Goal: Task Accomplishment & Management: Manage account settings

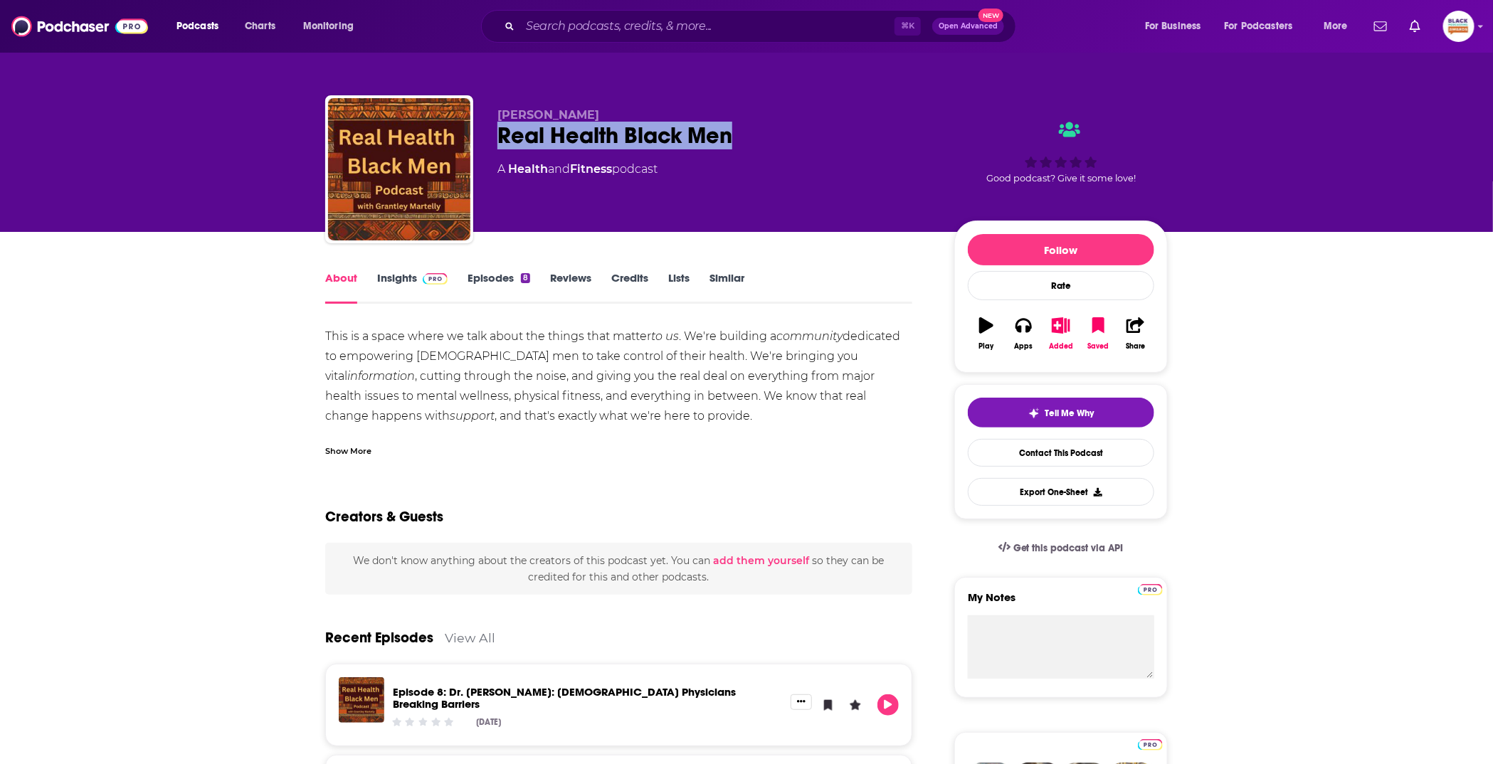
drag, startPoint x: 497, startPoint y: 139, endPoint x: 761, endPoint y: 139, distance: 264.0
click at [761, 139] on div "Real Health Black Men" at bounding box center [714, 136] width 434 height 28
copy h1 "Real Health Black Men"
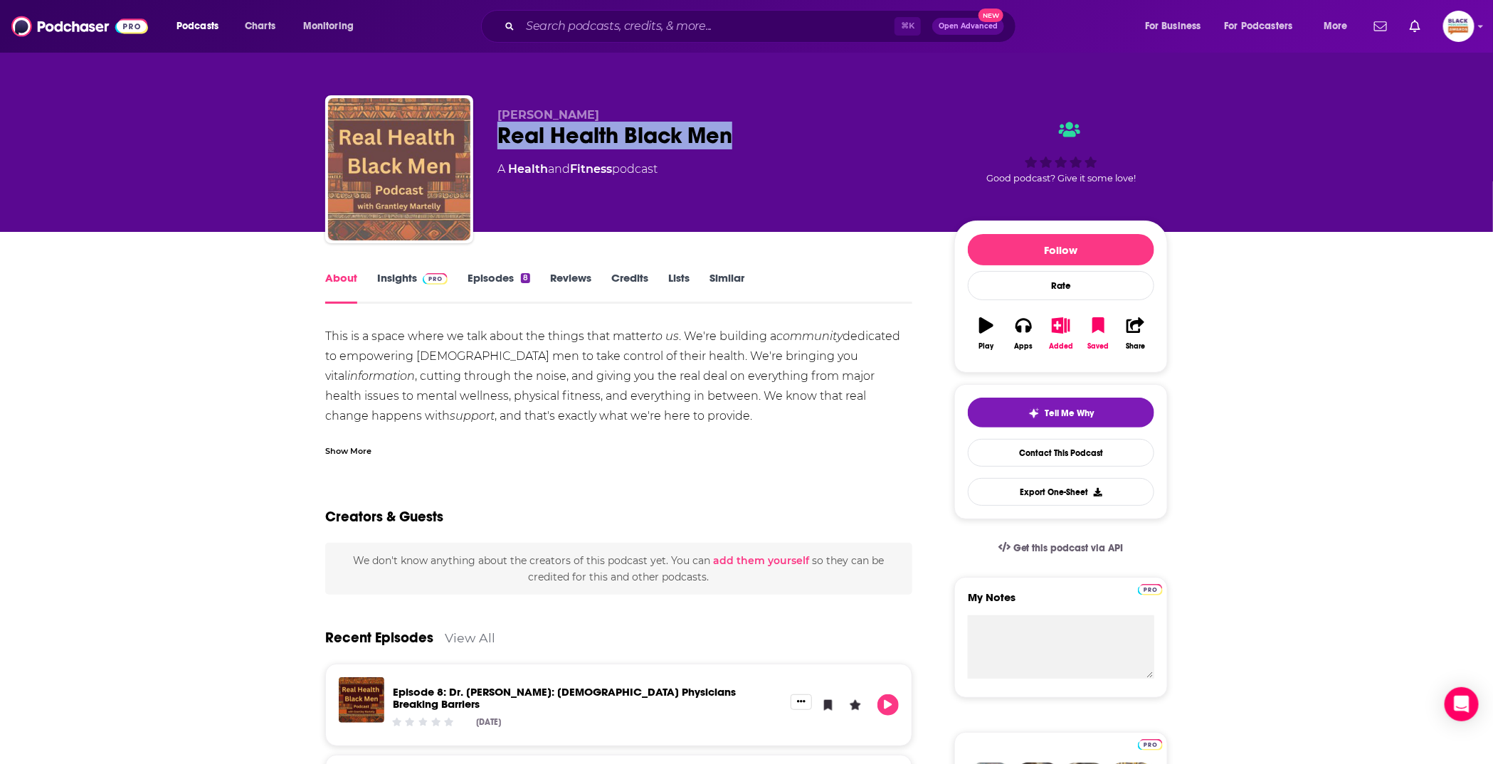
copy h1 "Real Health Black Men"
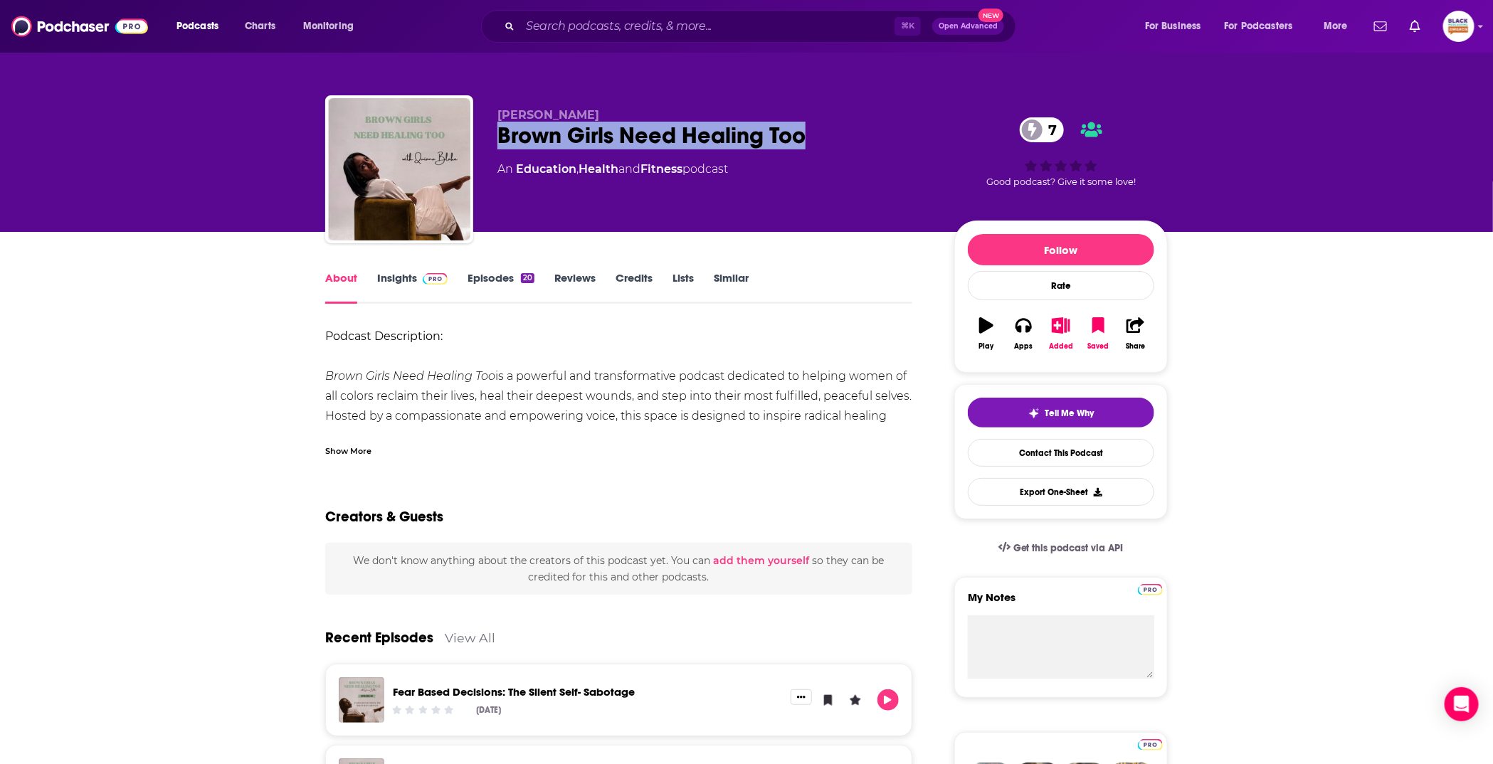
drag, startPoint x: 495, startPoint y: 132, endPoint x: 849, endPoint y: 148, distance: 354.7
click at [849, 148] on div "Quiana Blake Brown Girls Need Healing Too 7 An Education , Health and Fitness p…" at bounding box center [746, 172] width 842 height 154
copy h1 "Brown Girls Need Healing Too"
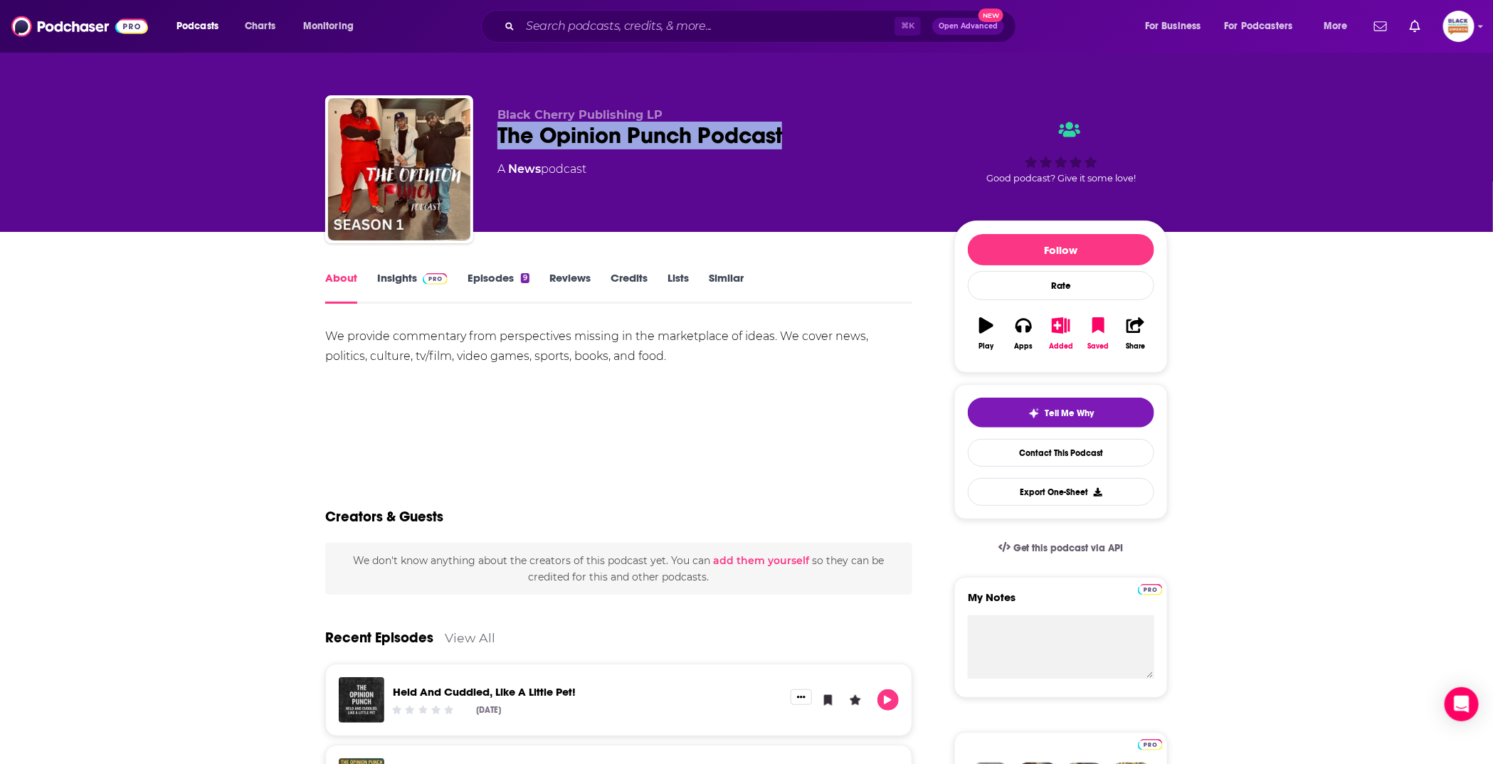
drag, startPoint x: 490, startPoint y: 131, endPoint x: 784, endPoint y: 144, distance: 294.2
click at [784, 144] on div "Black Cherry Publishing LP The Opinion Punch Podcast A News podcast Good podcas…" at bounding box center [746, 172] width 842 height 154
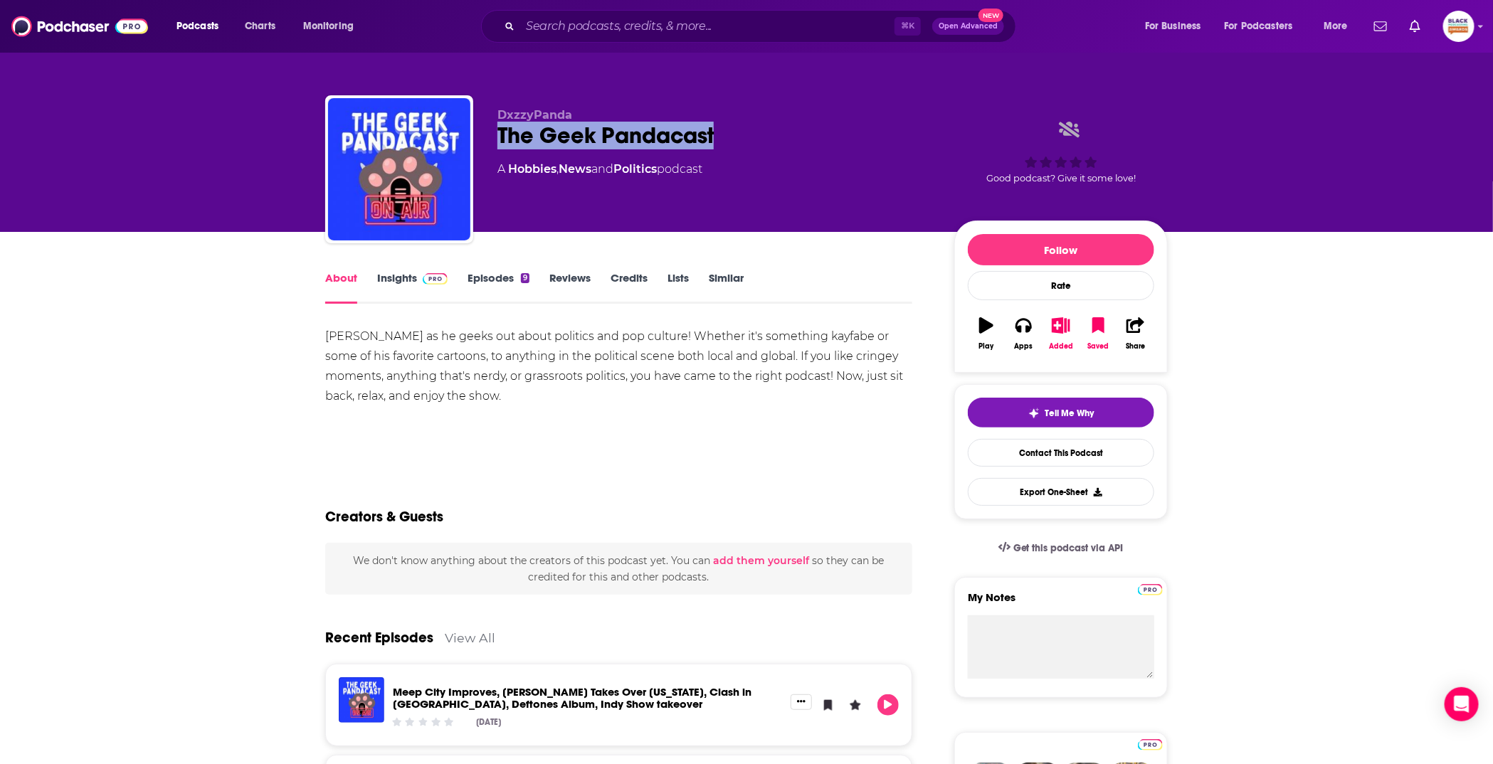
drag, startPoint x: 492, startPoint y: 135, endPoint x: 714, endPoint y: 135, distance: 221.3
click at [714, 135] on div "DxzzyPanda The Geek Pandacast A Hobbies , News and Politics podcast Good podcas…" at bounding box center [746, 172] width 842 height 154
copy h1 "The Geek Pandacast"
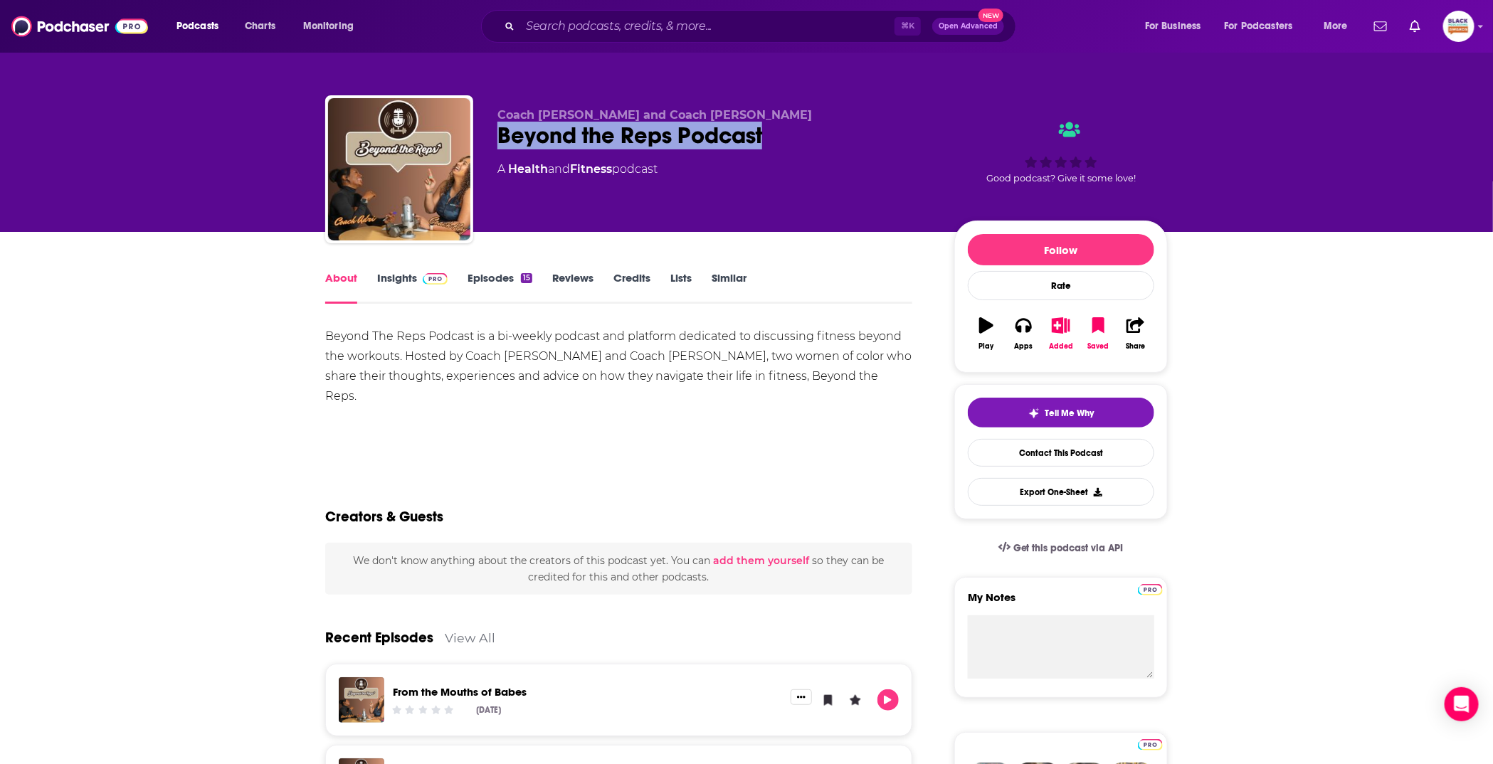
drag, startPoint x: 492, startPoint y: 132, endPoint x: 793, endPoint y: 129, distance: 301.7
click at [793, 129] on div "Coach Adri and Coach Kay Beyond the Reps Podcast A Health and Fitness podcast G…" at bounding box center [746, 172] width 842 height 154
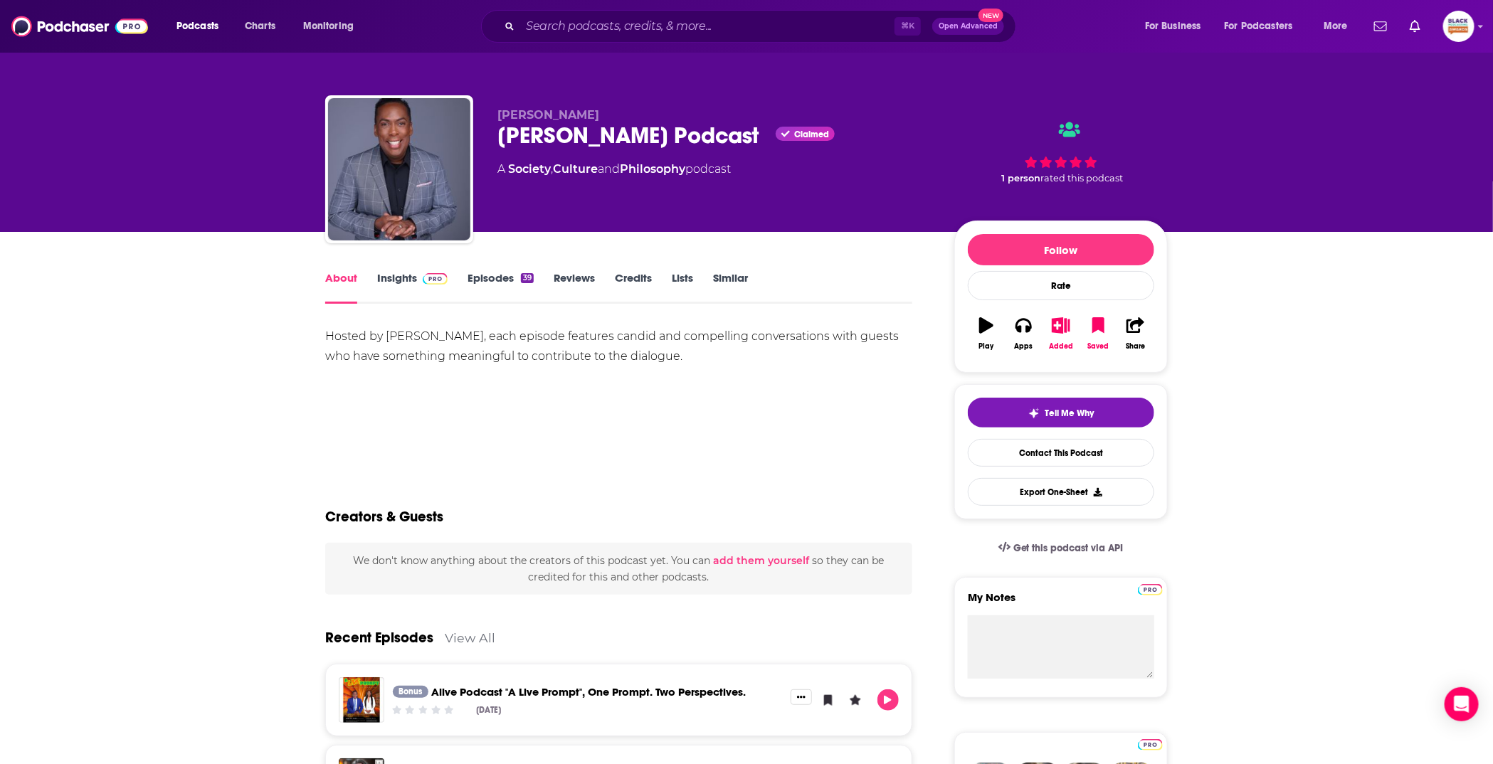
drag, startPoint x: 490, startPoint y: 137, endPoint x: 749, endPoint y: 135, distance: 258.3
click at [749, 135] on div "Greg DeShields Greg DeShields Podcast Claimed A Society , Culture and Philosoph…" at bounding box center [746, 172] width 842 height 154
copy h1 "Greg DeShields Podcast"
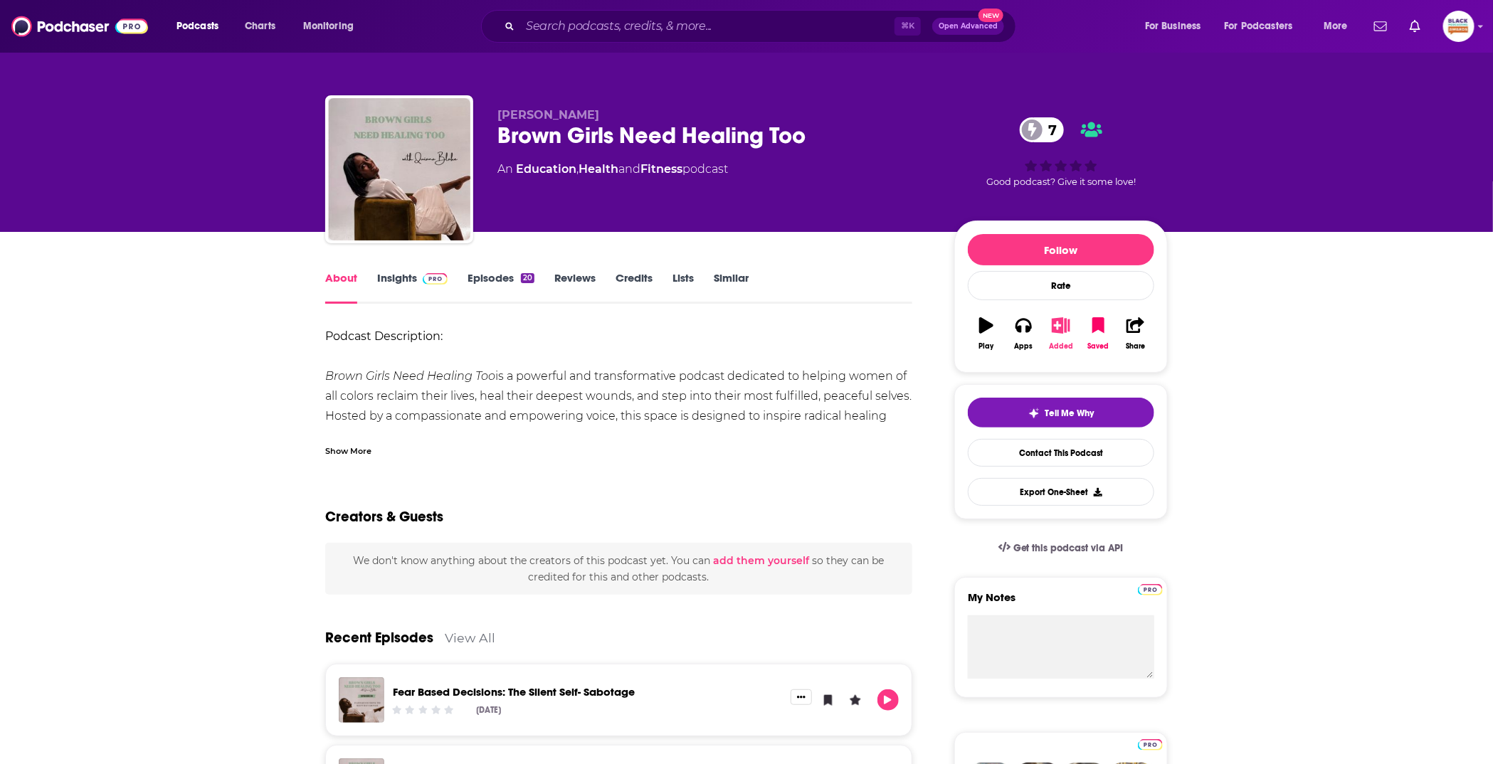
click at [1062, 324] on icon "button" at bounding box center [1061, 325] width 18 height 16
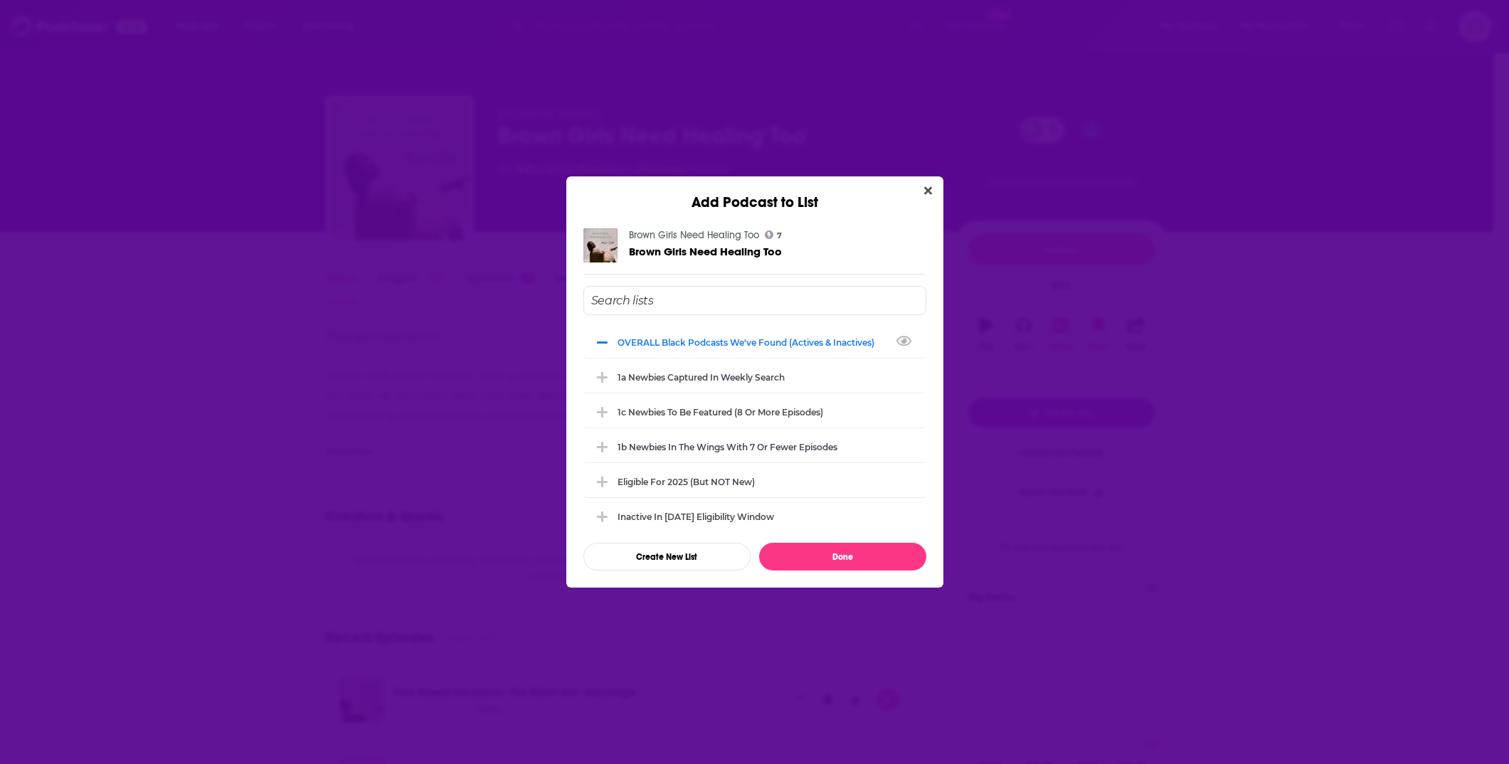
click at [687, 306] on input "Add Podcast To List" at bounding box center [754, 300] width 343 height 29
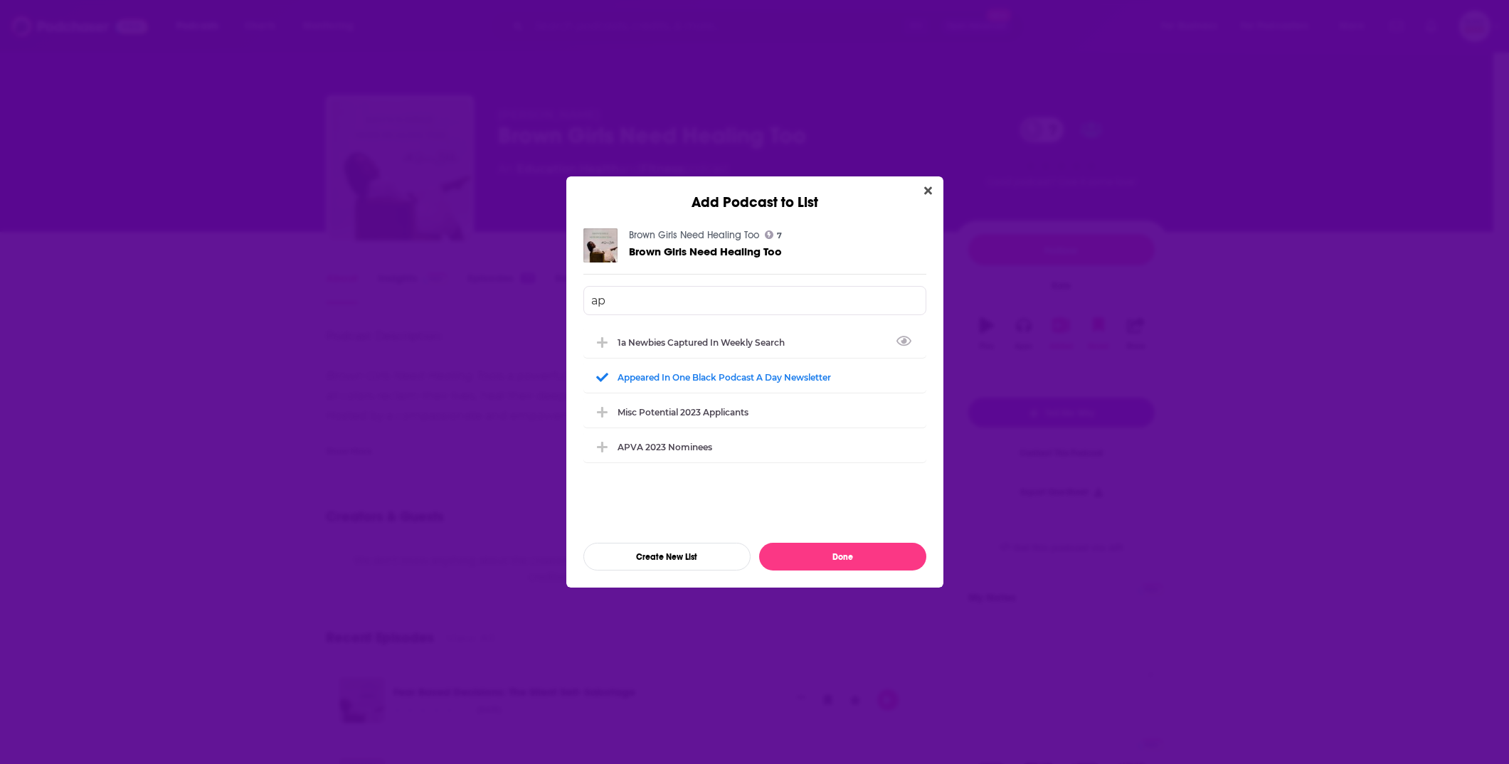
type input "ap"
click at [1233, 280] on div "Add Podcast to List Brown Girls Need Healing Too 7 Brown Girls Need Healing Too…" at bounding box center [754, 382] width 1509 height 764
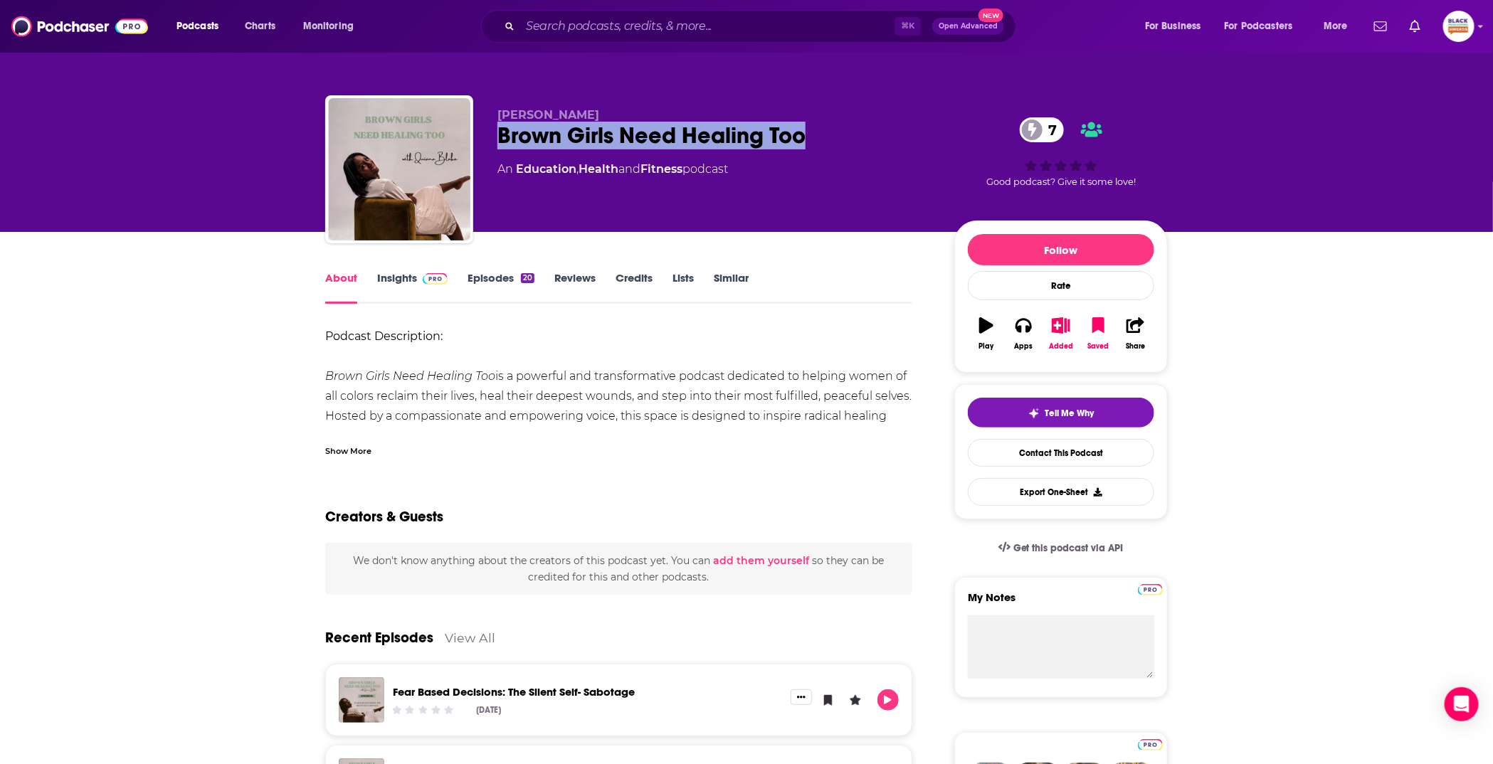
drag, startPoint x: 815, startPoint y: 144, endPoint x: 498, endPoint y: 138, distance: 316.7
click at [498, 138] on div "Brown Girls Need Healing Too 7" at bounding box center [714, 136] width 434 height 28
copy h1 "Brown Girls Need Healing Too"
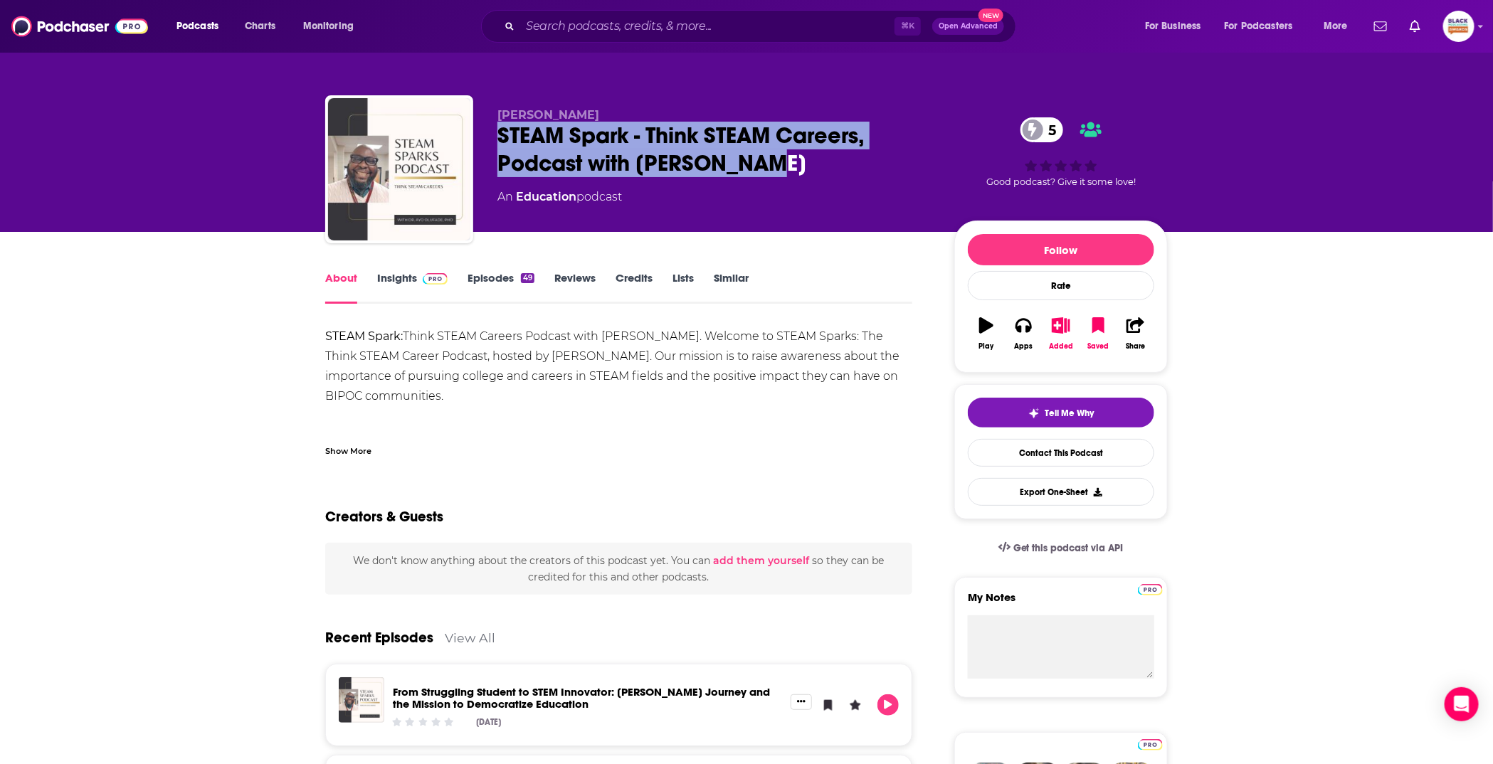
drag, startPoint x: 483, startPoint y: 129, endPoint x: 769, endPoint y: 165, distance: 288.2
click at [769, 165] on div "[PERSON_NAME] STEAM Spark - Think STEAM Careers, Podcast with [PERSON_NAME] 5 A…" at bounding box center [746, 172] width 842 height 154
copy h1 "STEAM Spark - Think STEAM Careers, Podcast with Dr. Olufade"
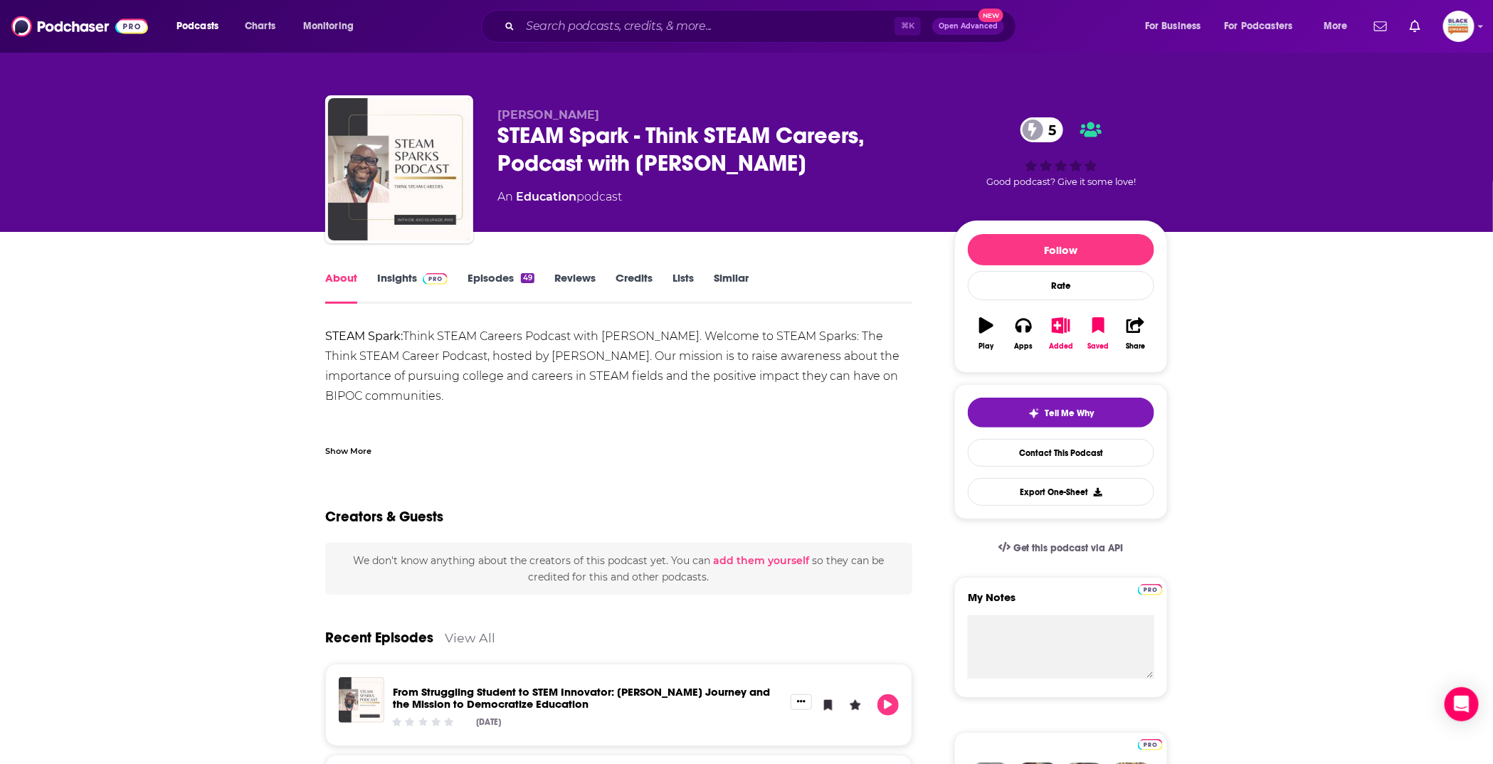
click at [1058, 333] on button "Added" at bounding box center [1060, 333] width 37 height 51
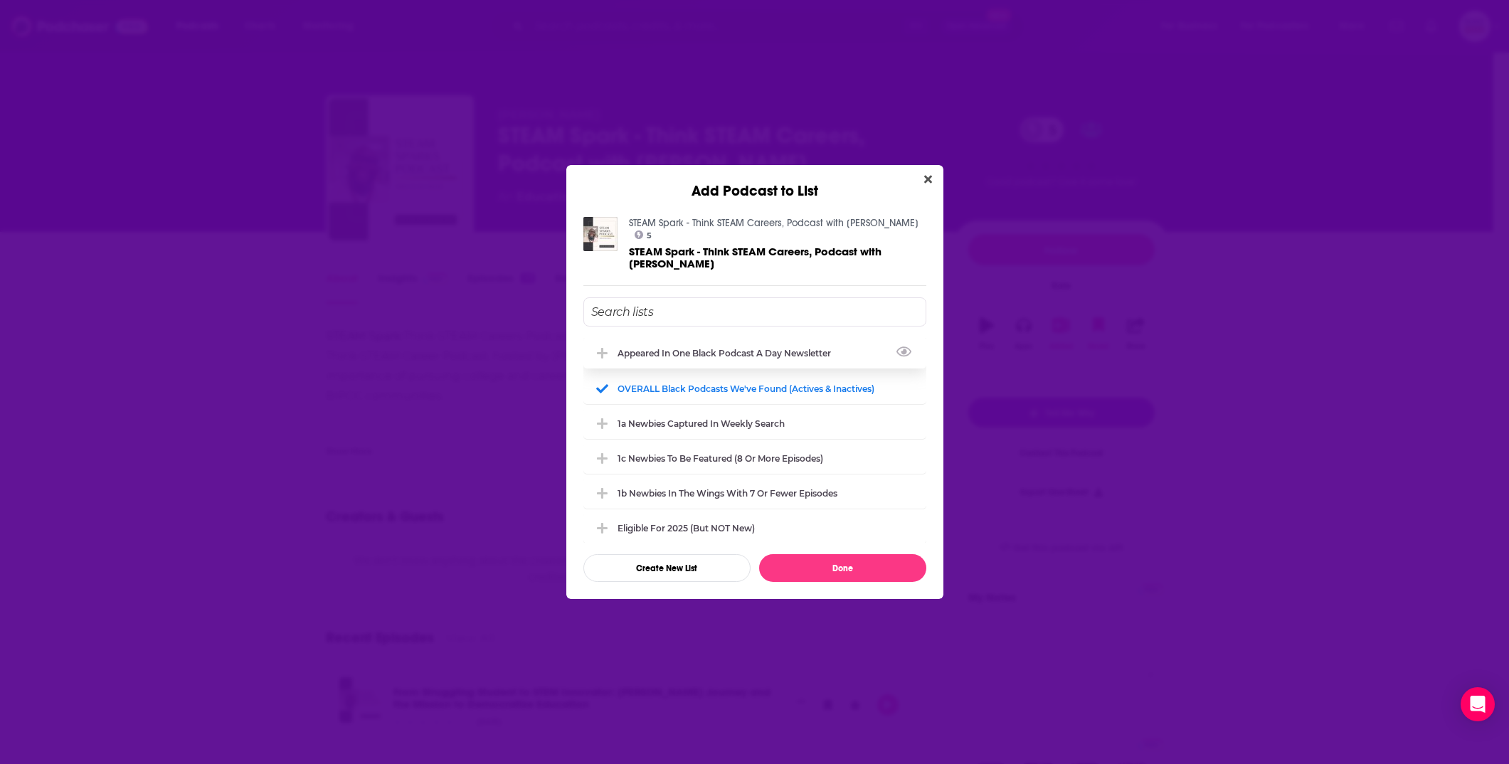
click at [687, 348] on div "Appeared in One Black podcast a day newsletter" at bounding box center [729, 353] width 222 height 11
click at [821, 561] on button "Done" at bounding box center [842, 568] width 167 height 28
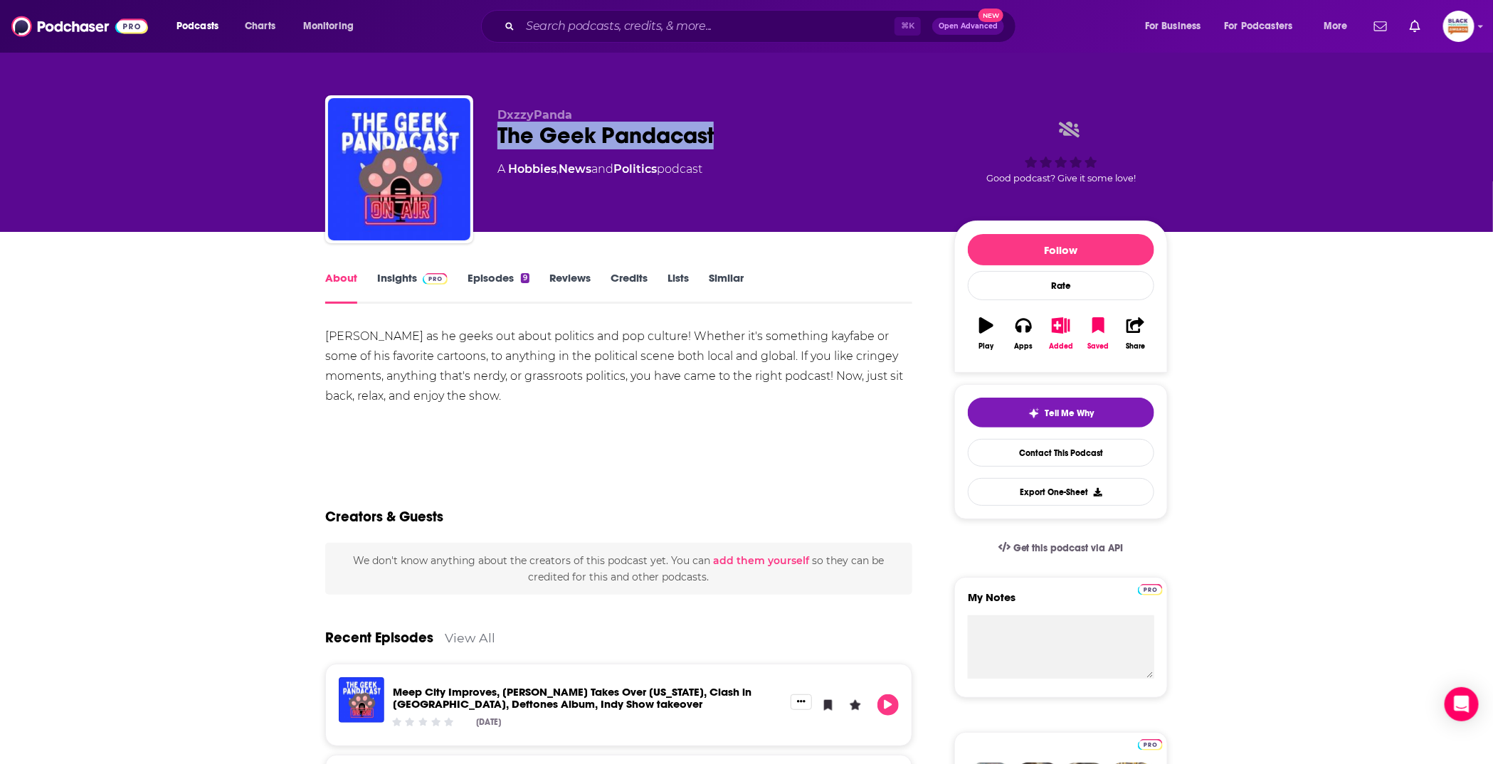
drag, startPoint x: 492, startPoint y: 135, endPoint x: 735, endPoint y: 139, distance: 243.4
click at [735, 139] on div "DxzzyPanda The Geek Pandacast A Hobbies , News and Politics podcast Good podcas…" at bounding box center [746, 172] width 842 height 154
copy h1 "The Geek Pandacast"
click at [1063, 327] on icon "button" at bounding box center [1061, 325] width 18 height 16
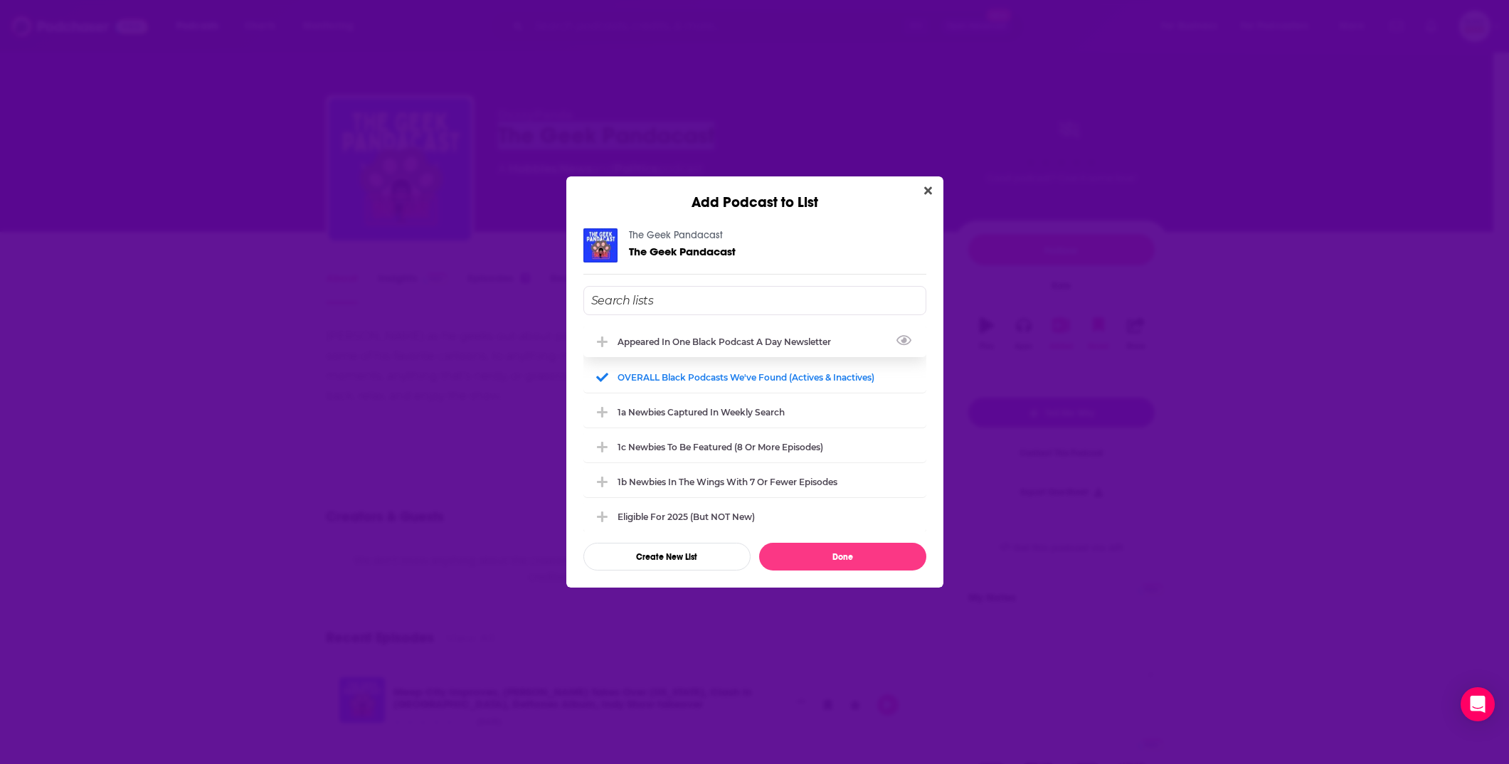
click at [721, 344] on div "Appeared in One Black podcast a day newsletter" at bounding box center [729, 342] width 222 height 11
click at [833, 554] on button "Done" at bounding box center [842, 557] width 167 height 28
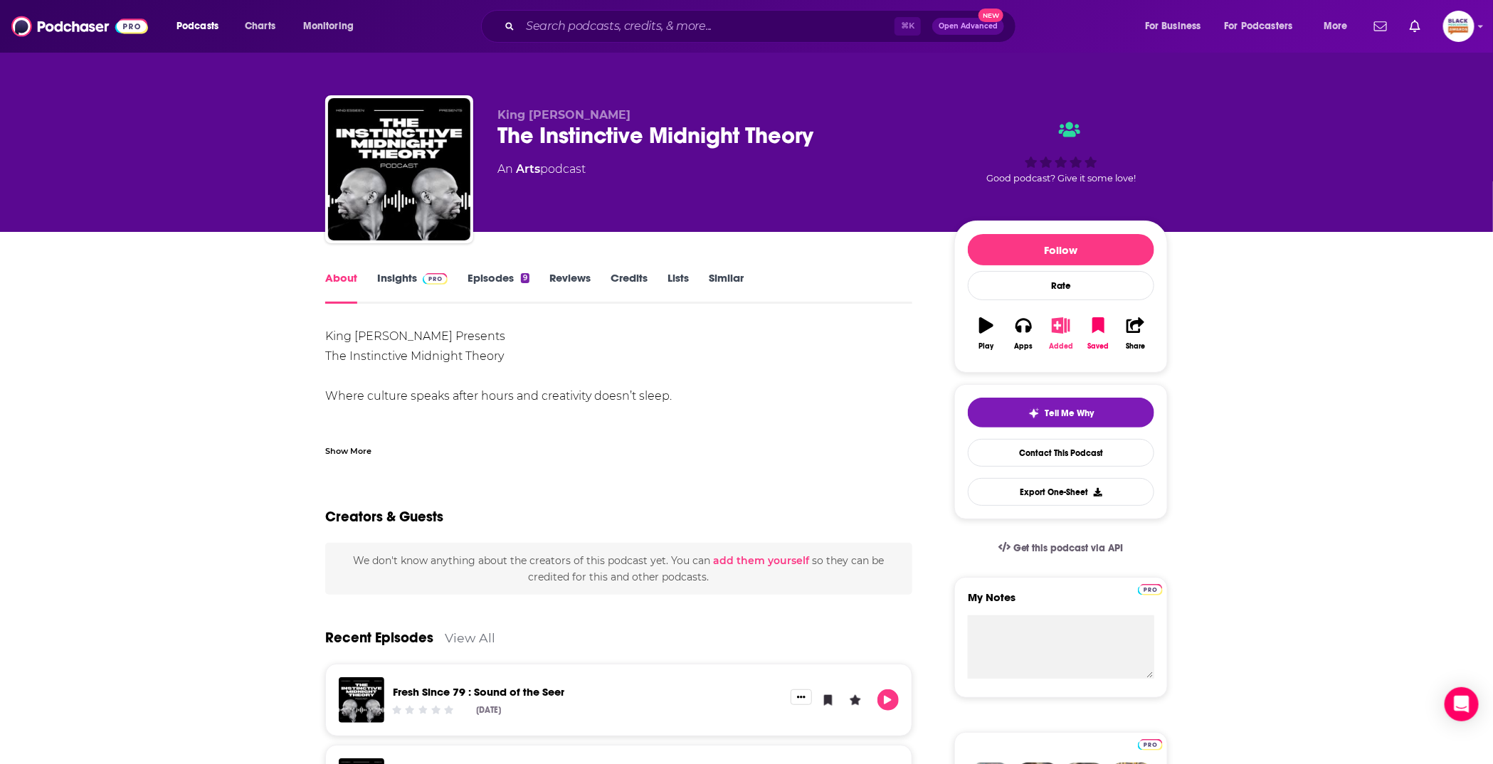
click at [1066, 322] on icon "button" at bounding box center [1061, 325] width 18 height 16
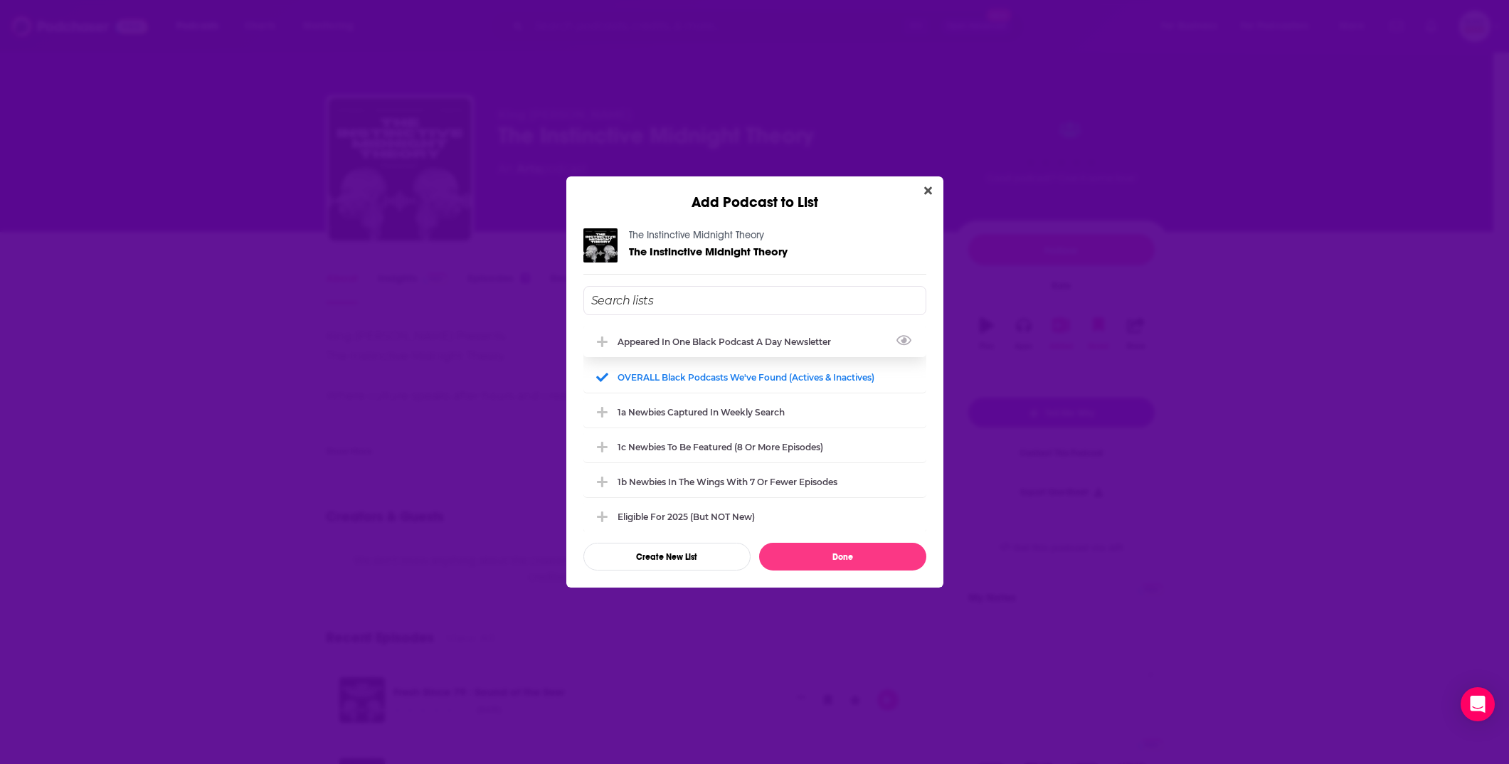
click at [729, 343] on div "Appeared in One Black podcast a day newsletter" at bounding box center [729, 342] width 222 height 11
click at [852, 553] on button "Done" at bounding box center [842, 557] width 167 height 28
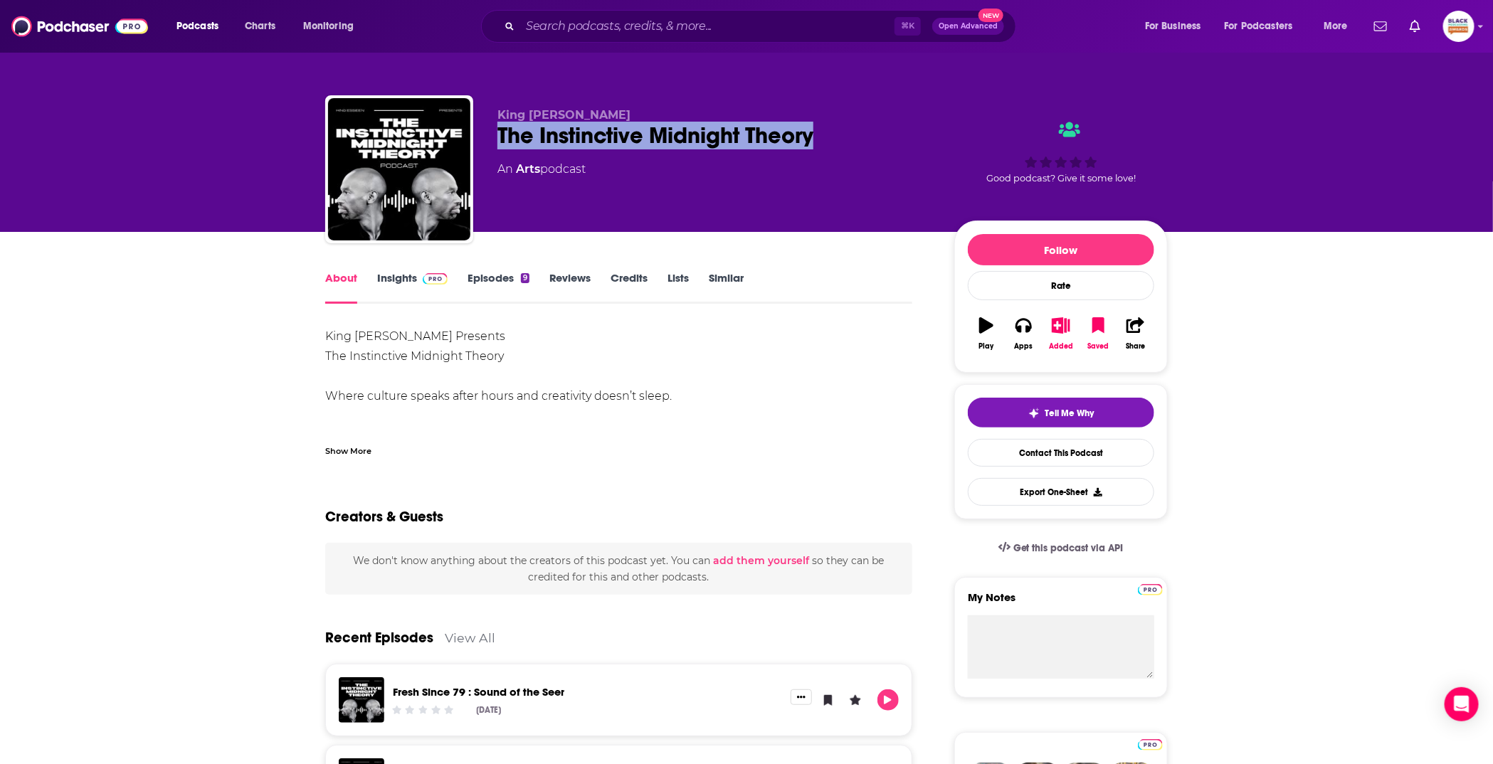
drag, startPoint x: 493, startPoint y: 142, endPoint x: 825, endPoint y: 138, distance: 331.6
click at [842, 138] on div "King Esseen The Instinctive Midnight Theory An Arts podcast Good podcast? Give …" at bounding box center [746, 172] width 842 height 154
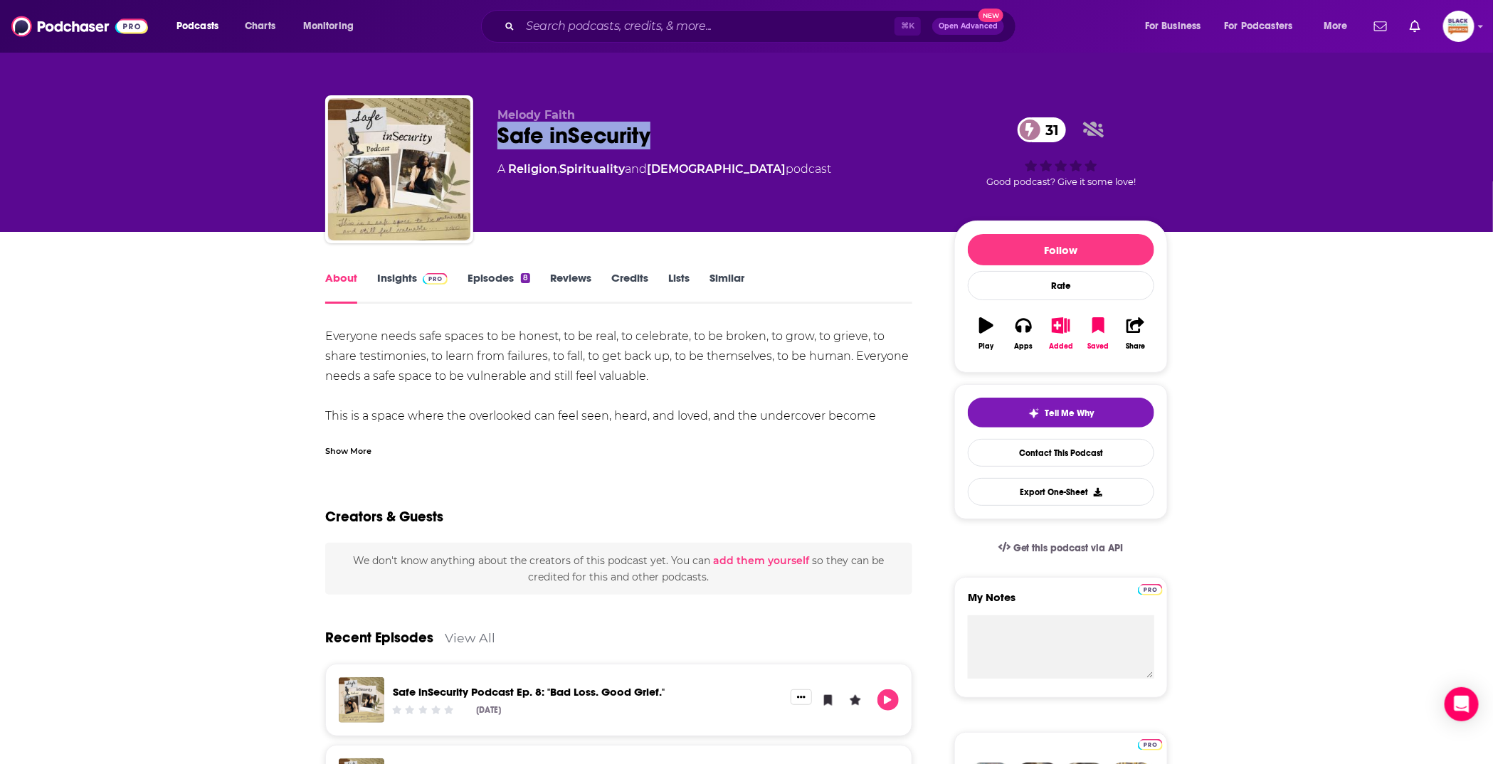
drag, startPoint x: 497, startPoint y: 132, endPoint x: 712, endPoint y: 151, distance: 215.0
click at [712, 151] on div "Melody Faith Safe inSecurity 31 A Religion , Spirituality and Christianity podc…" at bounding box center [746, 172] width 842 height 154
copy h1 "Safe inSecurity"
click at [1062, 328] on icon "button" at bounding box center [1061, 325] width 18 height 16
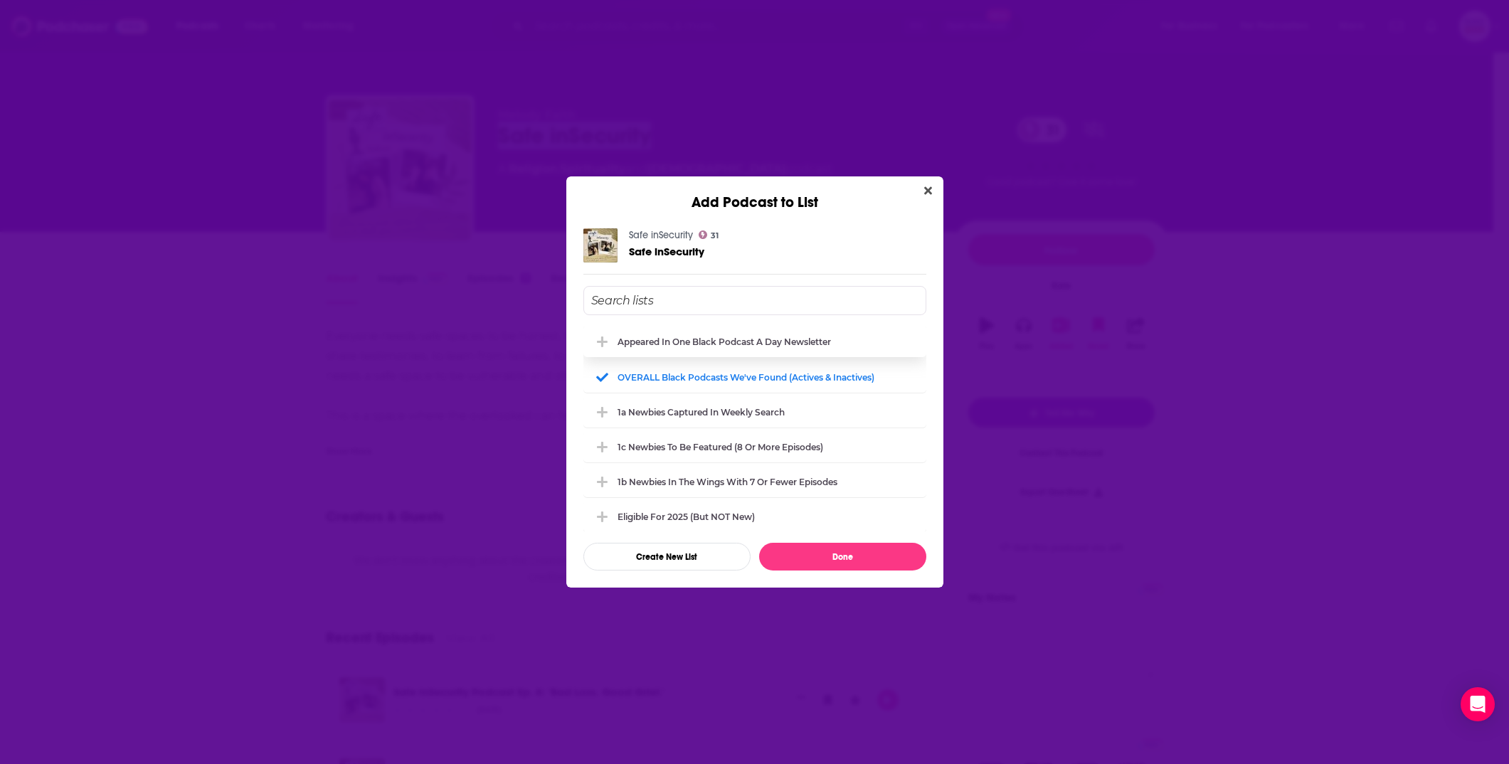
click at [739, 327] on div "Appeared in One Black podcast a day newsletter" at bounding box center [754, 341] width 343 height 31
click at [819, 564] on button "Done" at bounding box center [842, 557] width 167 height 28
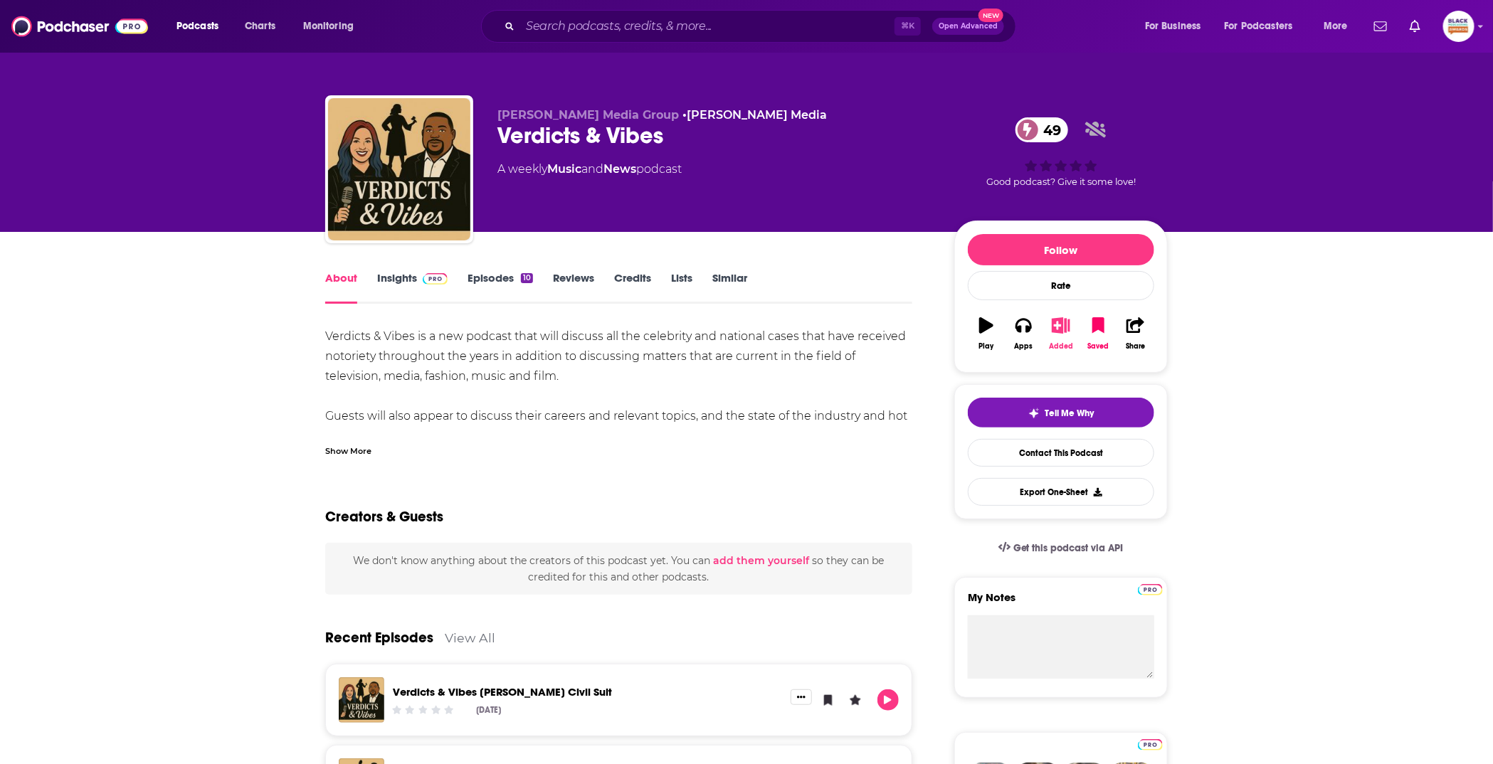
click at [1057, 325] on icon "button" at bounding box center [1061, 325] width 18 height 16
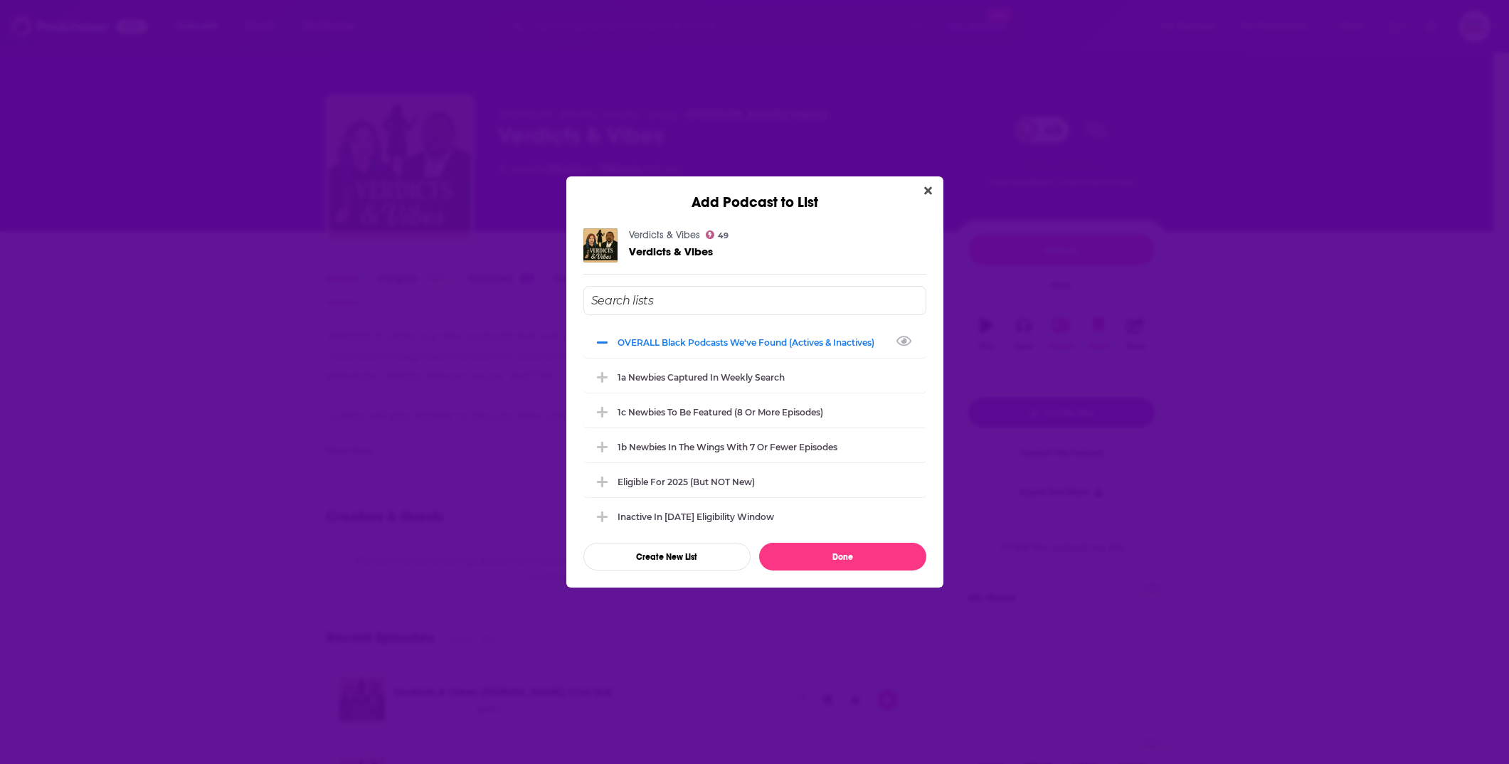
click at [768, 310] on input "Add Podcast To List" at bounding box center [754, 300] width 343 height 29
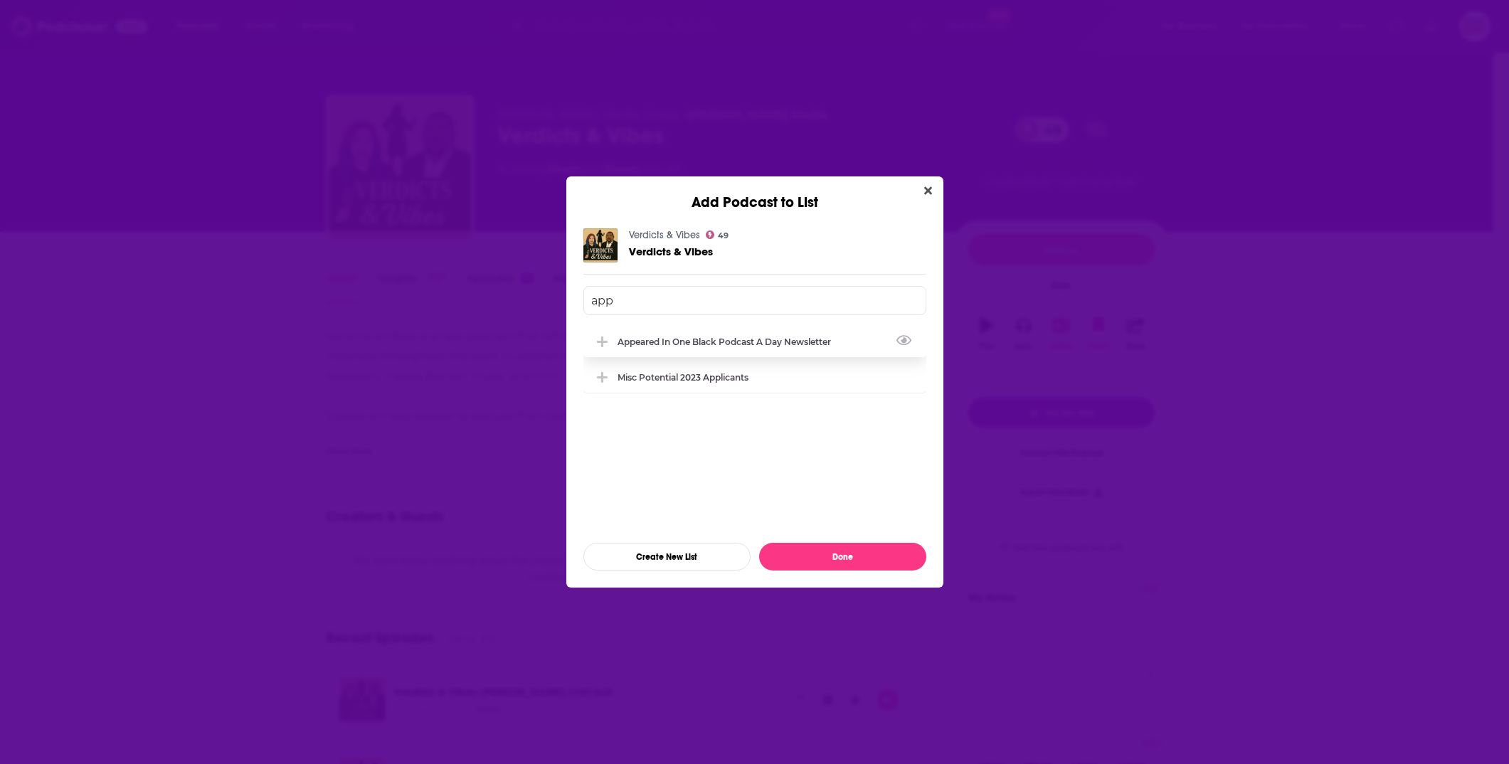
click at [742, 347] on div "Appeared in One Black podcast a day newsletter" at bounding box center [754, 341] width 343 height 31
type input "app"
click at [861, 554] on button "Done" at bounding box center [842, 557] width 167 height 28
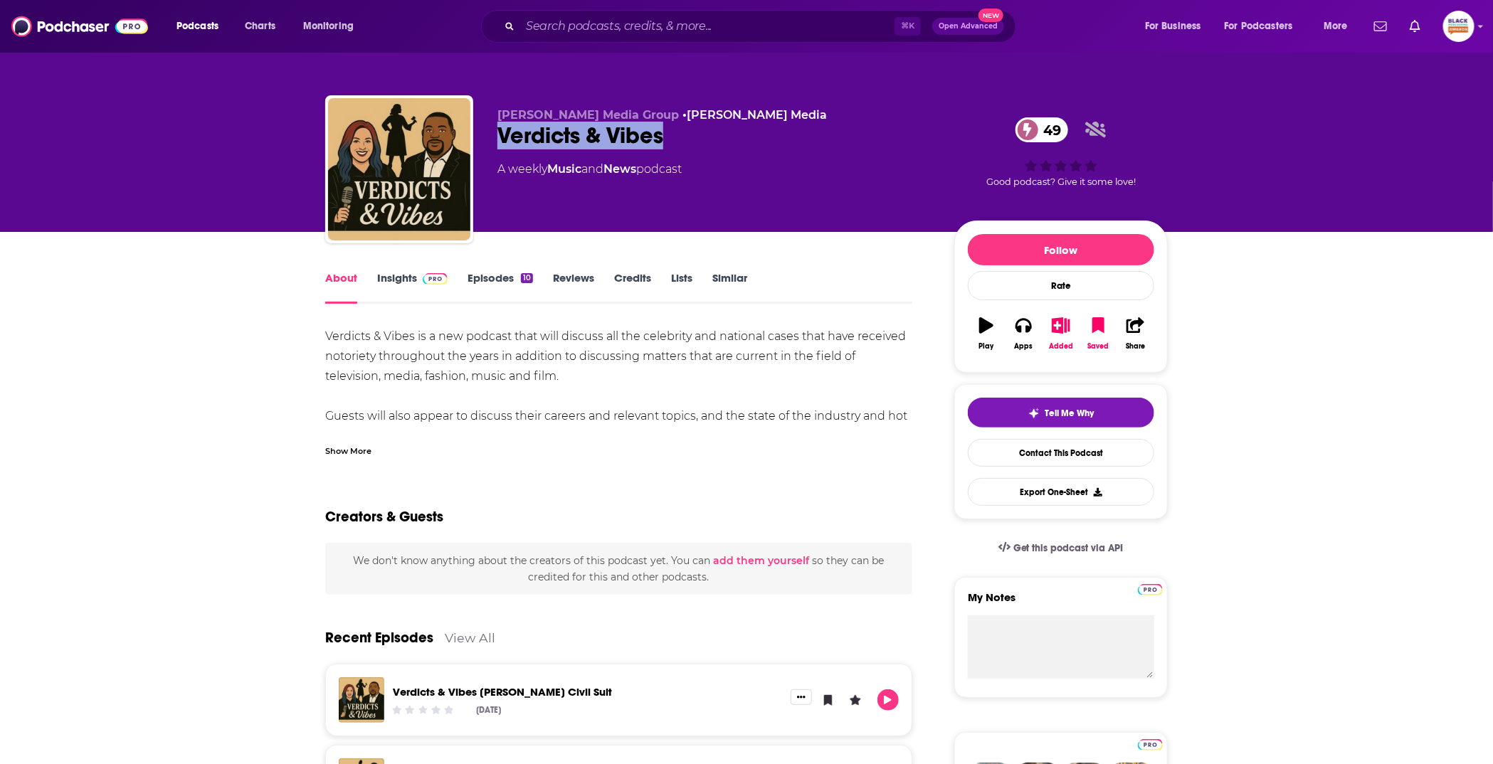
drag, startPoint x: 498, startPoint y: 138, endPoint x: 677, endPoint y: 139, distance: 179.3
click at [677, 139] on div "Verdicts & Vibes 49" at bounding box center [714, 136] width 434 height 28
copy h1 "Verdicts & Vibes"
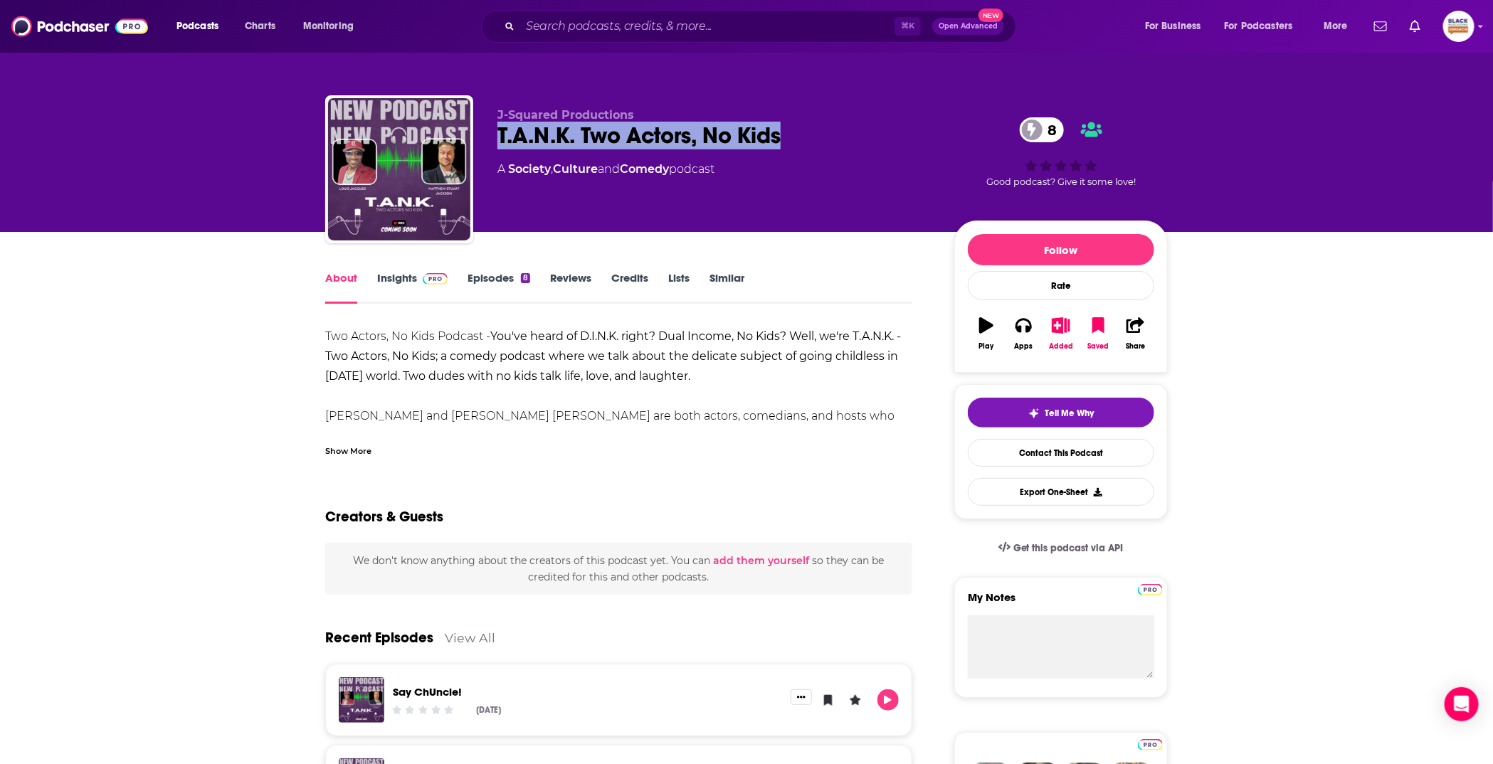
drag, startPoint x: 494, startPoint y: 137, endPoint x: 810, endPoint y: 130, distance: 316.0
click at [810, 130] on div "J-Squared Productions T.A.N.K. Two Actors, No Kids 8 A Society , Culture and Co…" at bounding box center [746, 172] width 842 height 154
copy h1 "T.A.N.K. Two Actors, No Kids"
click at [1057, 329] on icon "button" at bounding box center [1061, 325] width 18 height 16
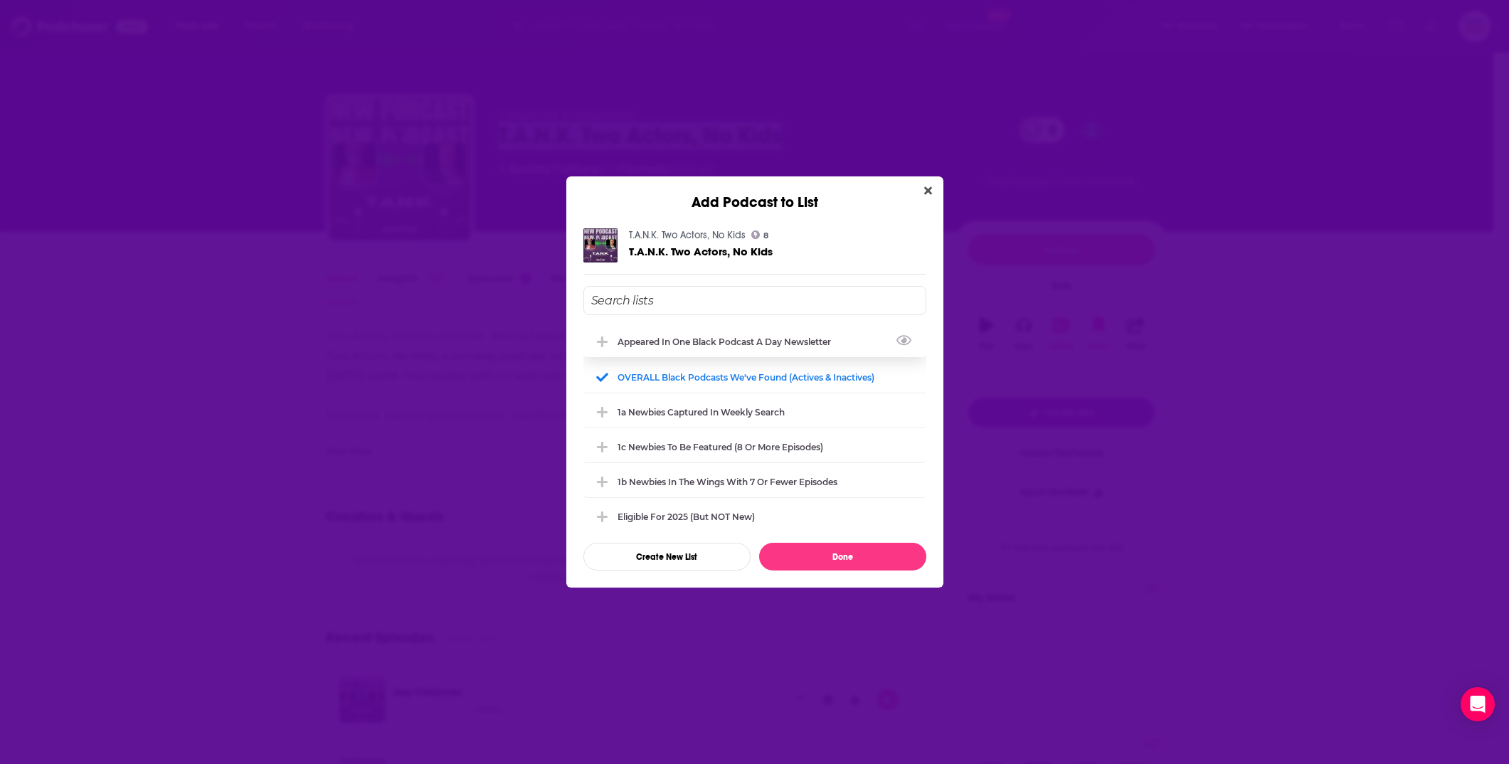
click at [724, 342] on div "Appeared in One Black podcast a day newsletter" at bounding box center [729, 342] width 222 height 11
drag, startPoint x: 843, startPoint y: 556, endPoint x: 793, endPoint y: 477, distance: 93.4
click at [843, 555] on button "Done" at bounding box center [842, 557] width 167 height 28
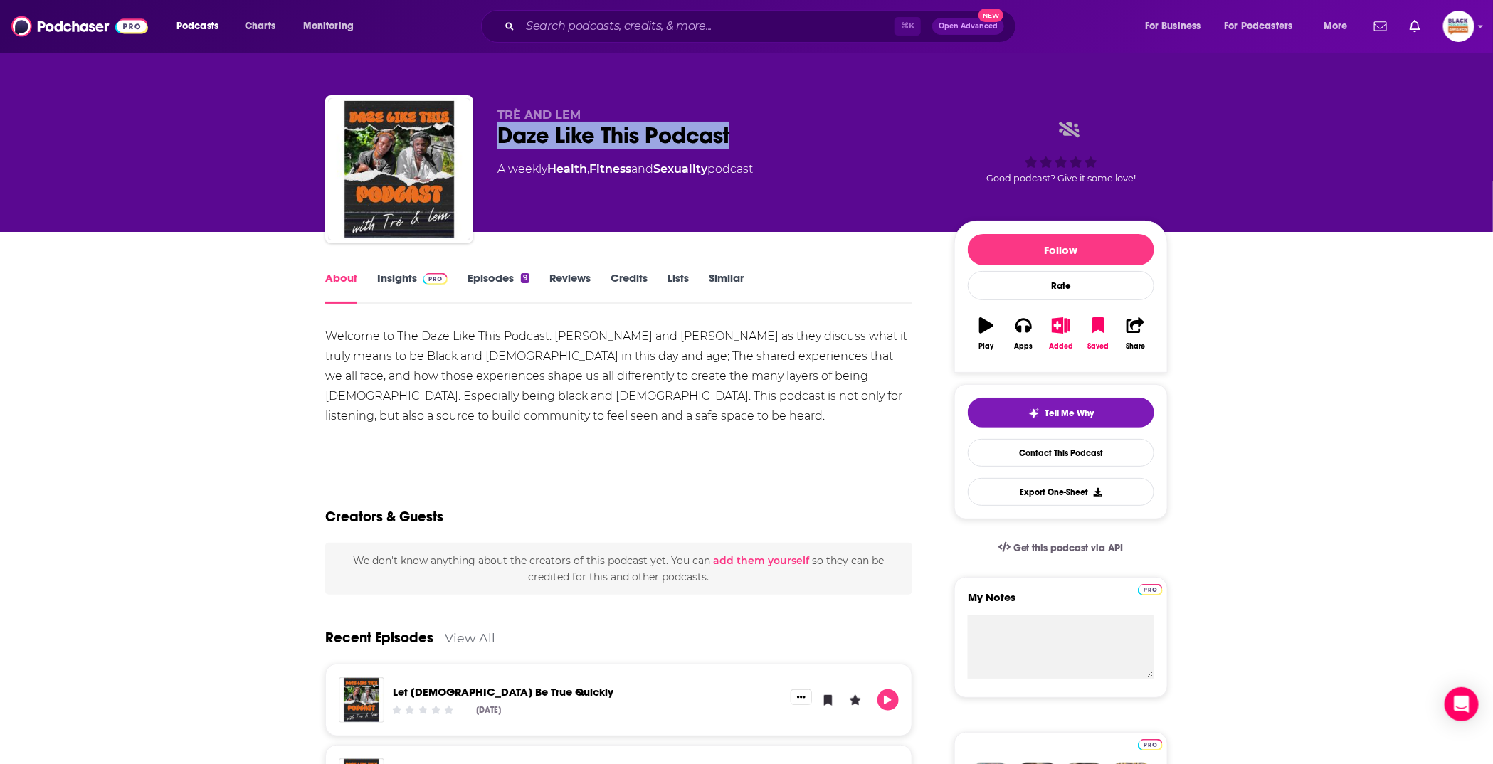
drag, startPoint x: 493, startPoint y: 139, endPoint x: 744, endPoint y: 139, distance: 250.5
click at [744, 139] on div "TRÈ AND LEM Daze Like This Podcast A weekly Health , Fitness and Sexuality podc…" at bounding box center [746, 172] width 842 height 154
click at [1067, 326] on icon "button" at bounding box center [1061, 325] width 18 height 16
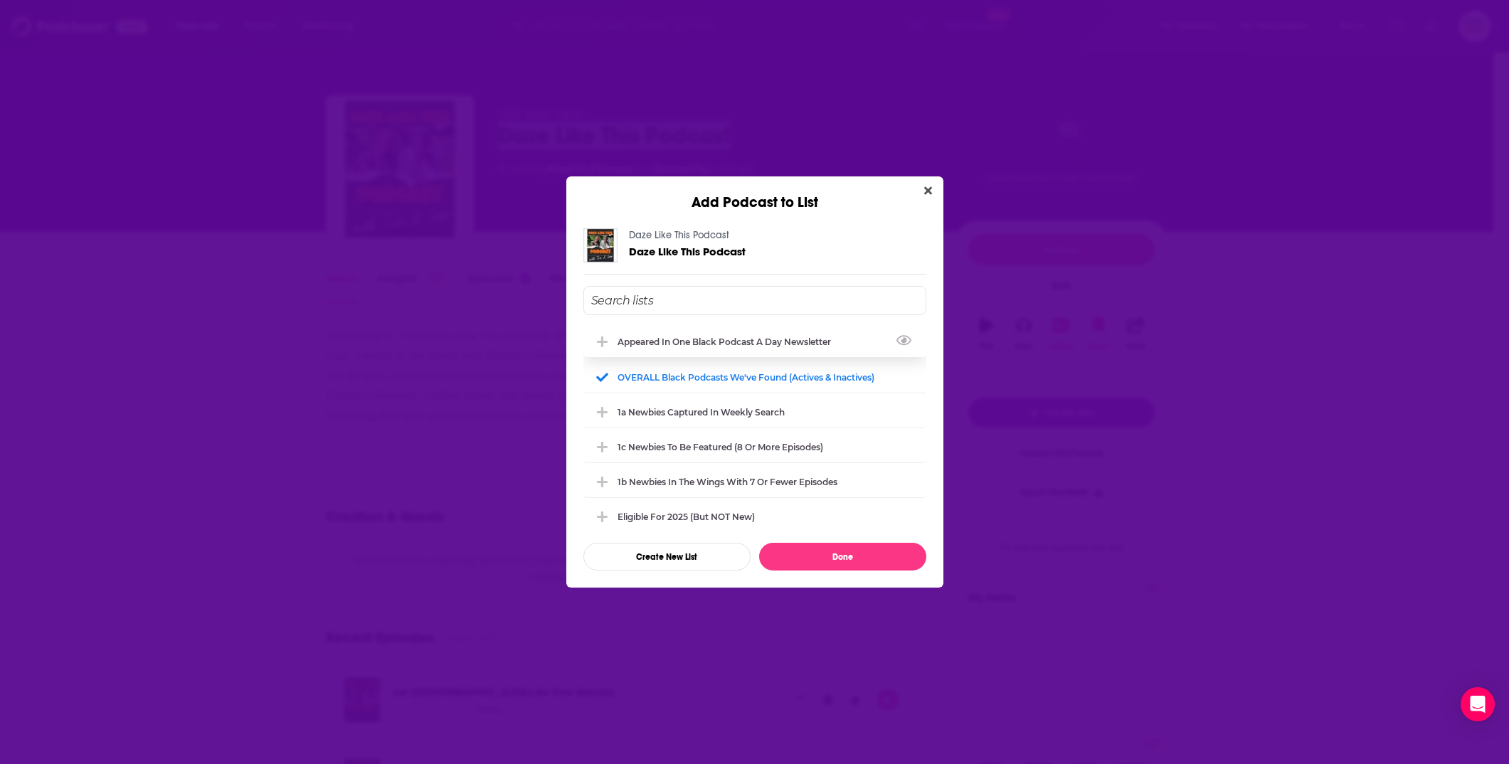
click at [754, 344] on div "Appeared in One Black podcast a day newsletter" at bounding box center [729, 342] width 222 height 11
click at [868, 552] on button "Done" at bounding box center [842, 557] width 167 height 28
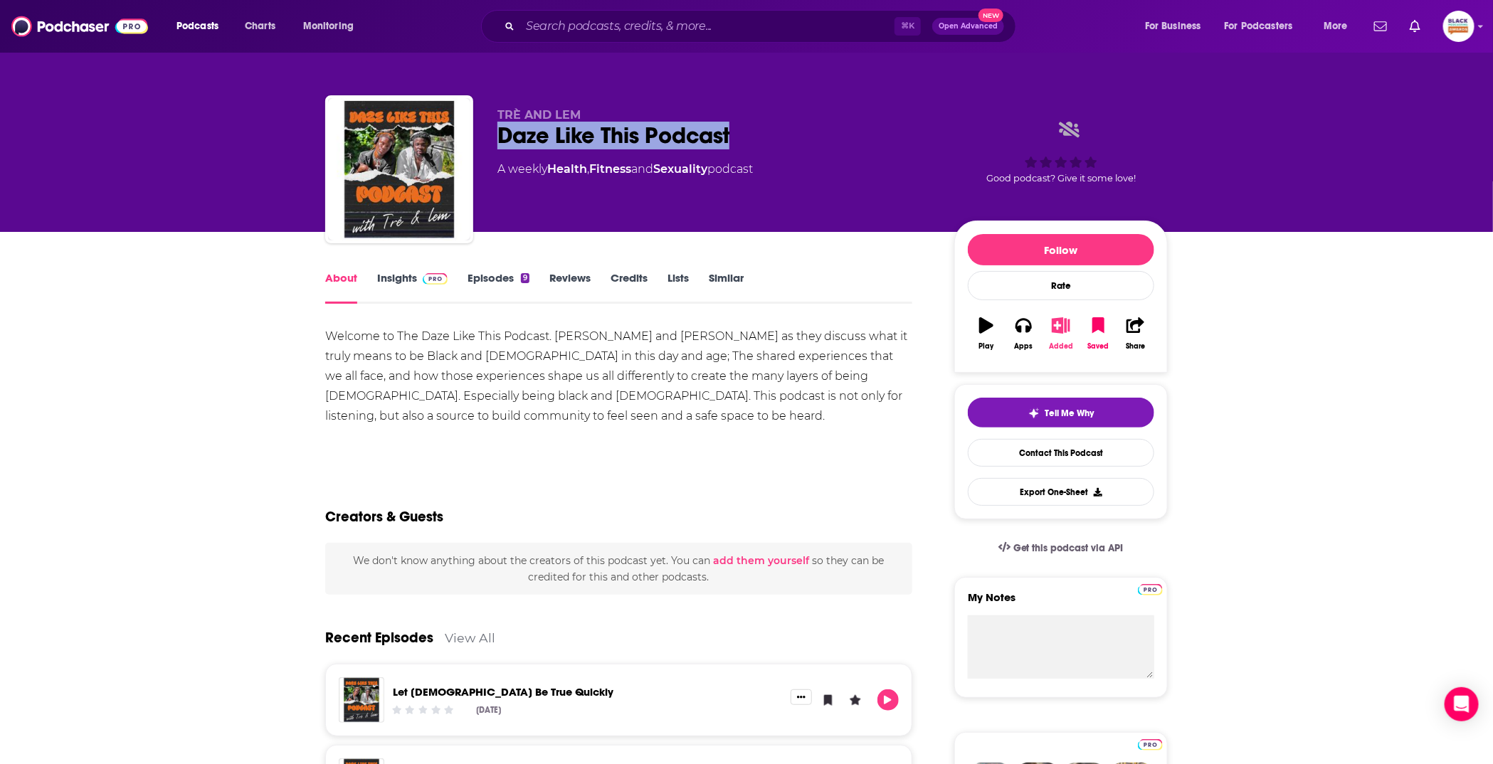
copy h1 "Daze Like This Podcast"
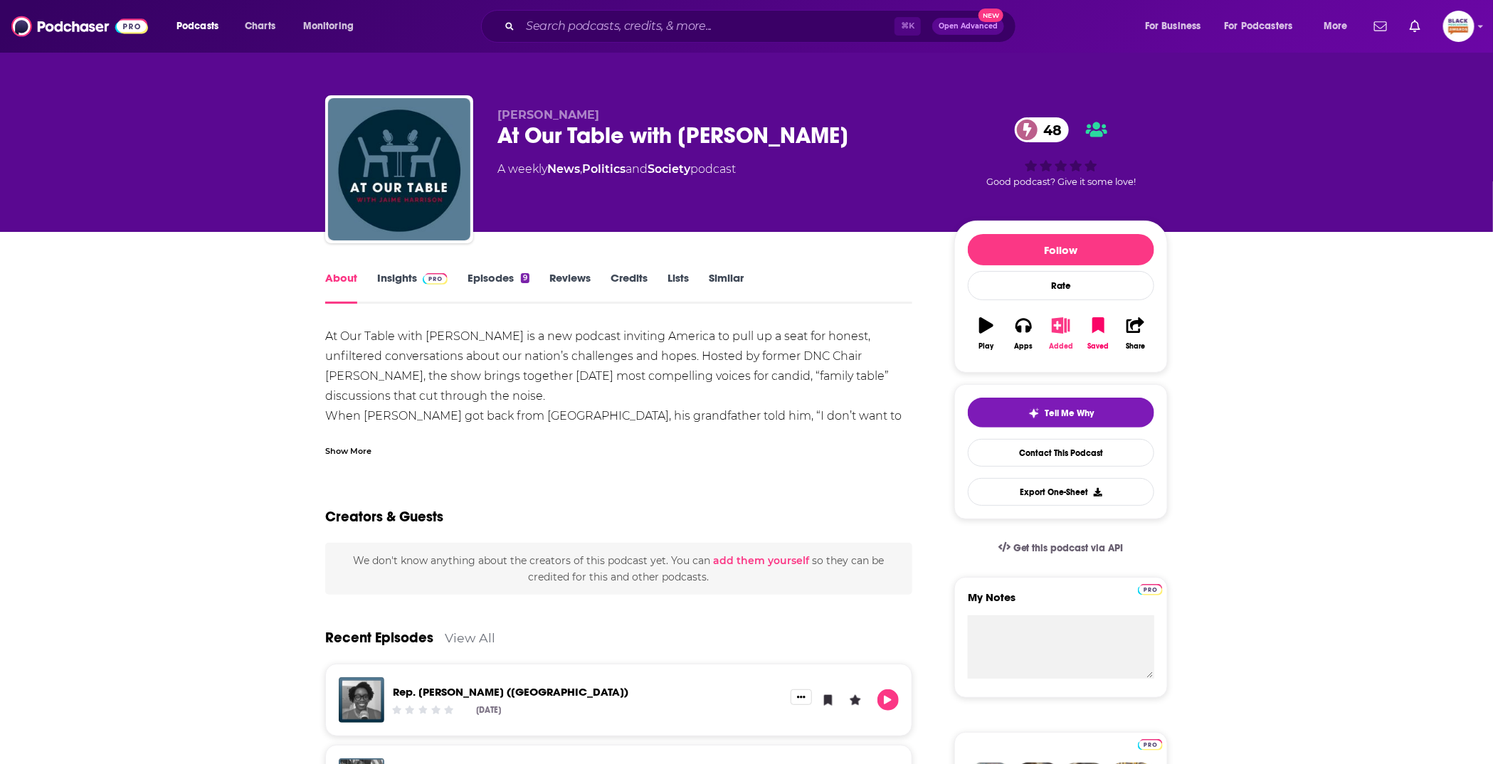
click at [1056, 324] on icon "button" at bounding box center [1061, 325] width 18 height 16
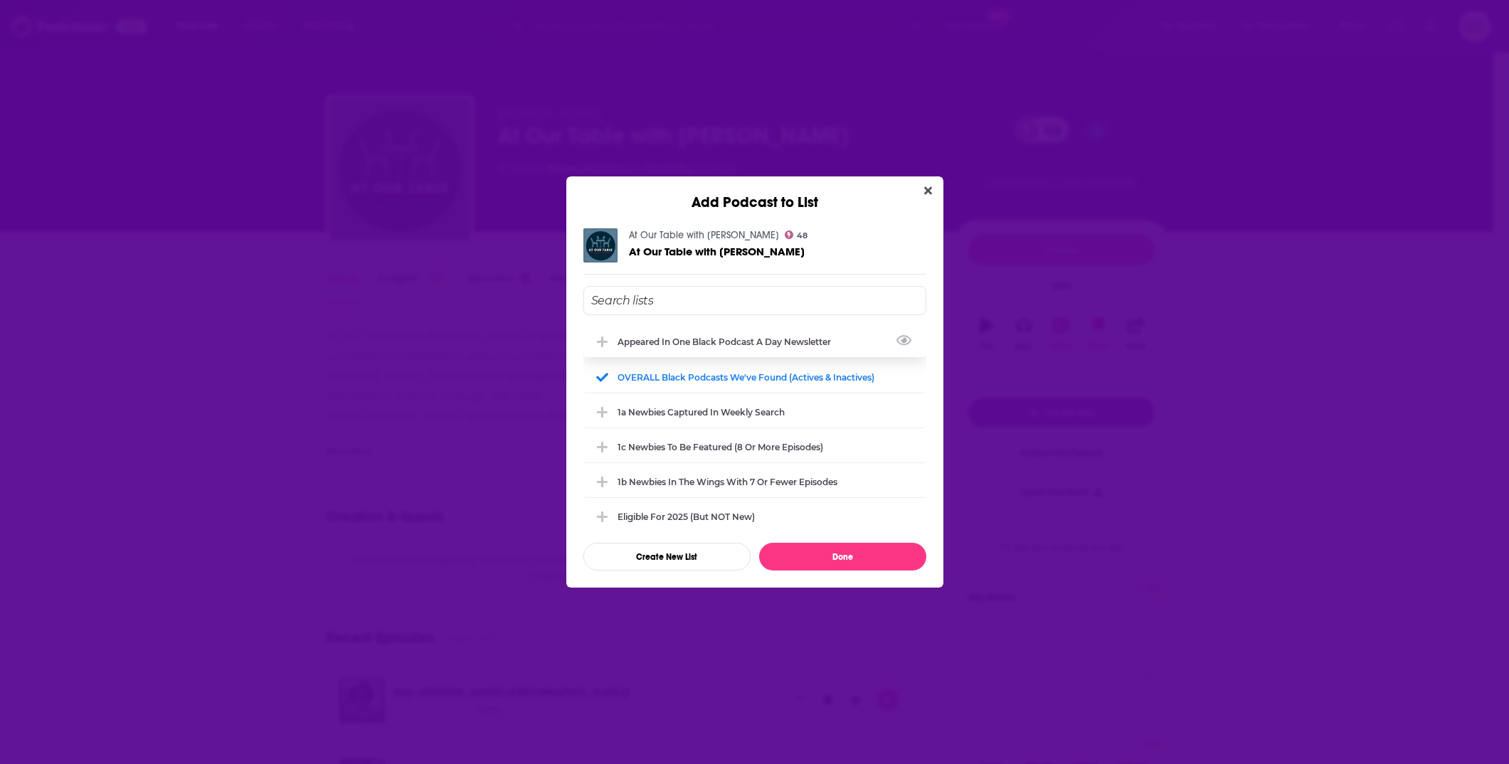
click at [745, 347] on div "Appeared in One Black podcast a day newsletter" at bounding box center [754, 341] width 343 height 31
click at [833, 559] on button "Done" at bounding box center [842, 557] width 167 height 28
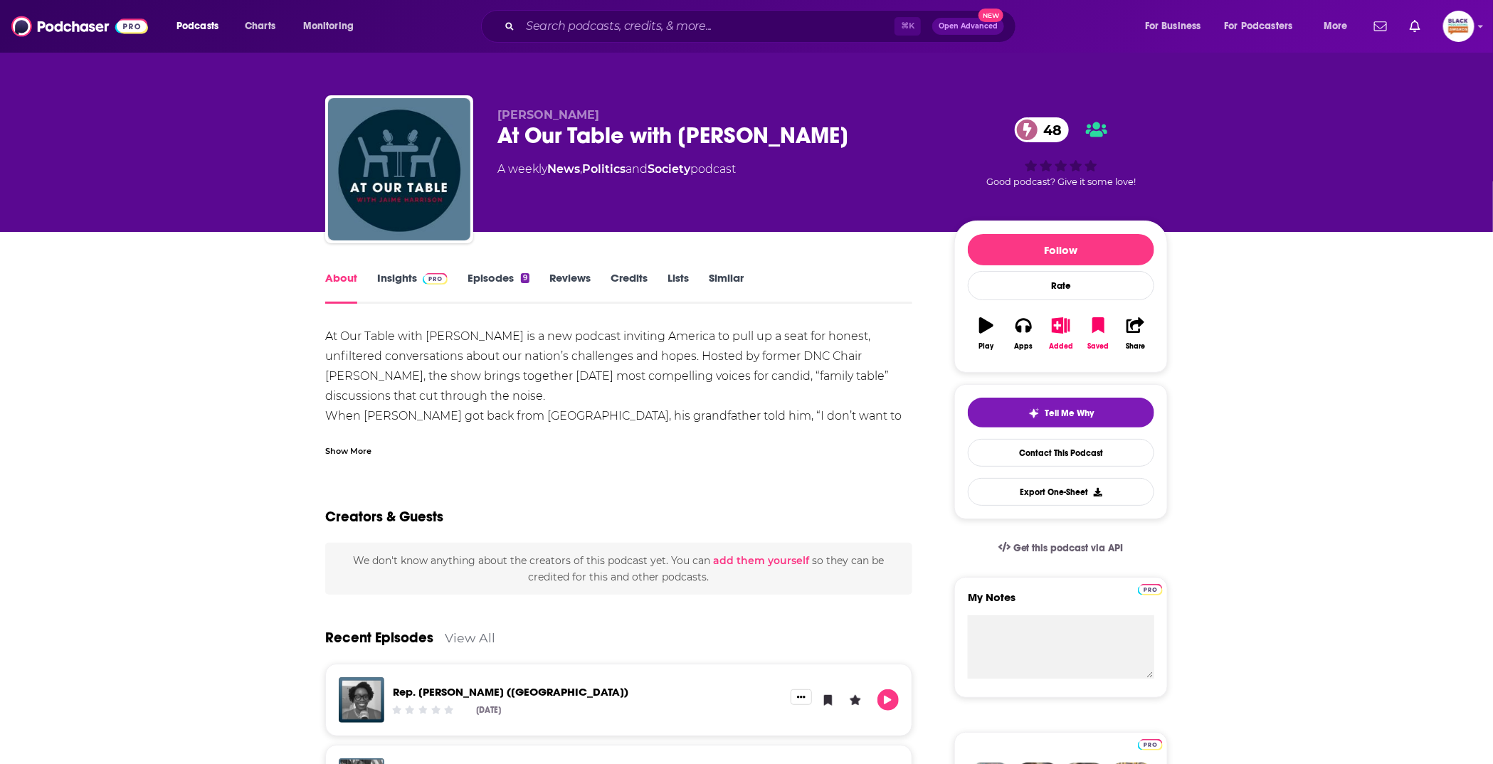
drag, startPoint x: 494, startPoint y: 134, endPoint x: 890, endPoint y: 152, distance: 396.7
click at [890, 152] on div "Jaime Harrison At Our Table with Jaime Harrison 48 A weekly News , Politics and…" at bounding box center [746, 172] width 842 height 154
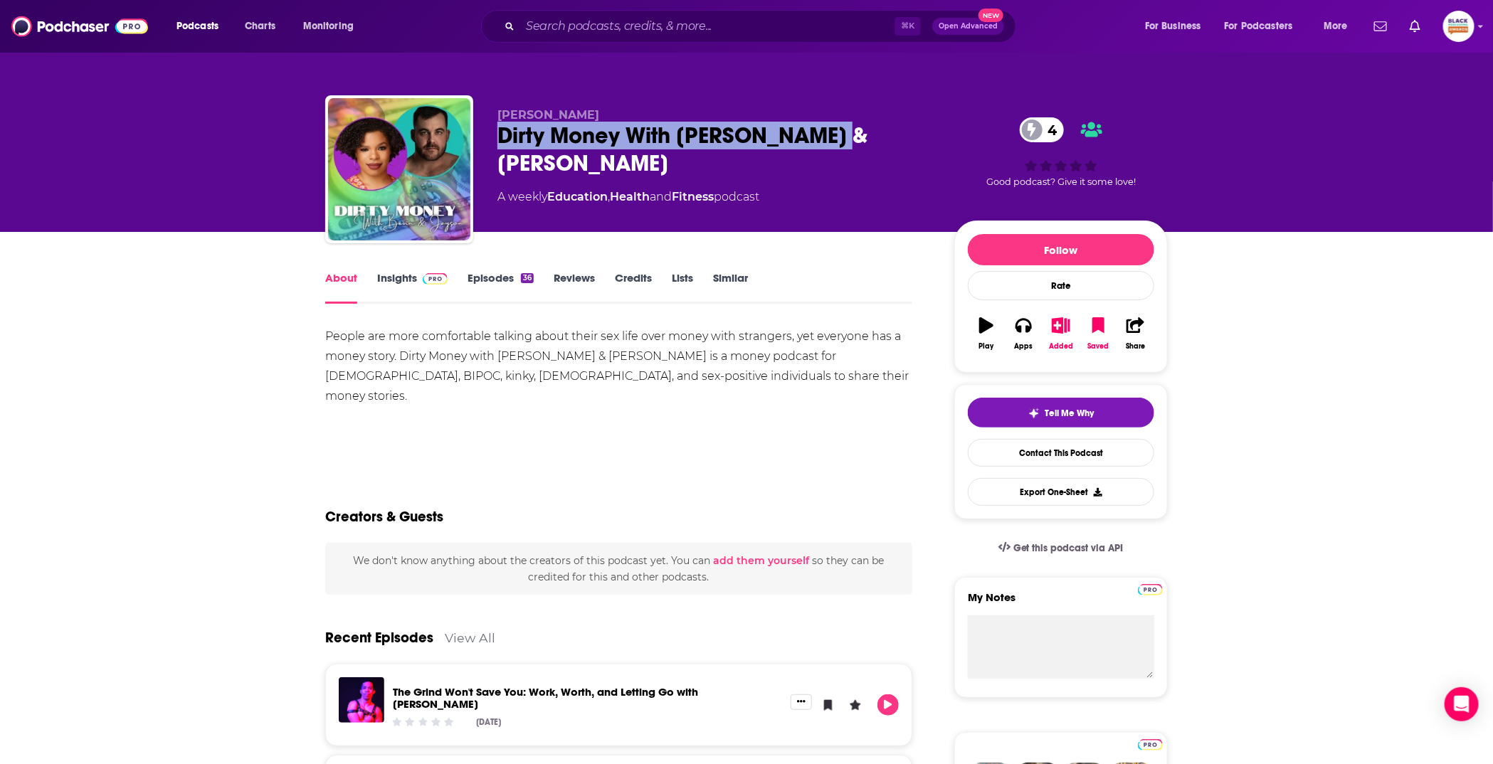
drag, startPoint x: 492, startPoint y: 141, endPoint x: 830, endPoint y: 141, distance: 338.0
click at [830, 141] on div "Michael Poulin Dirty Money With Bevin & Jayson 4 A weekly Education , Health an…" at bounding box center [746, 172] width 842 height 154
copy h1 "Dirty Money With Bevin & Jayson"
click at [1061, 330] on icon "button" at bounding box center [1061, 325] width 18 height 16
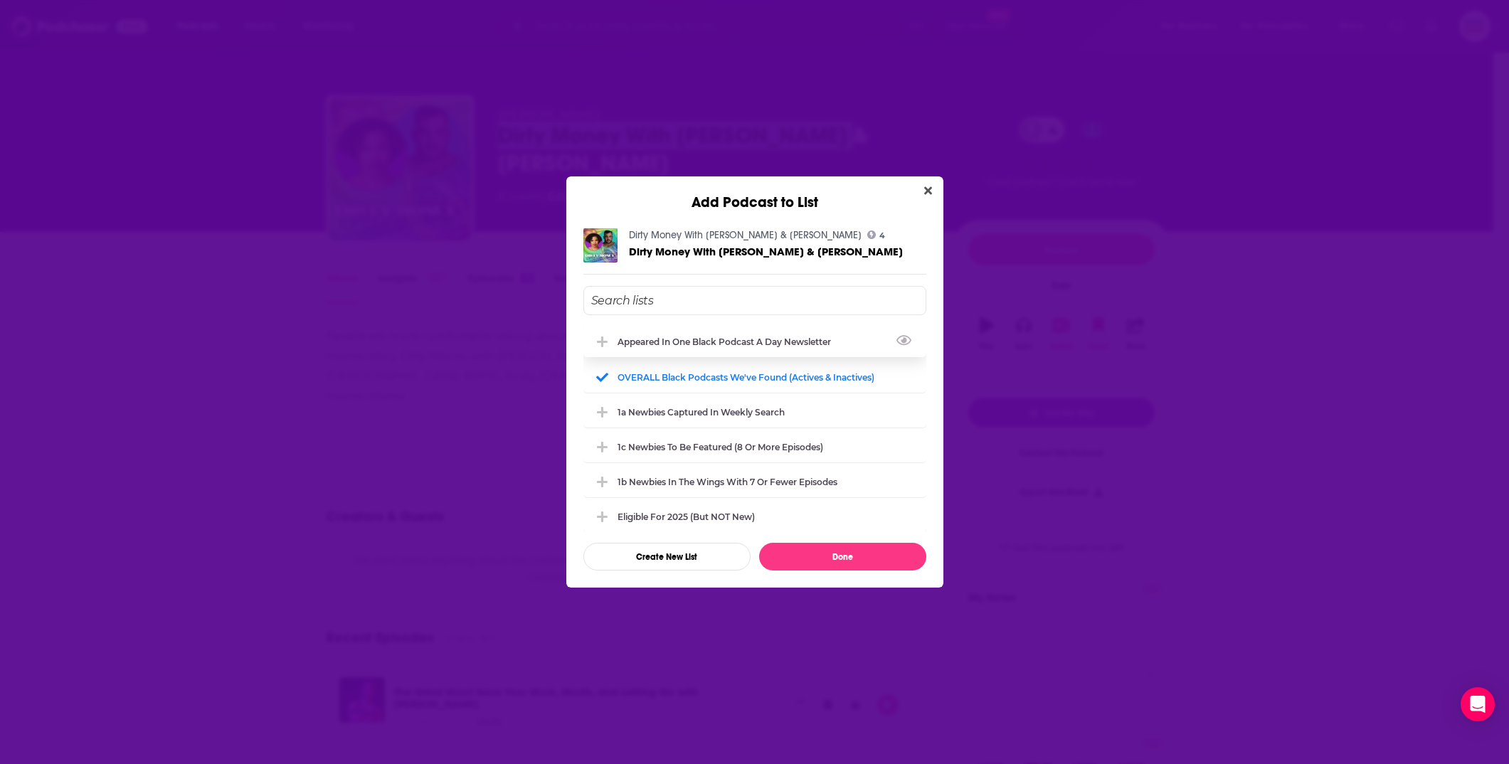
click at [655, 337] on div "Appeared in One Black podcast a day newsletter" at bounding box center [729, 342] width 222 height 11
click at [825, 563] on button "Done" at bounding box center [842, 557] width 167 height 28
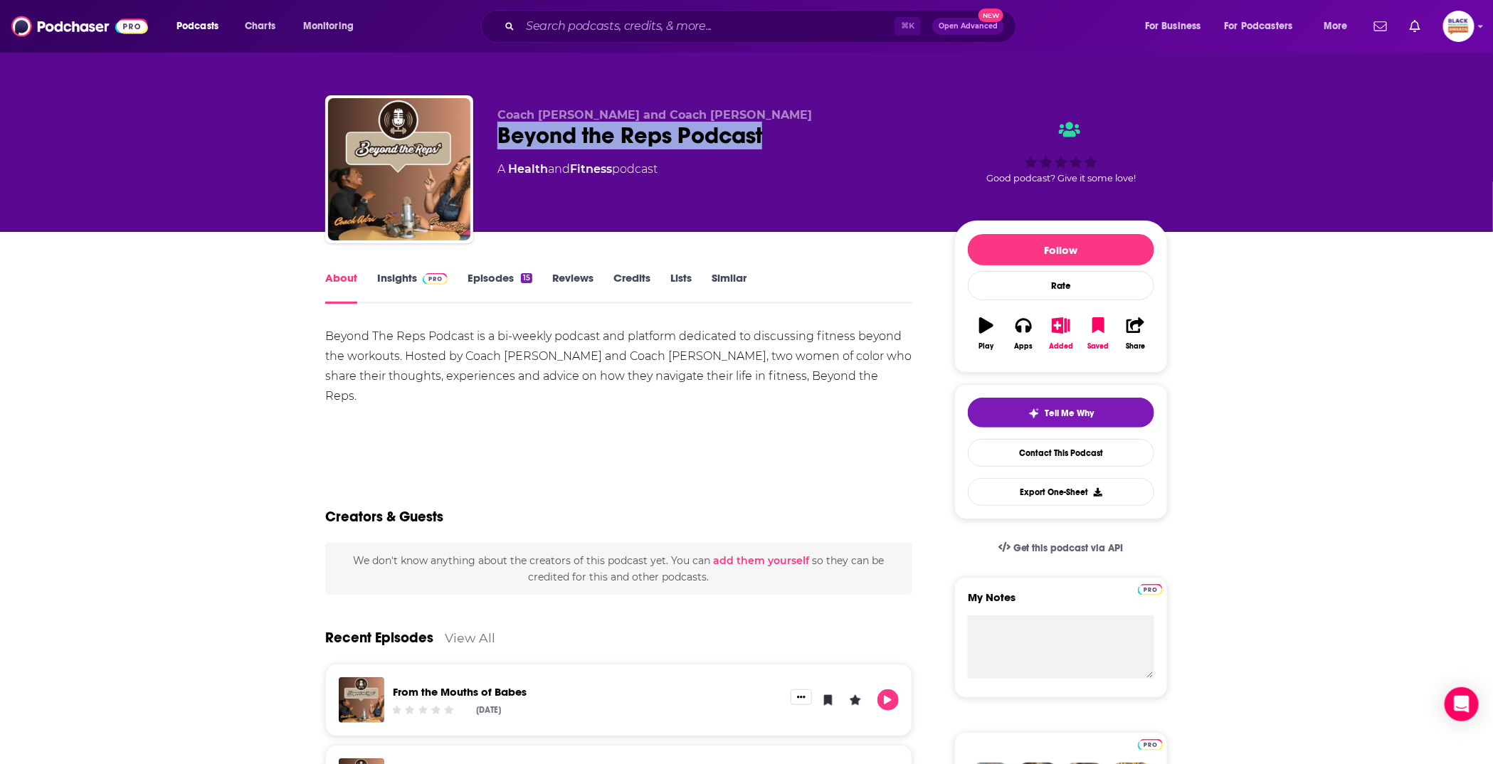
drag, startPoint x: 495, startPoint y: 138, endPoint x: 781, endPoint y: 148, distance: 286.2
click at [781, 148] on div "Coach [PERSON_NAME] and Coach [PERSON_NAME] Beyond the Reps Podcast A Health an…" at bounding box center [746, 172] width 842 height 154
copy h1 "Beyond the Reps Podcast"
click at [1062, 332] on icon "button" at bounding box center [1061, 325] width 18 height 16
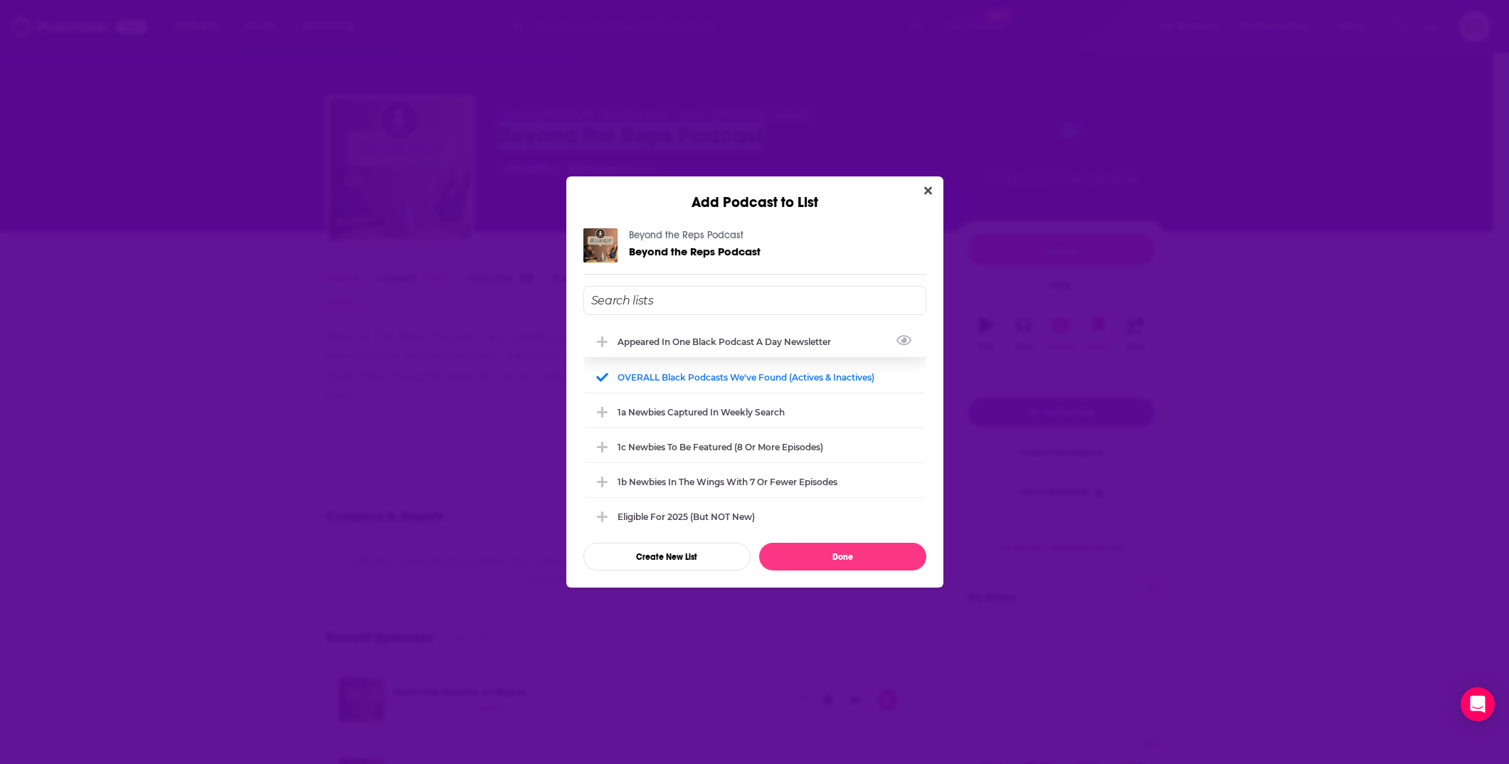
click at [667, 337] on div "Appeared in One Black podcast a day newsletter" at bounding box center [729, 342] width 222 height 11
click at [842, 559] on button "Done" at bounding box center [842, 557] width 167 height 28
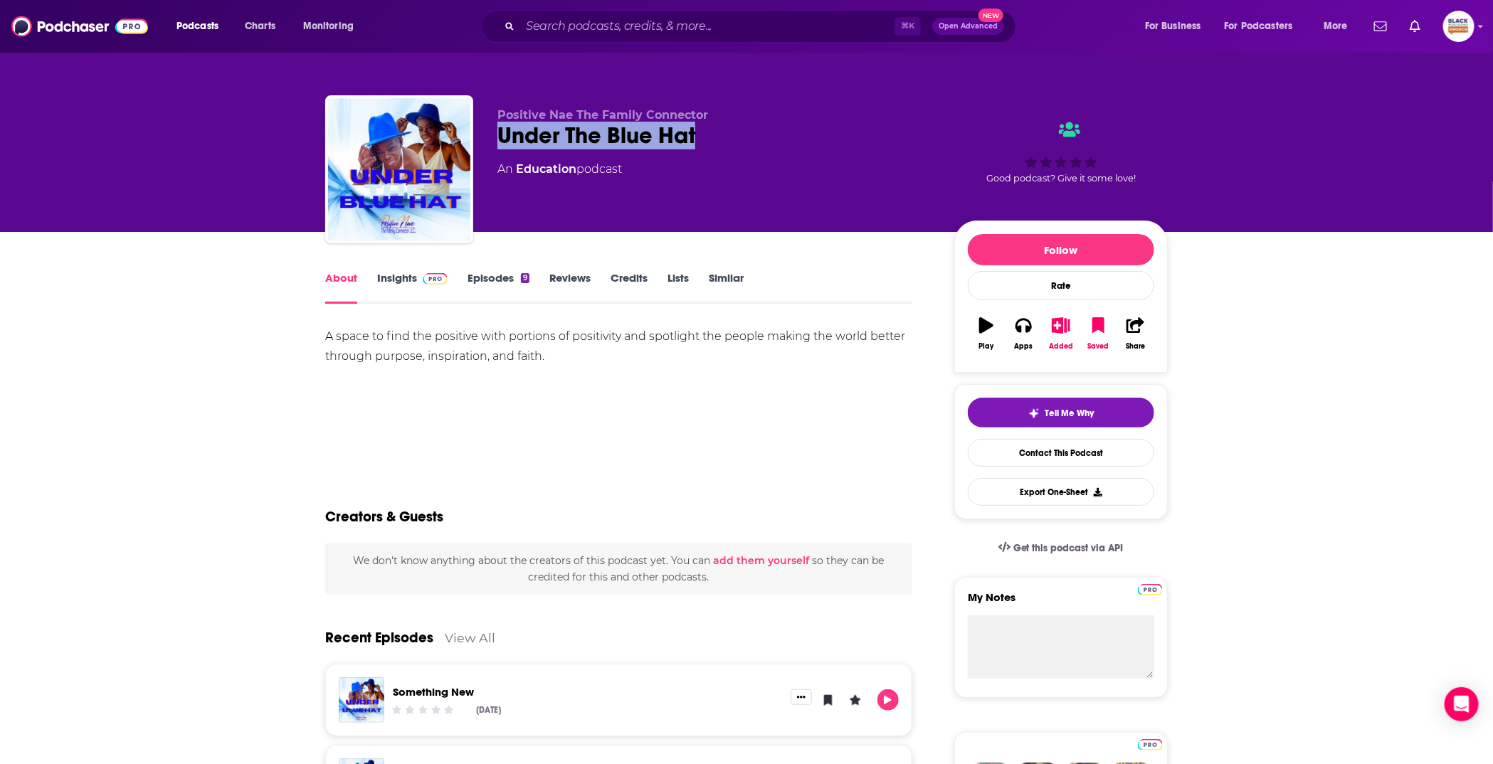
drag, startPoint x: 495, startPoint y: 137, endPoint x: 723, endPoint y: 137, distance: 227.7
click at [723, 137] on div "Positive Nae The Family Connector Under The Blue Hat An Education podcast Good …" at bounding box center [746, 172] width 842 height 154
copy h1 "Under The Blue Hat"
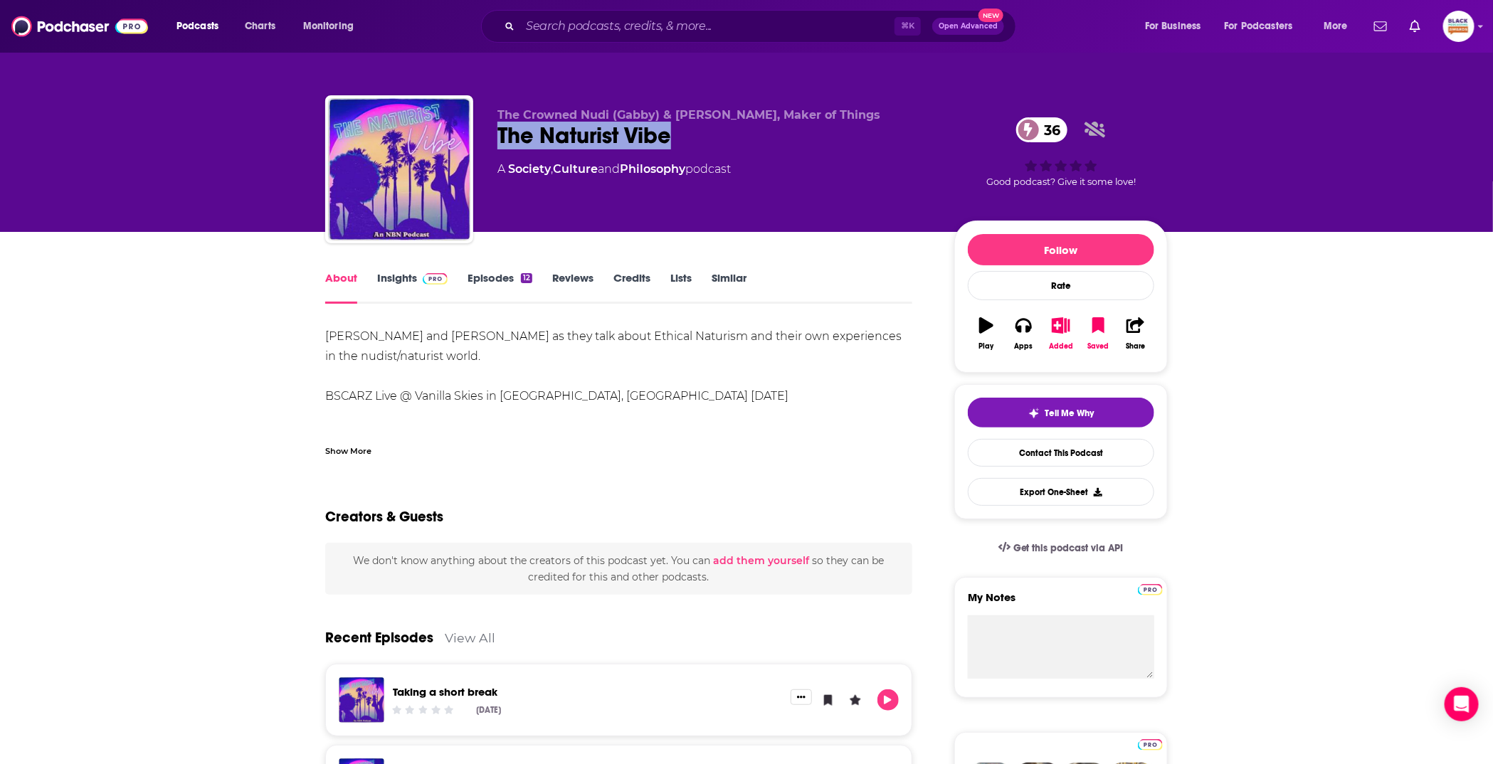
drag, startPoint x: 495, startPoint y: 132, endPoint x: 680, endPoint y: 137, distance: 185.0
click at [680, 137] on div "The Crowned Nudi (Gabby) & Dan Speers, Maker of Things The Naturist Vibe 36 A S…" at bounding box center [746, 172] width 842 height 154
copy h1 "The Naturist Vibe"
click at [1062, 330] on icon "button" at bounding box center [1061, 325] width 18 height 16
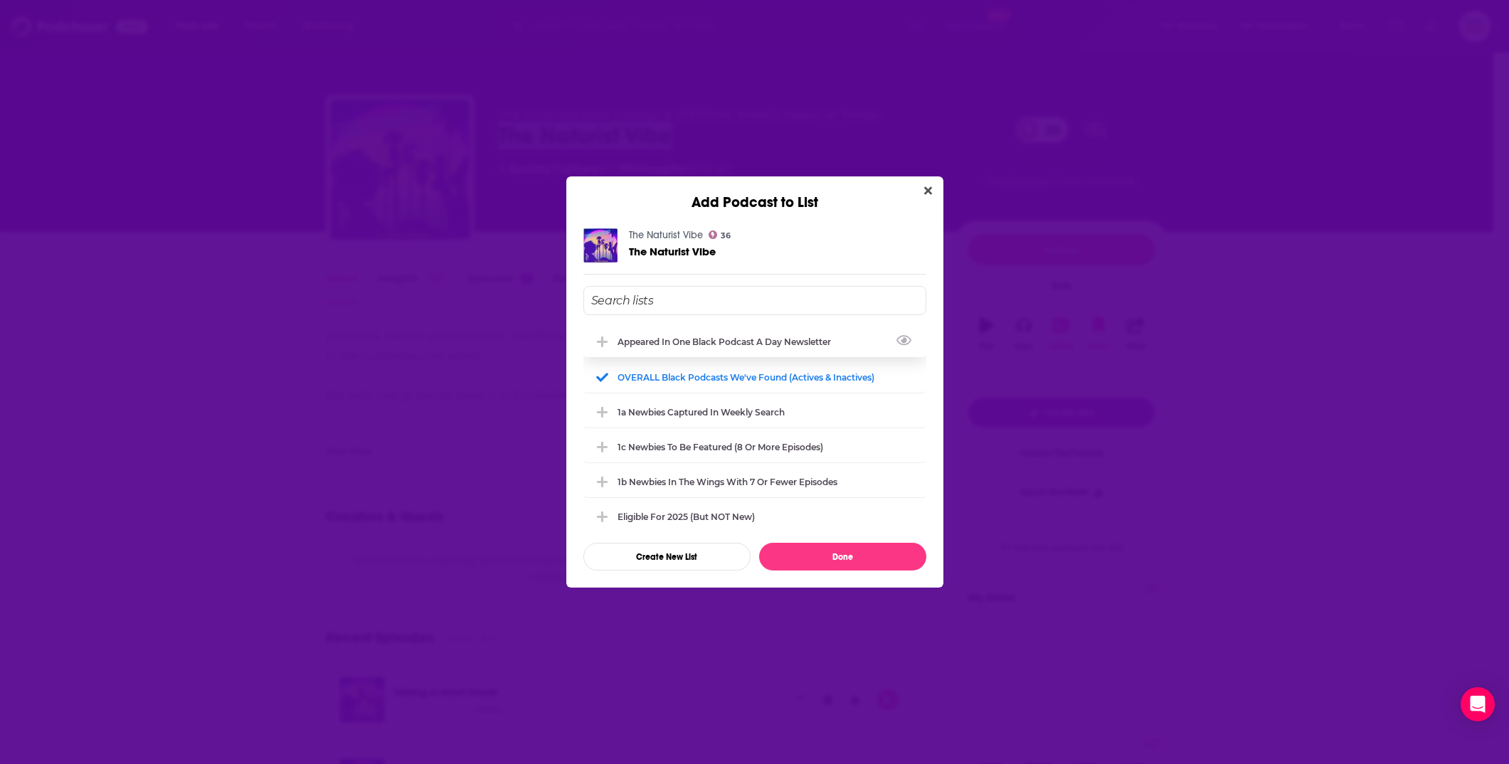
click at [727, 337] on div "Appeared in One Black podcast a day newsletter" at bounding box center [729, 342] width 222 height 11
click at [830, 558] on button "Done" at bounding box center [842, 557] width 167 height 28
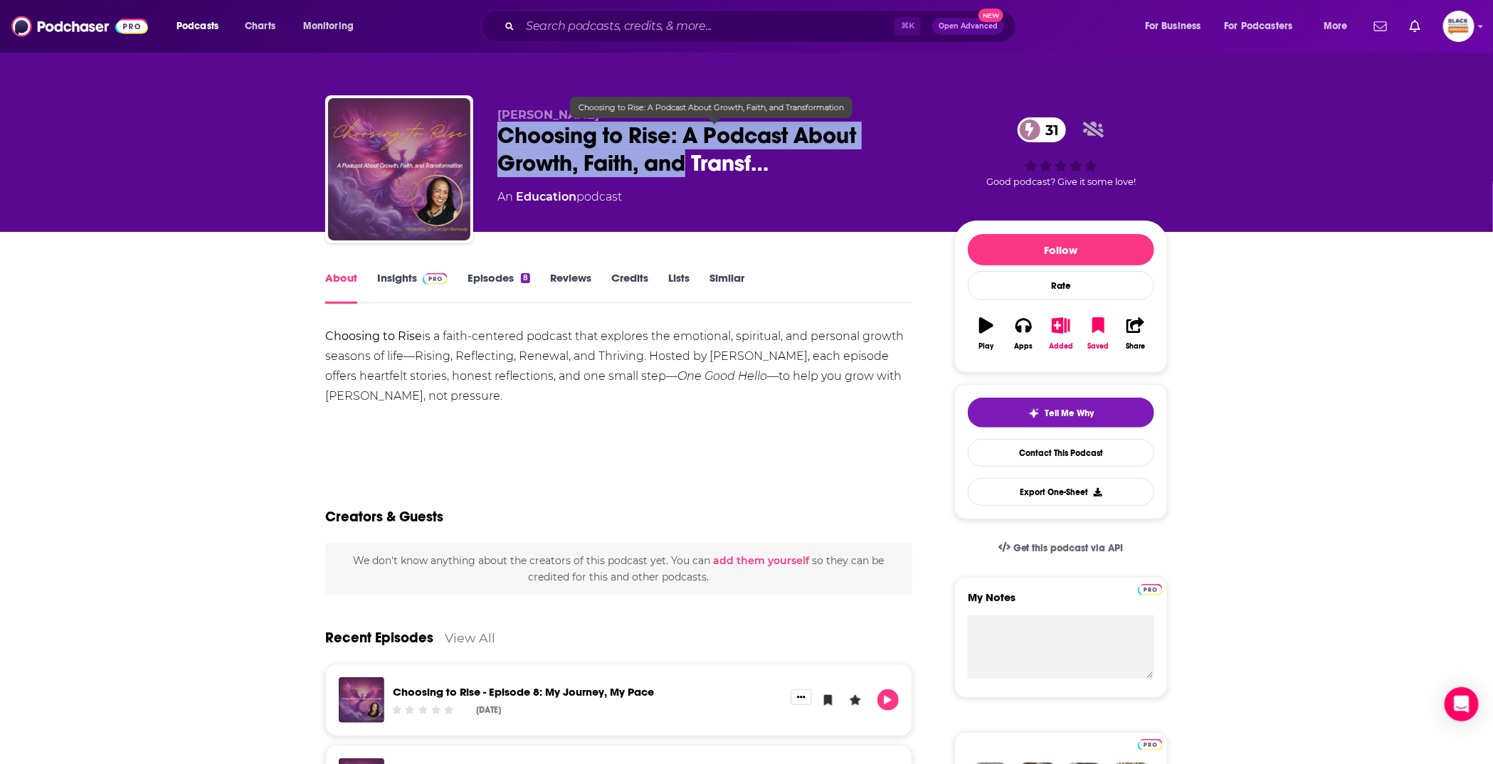
drag, startPoint x: 499, startPoint y: 137, endPoint x: 682, endPoint y: 167, distance: 185.4
click at [682, 167] on span "Choosing to Rise: A Podcast About Growth, Faith, and Transf…" at bounding box center [714, 149] width 434 height 55
copy h1 "Choosing to Rise: A Podcast About Growth, Faith, and"
click at [1055, 328] on icon "button" at bounding box center [1061, 325] width 18 height 16
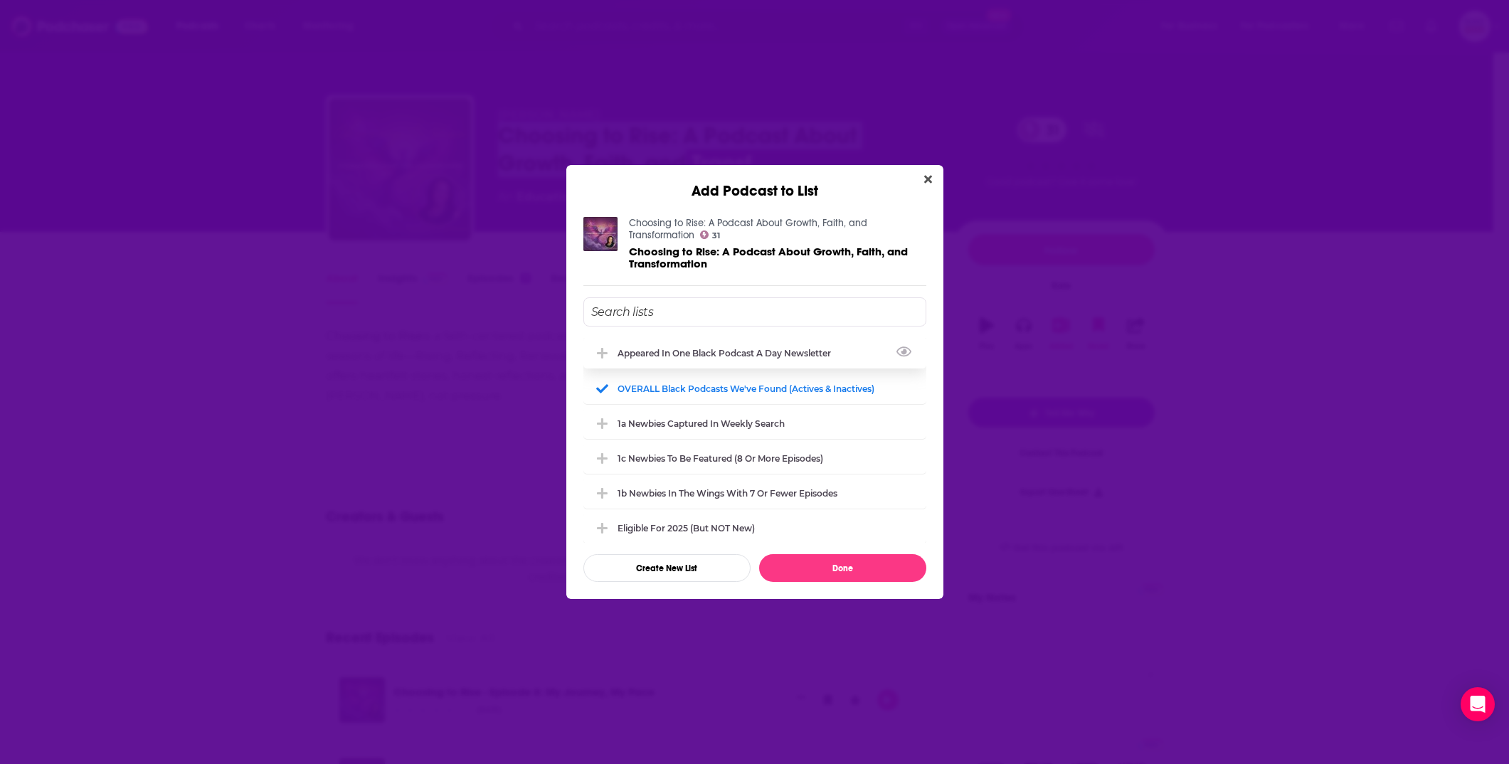
click at [719, 345] on div "Appeared in One Black podcast a day newsletter" at bounding box center [754, 352] width 343 height 31
click at [837, 556] on button "Done" at bounding box center [842, 568] width 167 height 28
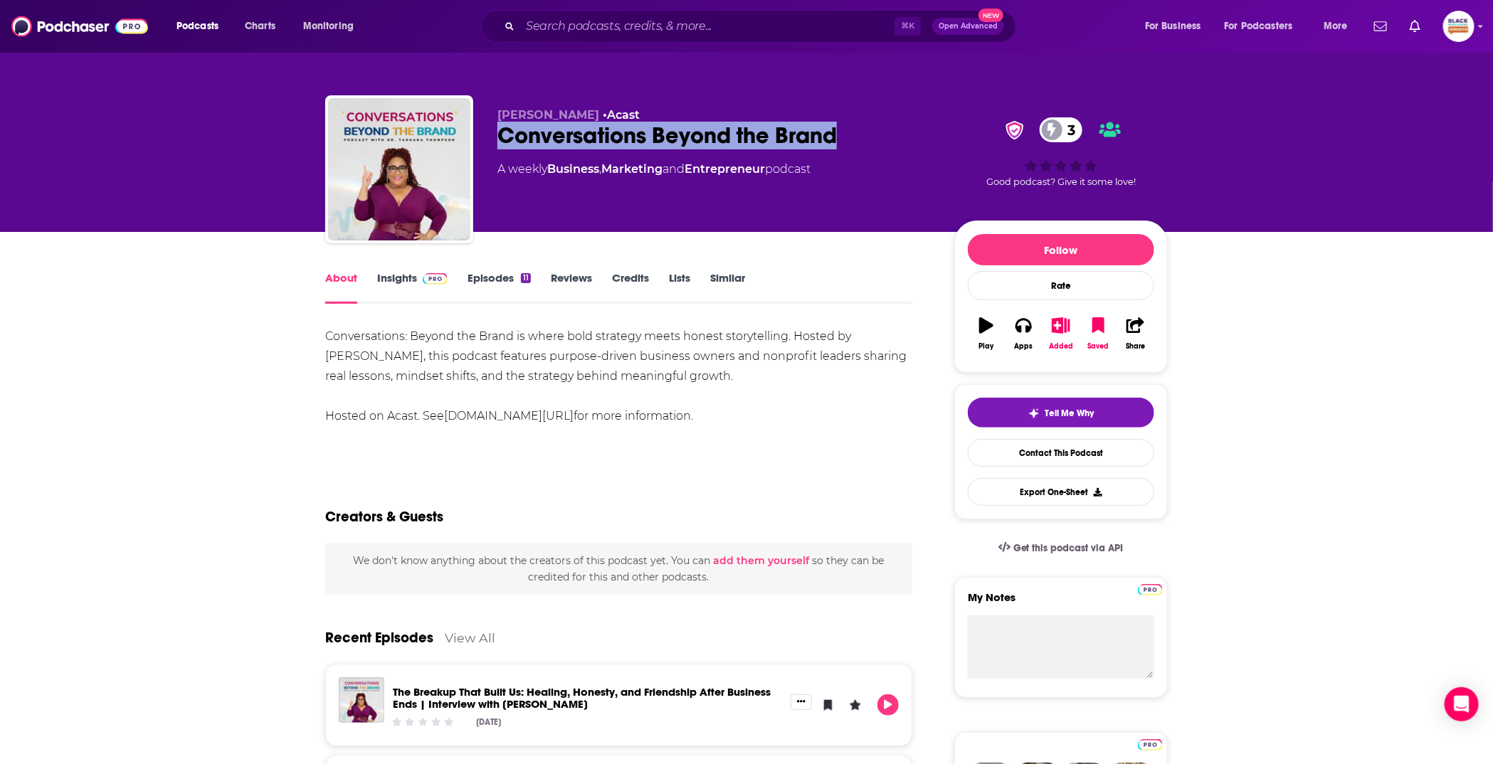
drag, startPoint x: 487, startPoint y: 137, endPoint x: 841, endPoint y: 138, distance: 353.6
click at [841, 138] on div "Tashana Thompson • Acast Conversations Beyond the Brand 3 A weekly Business , M…" at bounding box center [746, 172] width 842 height 154
copy h1 "Conversations Beyond the Brand"
click at [1067, 334] on button "Added" at bounding box center [1060, 333] width 37 height 51
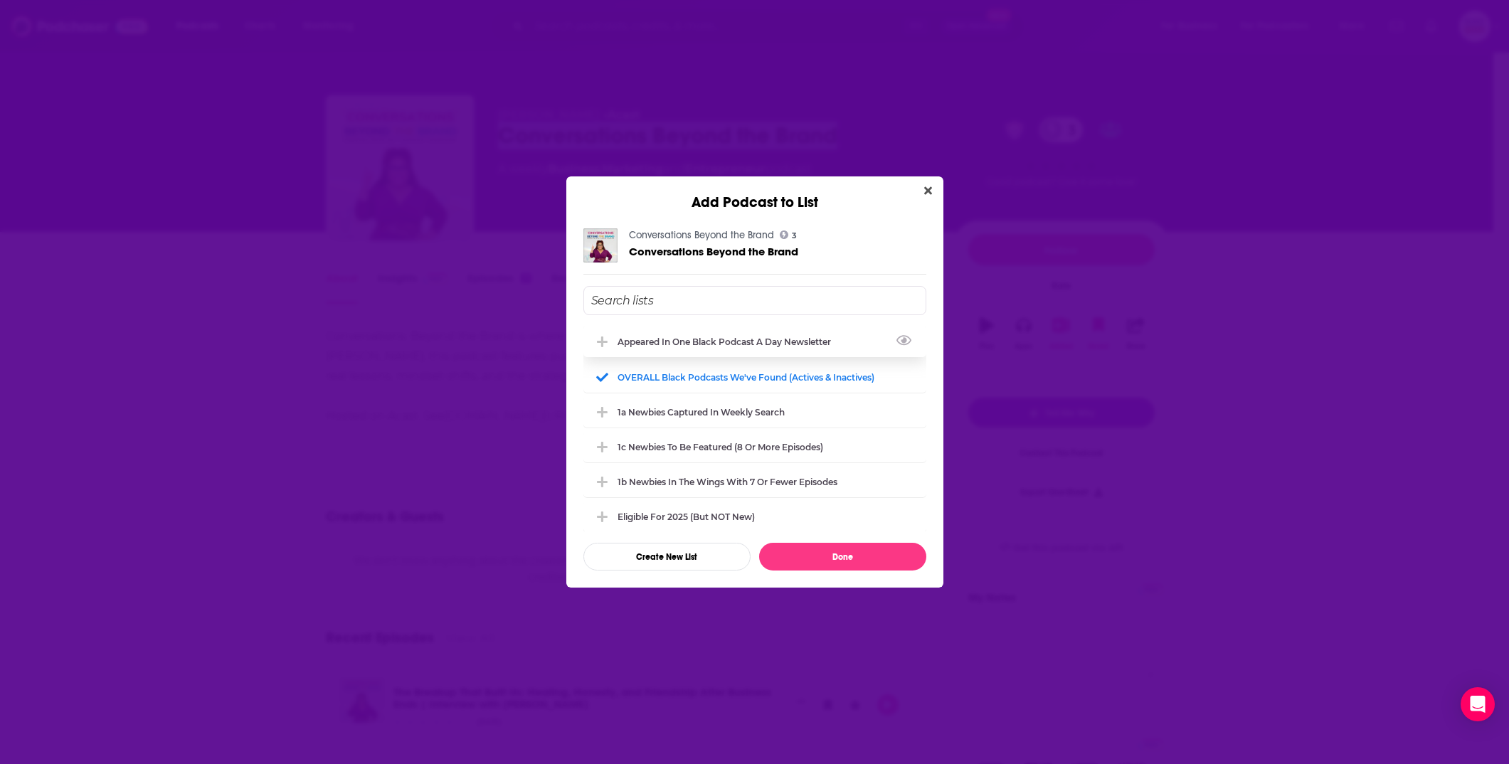
click at [722, 349] on div "Appeared in One Black podcast a day newsletter" at bounding box center [754, 341] width 343 height 31
click at [815, 546] on button "Done" at bounding box center [842, 557] width 167 height 28
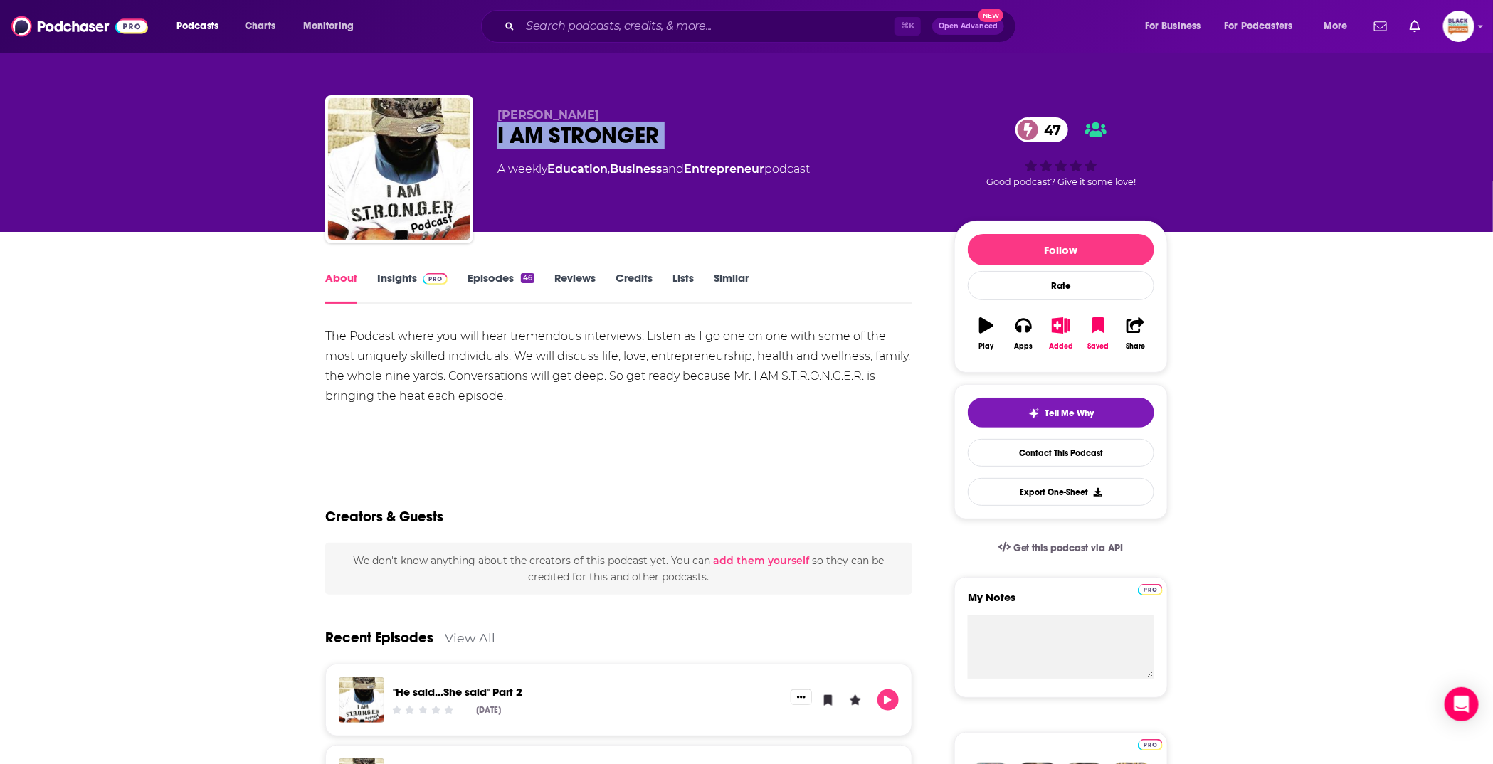
drag, startPoint x: 578, startPoint y: 149, endPoint x: 675, endPoint y: 159, distance: 97.4
click at [675, 159] on div "[PERSON_NAME] I AM STRONGER 47 A weekly Education , Business and Entrepreneur p…" at bounding box center [746, 172] width 842 height 154
copy div "I AM STRONGER 47"
click at [1054, 328] on icon "button" at bounding box center [1061, 325] width 18 height 16
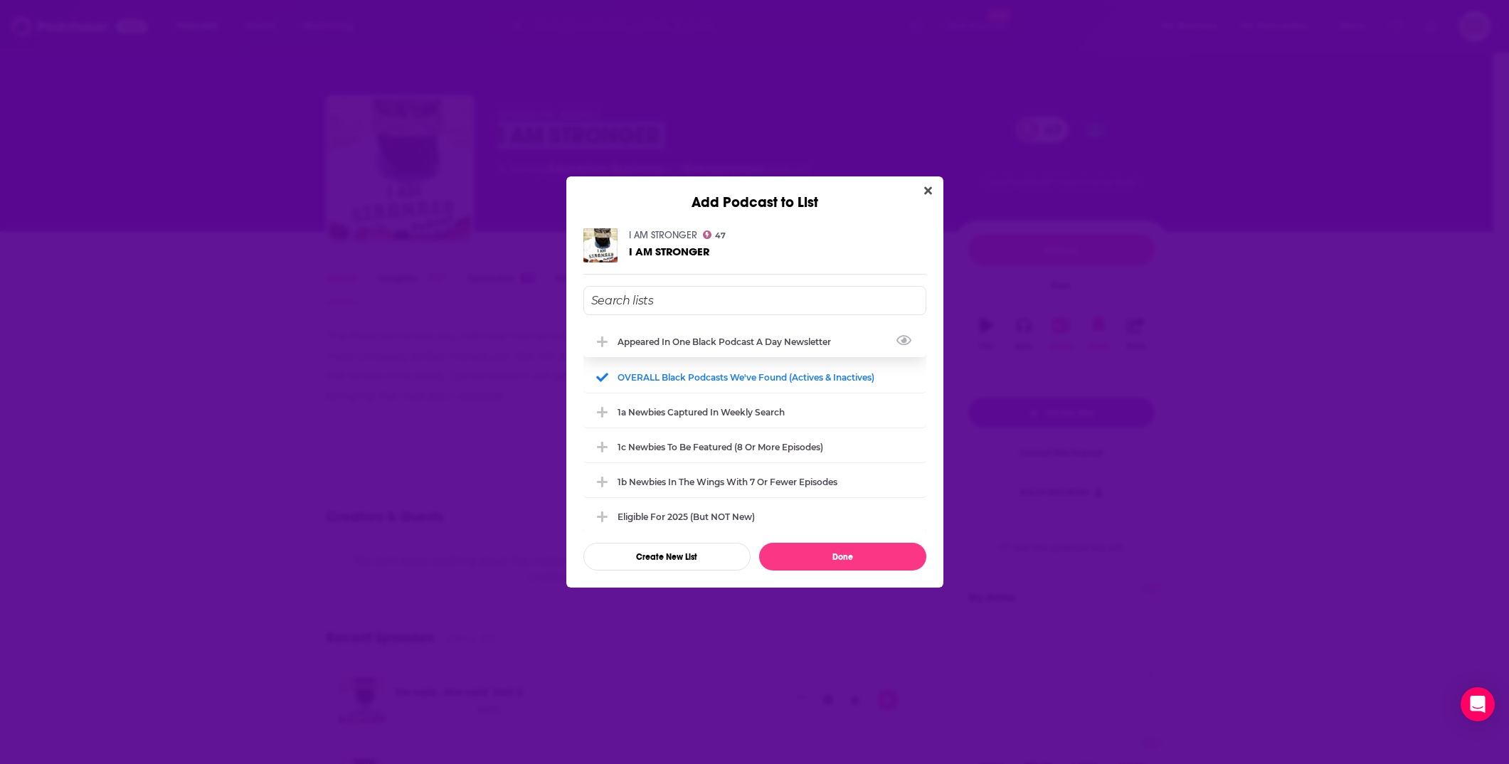
click at [730, 329] on div "Appeared in One Black podcast a day newsletter" at bounding box center [754, 341] width 343 height 31
click at [852, 549] on button "Done" at bounding box center [842, 557] width 167 height 28
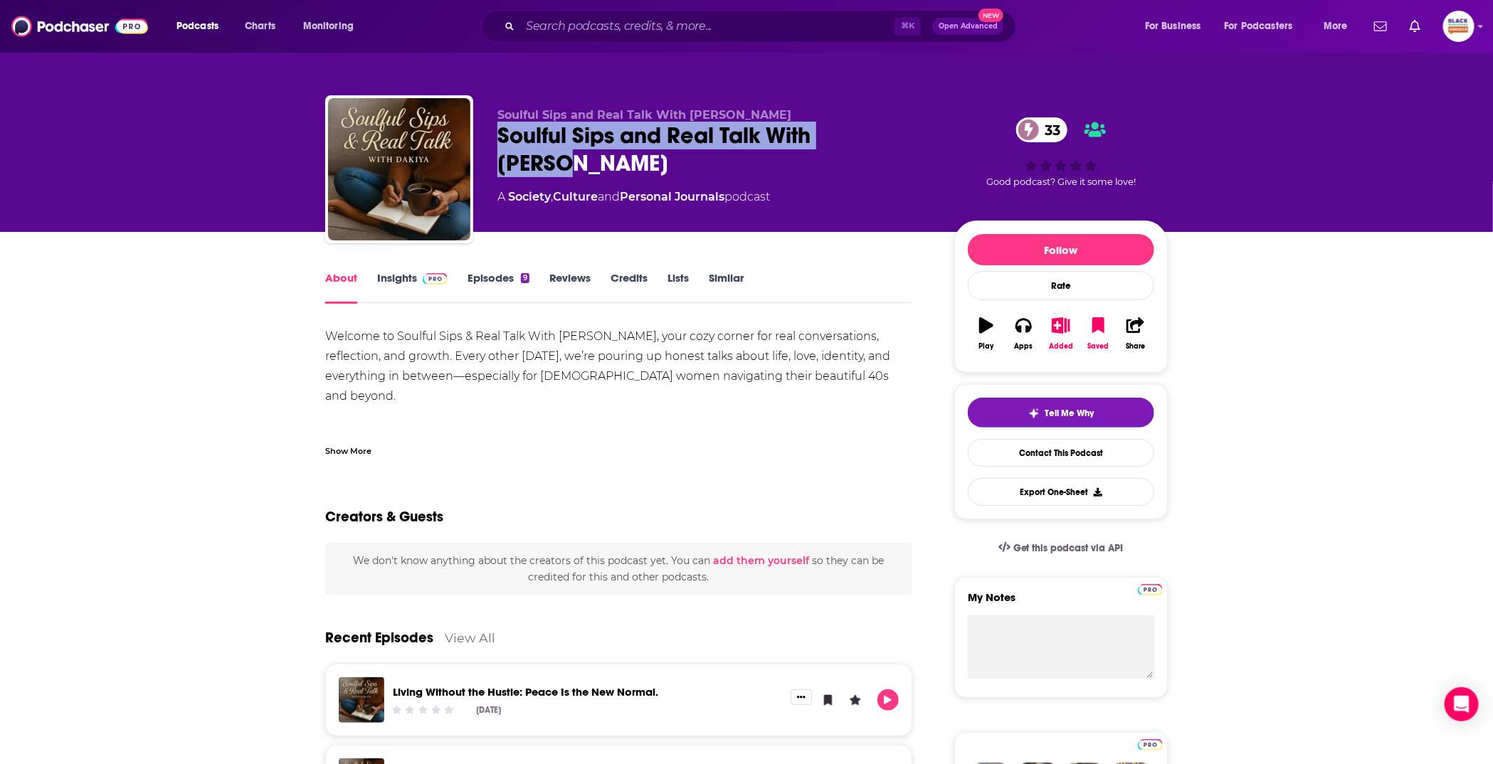
drag, startPoint x: 494, startPoint y: 139, endPoint x: 887, endPoint y: 137, distance: 393.5
click at [887, 137] on div "Soulful Sips and Real Talk With Dakiya Soulful Sips and Real Talk With Dakiya 3…" at bounding box center [746, 172] width 842 height 154
copy h1 "Soulful Sips and Real Talk With Dakiya"
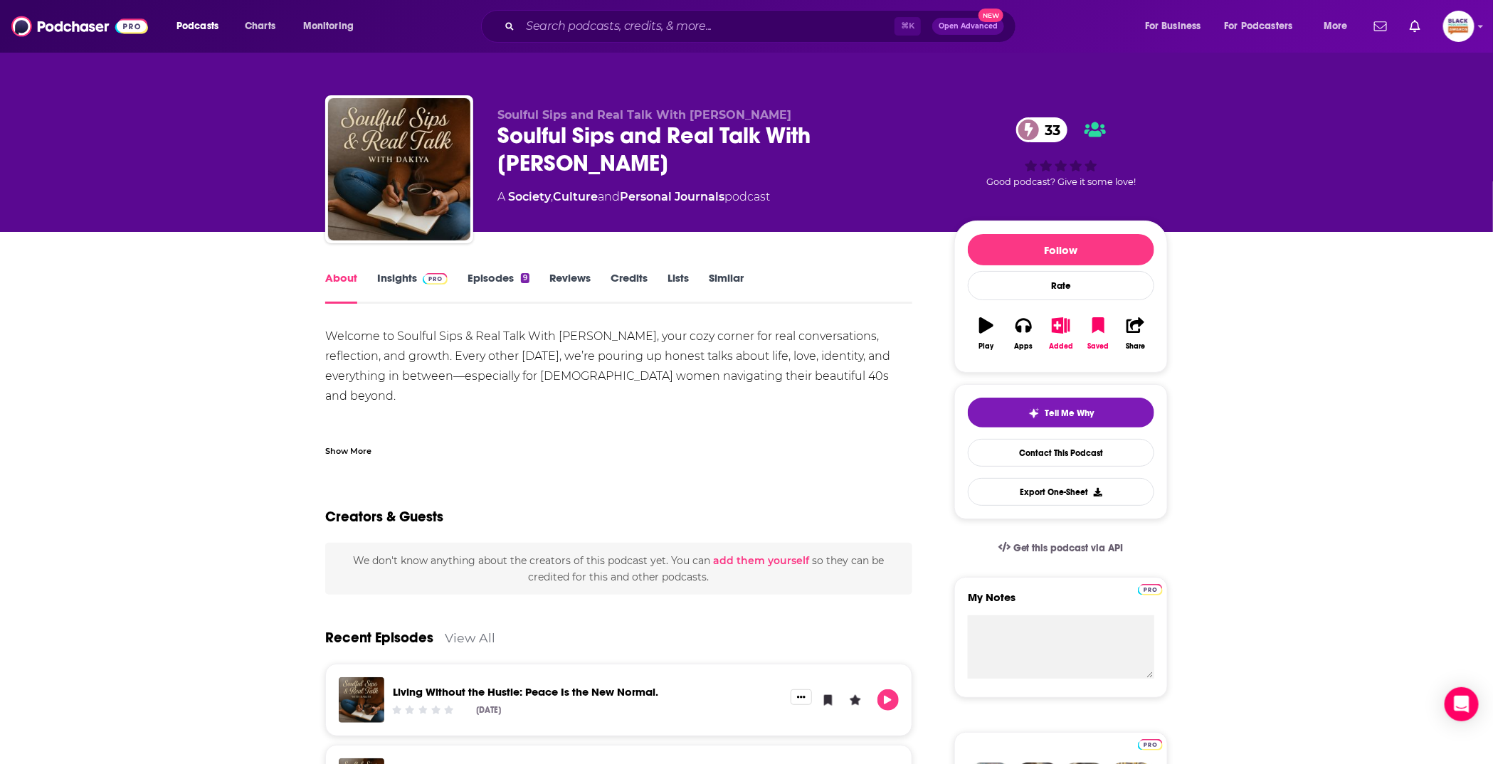
click at [1069, 329] on button "Added" at bounding box center [1060, 333] width 37 height 51
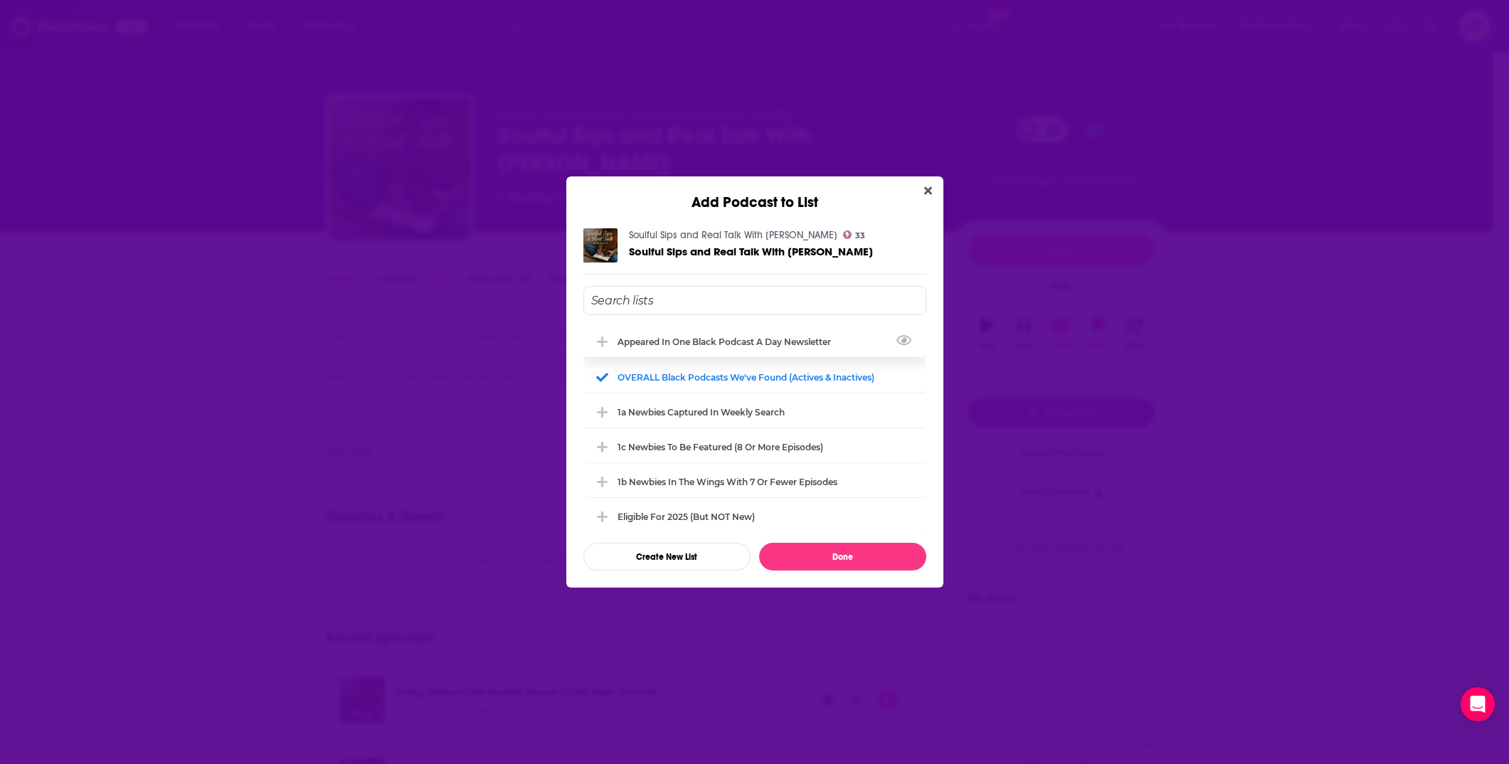
click at [682, 337] on div "Appeared in One Black podcast a day newsletter" at bounding box center [729, 342] width 222 height 11
click at [852, 560] on button "Done" at bounding box center [842, 557] width 167 height 28
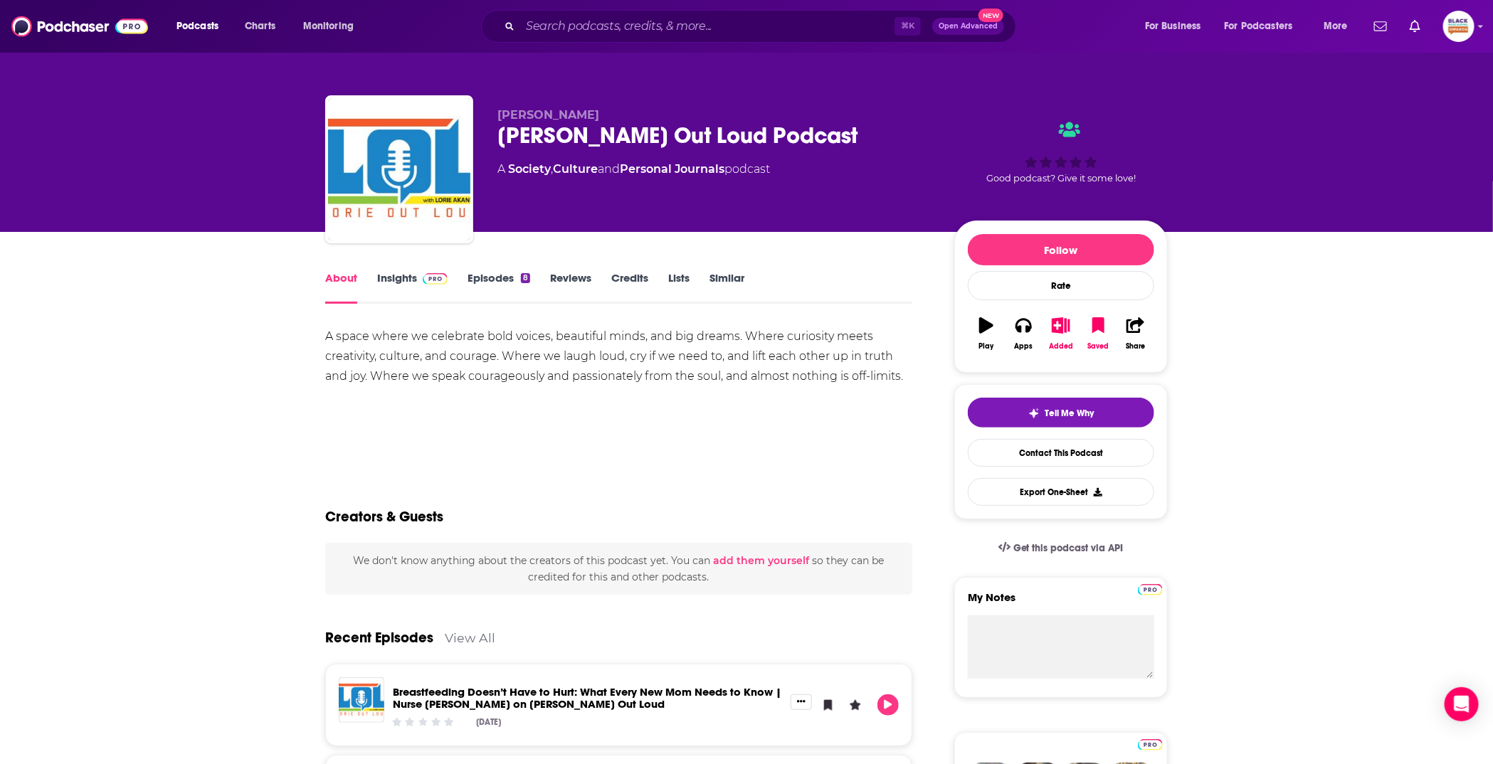
click at [1051, 332] on button "Added" at bounding box center [1060, 333] width 37 height 51
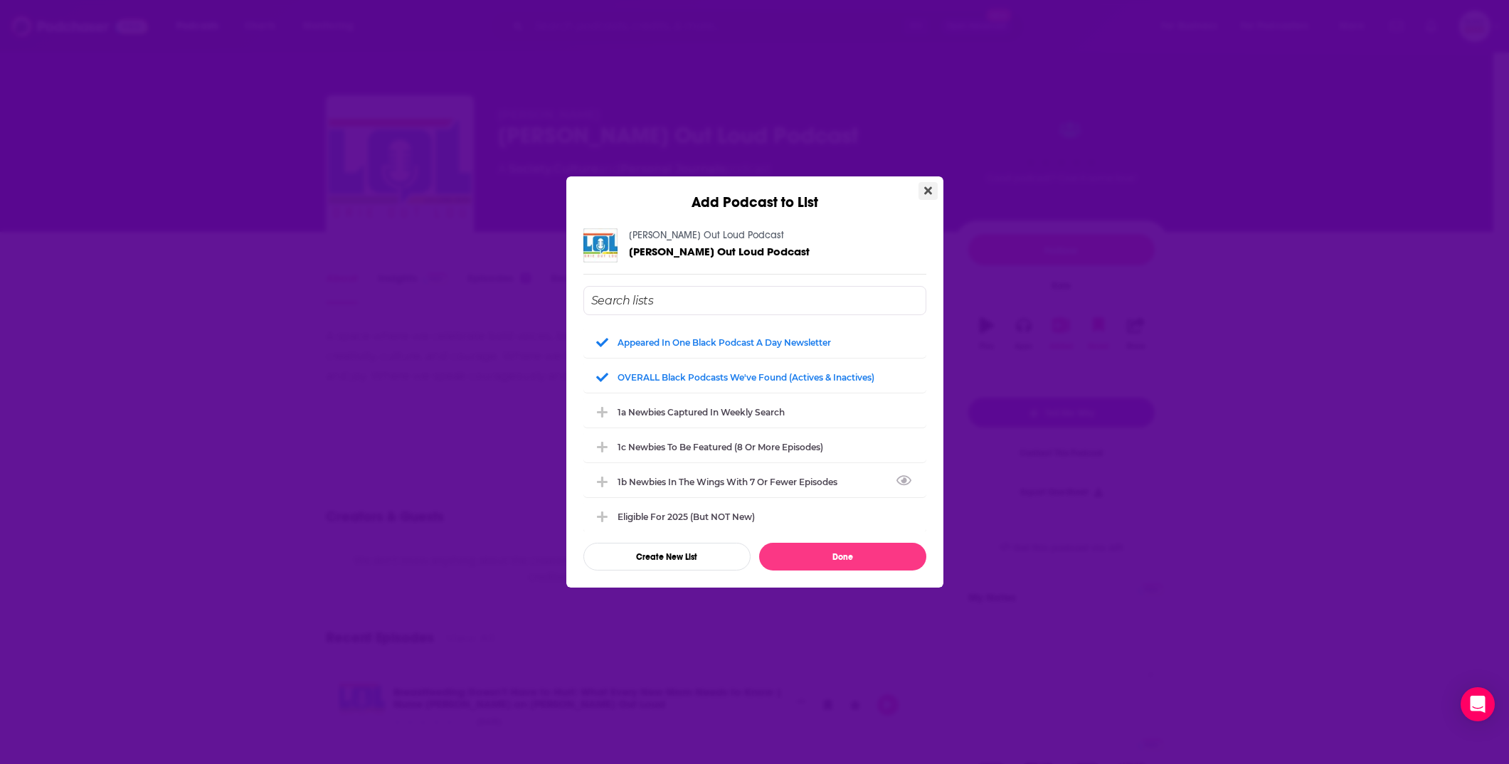
click at [920, 191] on button "Close" at bounding box center [928, 191] width 19 height 18
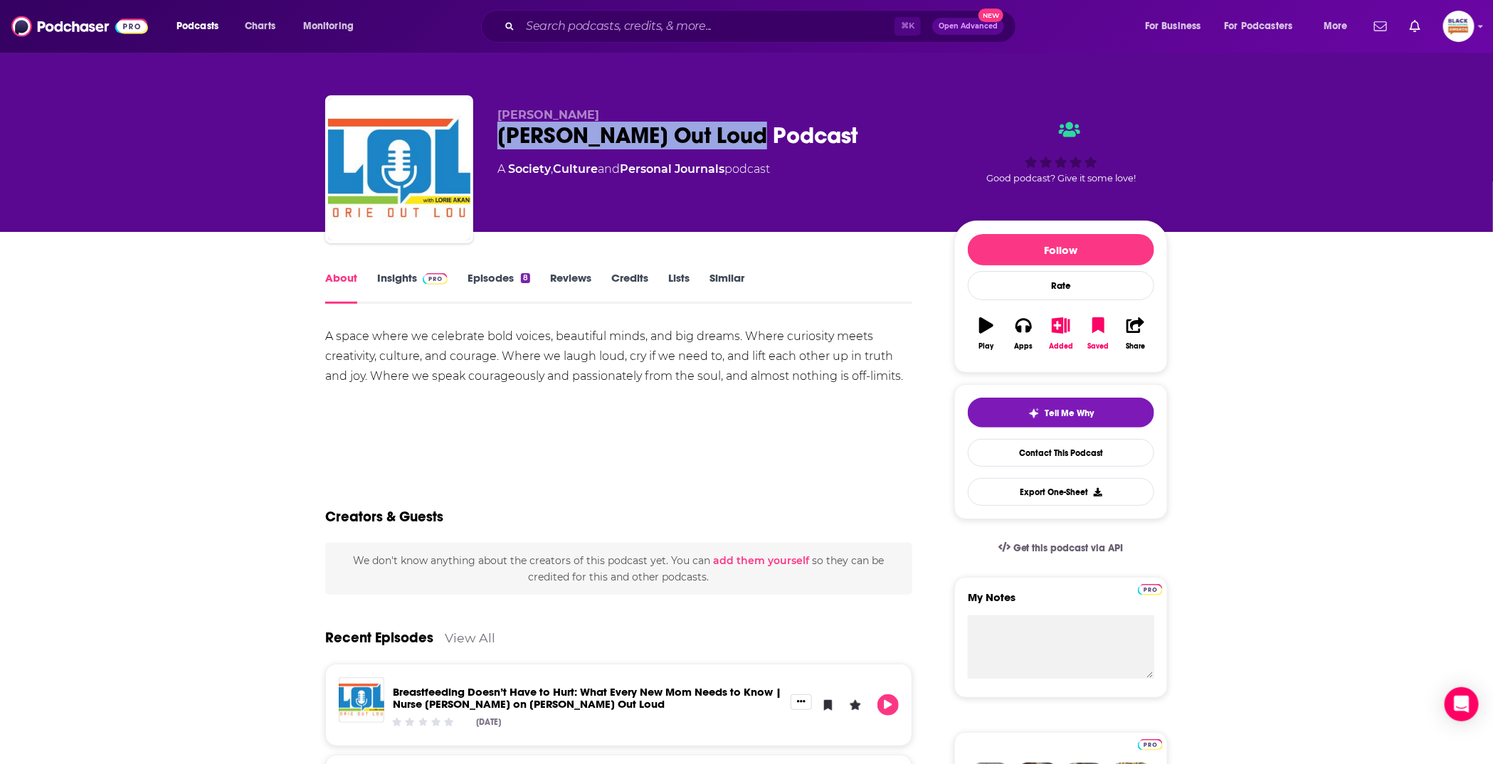
drag, startPoint x: 519, startPoint y: 132, endPoint x: 859, endPoint y: 132, distance: 339.4
click at [859, 132] on div "Lorie Jean Akanbi Lorie Out Loud Podcast A Society , Culture and Personal Journ…" at bounding box center [746, 172] width 842 height 154
copy h1 "Lorie Out Loud Podcast"
click at [1072, 310] on div "Added" at bounding box center [1060, 333] width 37 height 51
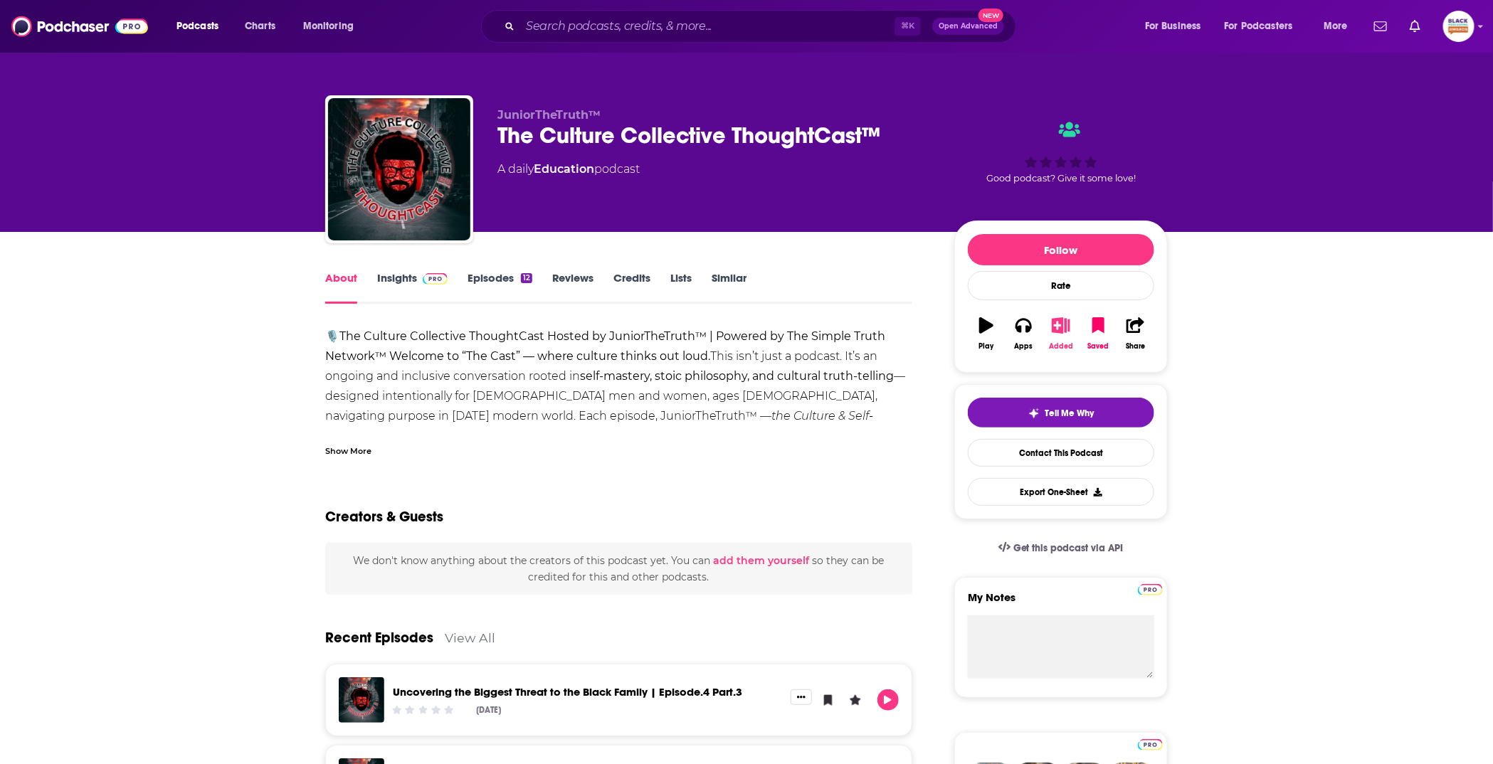
click at [1064, 318] on icon "button" at bounding box center [1061, 325] width 18 height 16
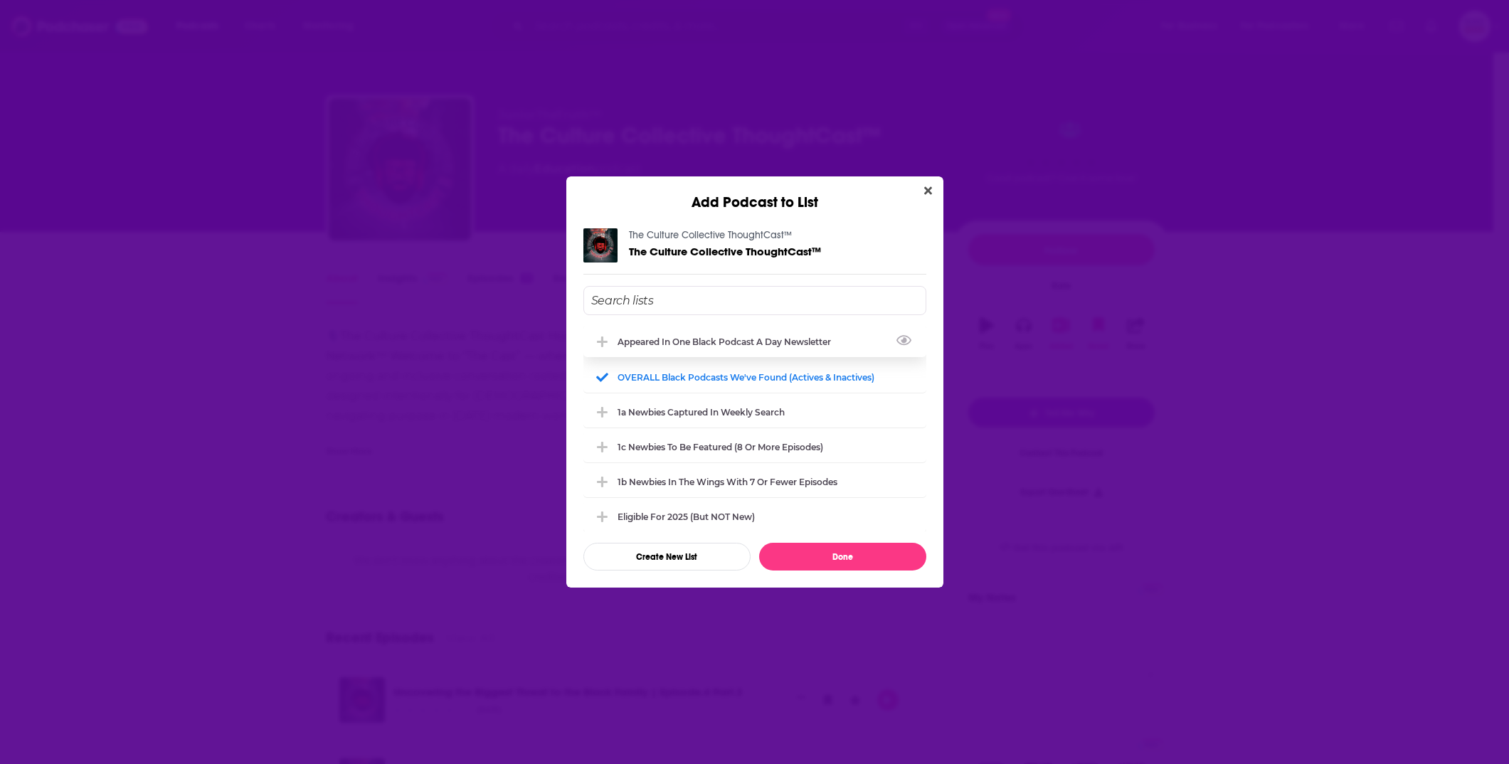
click at [760, 344] on div "Appeared in One Black podcast a day newsletter" at bounding box center [729, 342] width 222 height 11
click at [860, 559] on button "Done" at bounding box center [842, 557] width 167 height 28
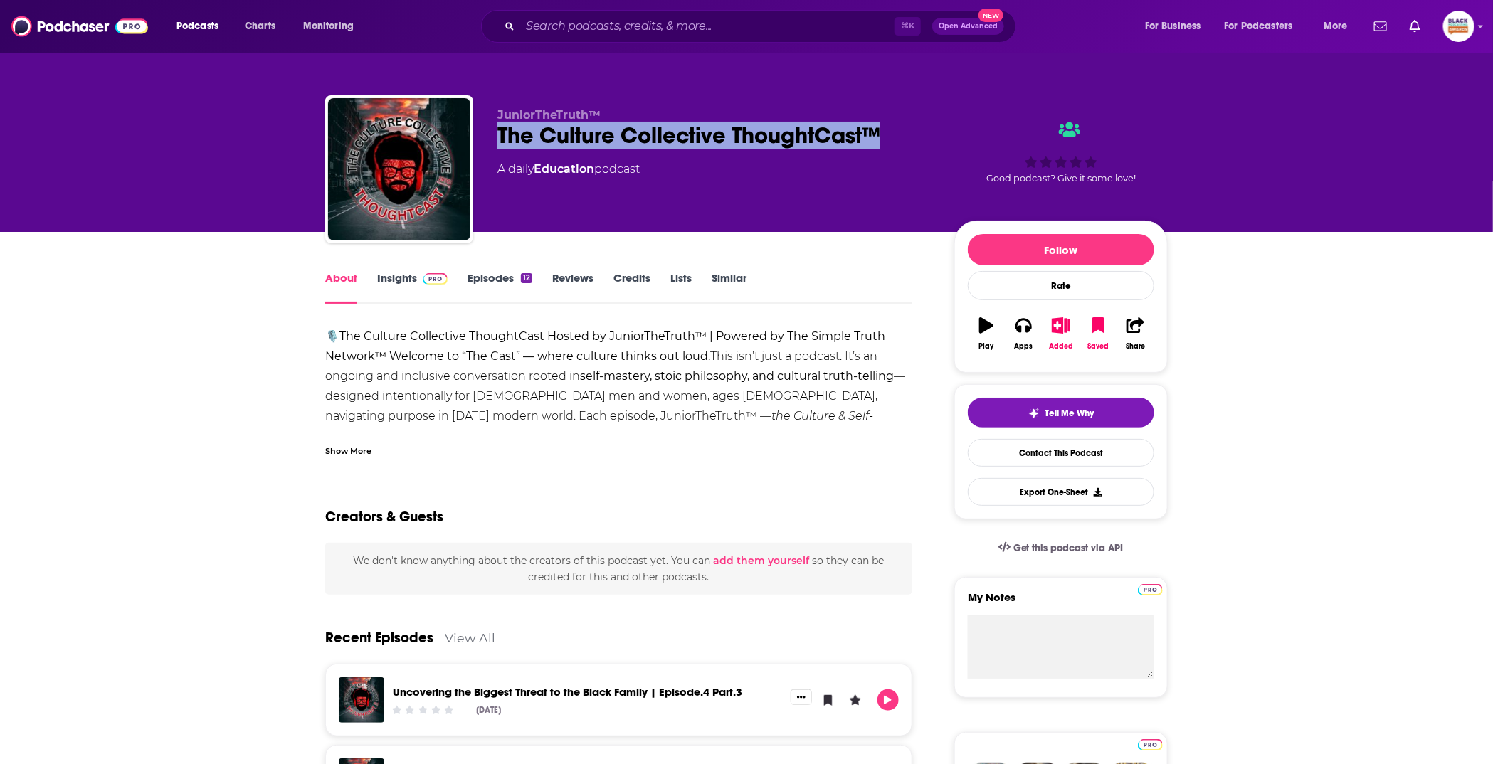
drag, startPoint x: 488, startPoint y: 136, endPoint x: 877, endPoint y: 142, distance: 389.2
click at [877, 142] on div "JuniorTheTruth™ The Culture Collective ThoughtCast™ A daily Education podcast G…" at bounding box center [746, 172] width 842 height 154
copy h1 "The Culture Collective ThoughtCast™"
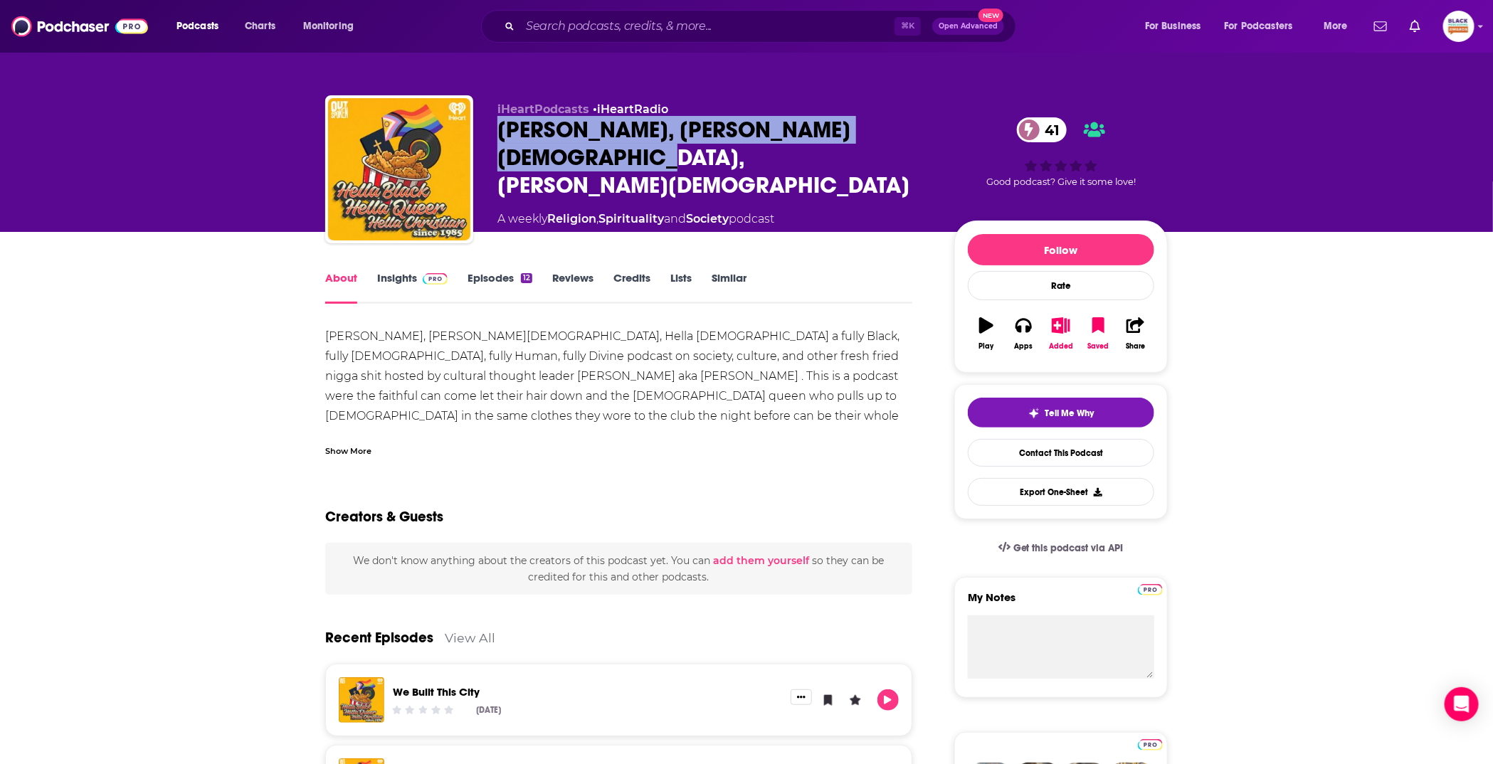
drag, startPoint x: 487, startPoint y: 132, endPoint x: 913, endPoint y: 129, distance: 426.2
click at [913, 129] on div "iHeartPodcasts • iHeartRadio Hella Black, [PERSON_NAME][DEMOGRAPHIC_DATA], Hell…" at bounding box center [746, 172] width 842 height 154
copy h1 "[PERSON_NAME], [PERSON_NAME][DEMOGRAPHIC_DATA], [PERSON_NAME][DEMOGRAPHIC_DATA]"
click at [1058, 332] on icon "button" at bounding box center [1061, 325] width 18 height 16
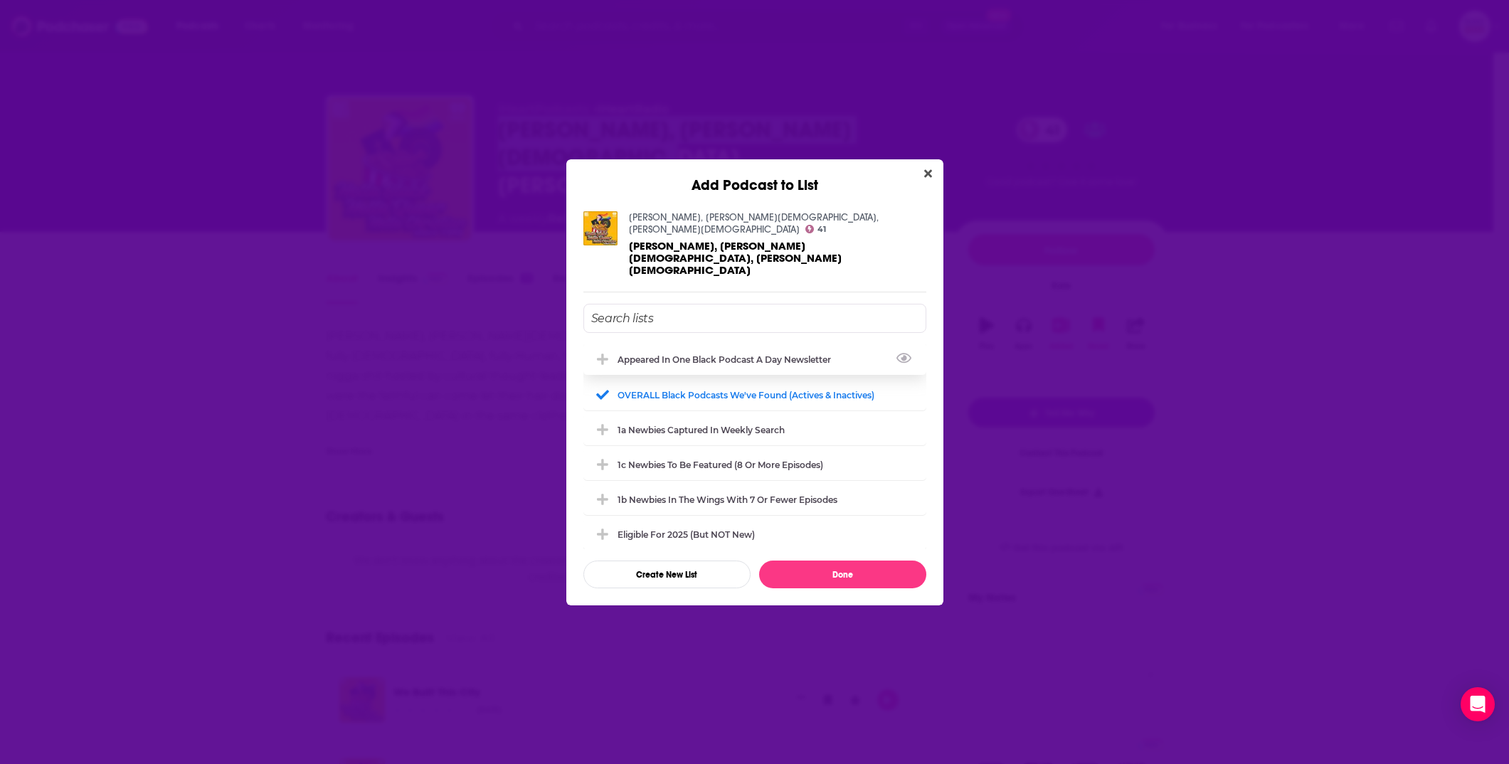
click at [730, 354] on div "Appeared in One Black podcast a day newsletter" at bounding box center [729, 359] width 222 height 11
click at [826, 561] on button "Done" at bounding box center [842, 575] width 167 height 28
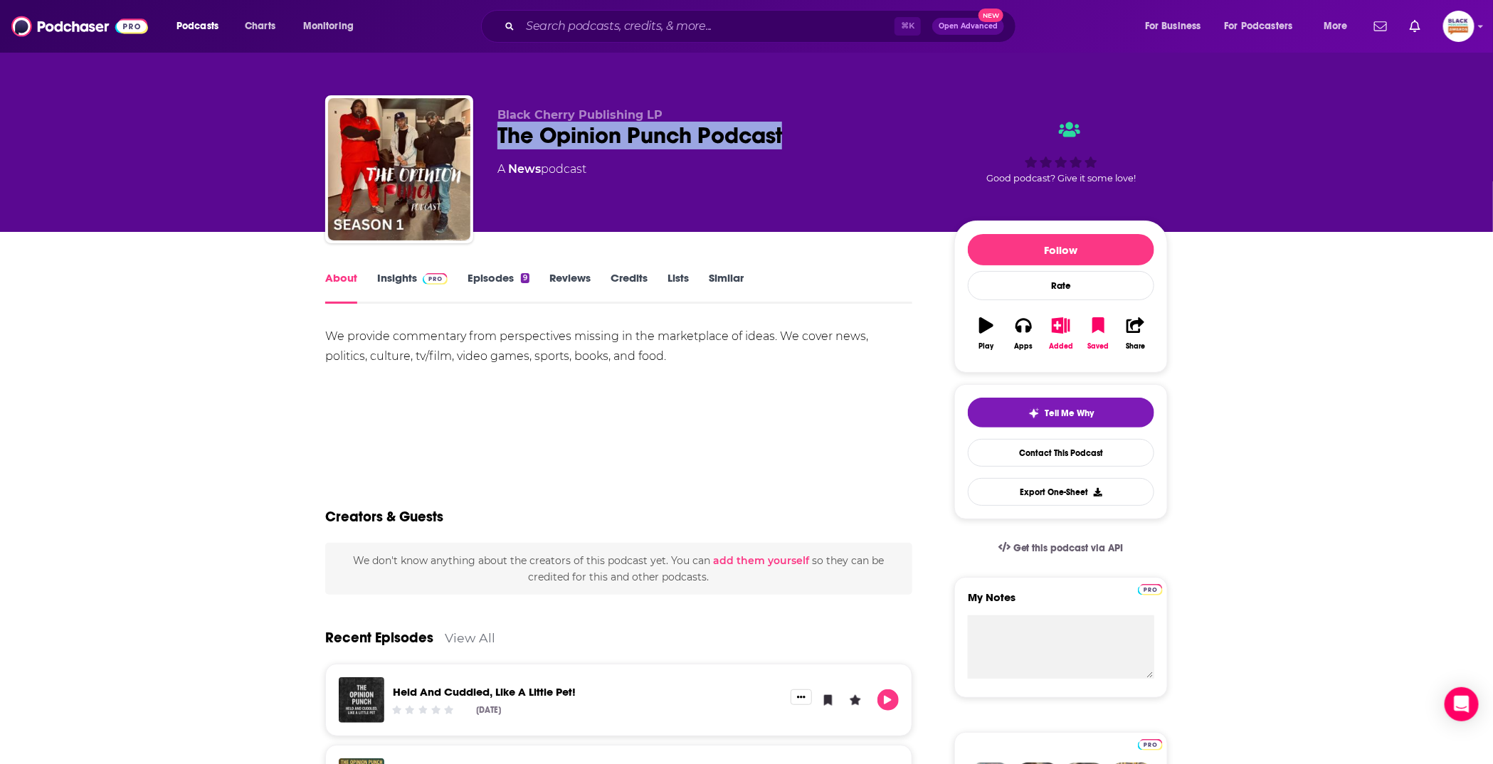
drag, startPoint x: 490, startPoint y: 136, endPoint x: 858, endPoint y: 137, distance: 367.9
click at [858, 137] on div "Black Cherry Publishing LP The Opinion Punch Podcast A News podcast Good podcas…" at bounding box center [746, 172] width 842 height 154
copy h1 "The Opinion Punch Podcast"
click at [1069, 317] on icon "button" at bounding box center [1061, 325] width 18 height 16
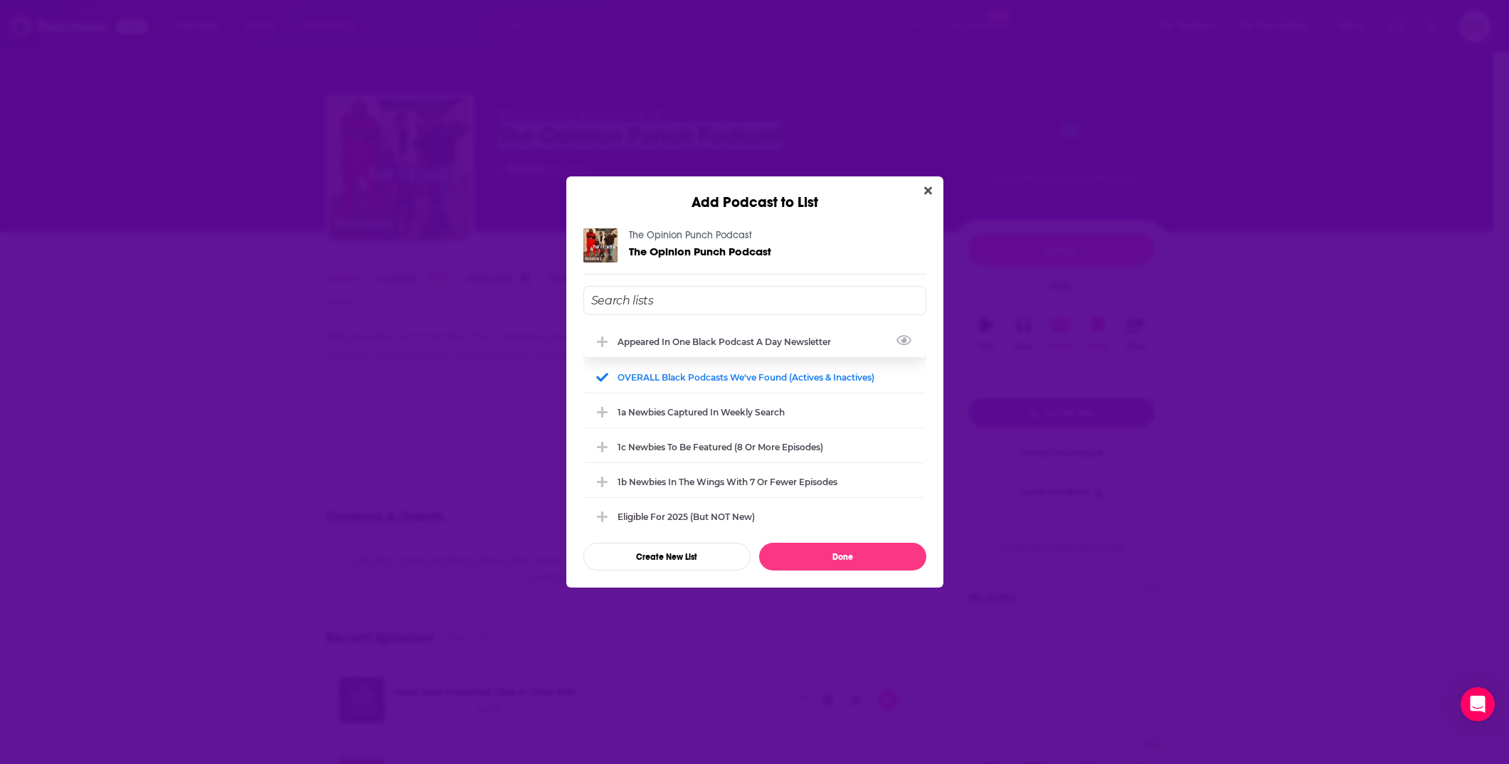
click at [777, 340] on div "Appeared in One Black podcast a day newsletter" at bounding box center [729, 342] width 222 height 11
click at [834, 562] on button "Done" at bounding box center [842, 557] width 167 height 28
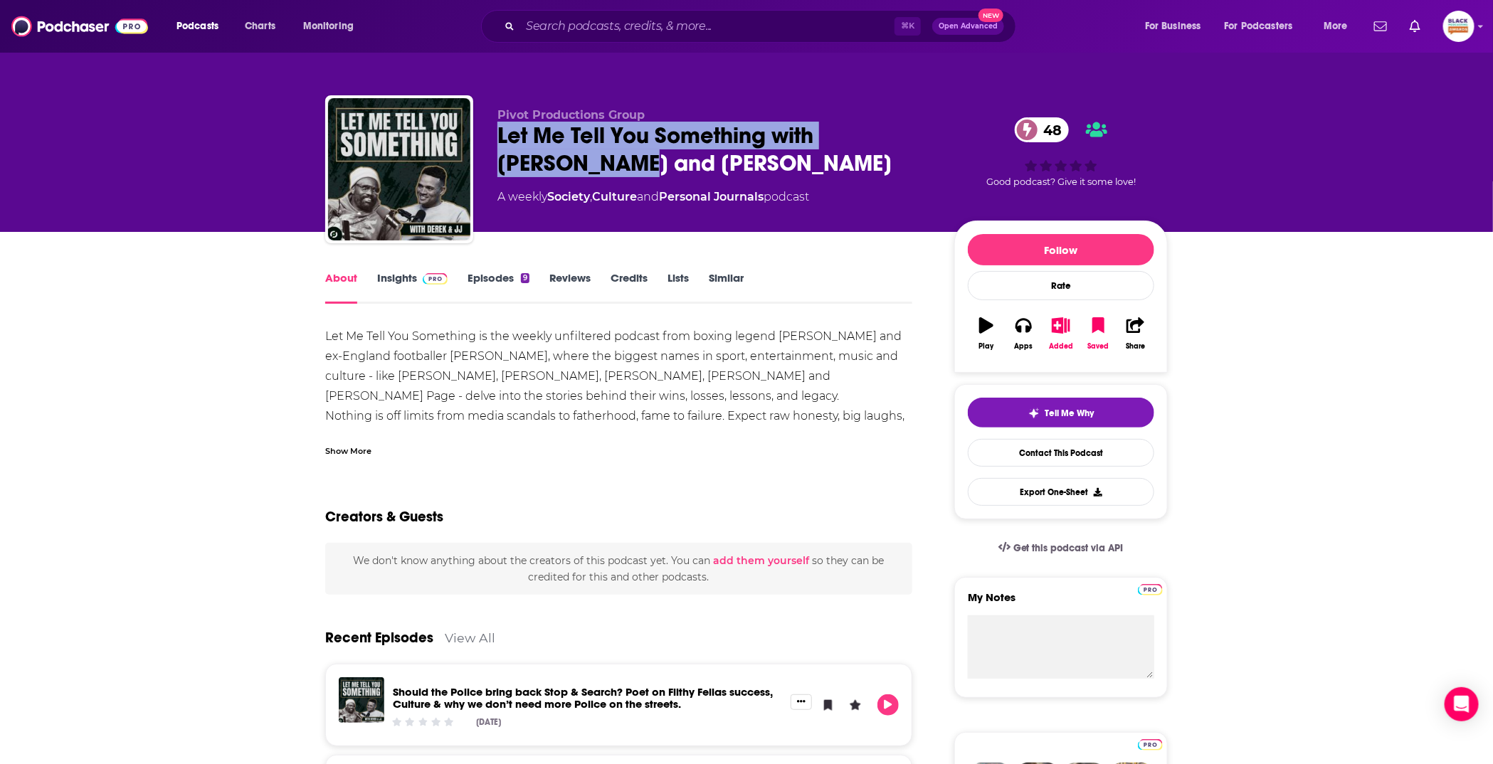
drag, startPoint x: 492, startPoint y: 131, endPoint x: 566, endPoint y: 162, distance: 79.7
click at [566, 162] on div "Pivot Productions Group Let Me Tell You Something with Derek and JJ 48 A weekly…" at bounding box center [746, 172] width 842 height 154
copy h1 "Let Me Tell You Something with Derek and JJ"
click at [1079, 337] on div "Play Apps Added Saved Share" at bounding box center [1061, 333] width 186 height 51
click at [1065, 328] on icon "button" at bounding box center [1061, 325] width 18 height 16
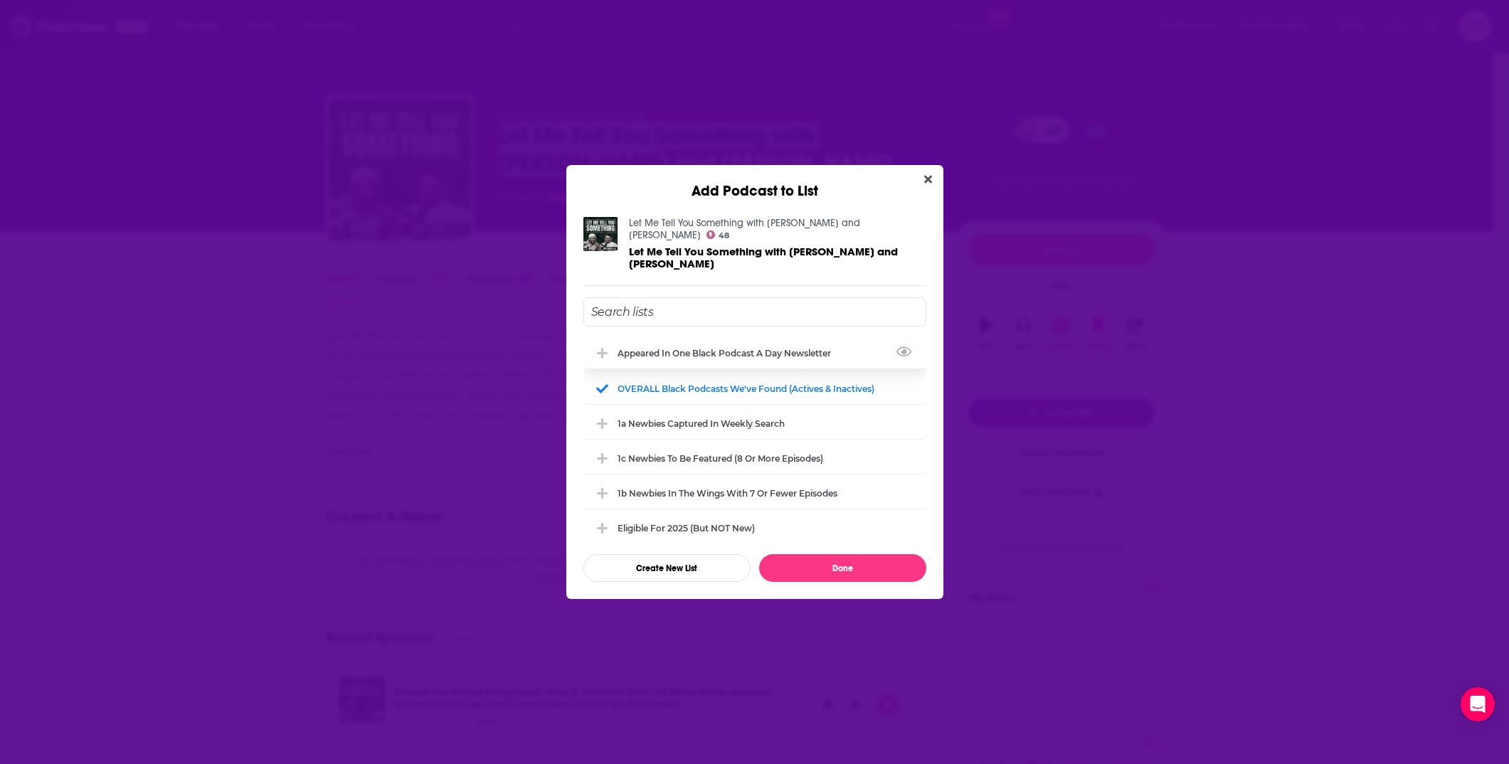
click at [685, 337] on div "Appeared in One Black podcast a day newsletter" at bounding box center [754, 352] width 343 height 31
click at [835, 555] on button "Done" at bounding box center [842, 568] width 167 height 28
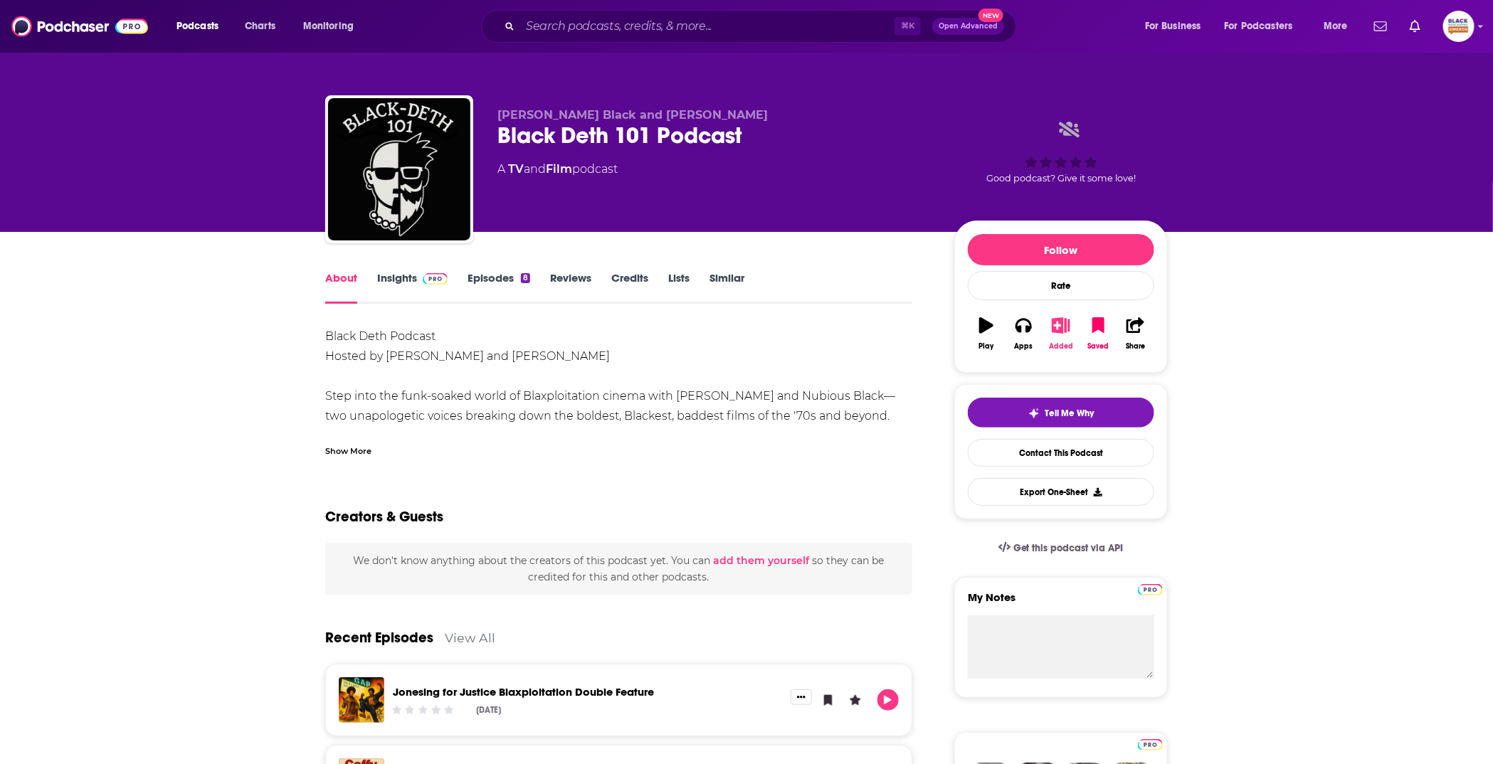
click at [1056, 325] on icon "button" at bounding box center [1061, 325] width 18 height 16
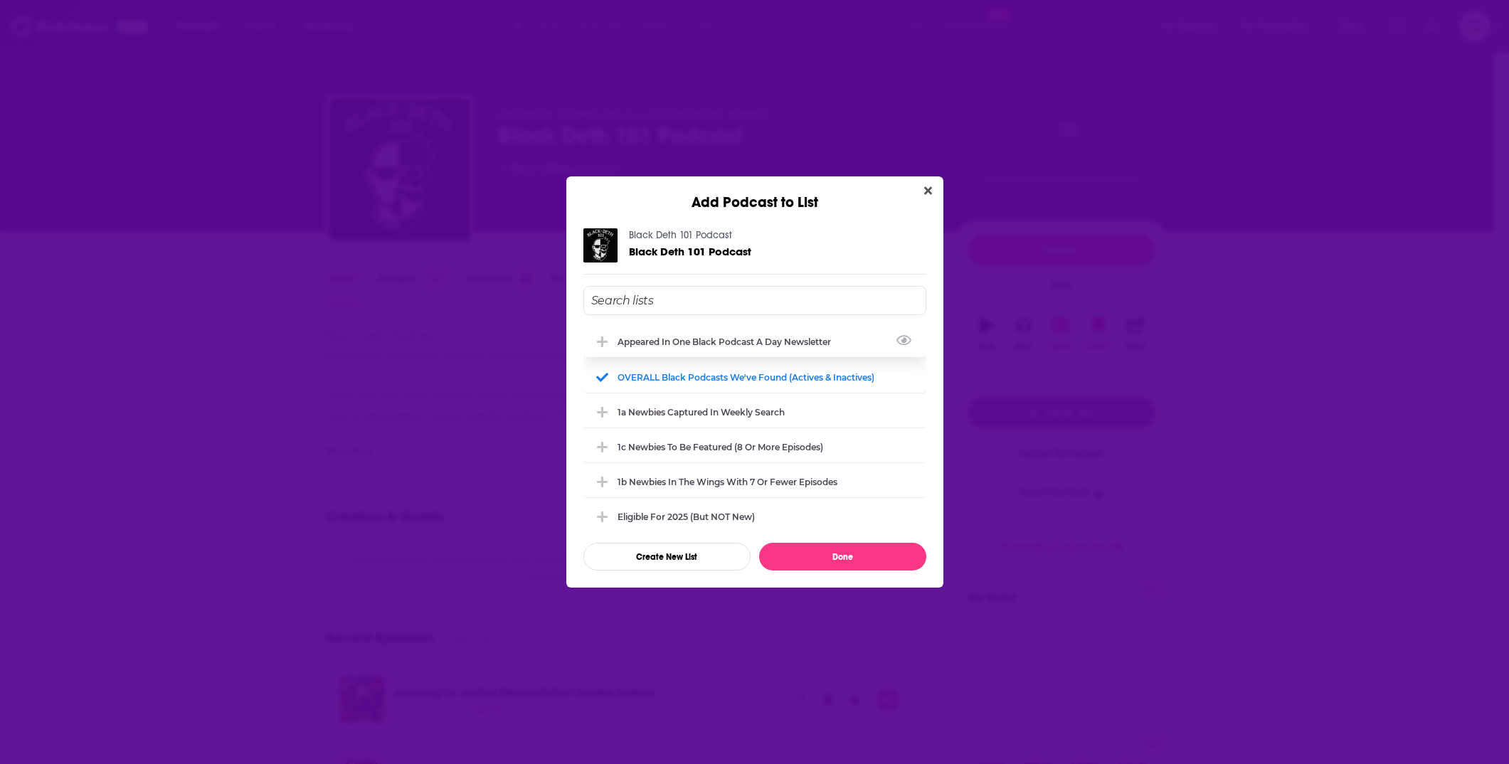
click at [710, 347] on div "Appeared in One Black podcast a day newsletter" at bounding box center [754, 341] width 343 height 31
click at [848, 564] on button "Done" at bounding box center [842, 557] width 167 height 28
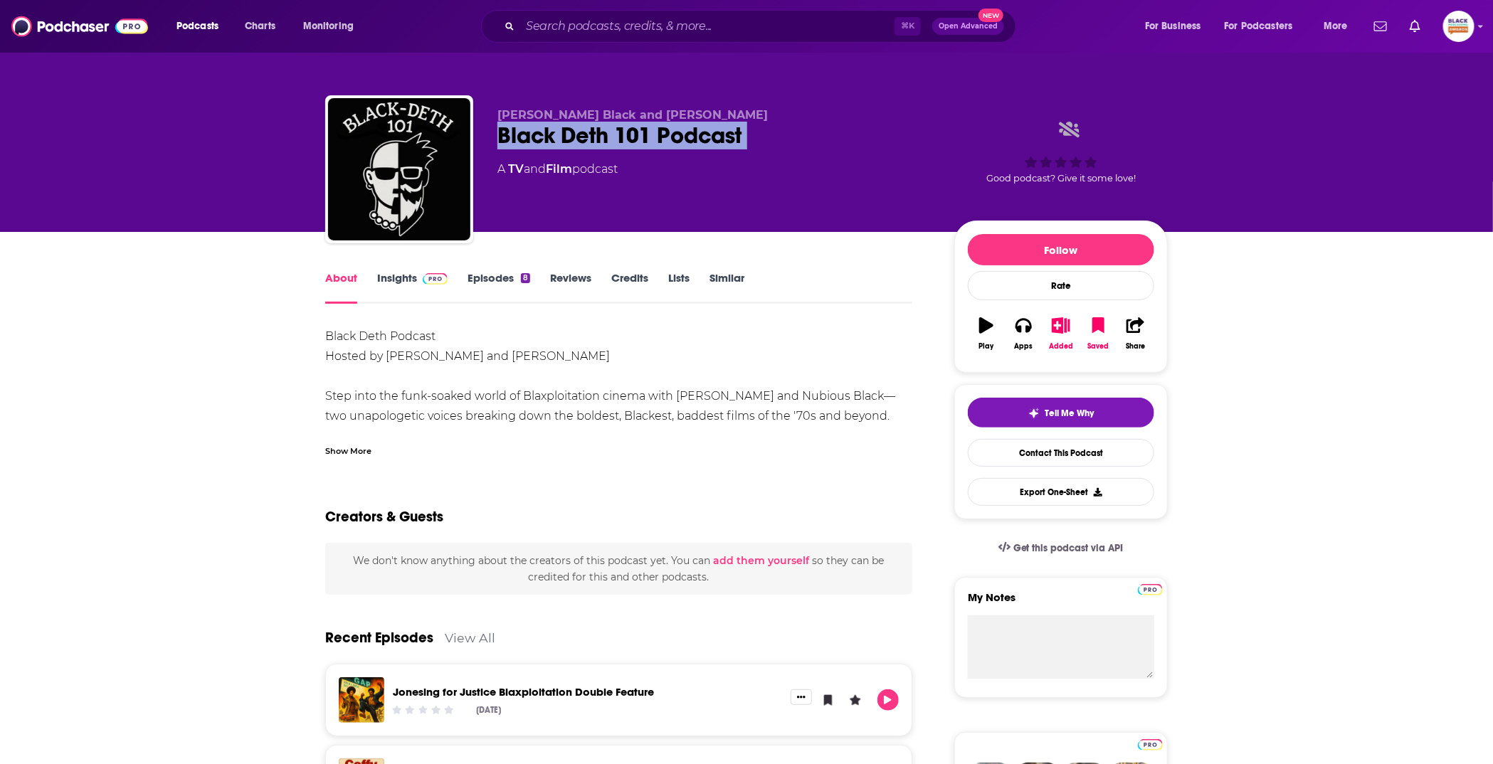
drag, startPoint x: 492, startPoint y: 134, endPoint x: 702, endPoint y: 158, distance: 211.9
click at [702, 158] on div "Nubius Black and Johnny Deth Black Deth 101 Podcast A TV and Film podcast Good …" at bounding box center [746, 172] width 842 height 154
copy div "Black Deth 101 Podcast"
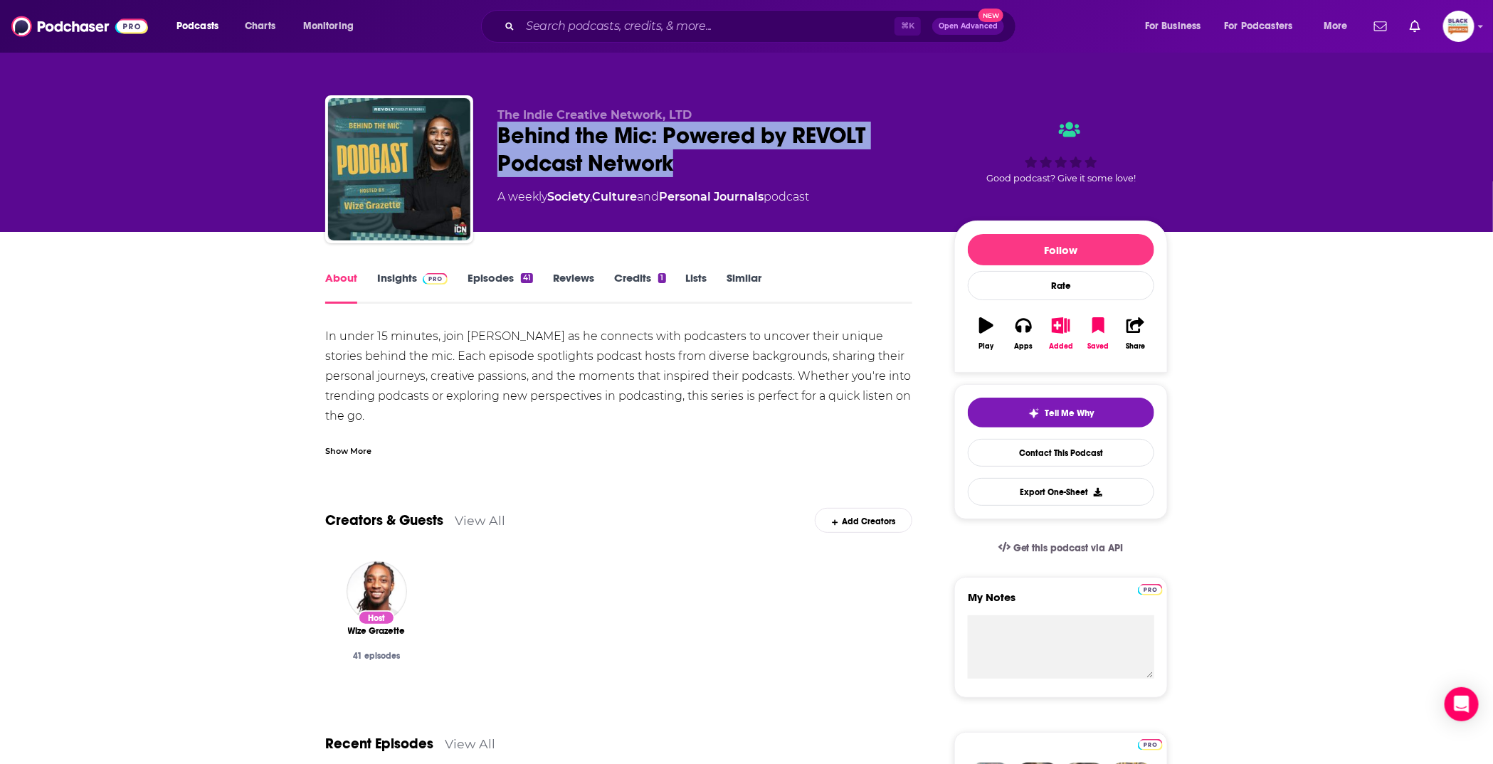
drag, startPoint x: 496, startPoint y: 139, endPoint x: 677, endPoint y: 163, distance: 182.3
click at [676, 163] on div "The Indie Creative Network, LTD Behind the Mic: Powered by REVOLT Podcast Netwo…" at bounding box center [746, 172] width 842 height 154
copy h1 "Behind the Mic: Powered by REVOLT Podcast Network"
click at [1067, 328] on icon "button" at bounding box center [1061, 325] width 18 height 16
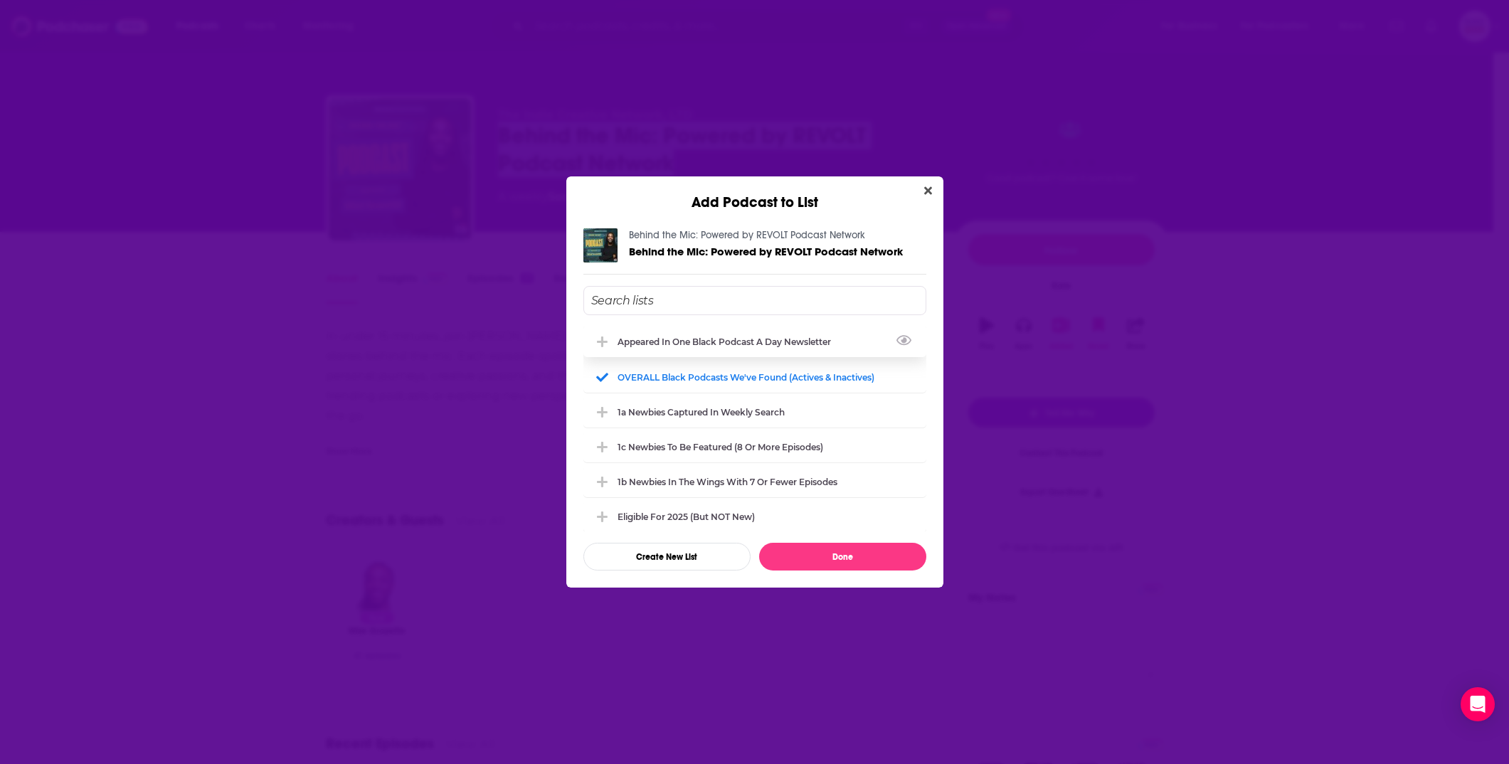
click at [728, 340] on div "Appeared in One Black podcast a day newsletter" at bounding box center [729, 342] width 222 height 11
click at [840, 557] on button "Done" at bounding box center [842, 557] width 167 height 28
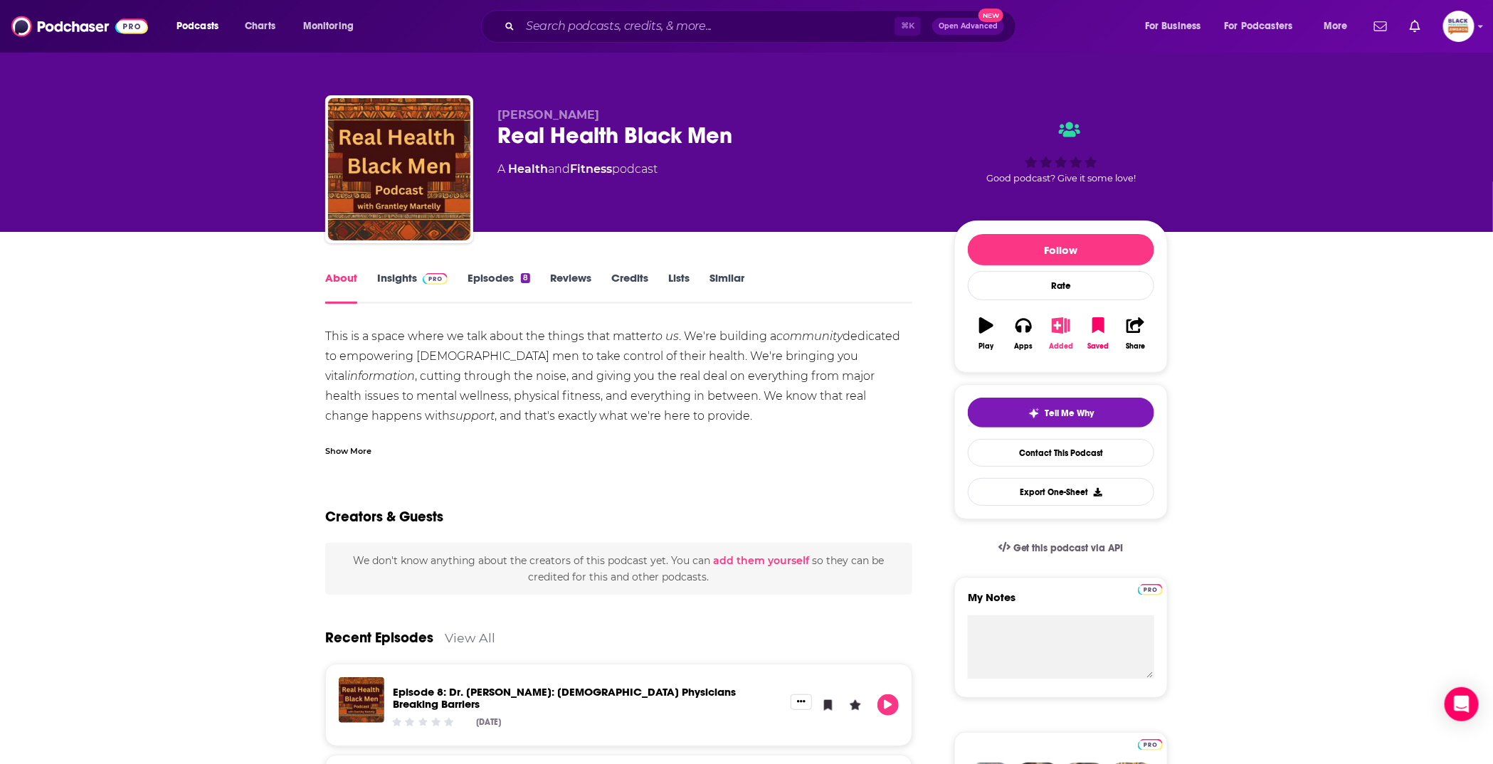
click at [1048, 321] on button "Added" at bounding box center [1060, 333] width 37 height 51
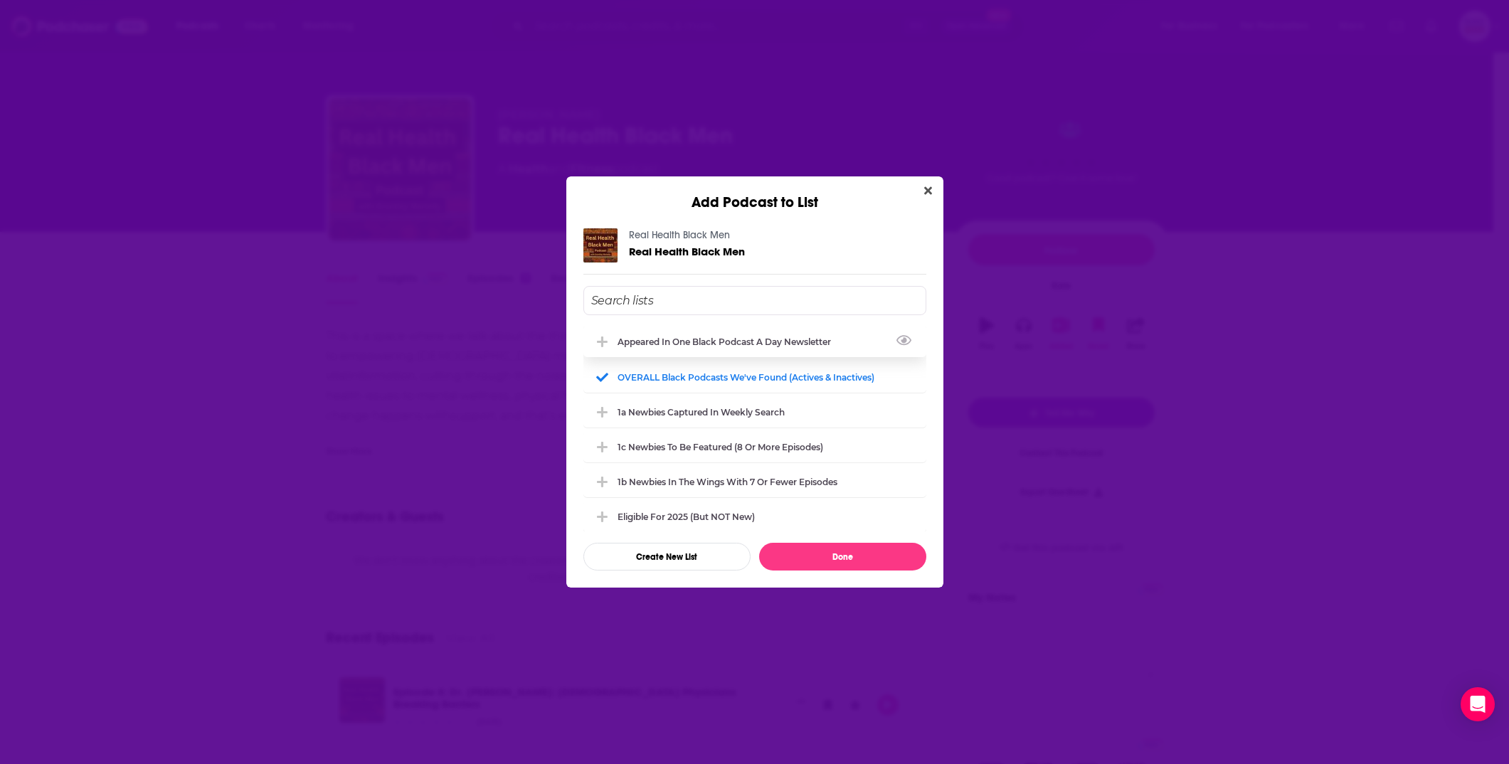
click at [761, 345] on div "Appeared in One Black podcast a day newsletter" at bounding box center [729, 342] width 222 height 11
click at [865, 547] on button "Done" at bounding box center [842, 557] width 167 height 28
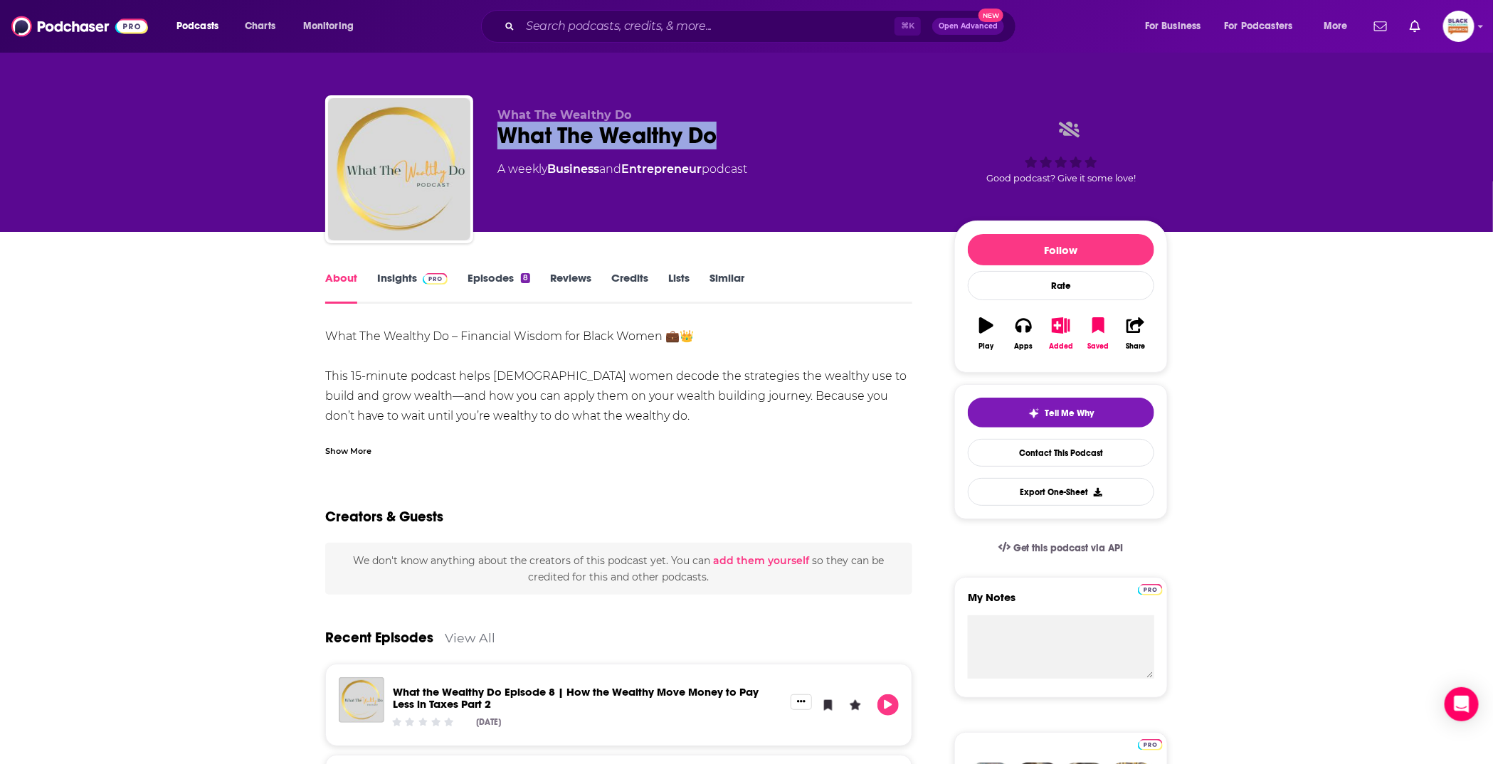
drag, startPoint x: 486, startPoint y: 134, endPoint x: 756, endPoint y: 134, distance: 269.7
click at [756, 134] on div "What The Wealthy Do What The Wealthy Do A weekly Business and Entrepreneur podc…" at bounding box center [746, 172] width 842 height 154
copy h1 "What The Wealthy Do"
click at [899, 282] on div "About Insights Episodes 8 Reviews Credits Lists Similar" at bounding box center [618, 286] width 587 height 35
click at [1052, 328] on icon "button" at bounding box center [1061, 325] width 18 height 16
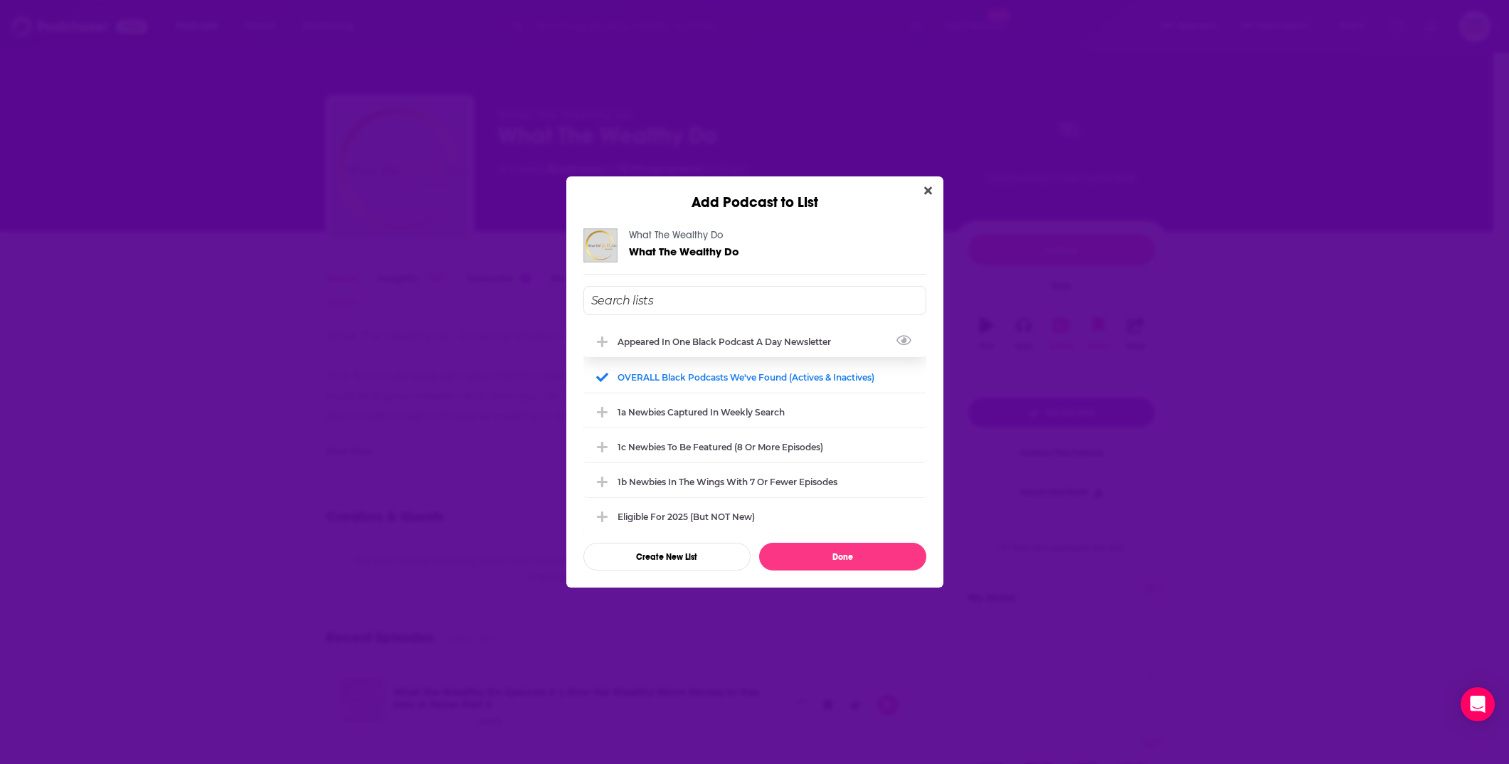
click at [717, 337] on div "Appeared in One Black podcast a day newsletter" at bounding box center [729, 342] width 222 height 11
click at [852, 544] on button "Done" at bounding box center [842, 557] width 167 height 28
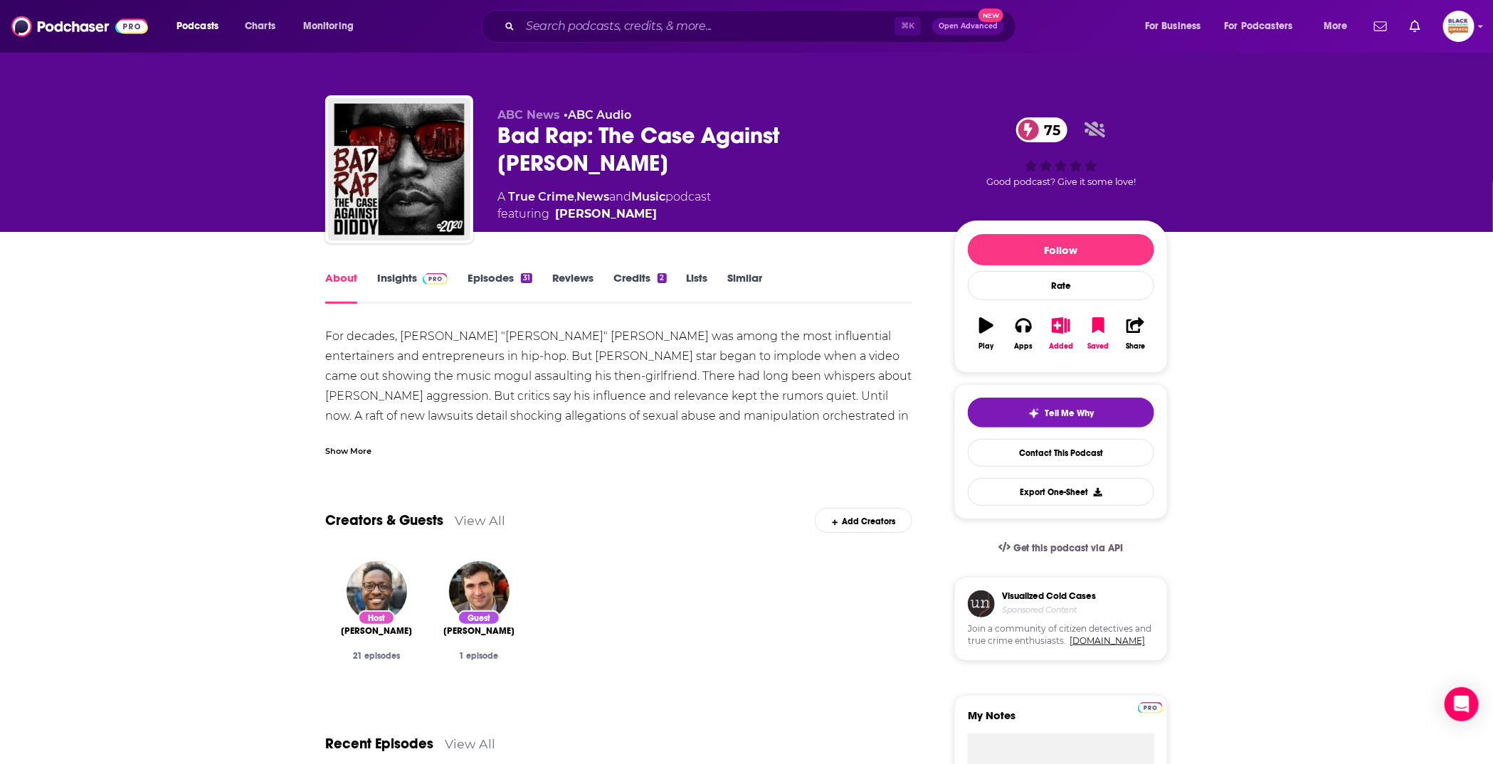
click at [896, 285] on div "About Insights Episodes 31 Reviews Credits 2 Lists Similar" at bounding box center [618, 286] width 587 height 35
click at [1059, 323] on icon "button" at bounding box center [1061, 325] width 18 height 16
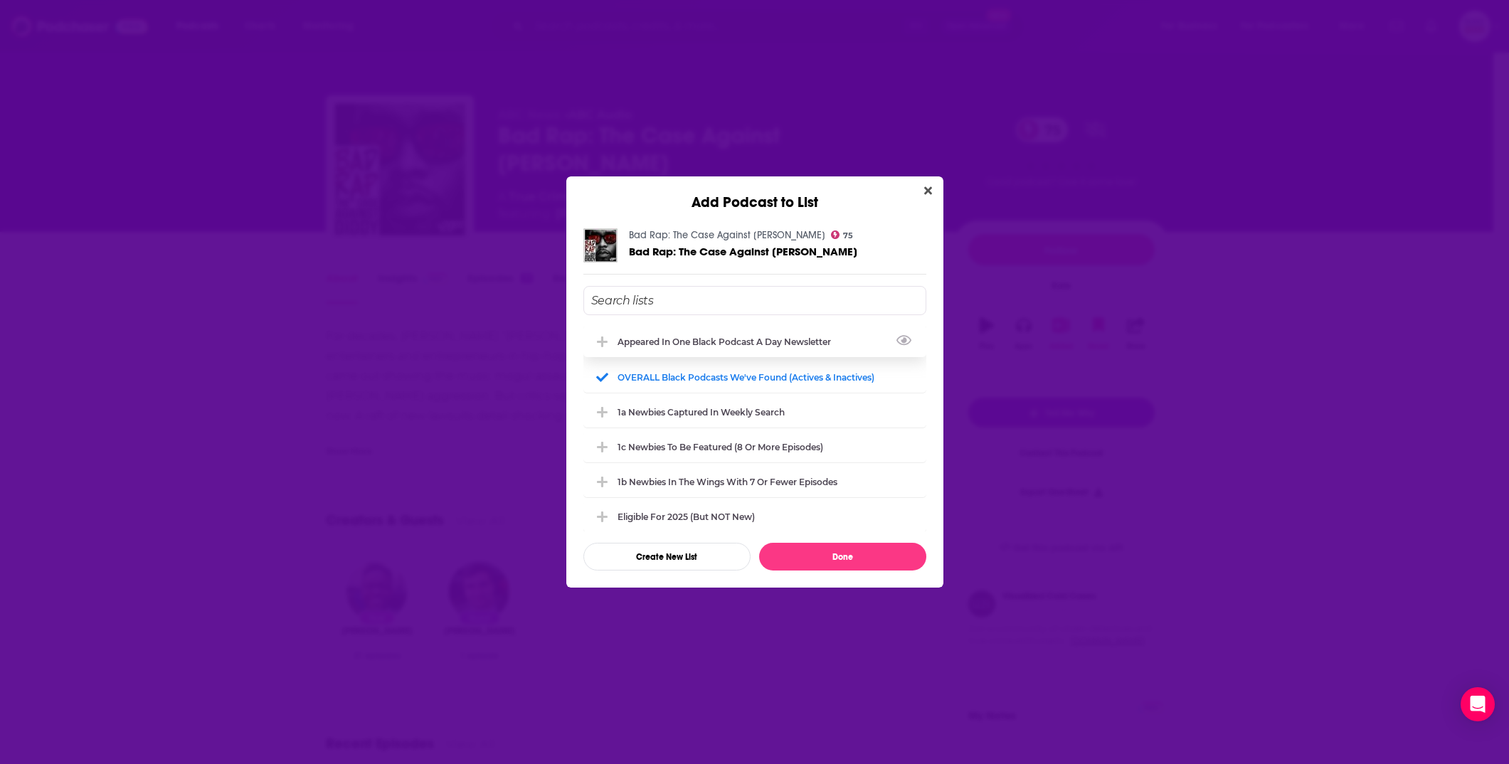
click at [808, 341] on div "Appeared in One Black podcast a day newsletter" at bounding box center [729, 342] width 222 height 11
click at [857, 564] on button "Done" at bounding box center [842, 557] width 167 height 28
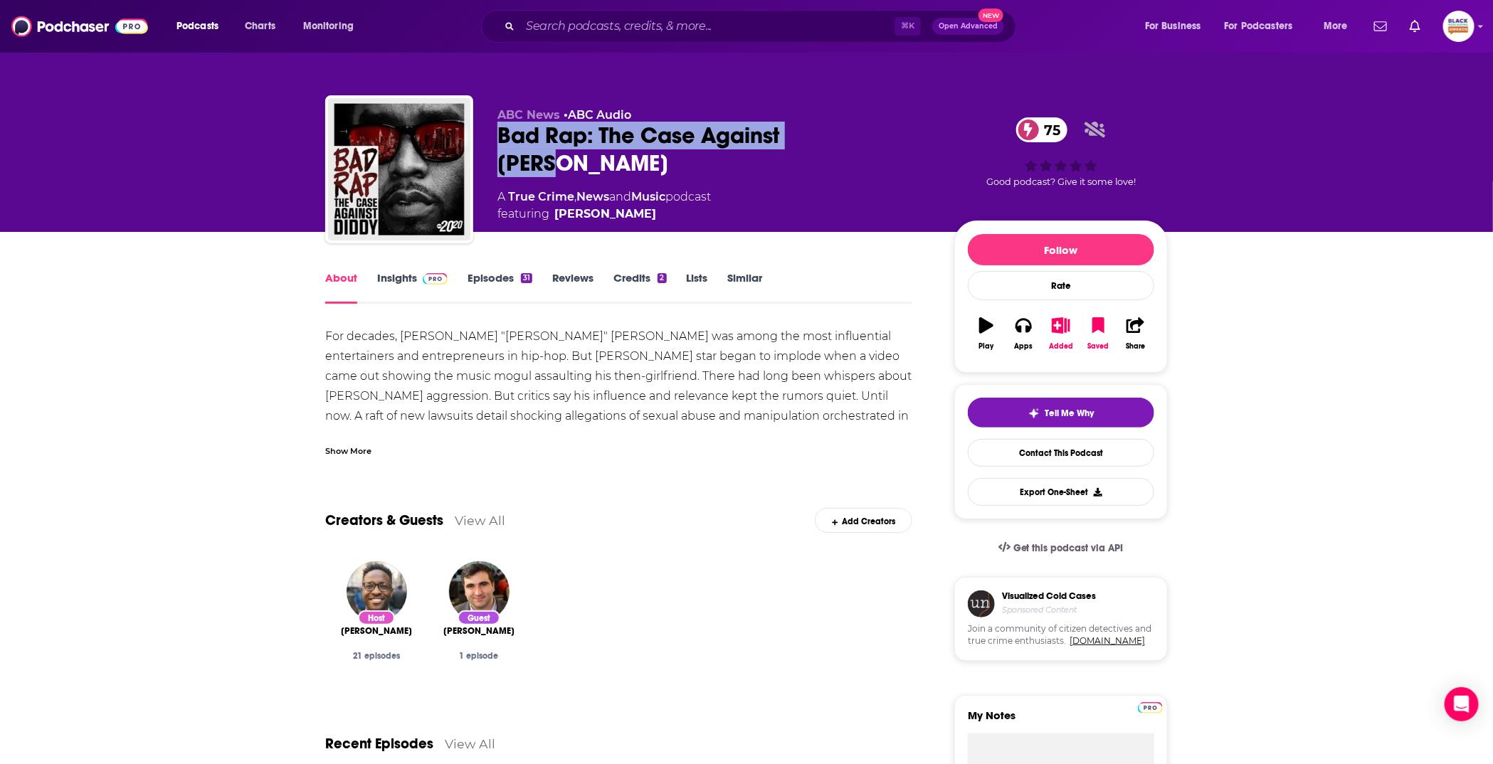
drag, startPoint x: 490, startPoint y: 134, endPoint x: 881, endPoint y: 144, distance: 390.8
click at [881, 144] on div "ABC News • ABC Audio Bad Rap: The Case Against Diddy 75 A True Crime , News and…" at bounding box center [746, 172] width 842 height 154
copy h1 "Bad Rap: The Case Against Diddy"
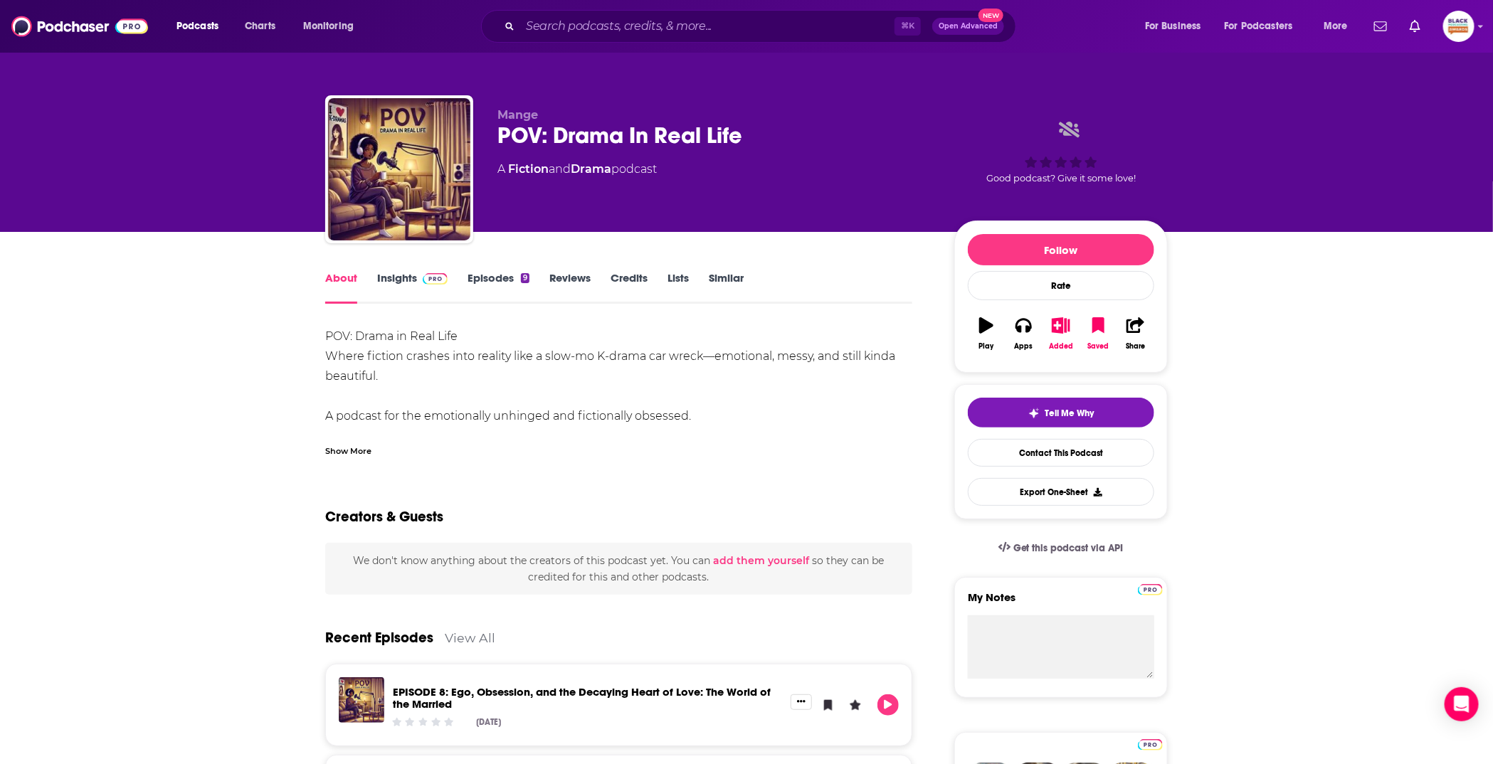
click at [855, 269] on div "About Insights Episodes 9 Reviews Credits Lists Similar" at bounding box center [618, 286] width 587 height 35
click at [1064, 332] on button "Added" at bounding box center [1060, 333] width 37 height 51
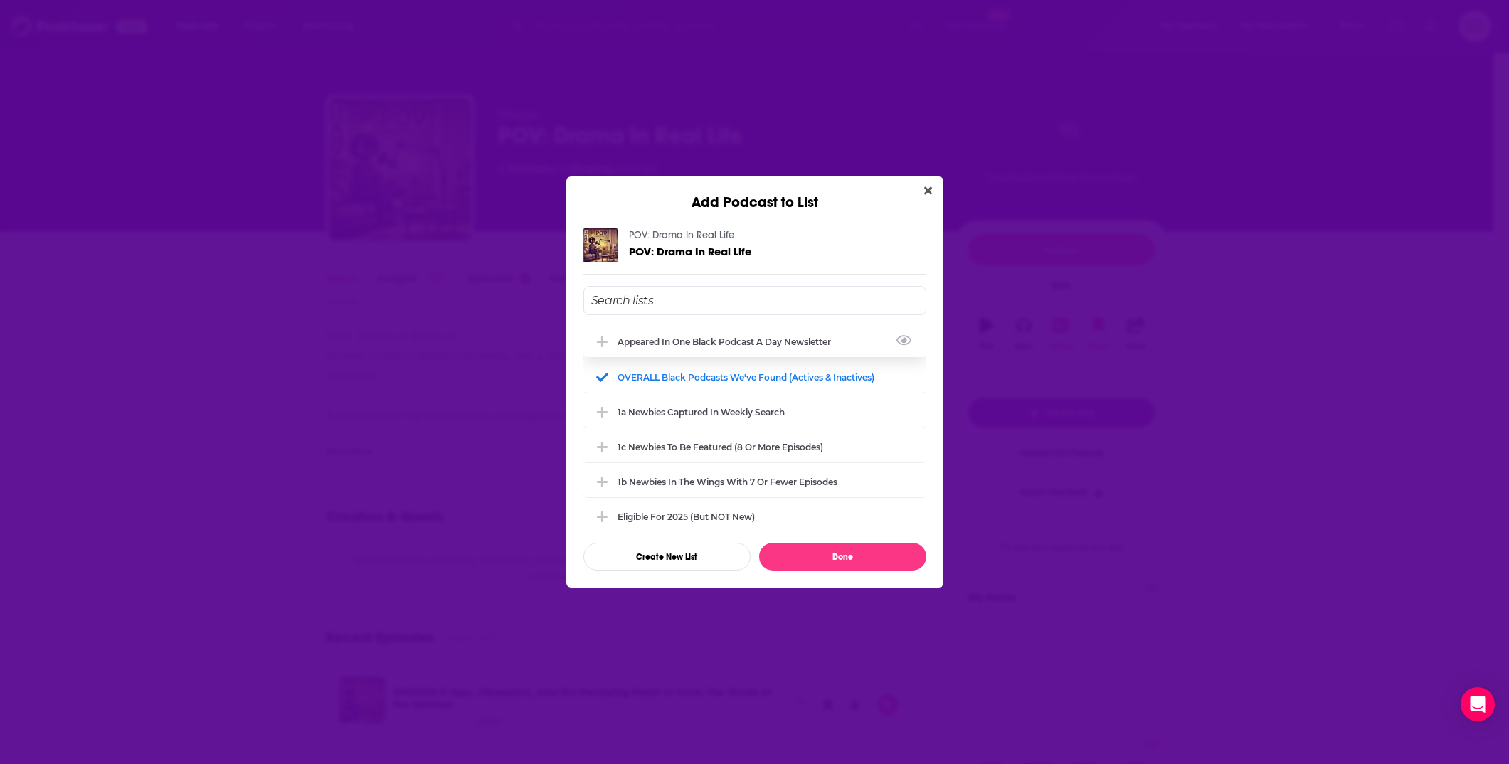
click at [662, 332] on div "Appeared in One Black podcast a day newsletter" at bounding box center [754, 341] width 343 height 31
click at [870, 549] on button "Done" at bounding box center [842, 557] width 167 height 28
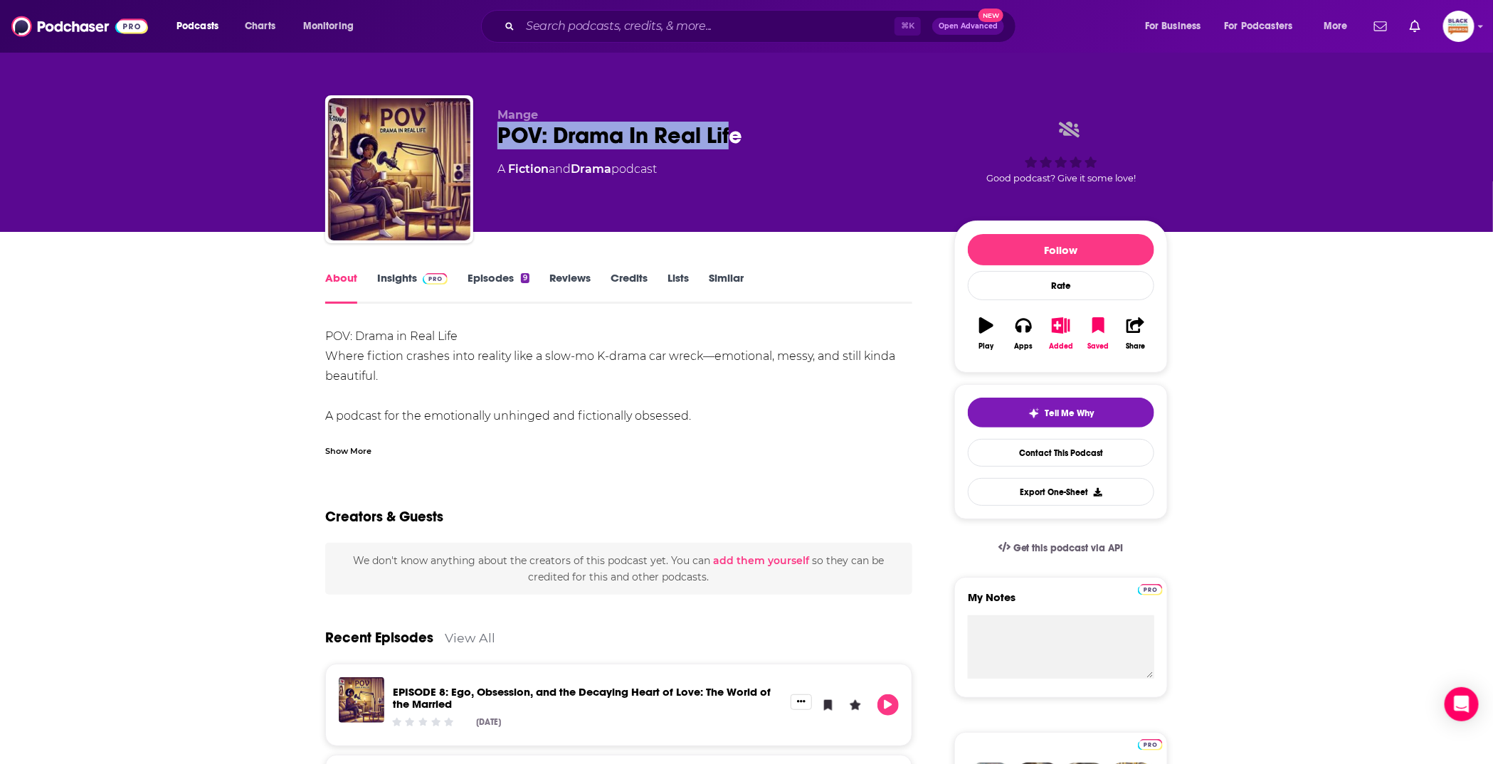
drag, startPoint x: 489, startPoint y: 128, endPoint x: 734, endPoint y: 134, distance: 244.8
click at [731, 137] on div "Mange POV: Drama In Real Life A Fiction and Drama podcast Good podcast? Give it…" at bounding box center [746, 172] width 842 height 154
copy h1 "POV: Drama In Real Life"
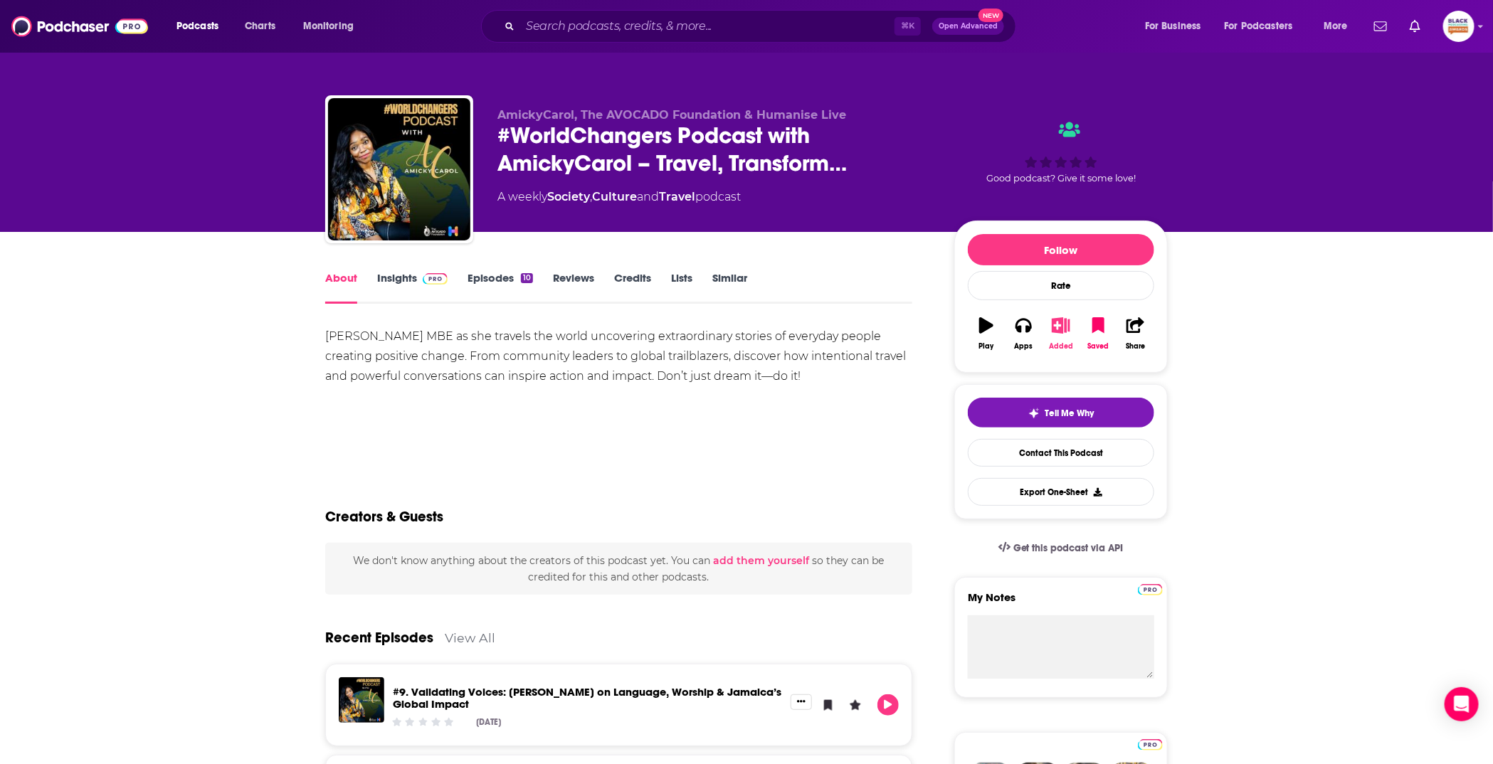
click at [1057, 328] on icon "button" at bounding box center [1061, 325] width 18 height 16
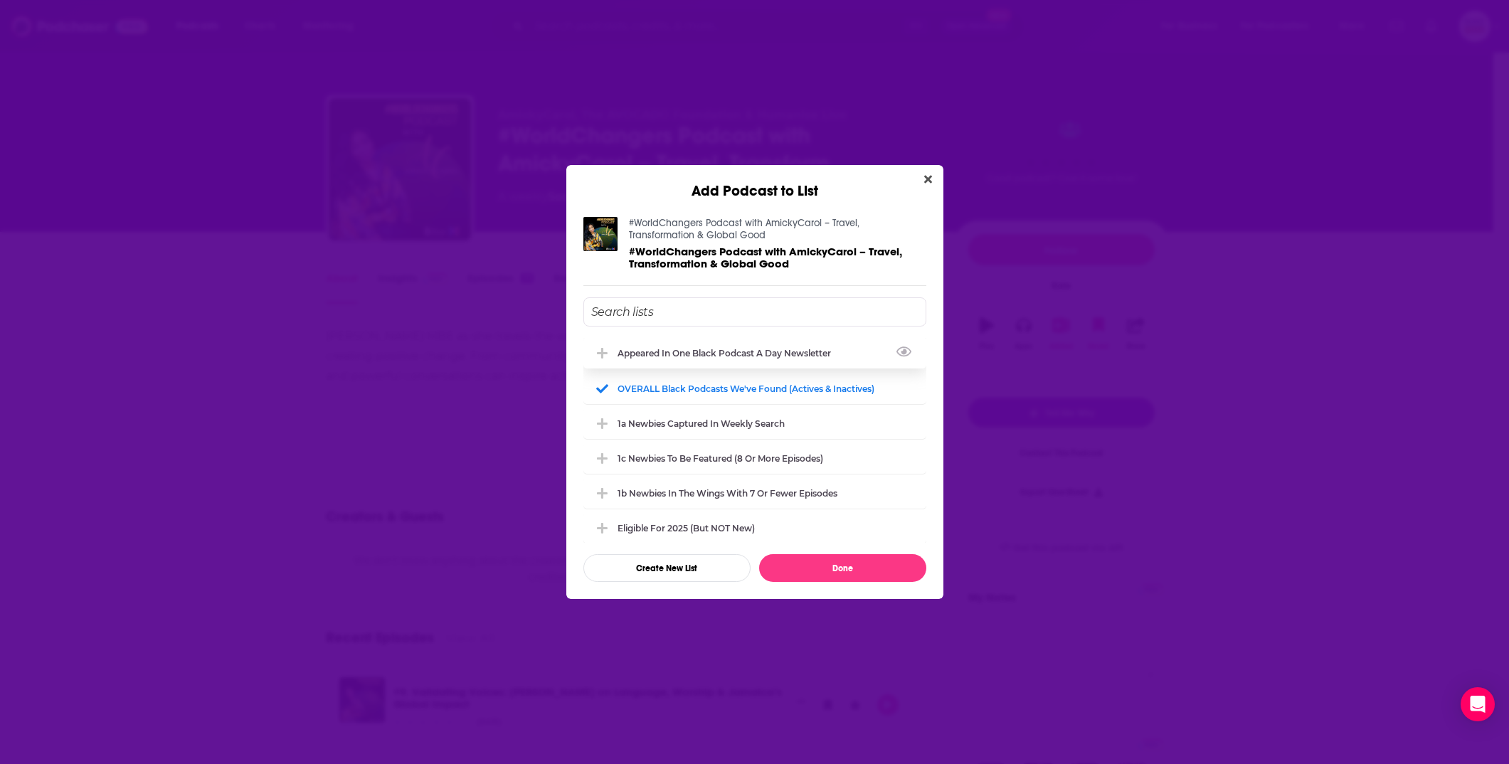
click at [709, 351] on div "Appeared in One Black podcast a day newsletter" at bounding box center [729, 353] width 222 height 11
click at [857, 570] on button "Done" at bounding box center [842, 568] width 167 height 28
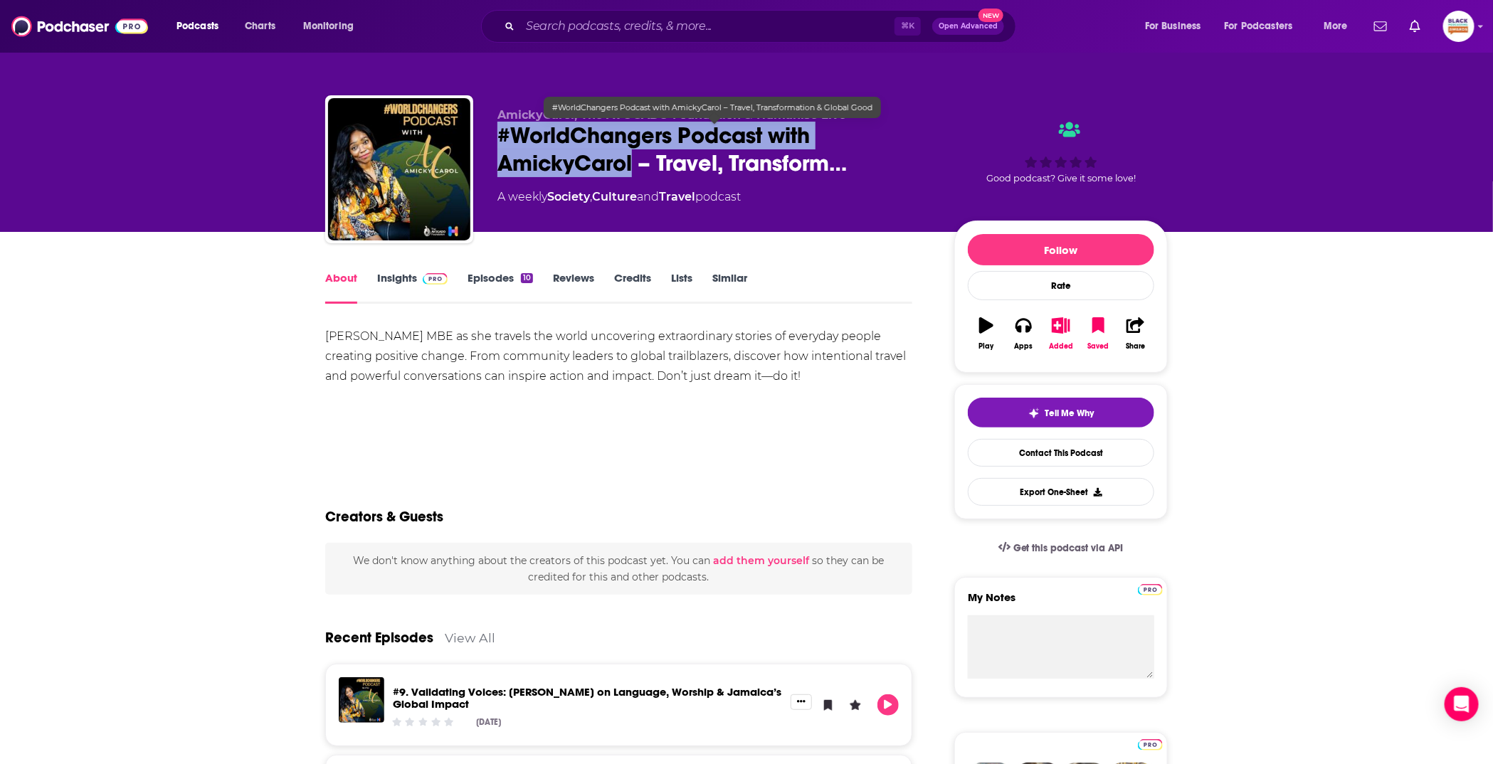
drag, startPoint x: 492, startPoint y: 139, endPoint x: 631, endPoint y: 174, distance: 143.9
click at [631, 174] on div "AmickyCarol, The AVOCADO Foundation & Humanise Live #WorldChangers Podcast with…" at bounding box center [746, 172] width 842 height 154
copy h1 "#WorldChangers Podcast with AmickyCarol"
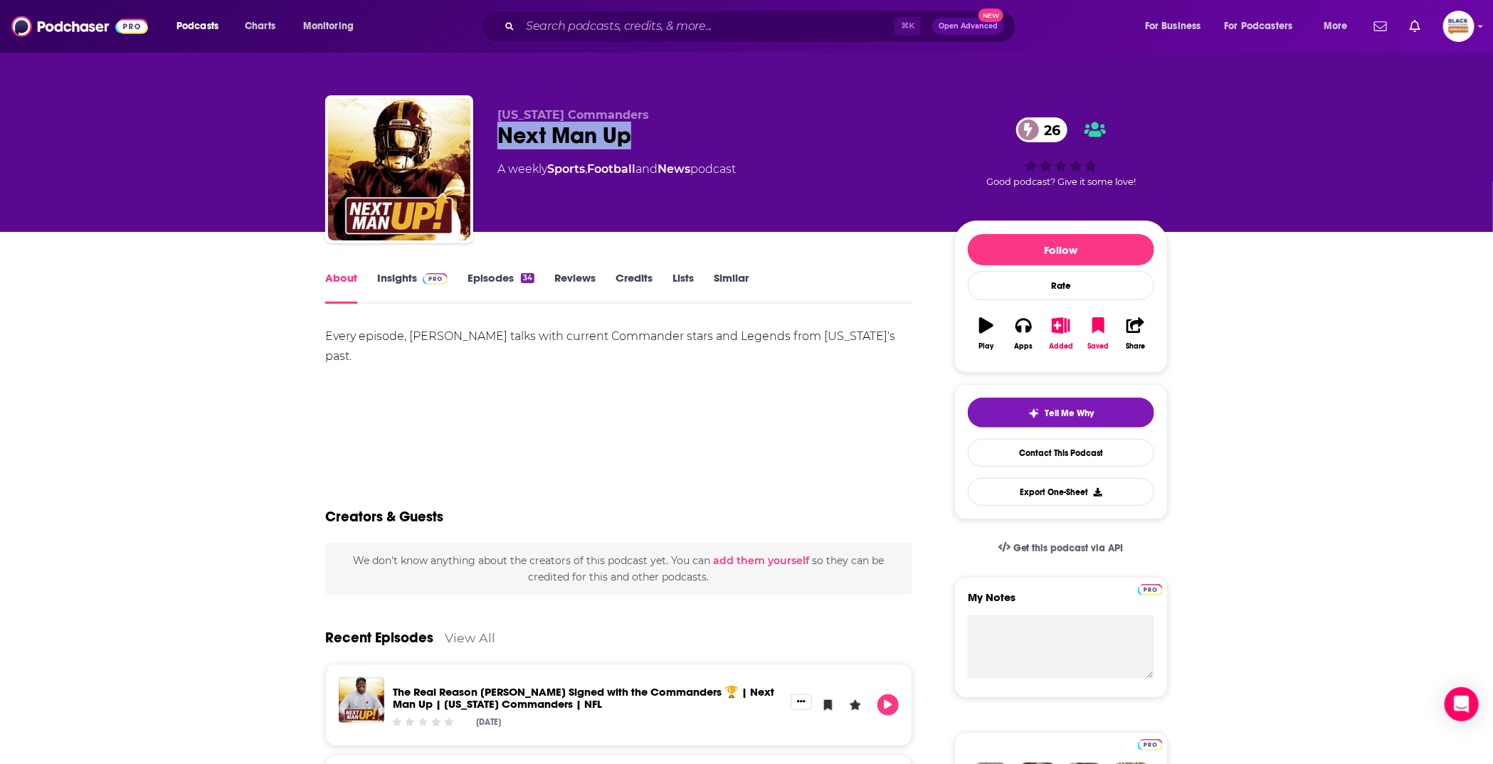
drag, startPoint x: 494, startPoint y: 132, endPoint x: 672, endPoint y: 137, distance: 178.6
click at [671, 137] on div "[US_STATE] Commanders Next Man Up 26 A weekly Sports , Football and News podcas…" at bounding box center [746, 172] width 842 height 154
copy h1 "Next Man Up"
click at [1056, 319] on icon "button" at bounding box center [1061, 325] width 18 height 16
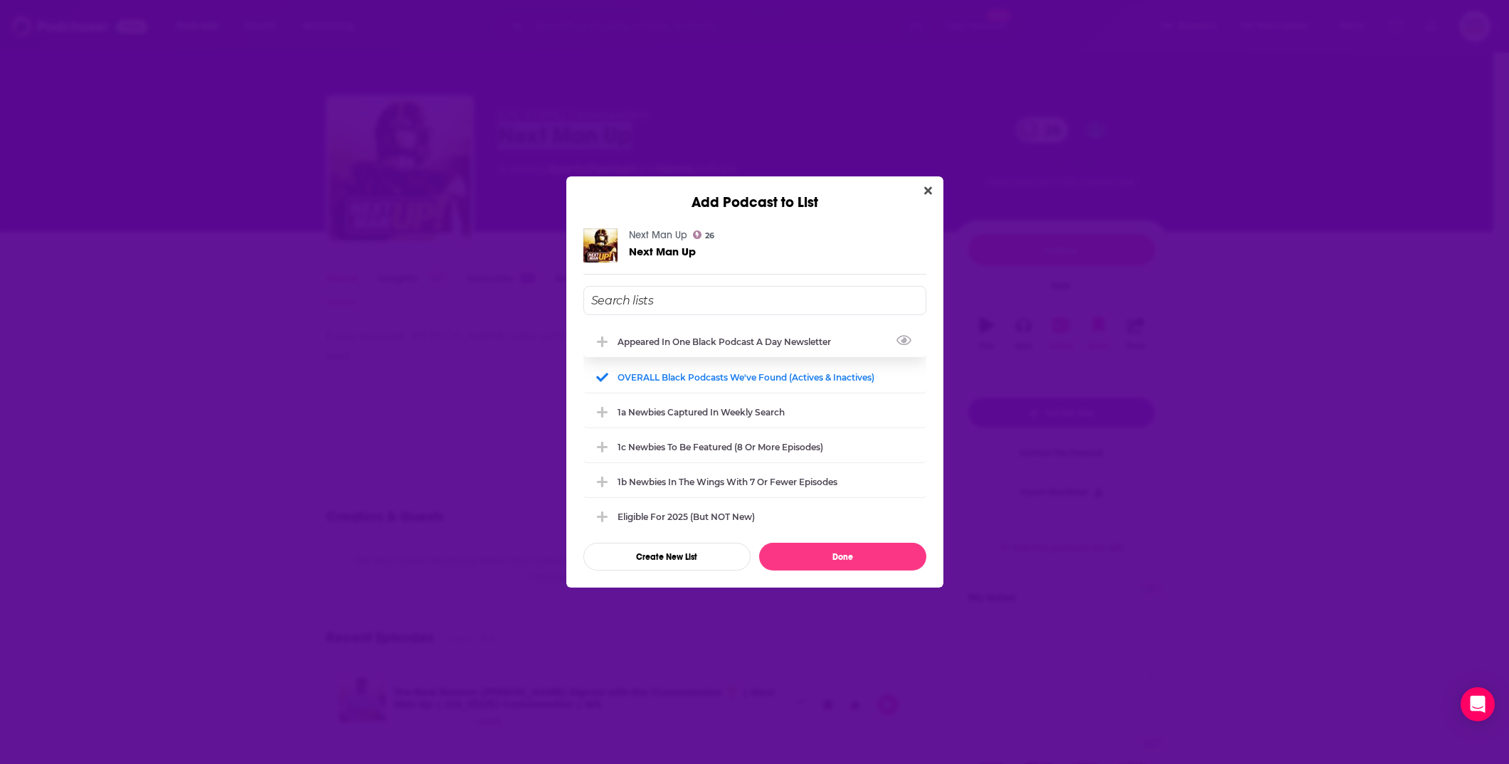
click at [682, 339] on div "Appeared in One Black podcast a day newsletter" at bounding box center [729, 342] width 222 height 11
click at [846, 551] on button "Done" at bounding box center [842, 557] width 167 height 28
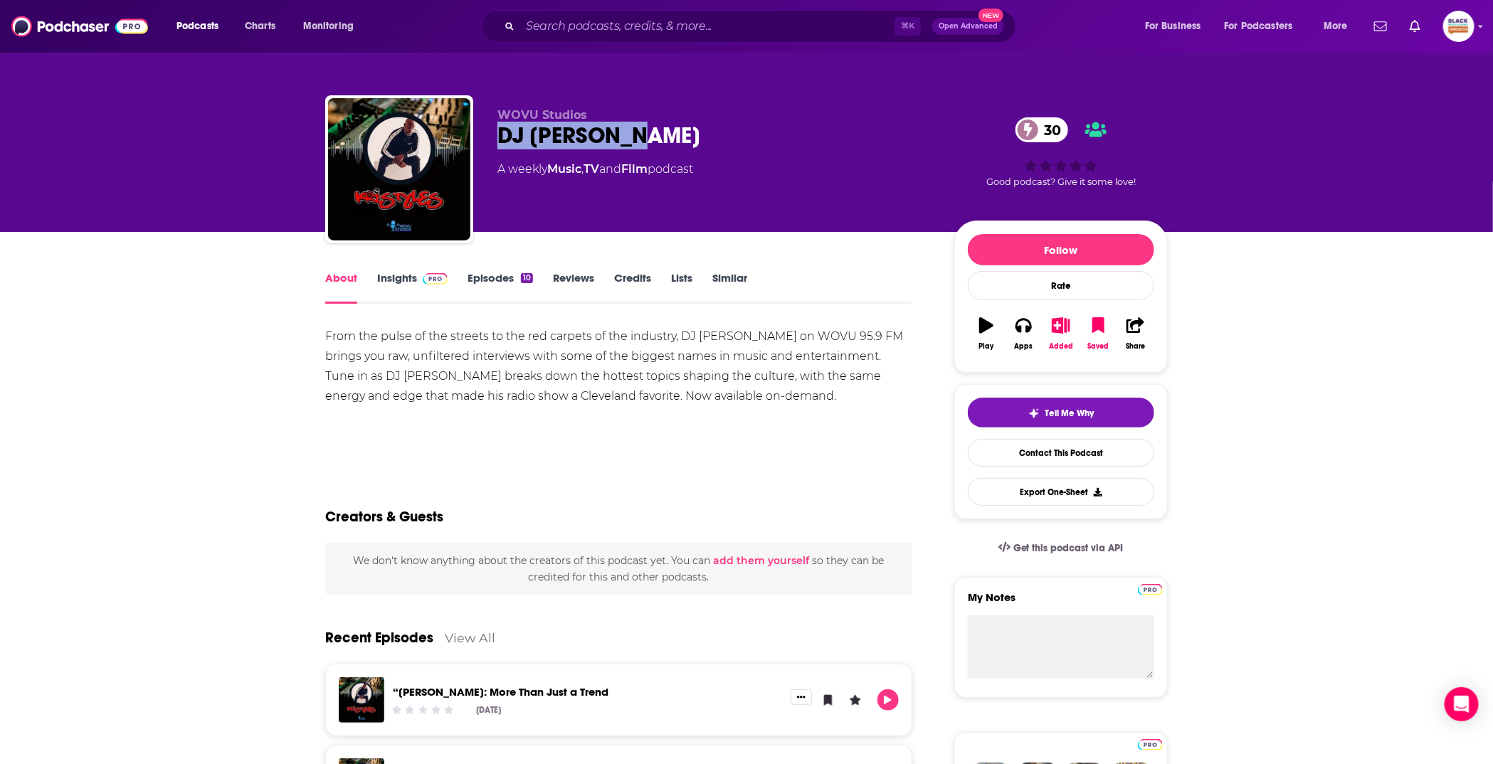
drag, startPoint x: 490, startPoint y: 136, endPoint x: 666, endPoint y: 148, distance: 176.2
click at [666, 148] on div "WOVU Studios DJ Kristyles 30 A weekly Music , TV and Film podcast 30 Good podca…" at bounding box center [746, 172] width 842 height 154
copy h1 "DJ Kristyles"
click at [1059, 320] on icon "button" at bounding box center [1061, 325] width 18 height 16
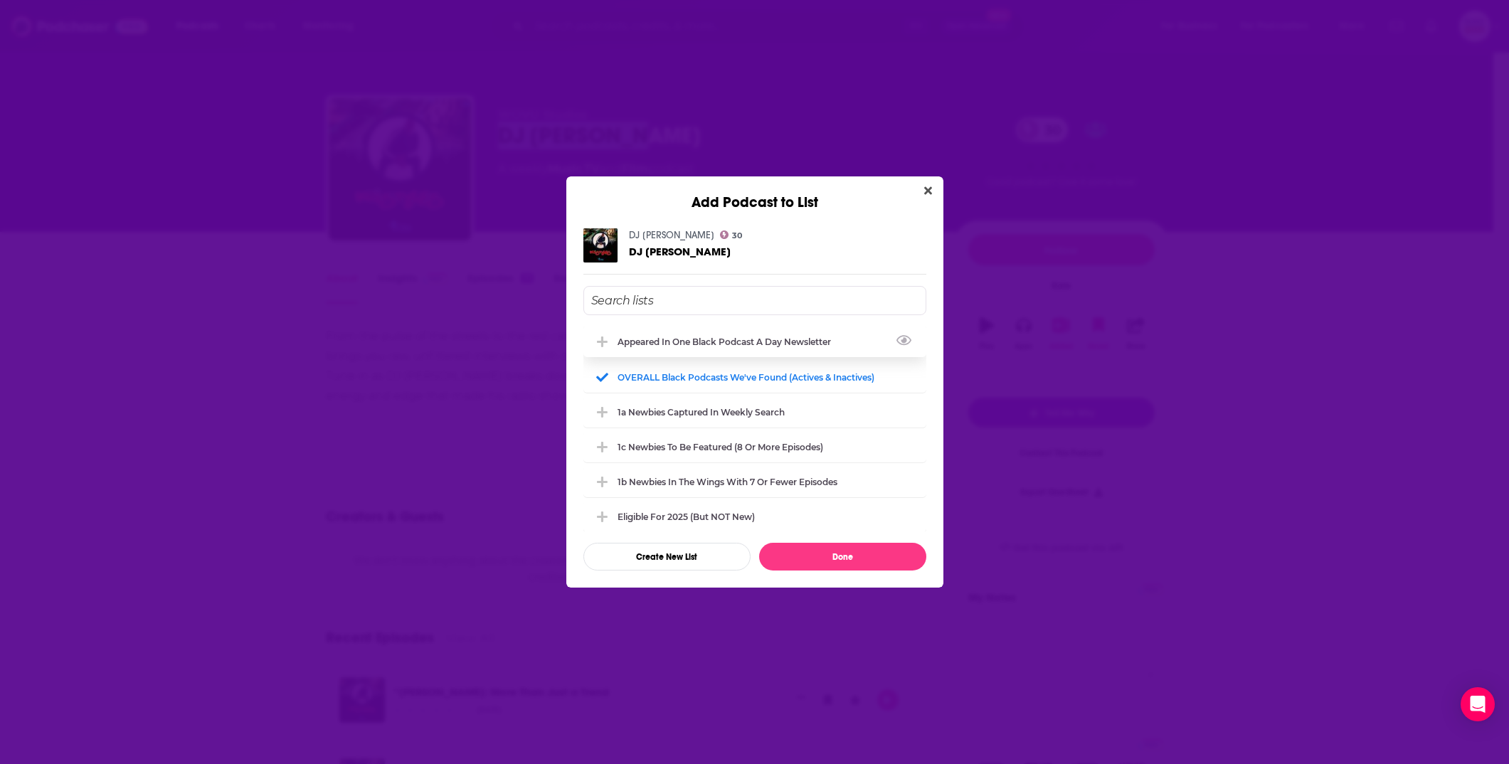
click at [763, 334] on div "Appeared in One Black podcast a day newsletter" at bounding box center [754, 341] width 343 height 31
drag, startPoint x: 846, startPoint y: 553, endPoint x: 808, endPoint y: 493, distance: 70.7
click at [845, 553] on button "Done" at bounding box center [842, 557] width 167 height 28
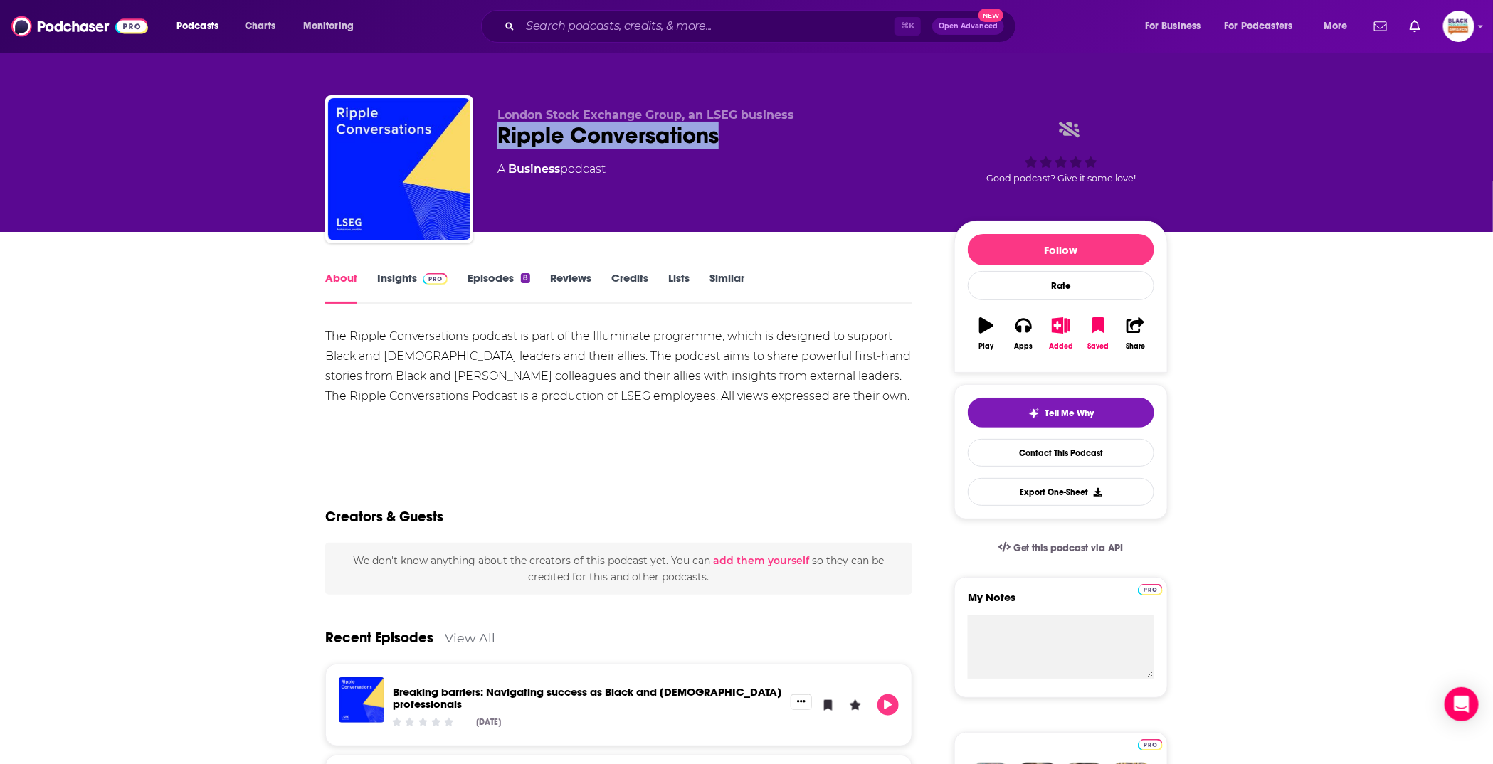
drag, startPoint x: 514, startPoint y: 134, endPoint x: 737, endPoint y: 132, distance: 222.7
click at [737, 132] on div "Ripple Conversations" at bounding box center [714, 136] width 434 height 28
copy h1 "Ripple Conversations"
click at [1062, 317] on icon "button" at bounding box center [1061, 325] width 18 height 16
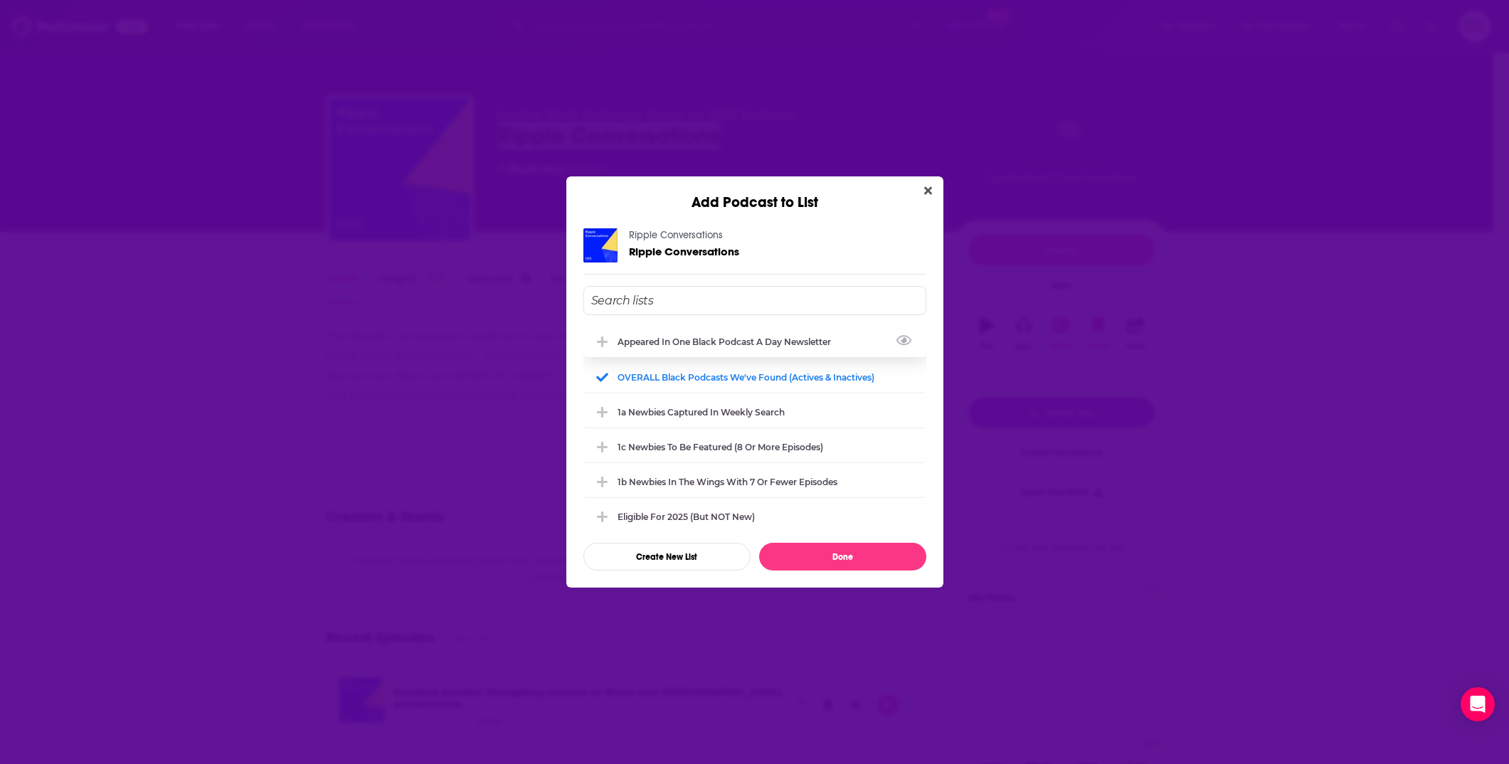
click at [694, 339] on div "Appeared in One Black podcast a day newsletter" at bounding box center [729, 342] width 222 height 11
click at [845, 555] on button "Done" at bounding box center [842, 557] width 167 height 28
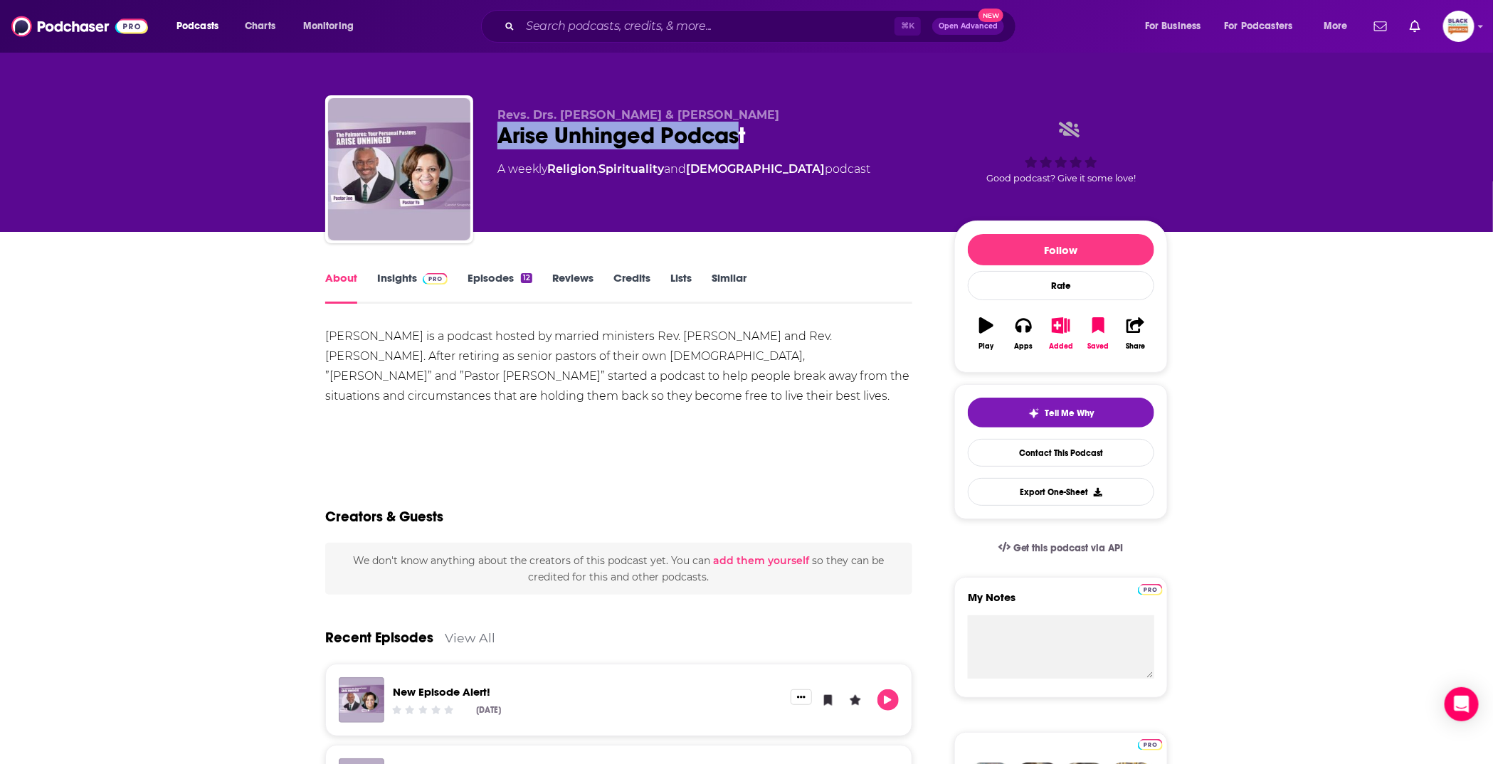
drag, startPoint x: 512, startPoint y: 138, endPoint x: 736, endPoint y: 138, distance: 224.8
click at [736, 138] on div "Revs. Drs. [PERSON_NAME] & [PERSON_NAME] Arise Unhinged Podcast A weekly Religi…" at bounding box center [746, 172] width 842 height 154
click at [749, 139] on div "Arise Unhinged Podcast" at bounding box center [714, 136] width 434 height 28
click at [1056, 327] on icon "button" at bounding box center [1061, 325] width 18 height 16
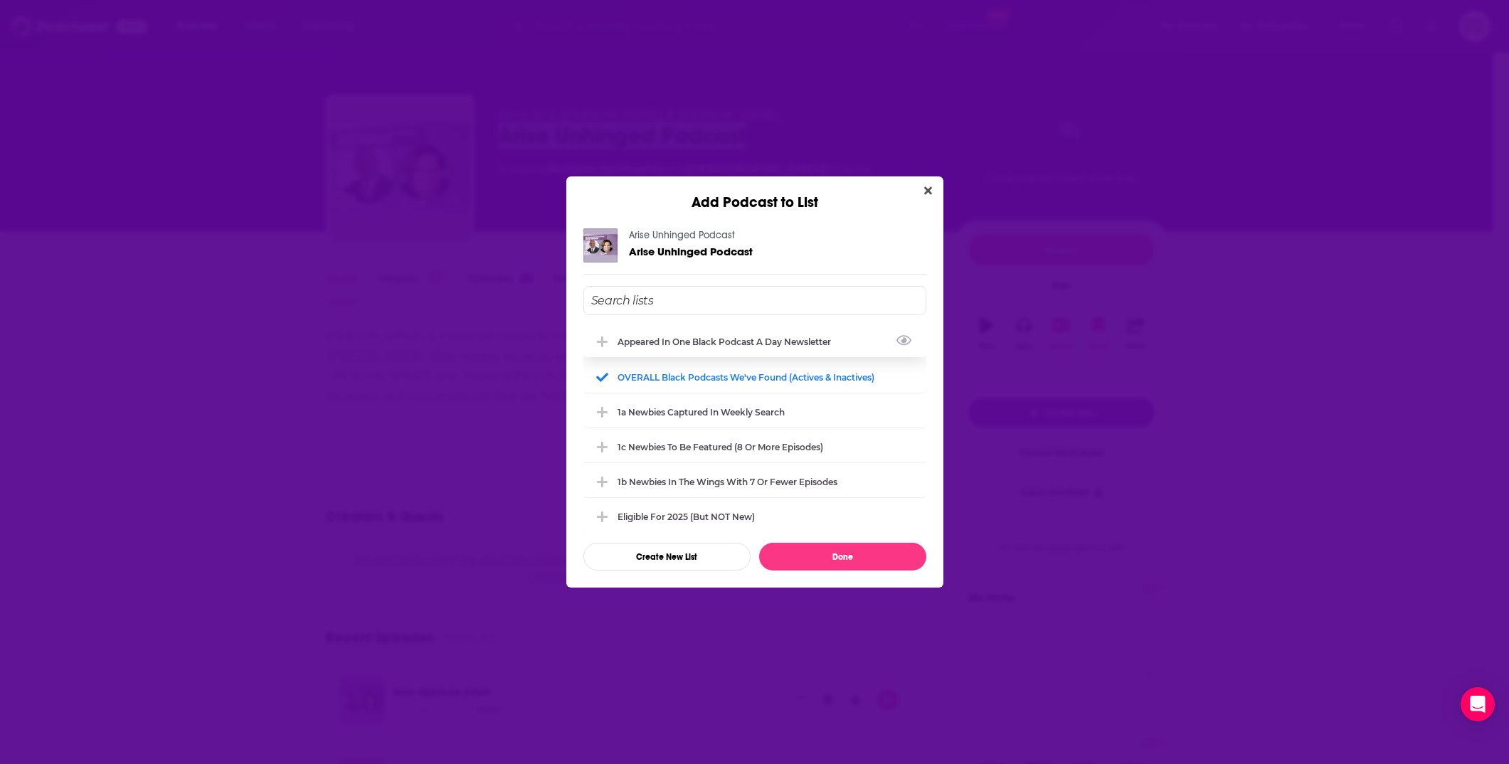
click at [710, 345] on div "Appeared in One Black podcast a day newsletter" at bounding box center [729, 342] width 222 height 11
click at [845, 561] on button "Done" at bounding box center [842, 557] width 167 height 28
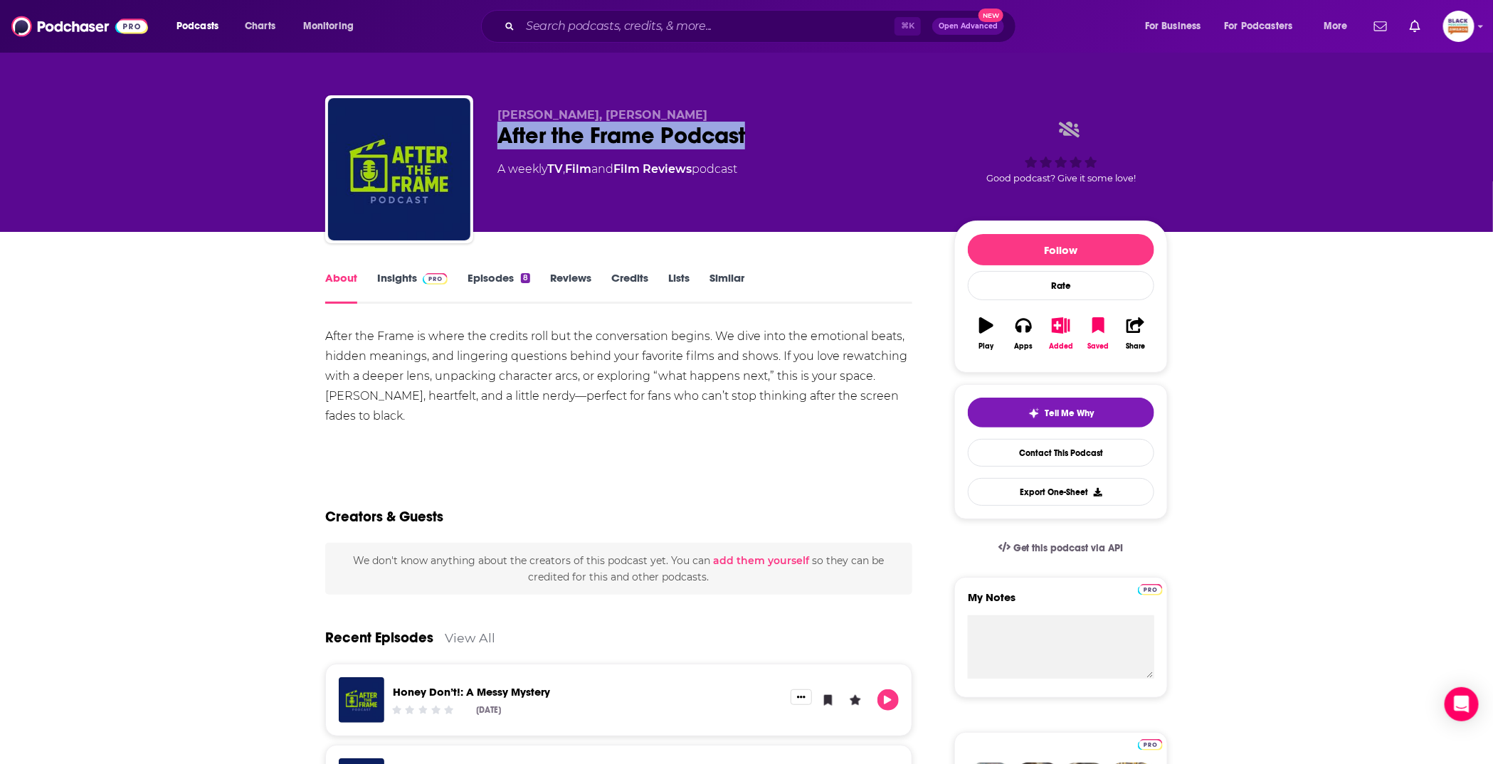
drag, startPoint x: 499, startPoint y: 136, endPoint x: 758, endPoint y: 140, distance: 258.3
click at [758, 140] on div "[PERSON_NAME], [PERSON_NAME] After the Frame Podcast A weekly TV , Film and Fil…" at bounding box center [746, 172] width 842 height 154
copy h1 "After the Frame Podcast"
click at [1062, 324] on icon "button" at bounding box center [1061, 325] width 18 height 16
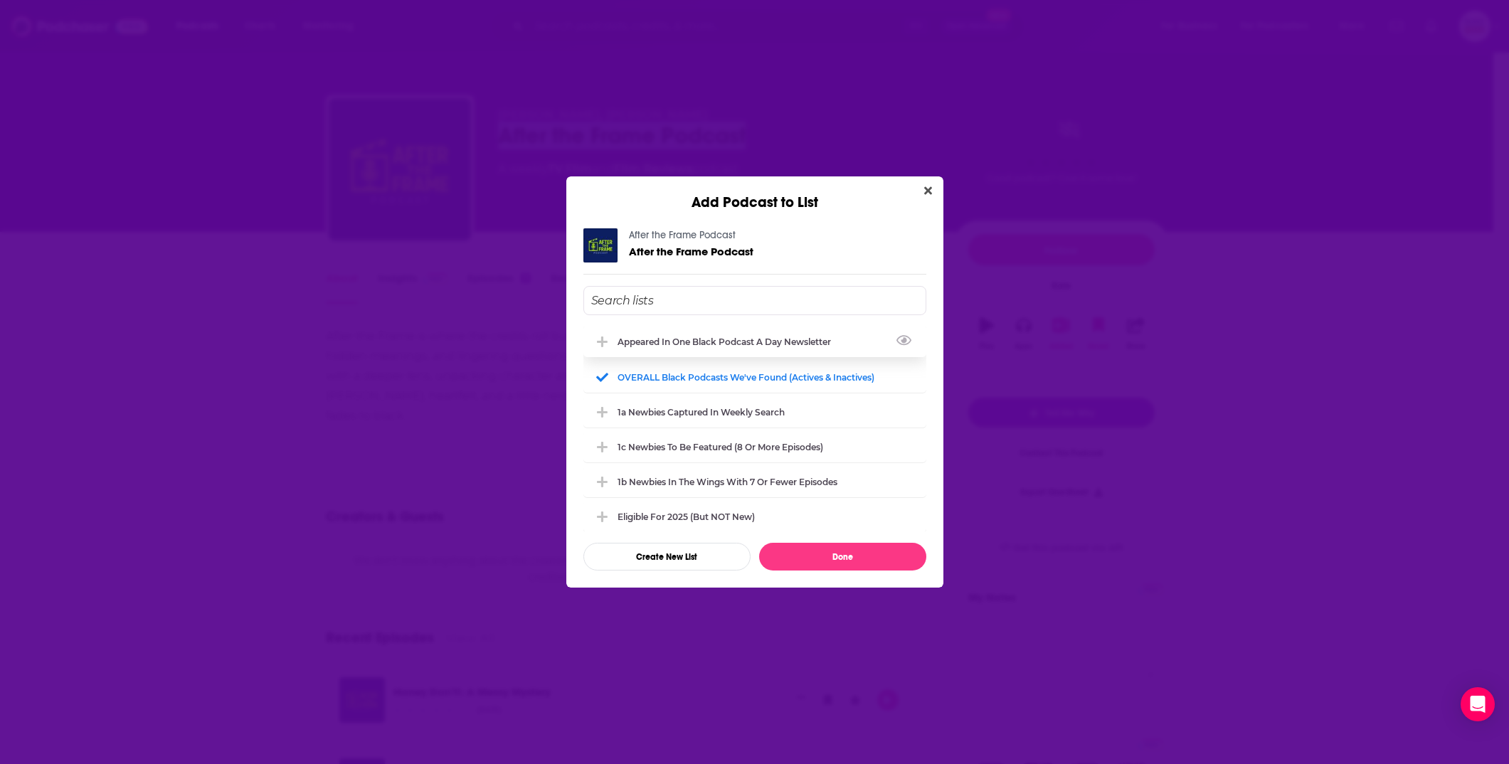
click at [627, 332] on div "Appeared in One Black podcast a day newsletter" at bounding box center [754, 341] width 343 height 31
click at [842, 559] on button "Done" at bounding box center [842, 557] width 167 height 28
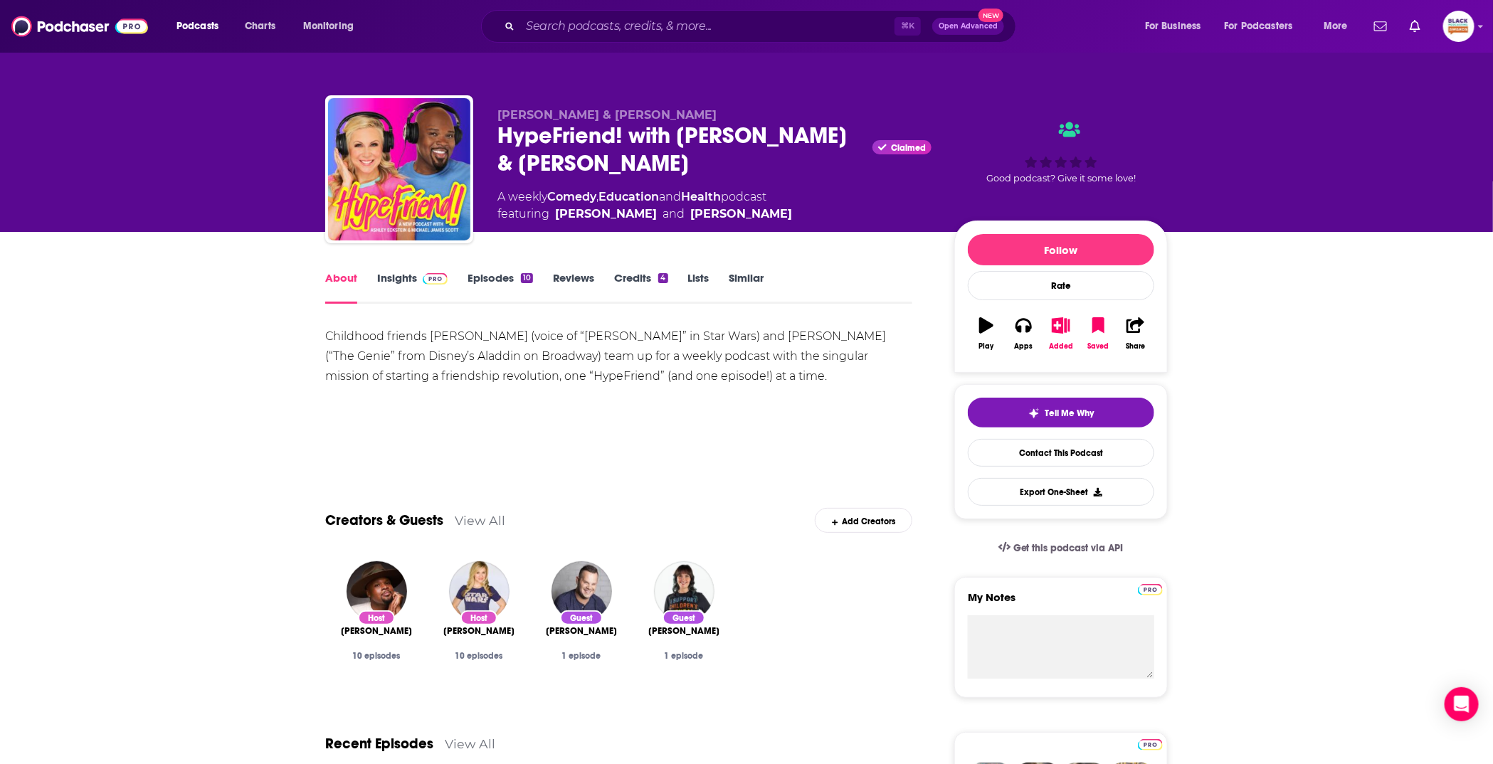
click at [504, 140] on div "HypeFriend! with [PERSON_NAME] & [PERSON_NAME] Claimed" at bounding box center [714, 149] width 434 height 55
drag, startPoint x: 490, startPoint y: 132, endPoint x: 740, endPoint y: 166, distance: 252.0
click at [740, 166] on div "Ashley Eckstein & Michael James Scott HypeFriend! with Ashley Eckstein & Michae…" at bounding box center [746, 172] width 842 height 154
copy h1 "HypeFriend! with Ashley Eckstein & Michael James Scott"
click at [1063, 325] on icon "button" at bounding box center [1061, 325] width 18 height 16
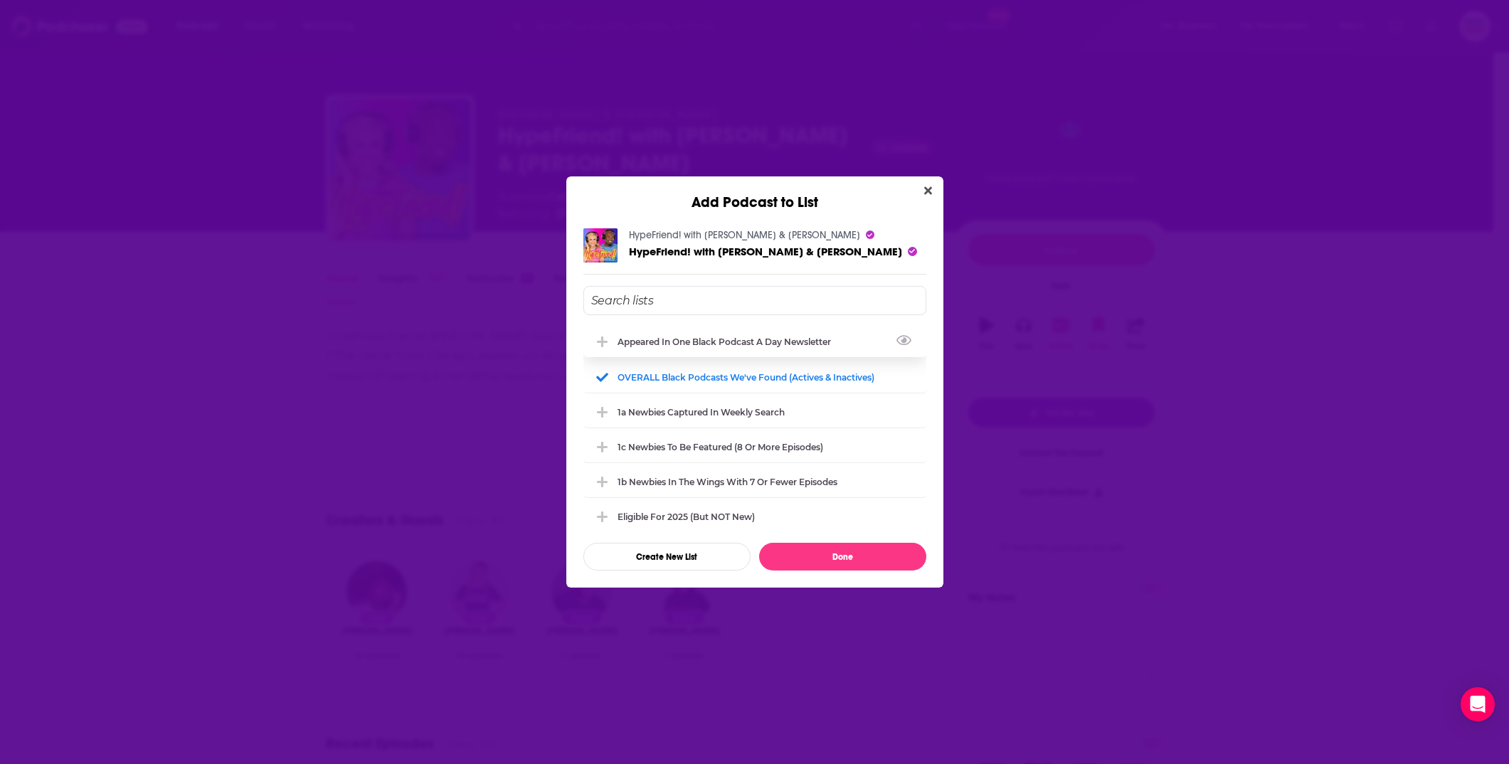
click at [714, 347] on div "Appeared in One Black podcast a day newsletter" at bounding box center [729, 342] width 222 height 11
click at [889, 562] on button "Done" at bounding box center [842, 557] width 167 height 28
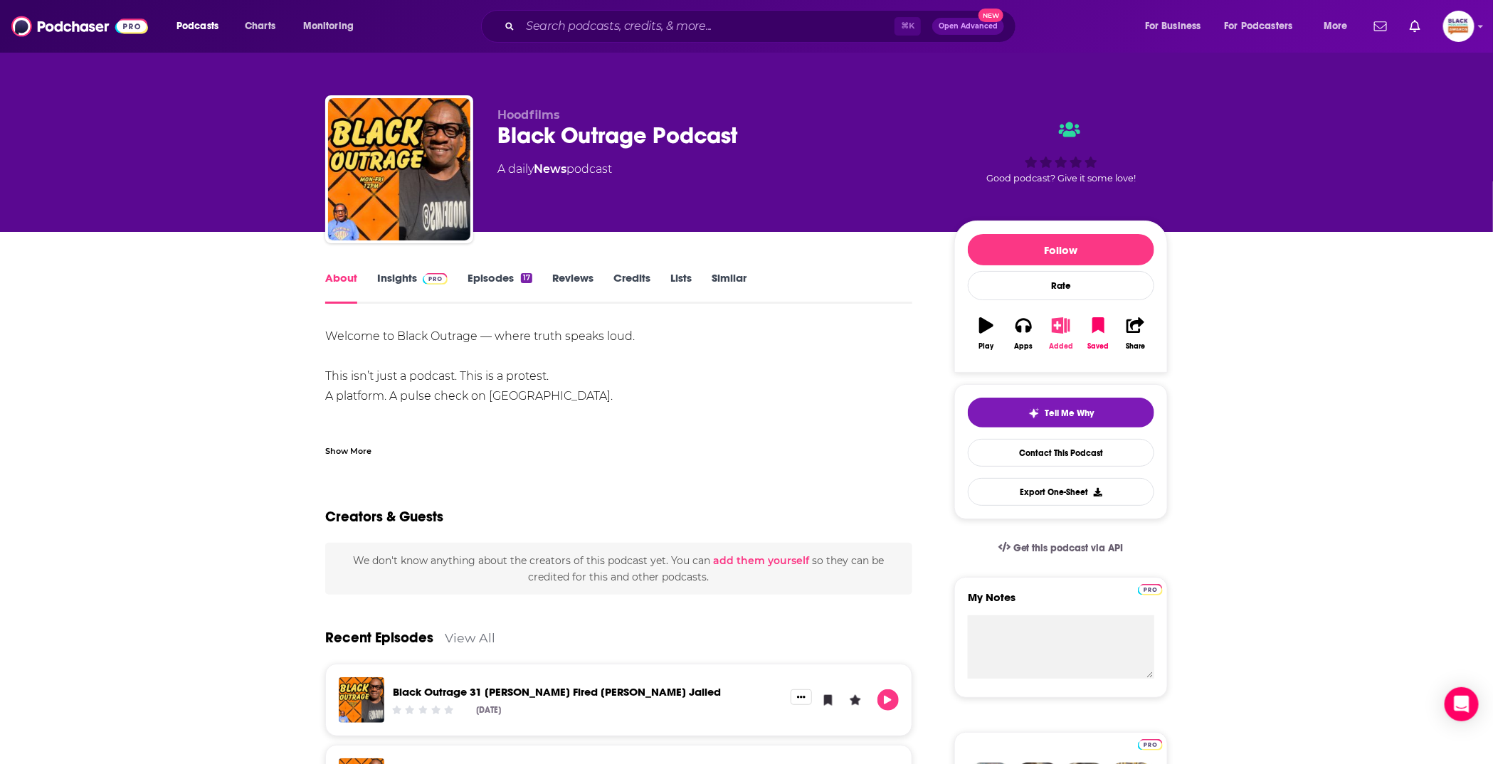
click at [1061, 330] on icon "button" at bounding box center [1061, 325] width 18 height 16
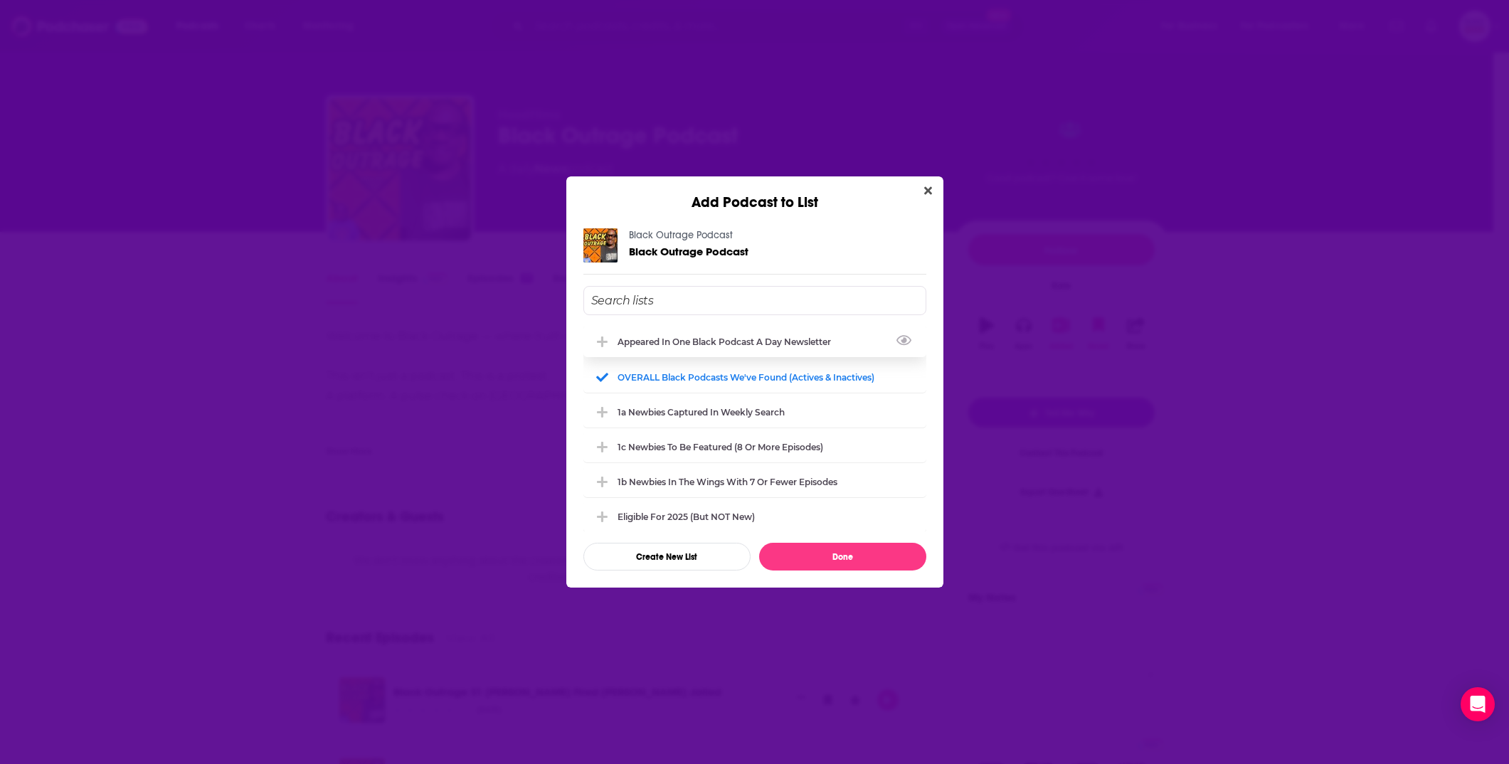
click at [787, 342] on div "Appeared in One Black podcast a day newsletter" at bounding box center [729, 342] width 222 height 11
click at [840, 560] on button "Done" at bounding box center [842, 557] width 167 height 28
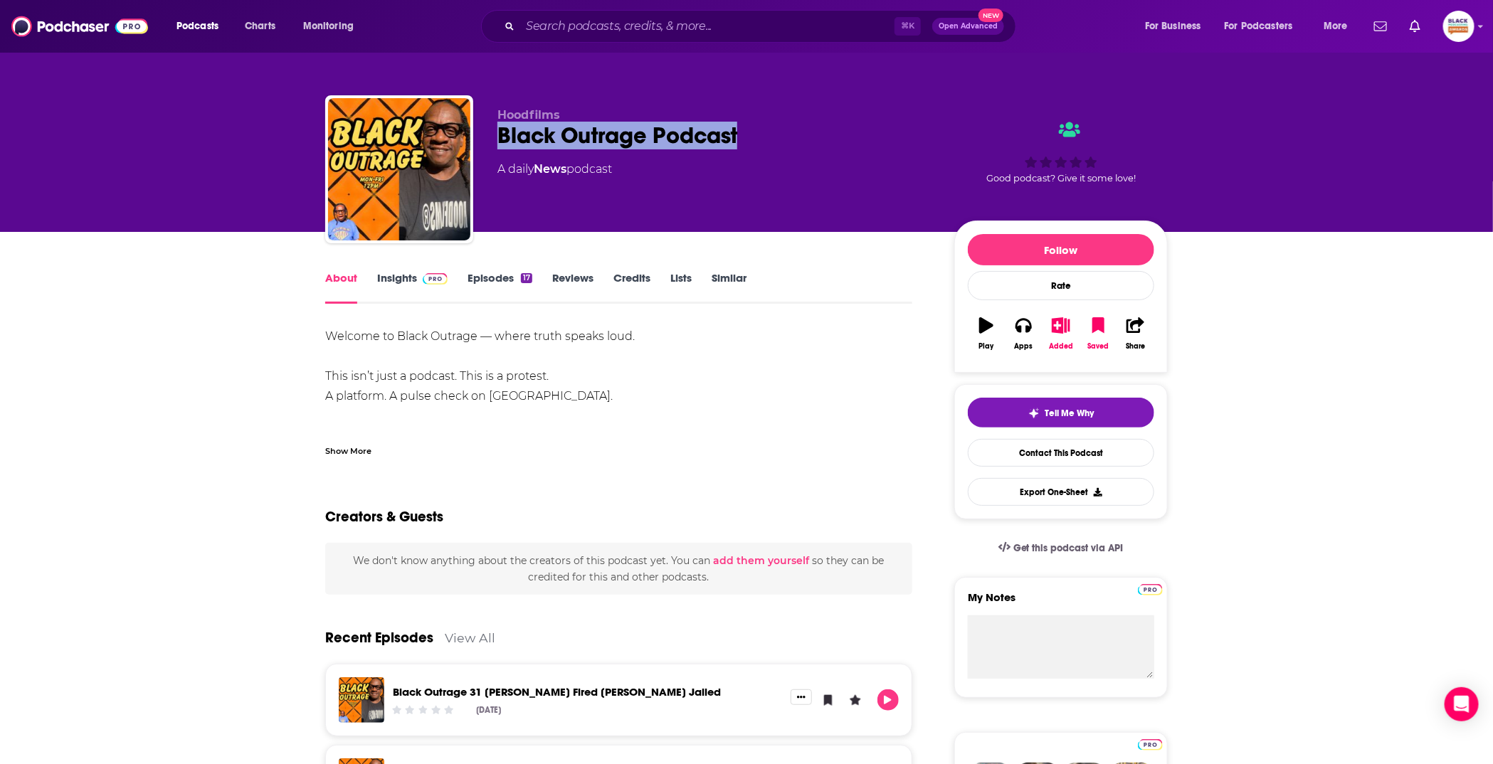
drag, startPoint x: 495, startPoint y: 140, endPoint x: 766, endPoint y: 140, distance: 270.4
click at [766, 140] on div "Hoodfilms Black Outrage Podcast A daily News podcast Good podcast? Give it some…" at bounding box center [746, 172] width 842 height 154
copy h1 "Black Outrage Podcast"
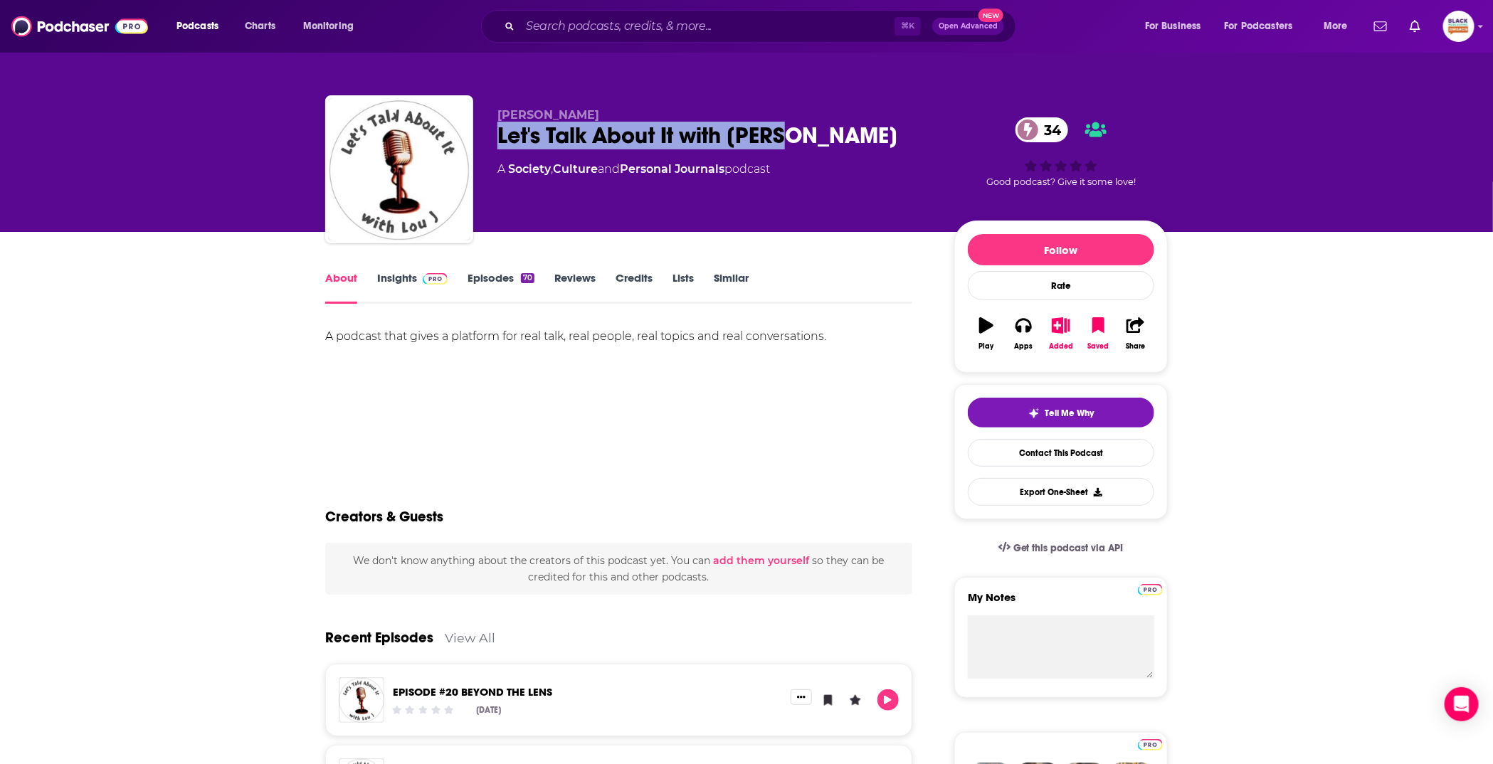
drag, startPoint x: 488, startPoint y: 132, endPoint x: 788, endPoint y: 142, distance: 300.5
click at [788, 142] on div "Lou J Let's Talk About It with Lou J 34 A Society , Culture and Personal Journa…" at bounding box center [746, 172] width 842 height 154
copy h1 "Let's Talk About It with Lou J"
click at [1066, 327] on icon "button" at bounding box center [1061, 325] width 18 height 16
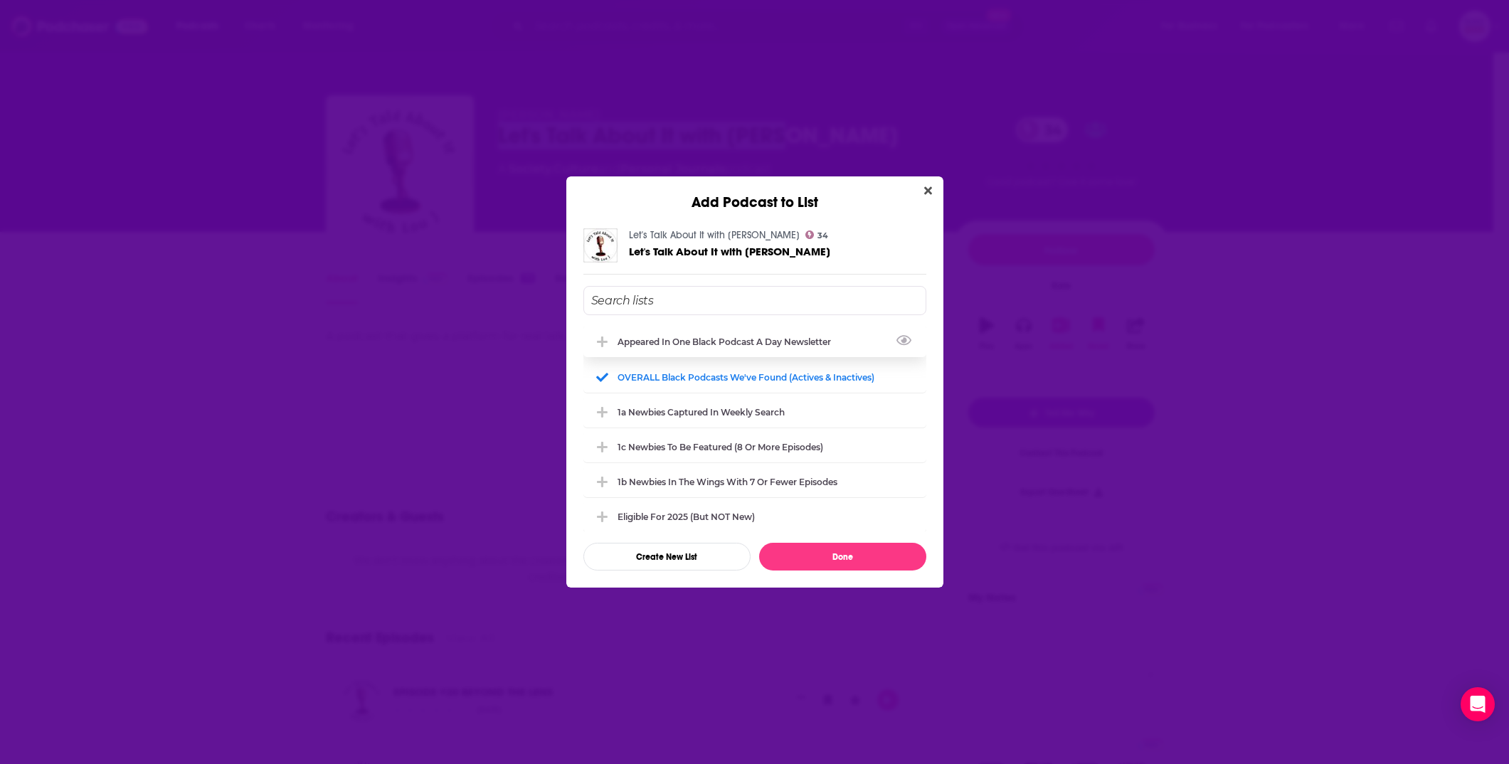
click at [739, 342] on div "Appeared in One Black podcast a day newsletter" at bounding box center [729, 342] width 222 height 11
click at [840, 558] on button "Done" at bounding box center [842, 557] width 167 height 28
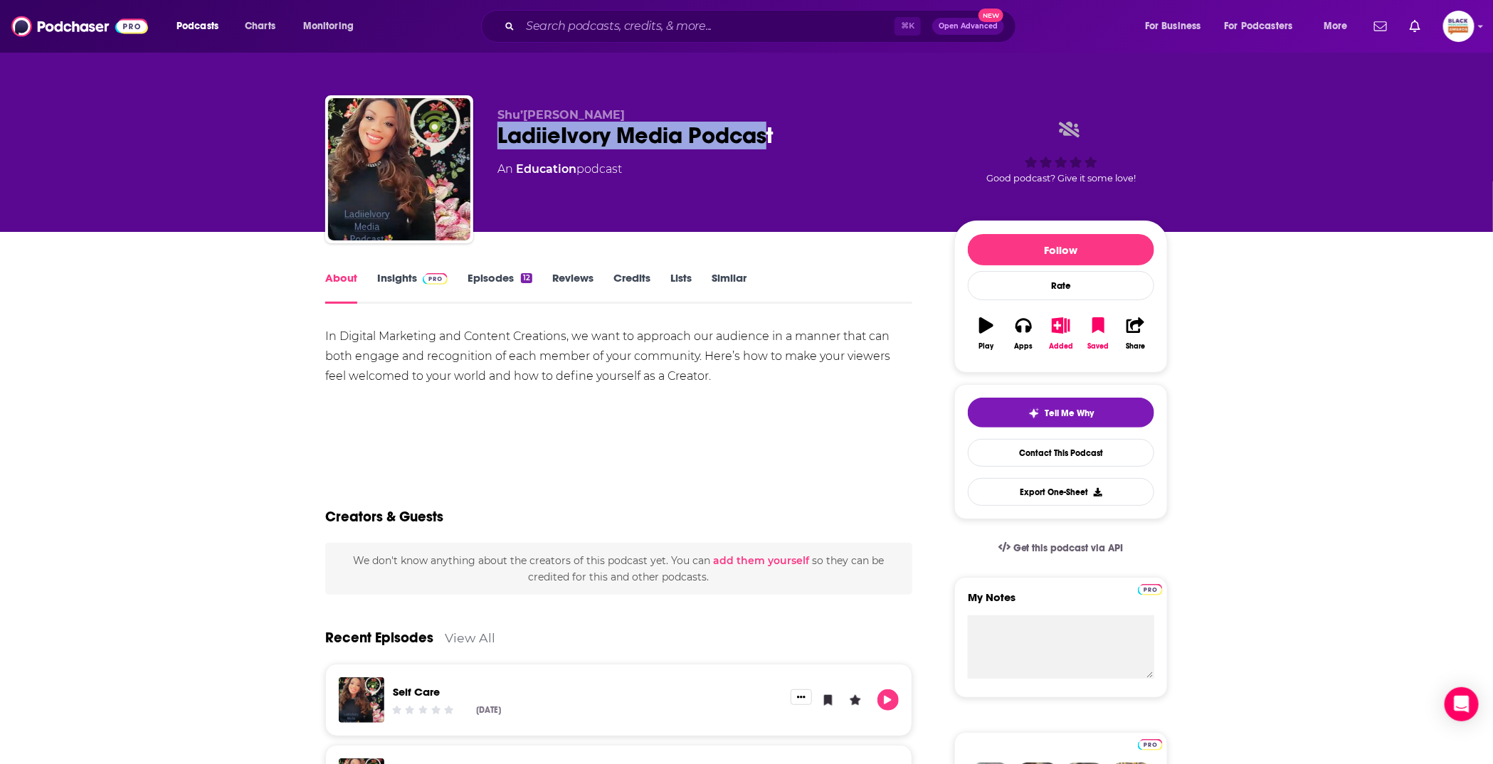
drag, startPoint x: 702, startPoint y: 133, endPoint x: 770, endPoint y: 137, distance: 68.4
click at [770, 137] on div "Shu’[PERSON_NAME] LadiieIvory Media Podcast An Education podcast Good podcast? …" at bounding box center [746, 172] width 842 height 154
click at [818, 128] on div "LadiieIvory Media Podcast" at bounding box center [714, 136] width 434 height 28
click at [1054, 320] on icon "button" at bounding box center [1061, 325] width 18 height 16
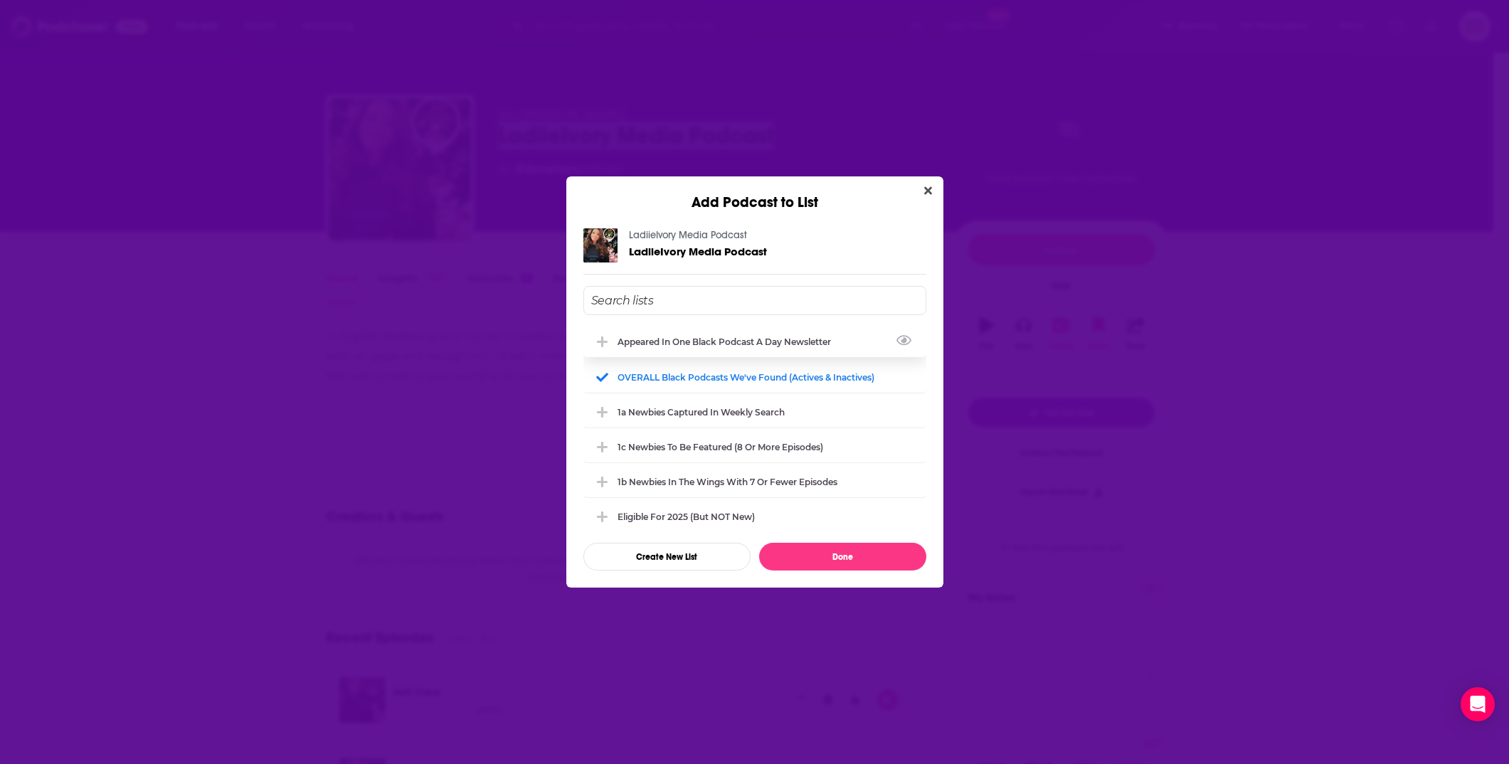
click at [704, 346] on div "Appeared in One Black podcast a day newsletter" at bounding box center [729, 342] width 222 height 11
click at [830, 559] on button "Done" at bounding box center [842, 557] width 167 height 28
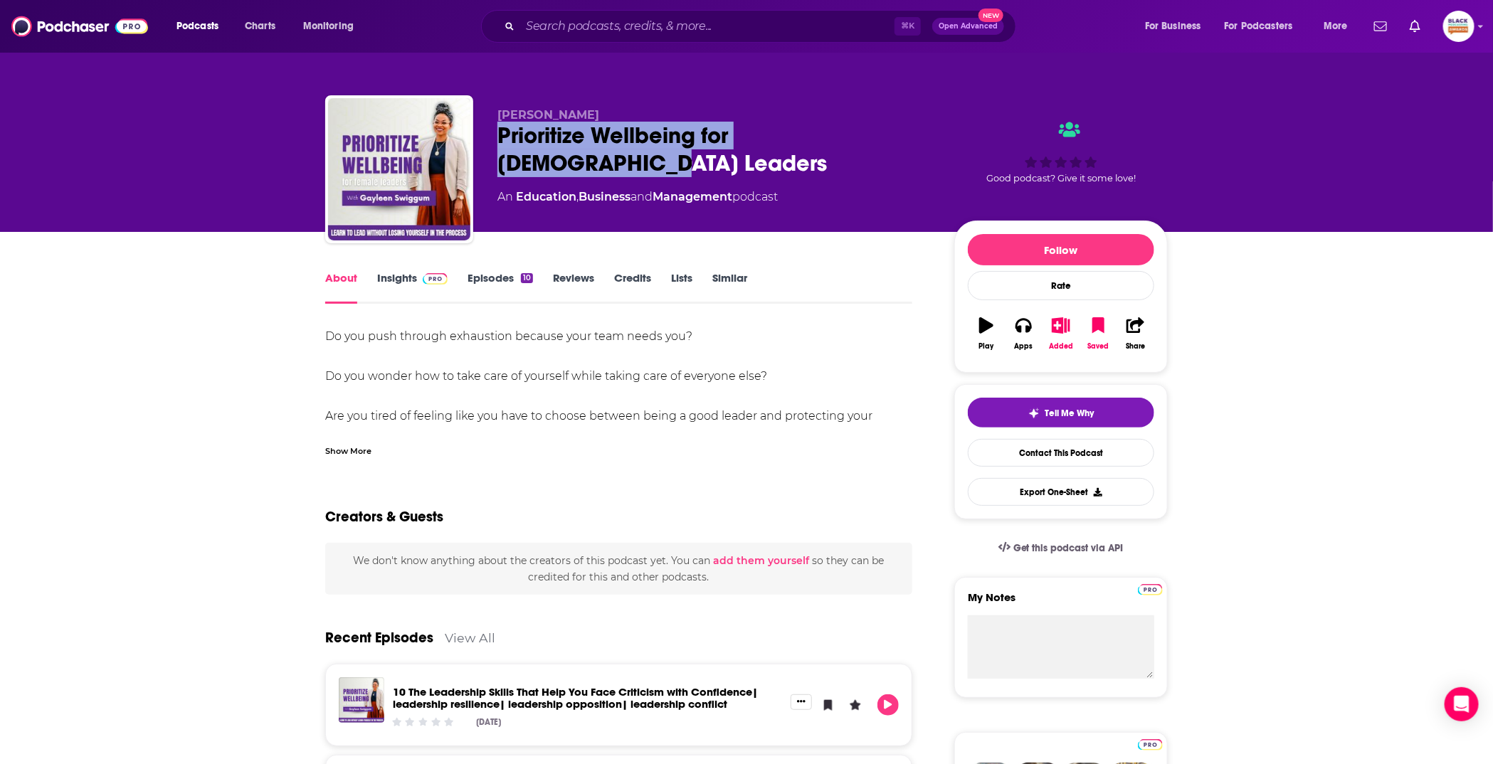
drag, startPoint x: 490, startPoint y: 132, endPoint x: 906, endPoint y: 143, distance: 417.1
click at [906, 143] on div "Gayleen Swiggum Prioritize Wellbeing for Female Leaders An Education , Business…" at bounding box center [746, 172] width 842 height 154
copy h1 "Prioritize Wellbeing for Female Leaders"
click at [1063, 329] on icon "button" at bounding box center [1061, 325] width 18 height 16
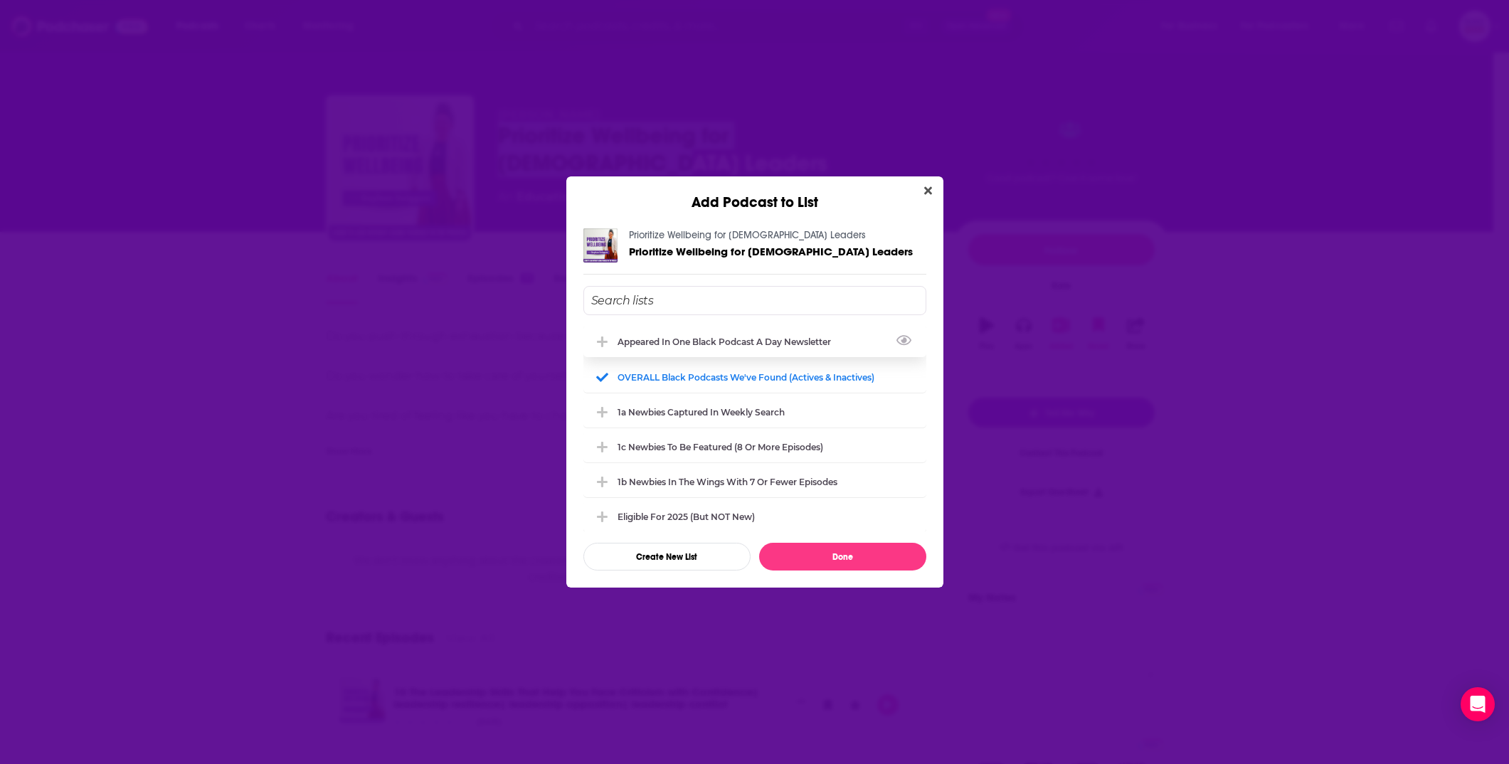
click at [675, 347] on div "Appeared in One Black podcast a day newsletter" at bounding box center [754, 341] width 343 height 31
click at [878, 562] on button "Done" at bounding box center [842, 557] width 167 height 28
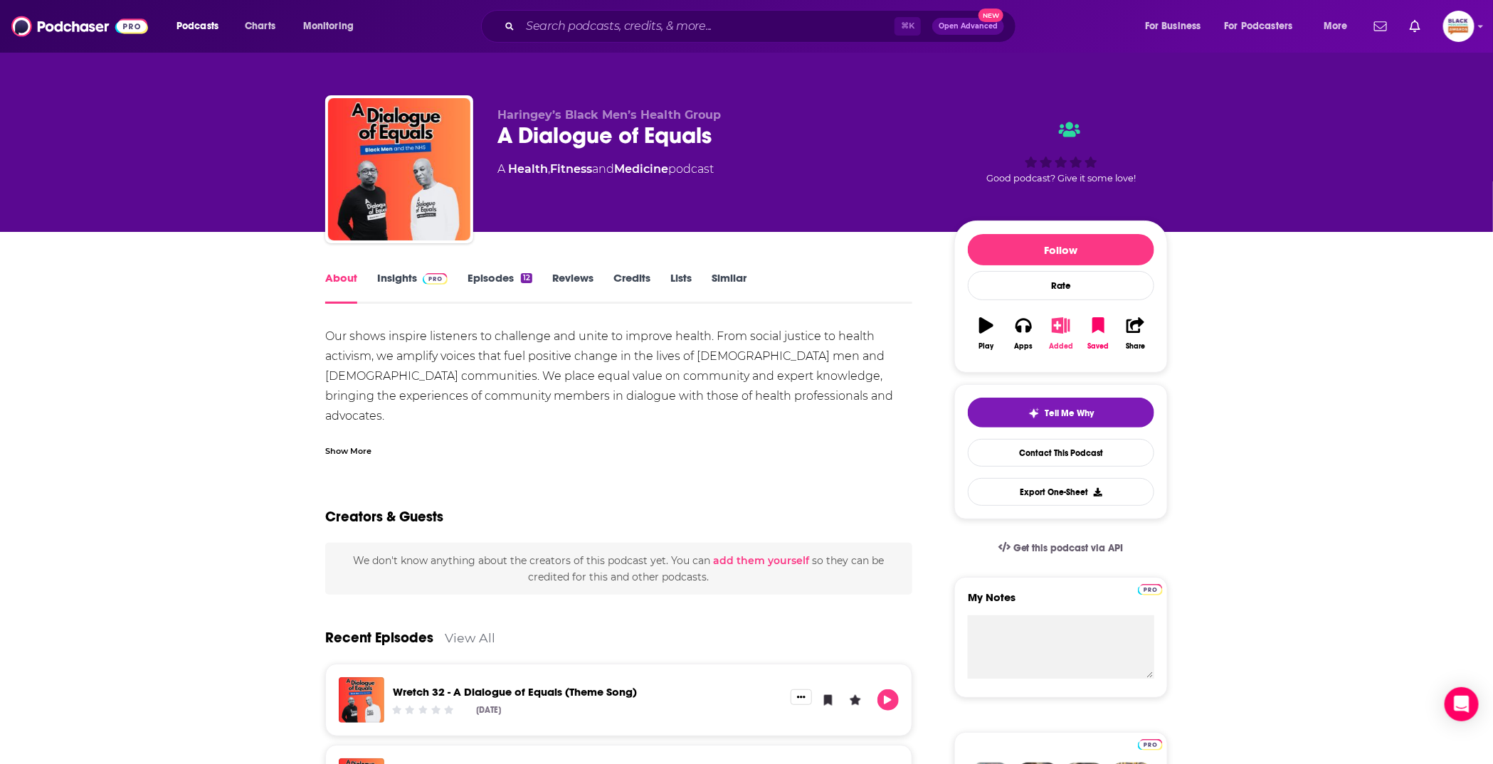
click at [1059, 322] on icon "button" at bounding box center [1061, 325] width 18 height 16
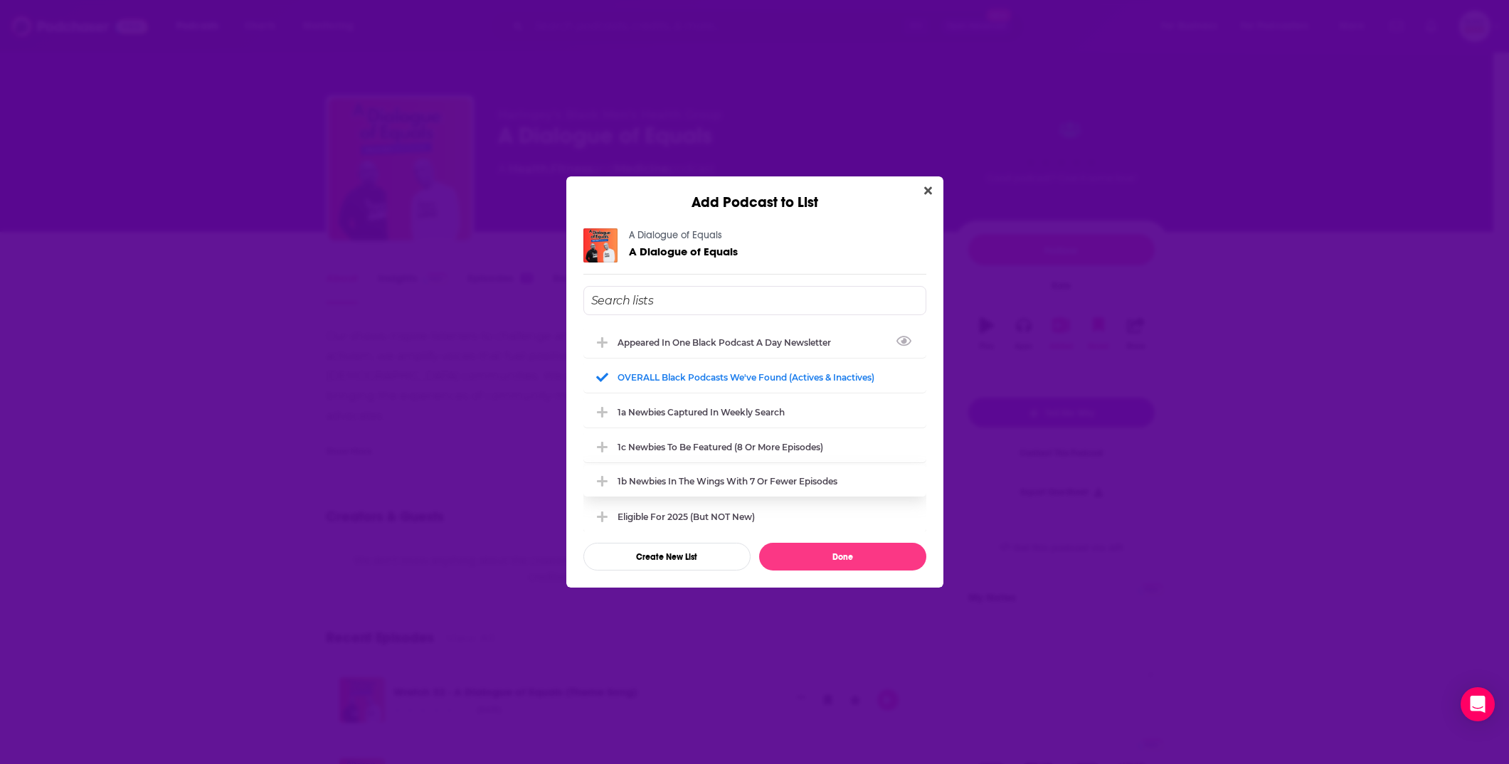
click at [748, 342] on div "Appeared in One Black podcast a day newsletter" at bounding box center [729, 342] width 222 height 11
click at [840, 556] on button "Done" at bounding box center [842, 557] width 167 height 28
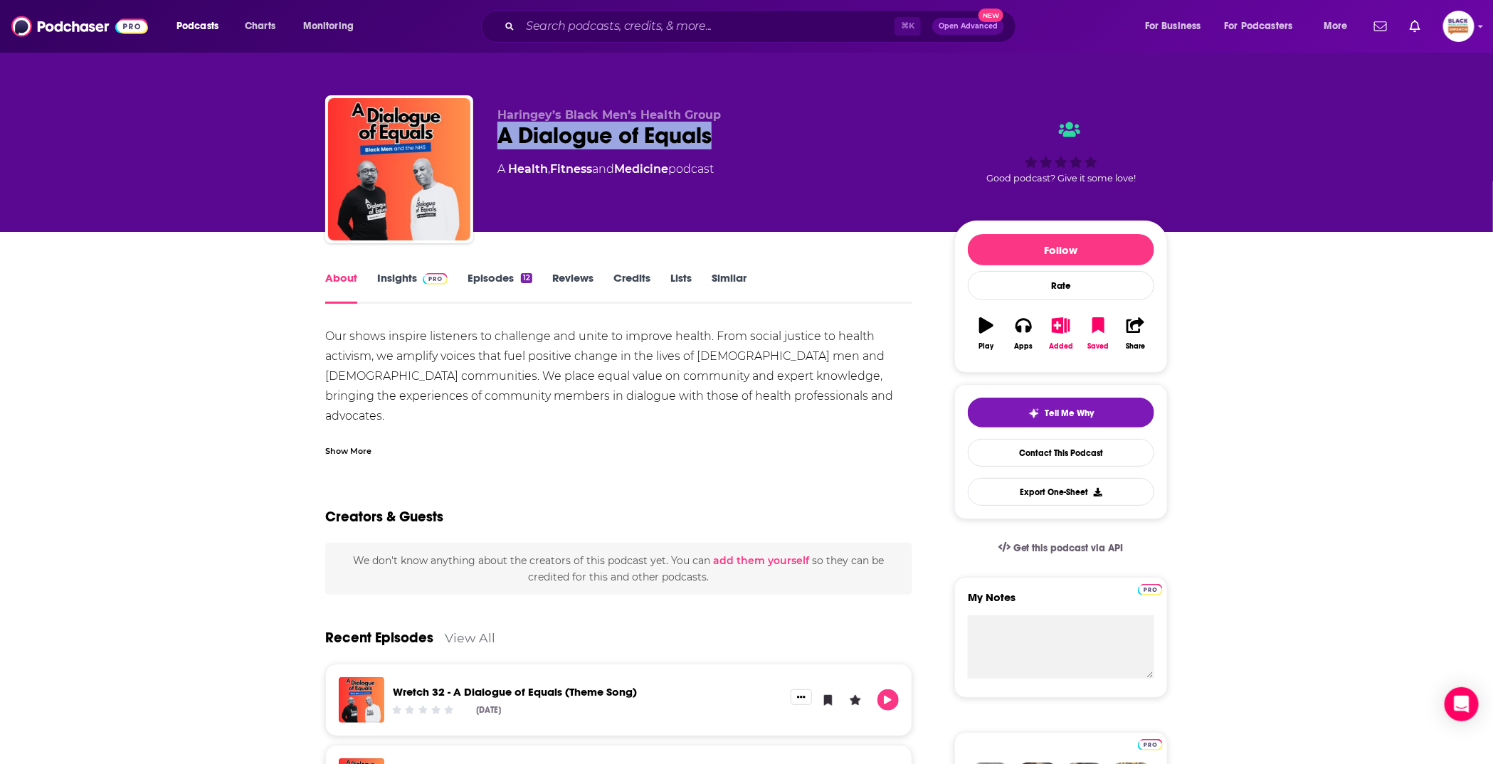
drag, startPoint x: 487, startPoint y: 132, endPoint x: 778, endPoint y: 144, distance: 291.3
click at [778, 144] on div "Haringey’s Black Men’s Health Group A Dialogue of Equals A Health , Fitness and…" at bounding box center [746, 172] width 842 height 154
copy h1 "A Dialogue of Equals"
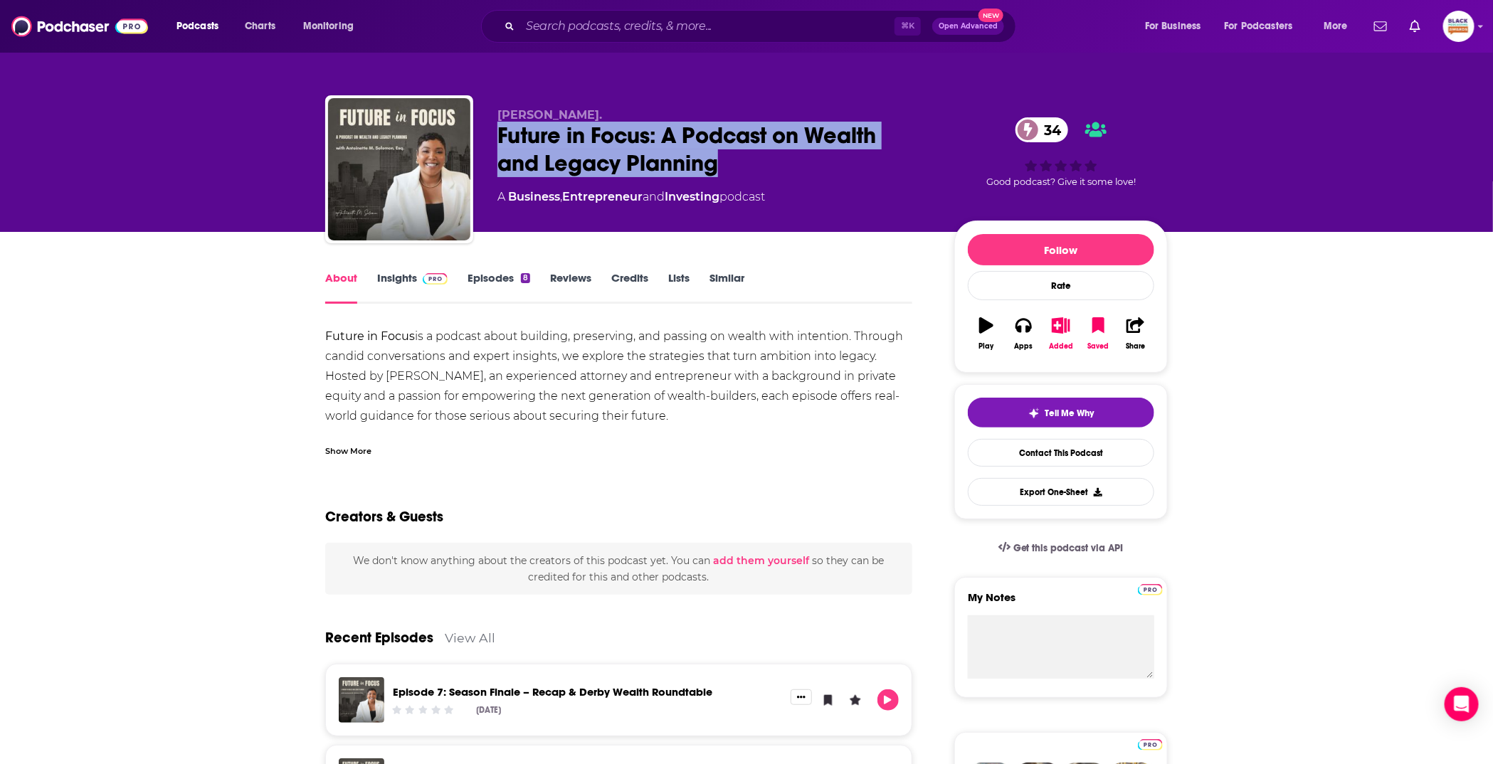
drag, startPoint x: 495, startPoint y: 138, endPoint x: 750, endPoint y: 156, distance: 255.3
click at [751, 156] on div "Antoinette M. Solomon, Esq. Future in Focus: A Podcast on Wealth and Legacy Pla…" at bounding box center [746, 172] width 842 height 154
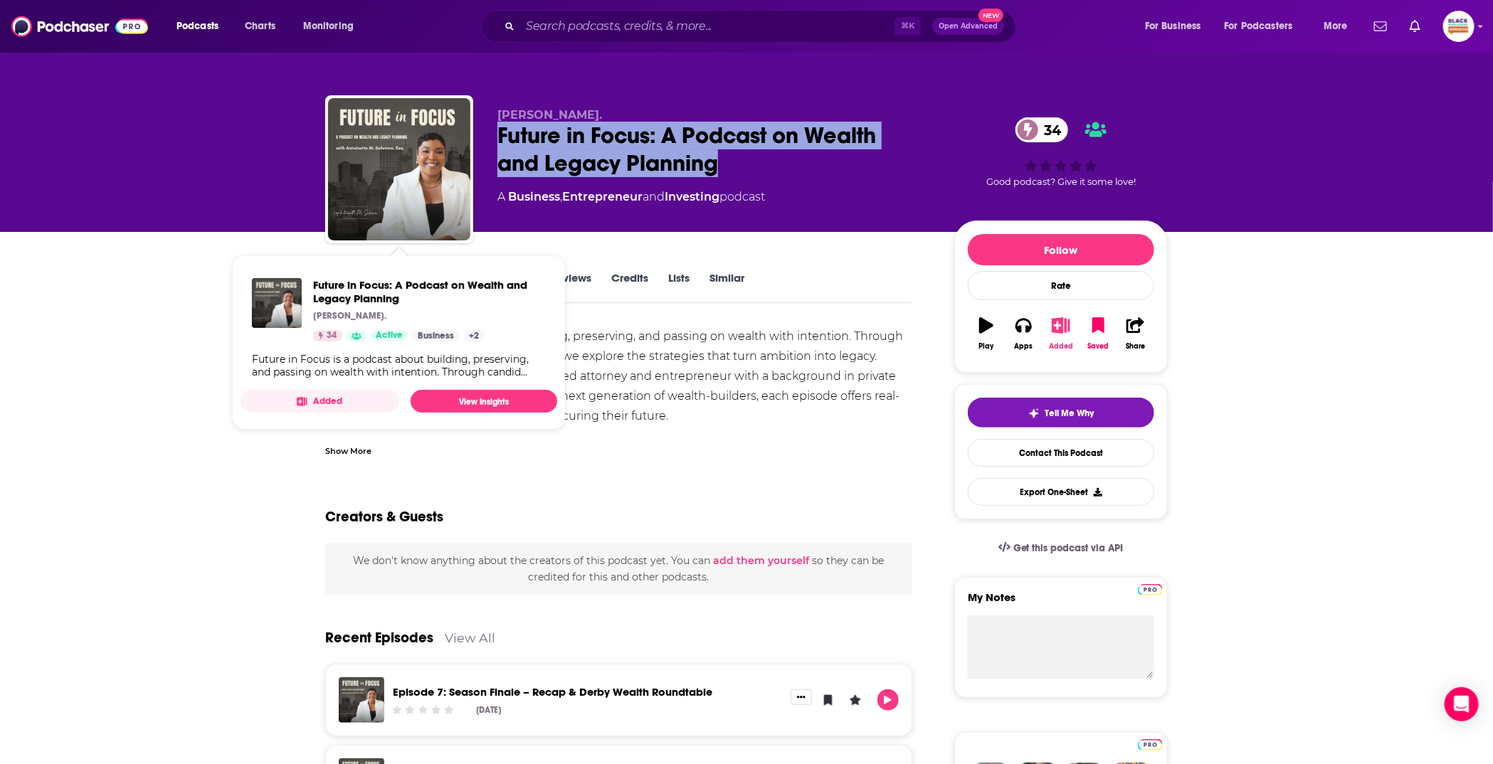
click at [1064, 325] on icon "button" at bounding box center [1061, 325] width 18 height 16
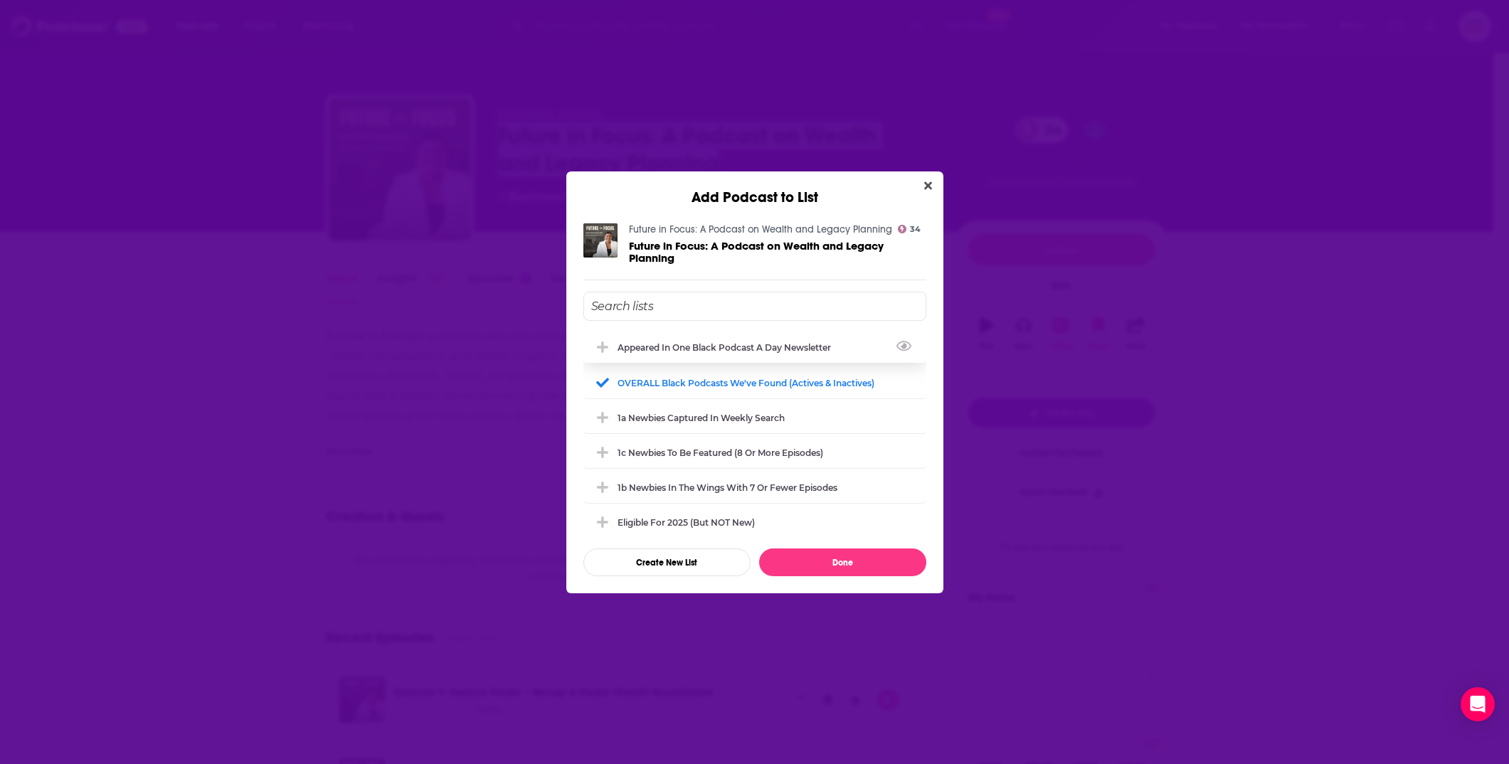
click at [692, 344] on div "Appeared in One Black podcast a day newsletter" at bounding box center [729, 347] width 222 height 11
click at [855, 563] on button "Done" at bounding box center [842, 563] width 167 height 28
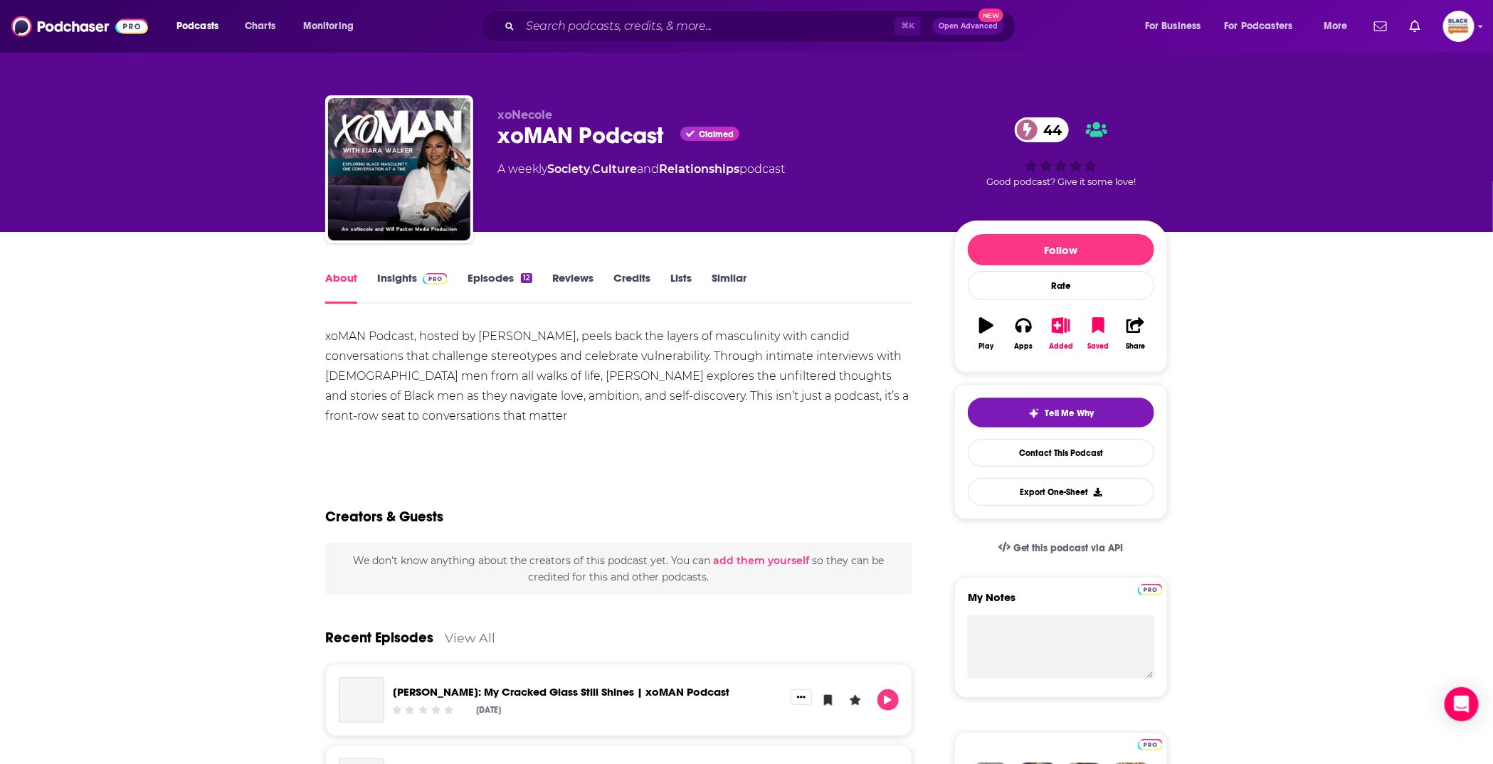
click at [588, 201] on div "xoNecole xoMAN Podcast Claimed 44 A weekly Society , Culture and Relationships …" at bounding box center [714, 165] width 434 height 114
drag, startPoint x: 488, startPoint y: 134, endPoint x: 662, endPoint y: 138, distance: 173.6
click at [662, 138] on div "xoNecole xoMAN Podcast Claimed 44 A weekly Society , Culture and Relationships …" at bounding box center [746, 172] width 842 height 154
copy h1 "xoMAN Podcast"
click at [1054, 334] on button "Added" at bounding box center [1060, 333] width 37 height 51
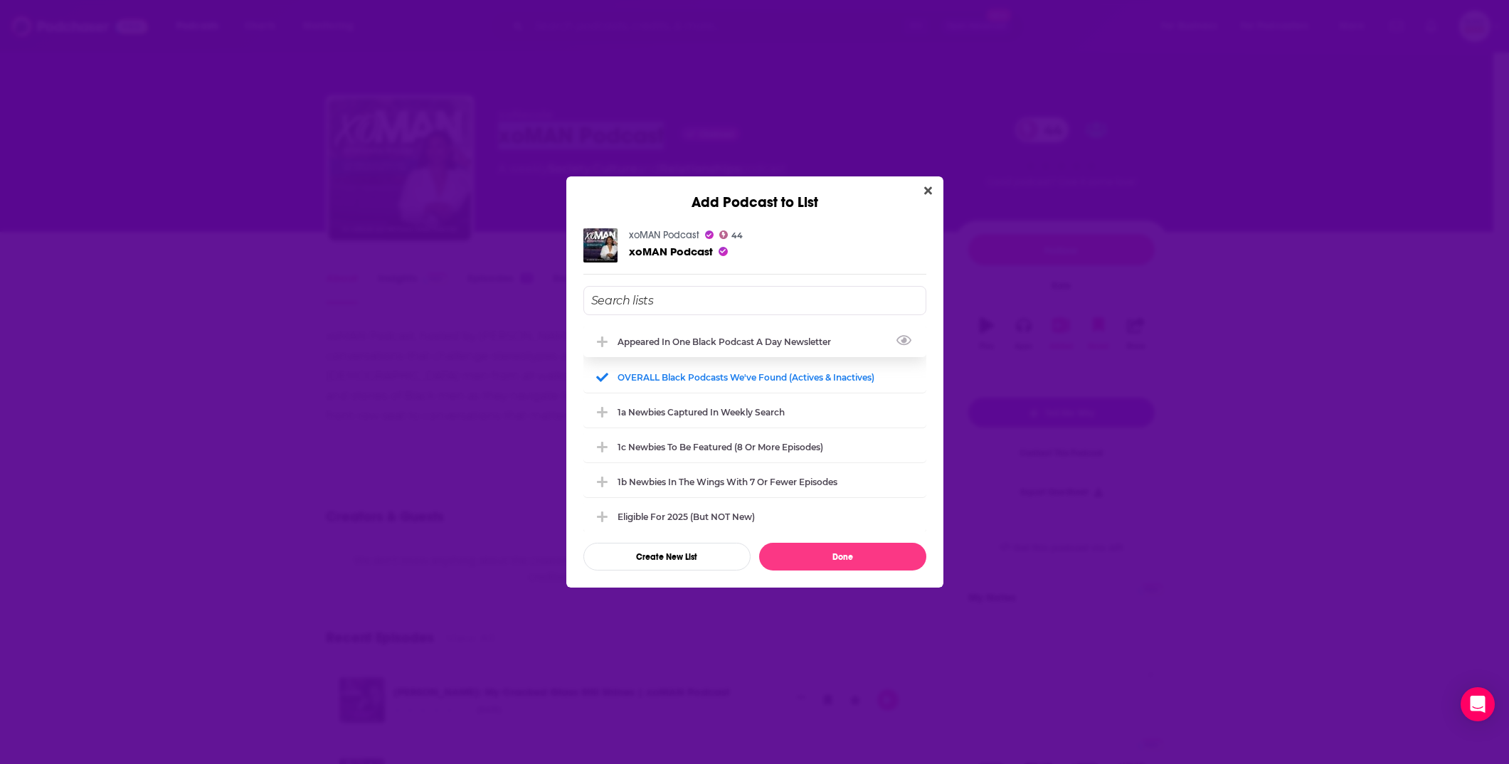
click at [705, 342] on div "Appeared in One Black podcast a day newsletter" at bounding box center [729, 342] width 222 height 11
click at [842, 547] on button "Done" at bounding box center [842, 557] width 167 height 28
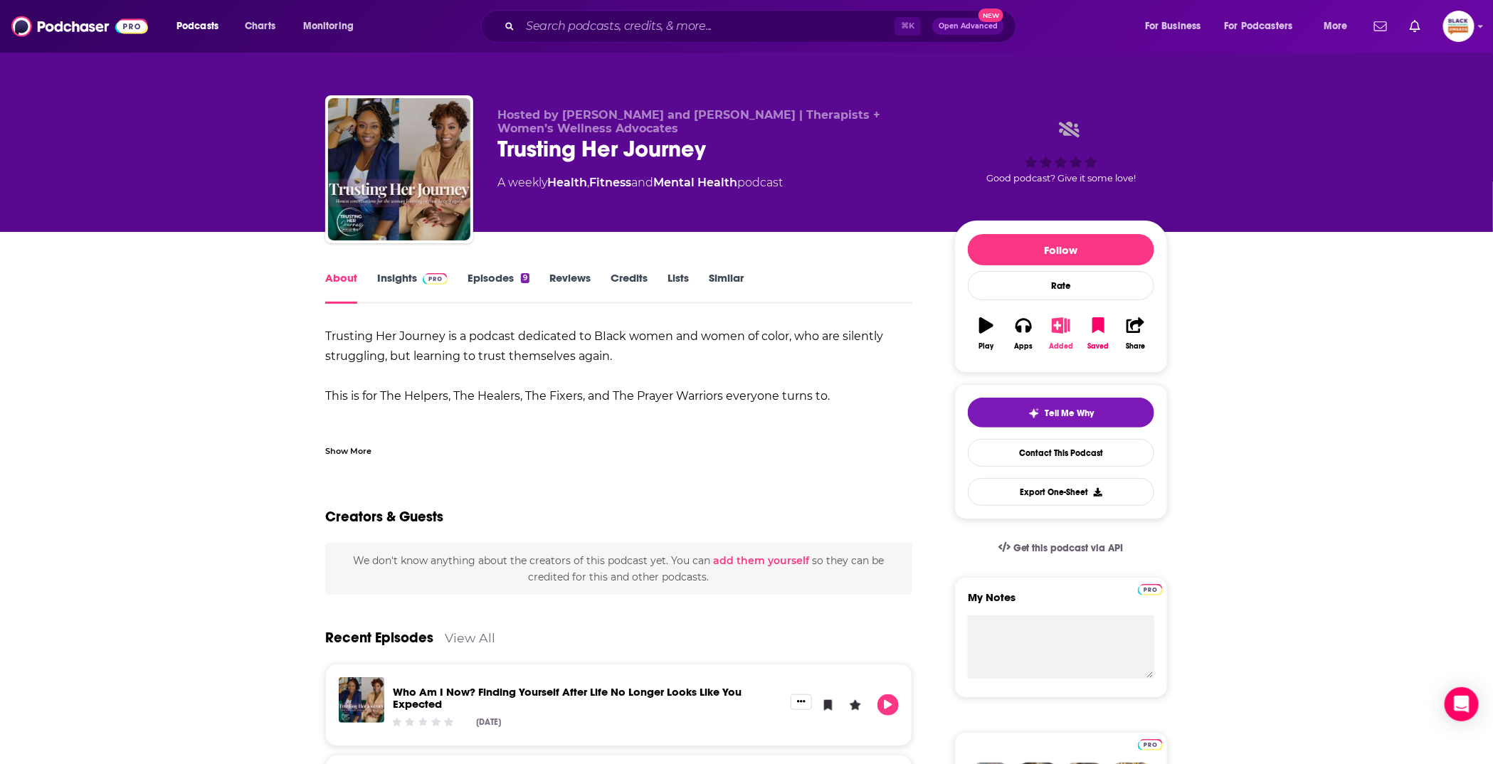
click at [1058, 334] on button "Added" at bounding box center [1060, 333] width 37 height 51
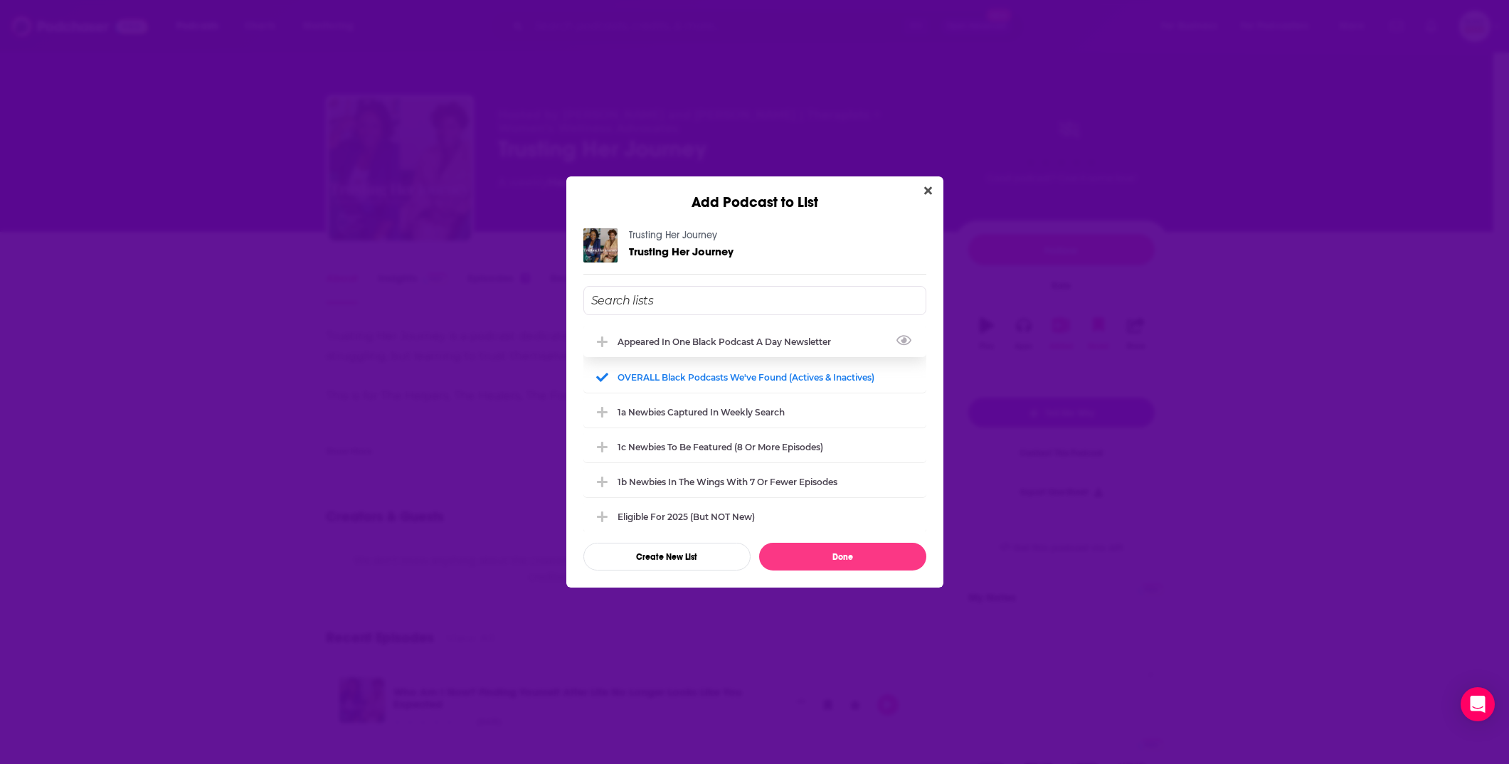
click at [802, 342] on div "Appeared in One Black podcast a day newsletter" at bounding box center [729, 342] width 222 height 11
click at [837, 556] on button "Done" at bounding box center [842, 557] width 167 height 28
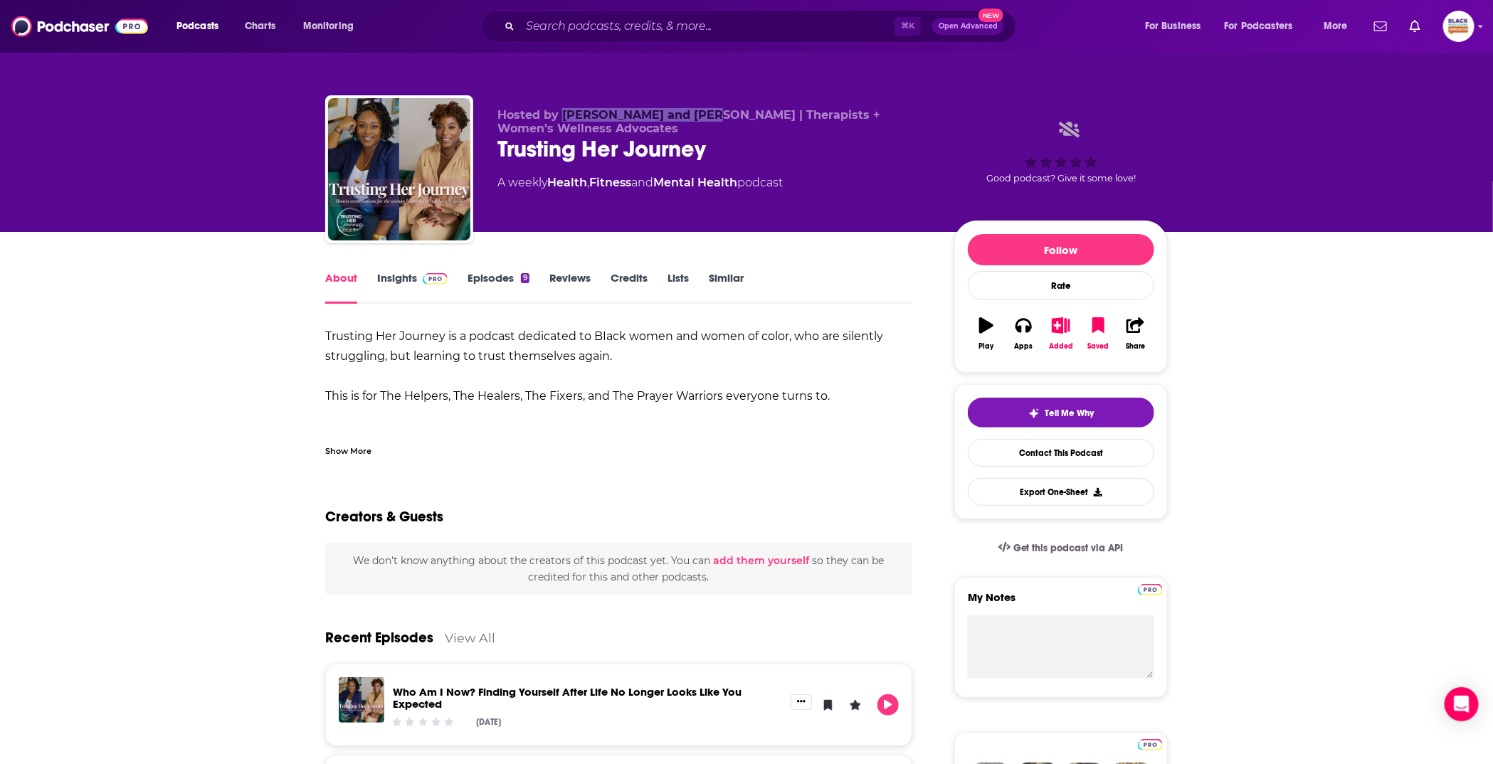
drag, startPoint x: 561, startPoint y: 116, endPoint x: 687, endPoint y: 120, distance: 126.0
click at [687, 120] on span "Hosted by Felicia and Christalyn | Therapists + Women’s Wellness Advocates" at bounding box center [688, 121] width 383 height 27
copy span "Felicia and Christalyn"
click at [1078, 316] on div "Added" at bounding box center [1060, 333] width 37 height 51
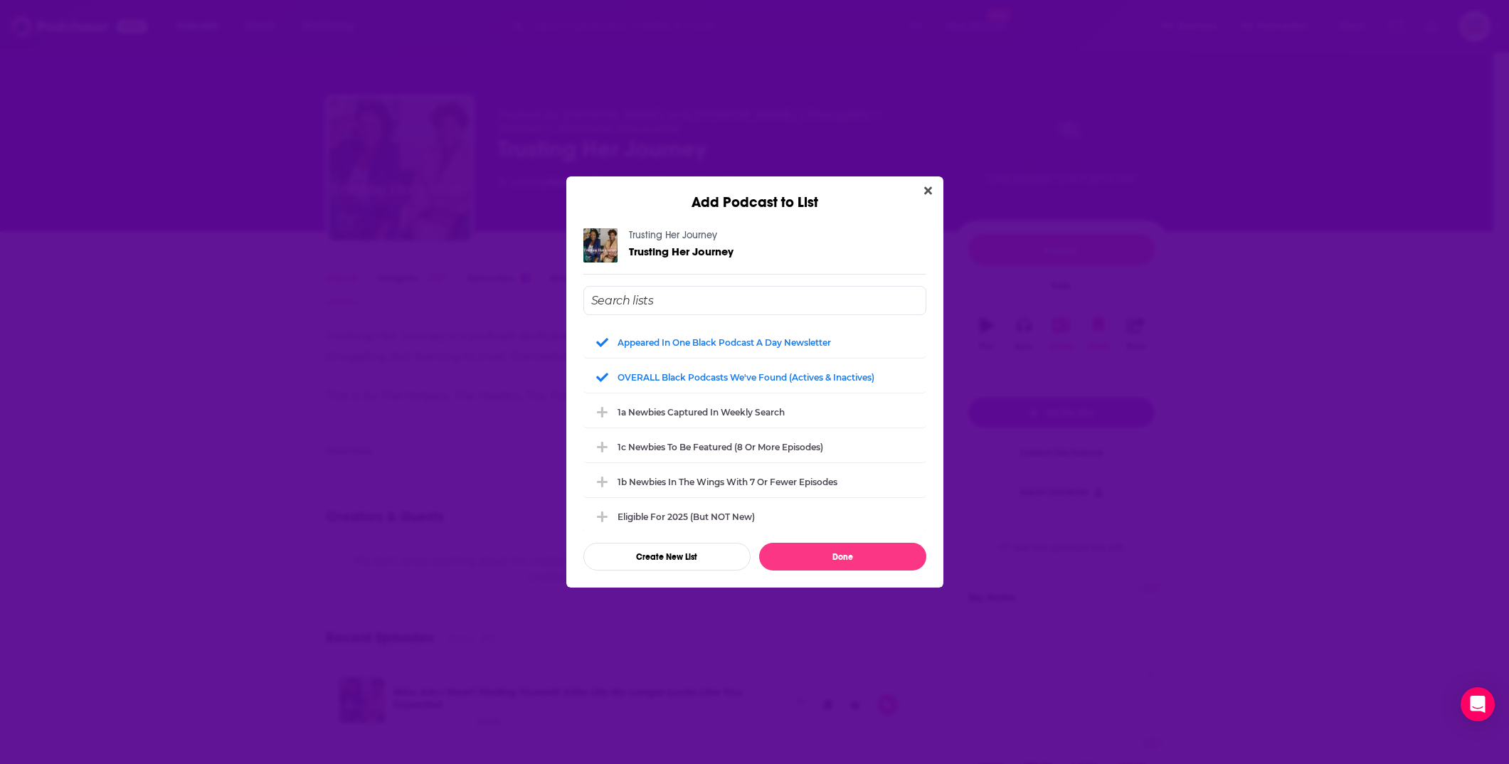
click at [1064, 322] on div "Add Podcast to List Trusting Her Journey Trusting Her Journey Appeared in One B…" at bounding box center [754, 382] width 1509 height 764
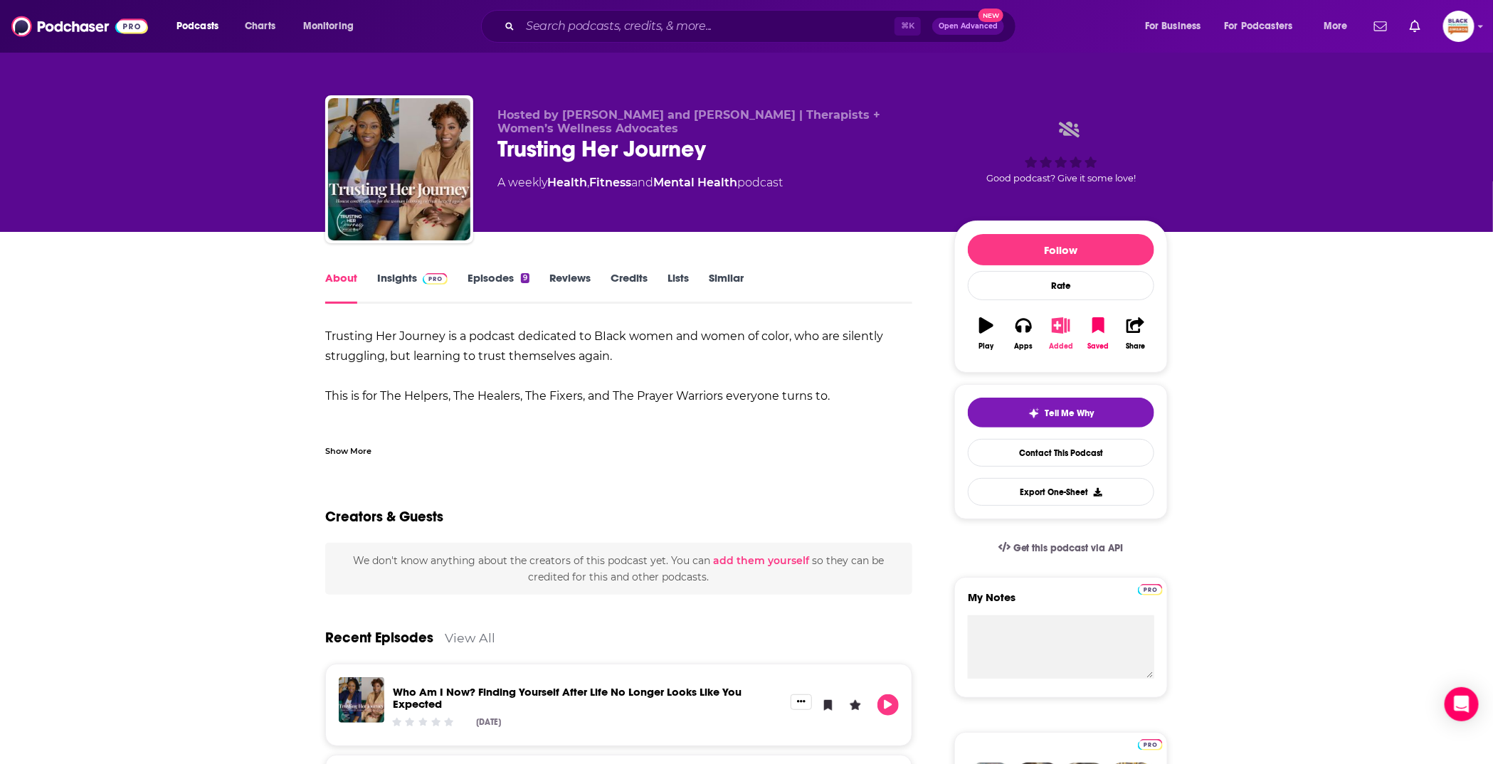
click at [1052, 325] on icon "button" at bounding box center [1061, 325] width 18 height 16
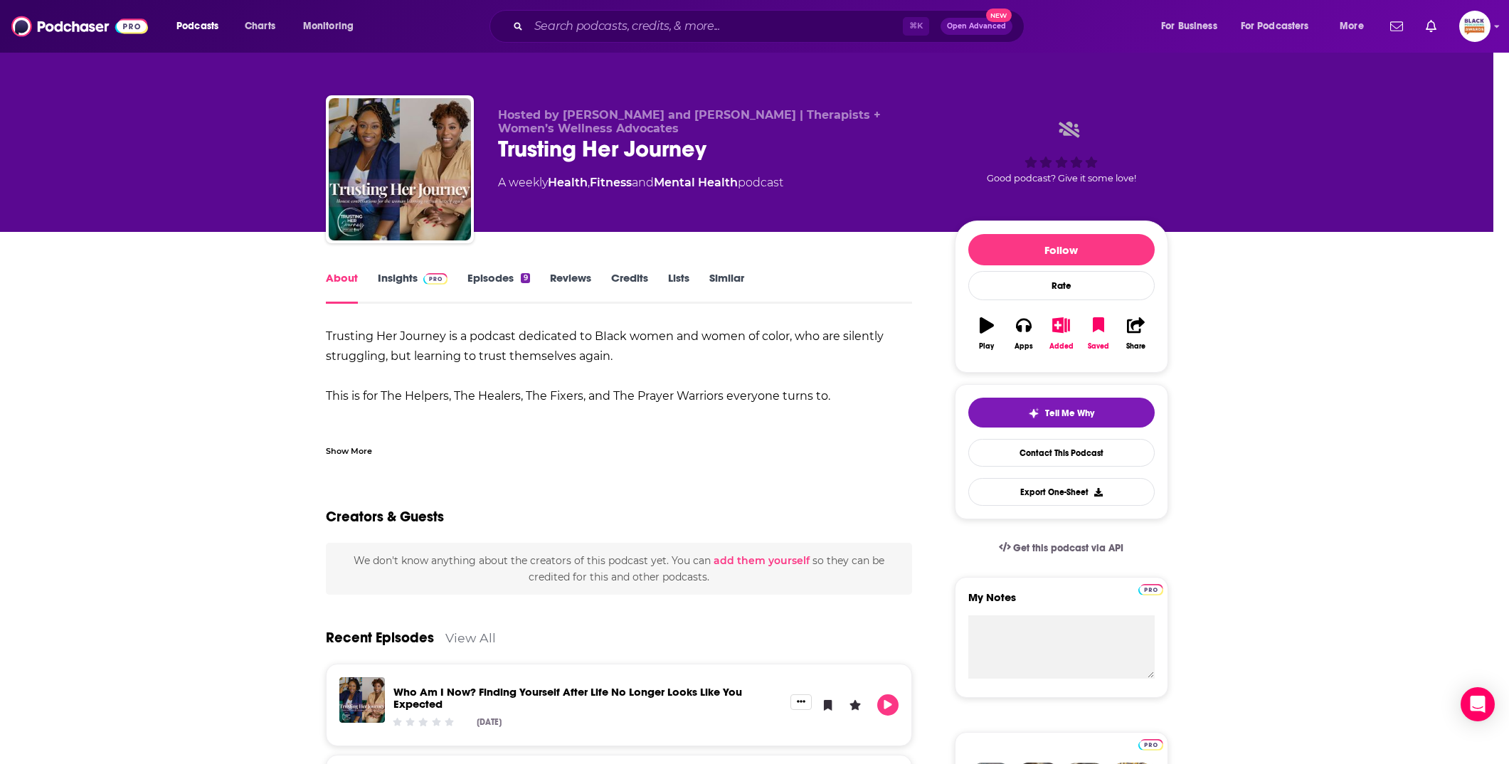
click at [198, 272] on div "Add Podcast to List Trusting Her Journey Trusting Her Journey Appeared in One B…" at bounding box center [754, 382] width 1509 height 764
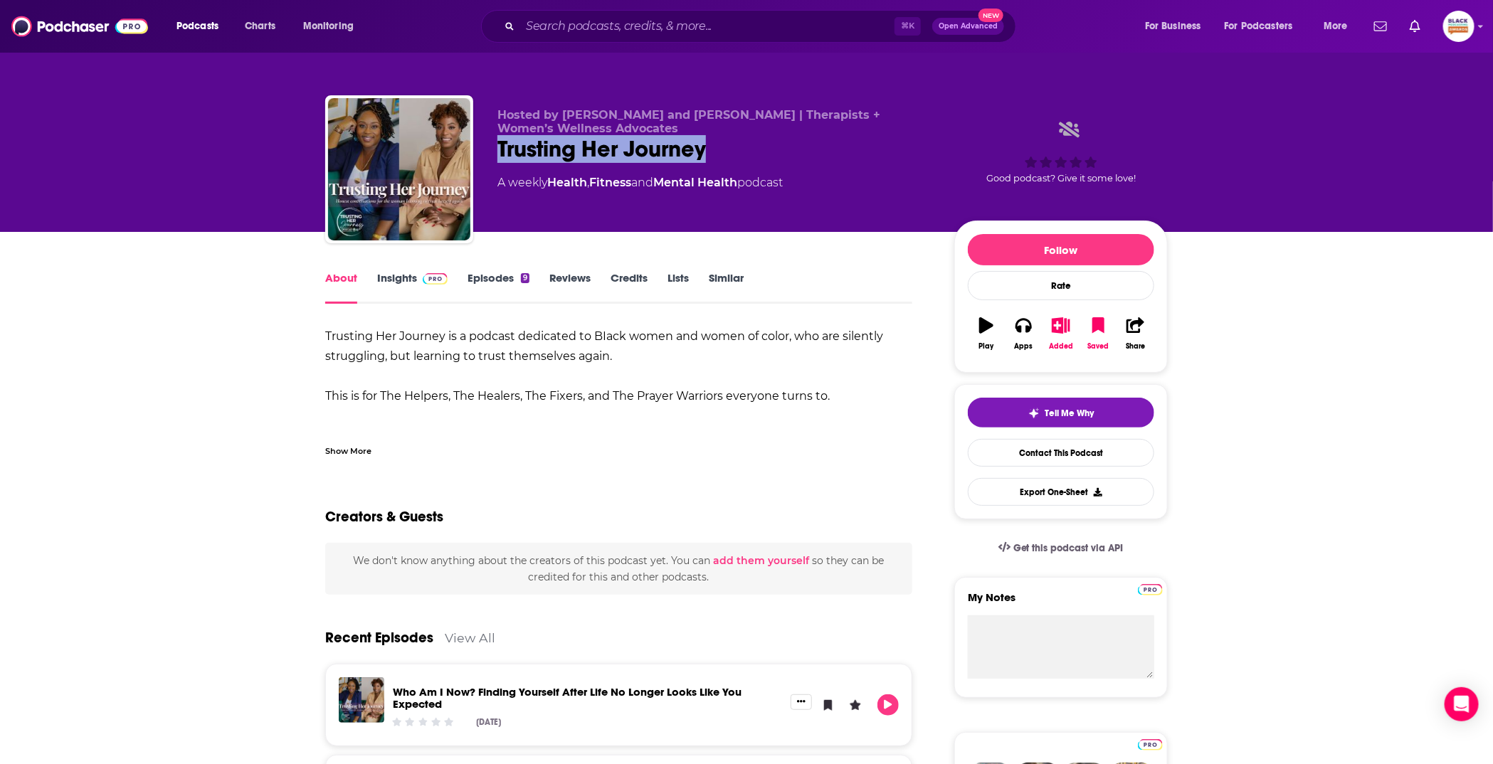
drag, startPoint x: 485, startPoint y: 152, endPoint x: 727, endPoint y: 153, distance: 241.9
click at [727, 153] on div "Hosted by Felicia and Christalyn | Therapists + Women’s Wellness Advocates Trus…" at bounding box center [746, 172] width 842 height 154
copy h1 "Trusting Her Journey"
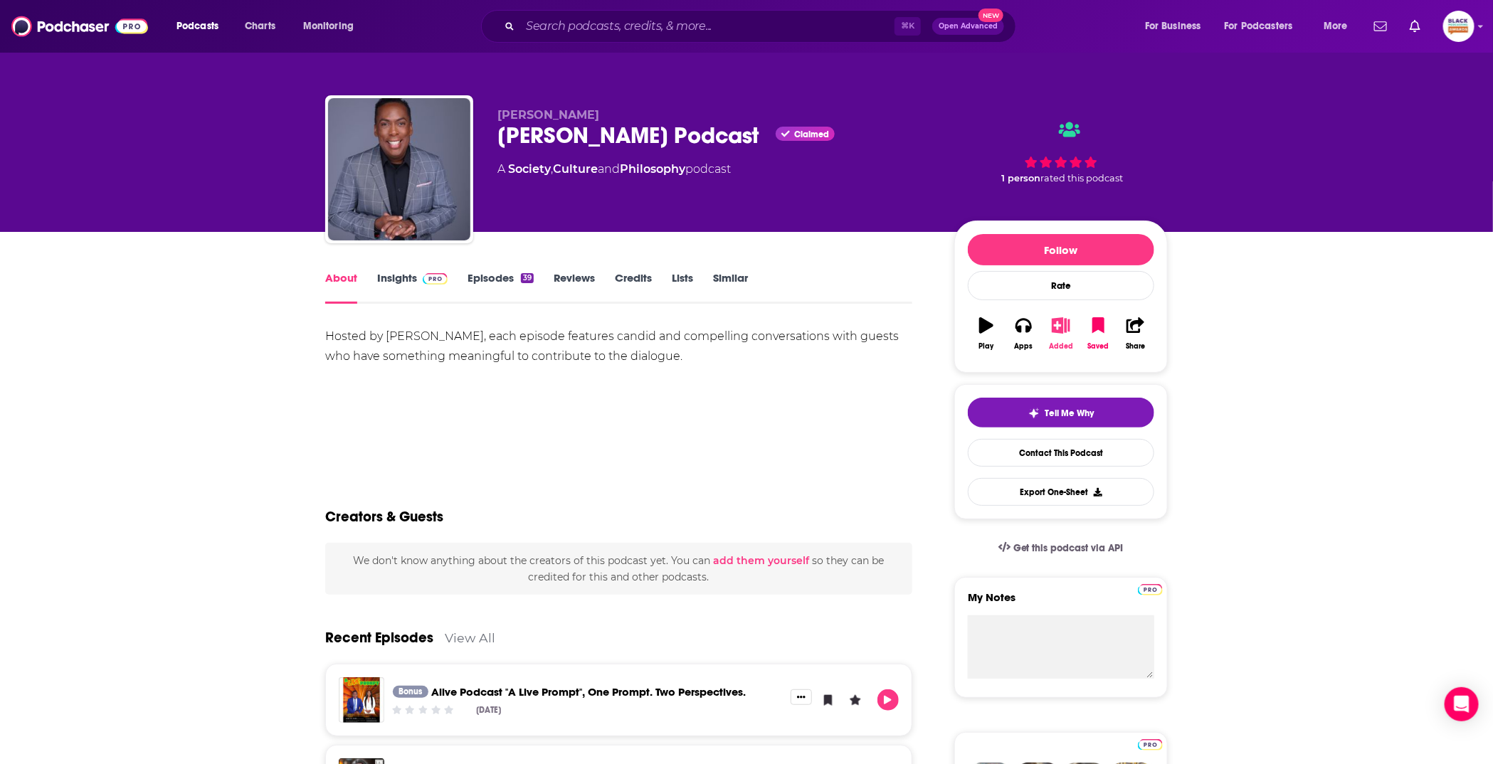
click at [1056, 322] on icon "button" at bounding box center [1061, 325] width 18 height 16
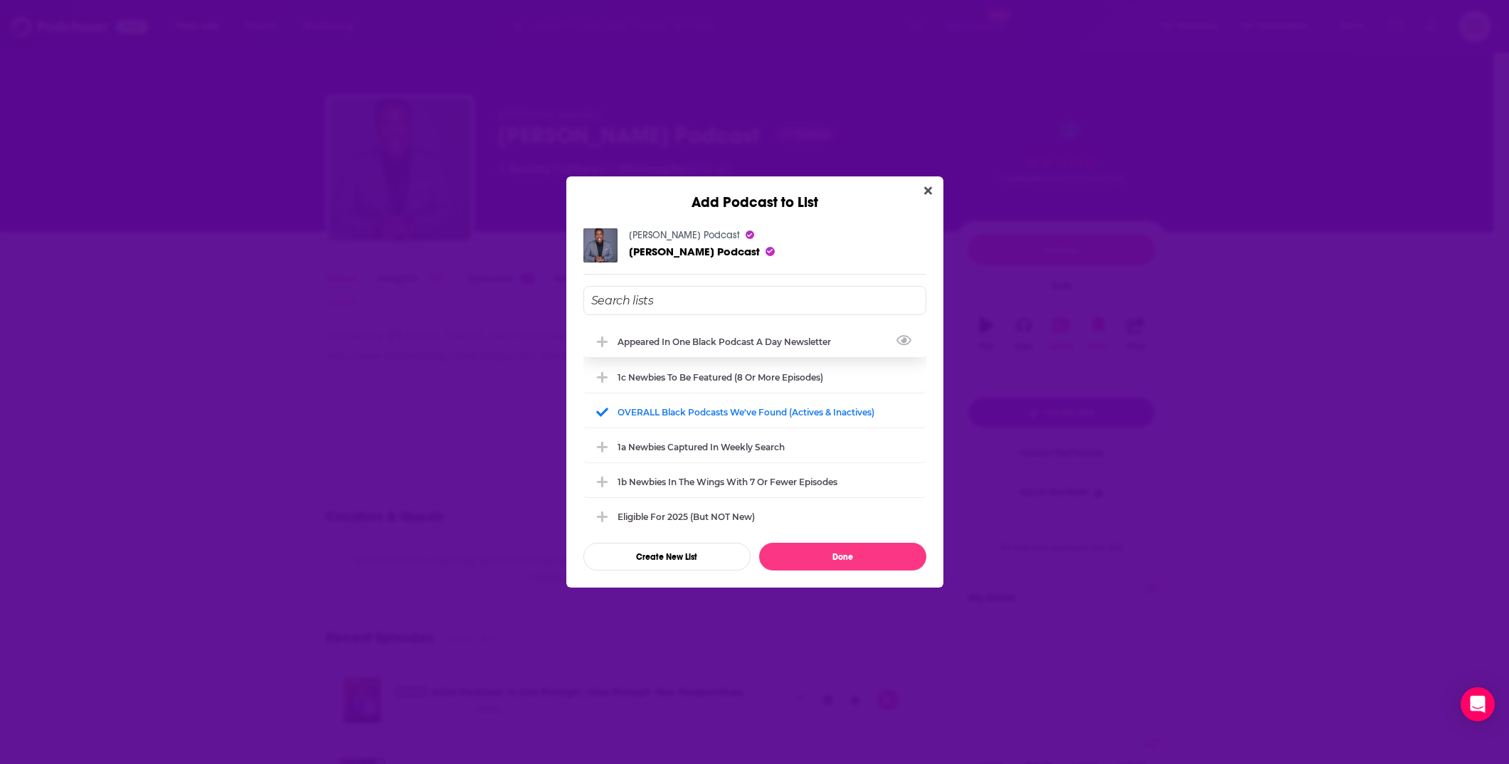
click at [763, 344] on div "Appeared in One Black podcast a day newsletter" at bounding box center [729, 342] width 222 height 11
click at [845, 551] on button "Done" at bounding box center [842, 557] width 167 height 28
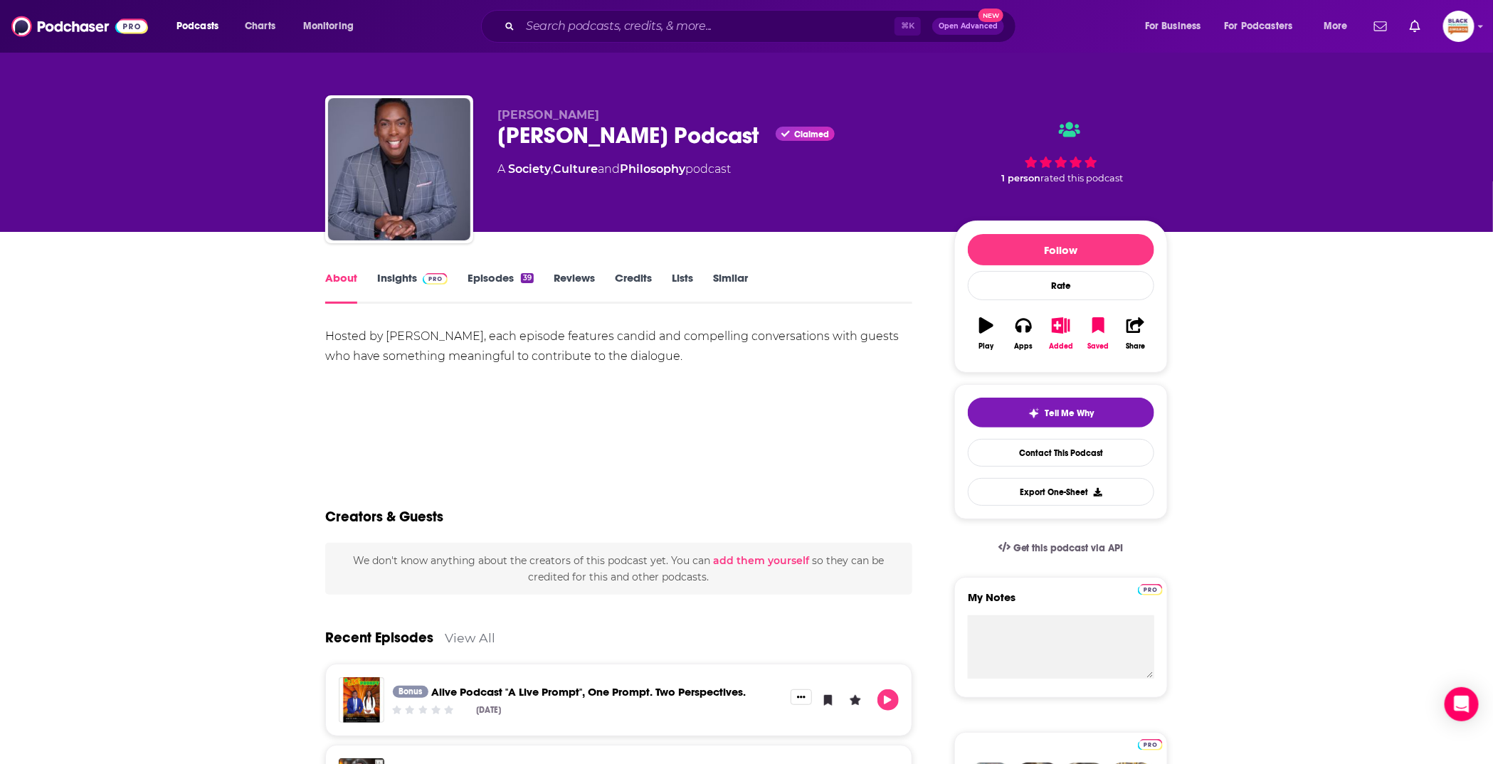
drag, startPoint x: 489, startPoint y: 142, endPoint x: 752, endPoint y: 138, distance: 263.3
click at [752, 138] on div "Greg DeShields Greg DeShields Podcast Claimed A Society , Culture and Philosoph…" at bounding box center [746, 172] width 842 height 154
copy h1 "Greg DeShields Podcast"
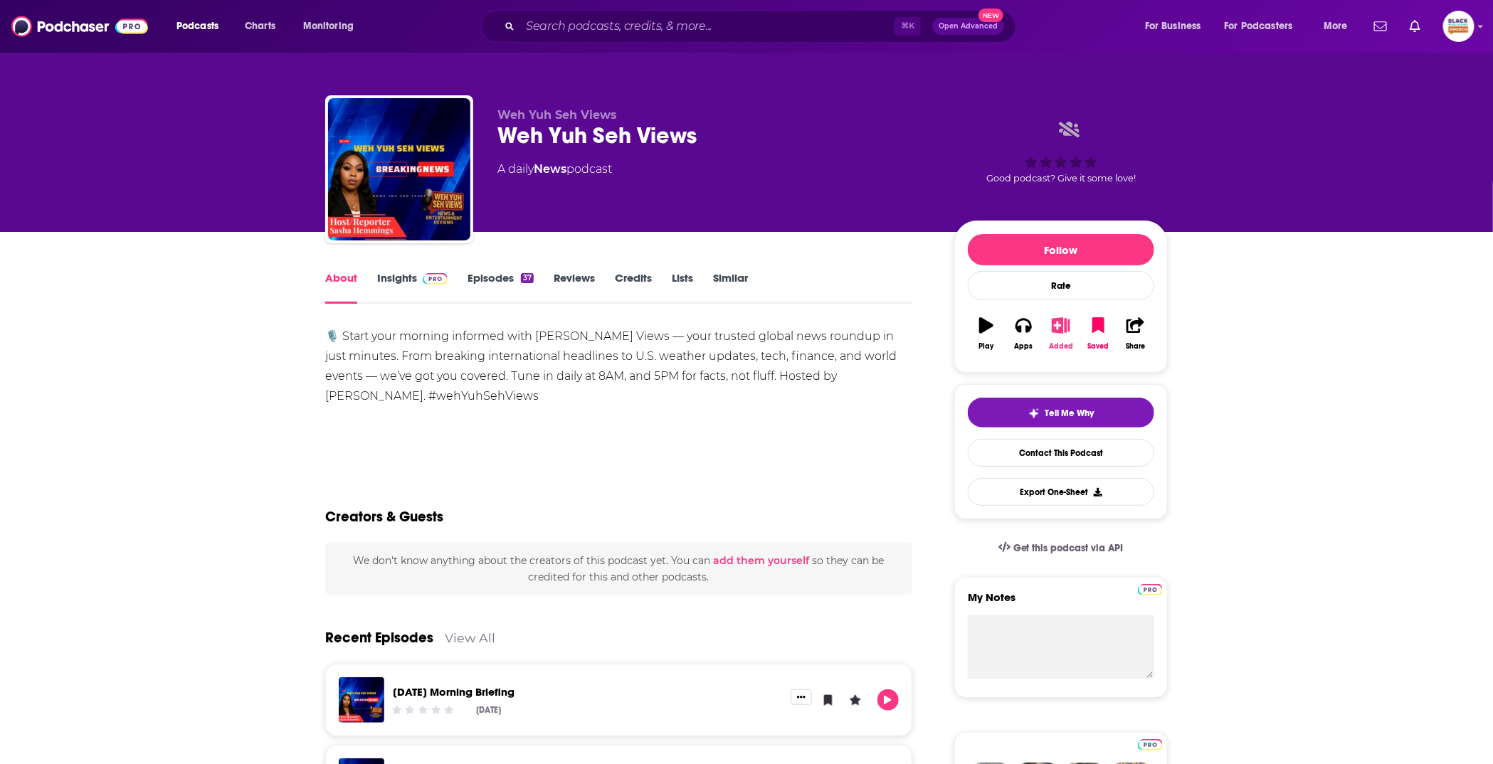
click at [1057, 334] on button "Added" at bounding box center [1060, 333] width 37 height 51
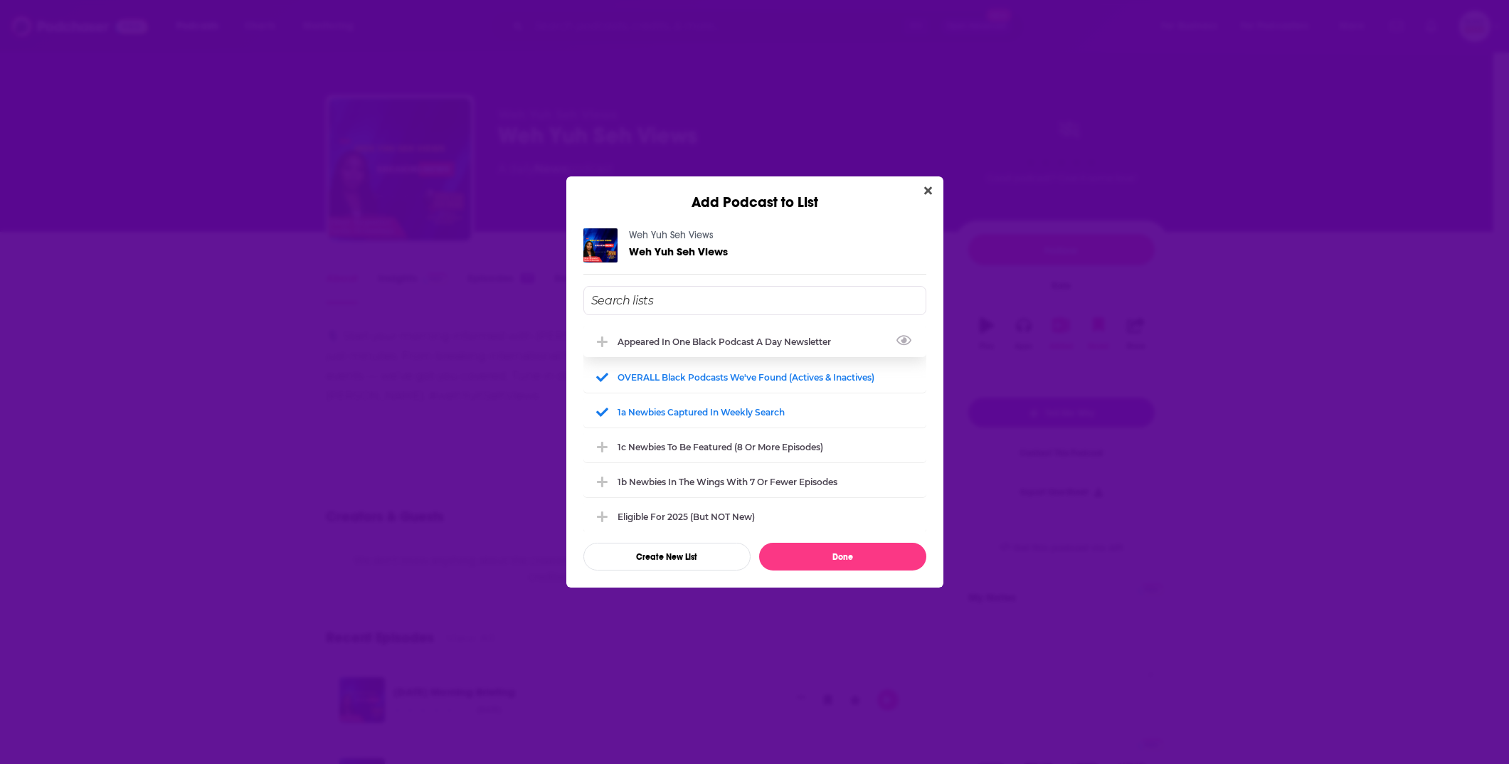
click at [699, 341] on div "Appeared in One Black podcast a day newsletter" at bounding box center [729, 342] width 222 height 11
click at [825, 555] on button "Done" at bounding box center [842, 557] width 167 height 28
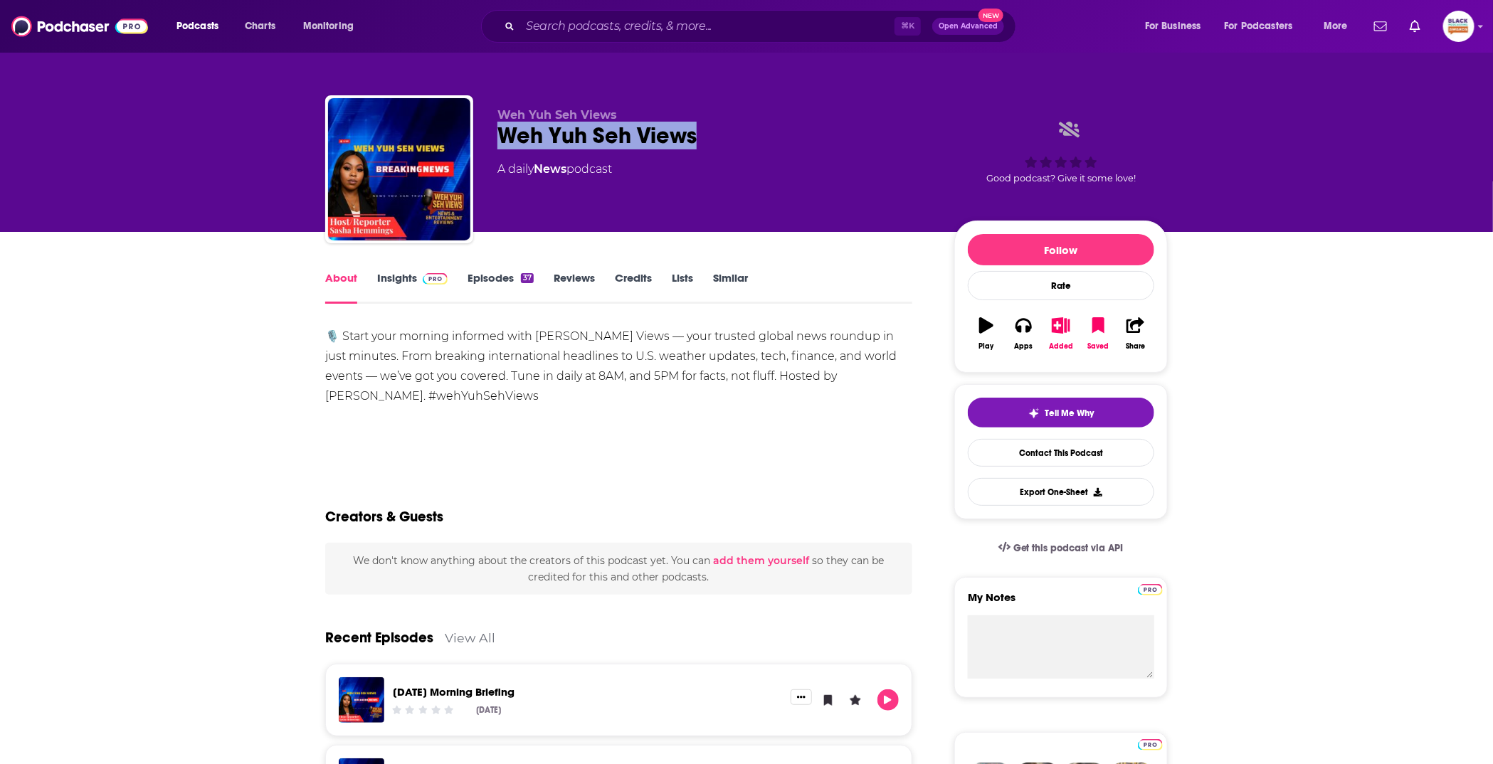
drag, startPoint x: 504, startPoint y: 141, endPoint x: 696, endPoint y: 147, distance: 192.2
click at [696, 147] on div "Weh Yuh Seh Views" at bounding box center [714, 136] width 434 height 28
copy h1 "Weh Yuh Seh Views"
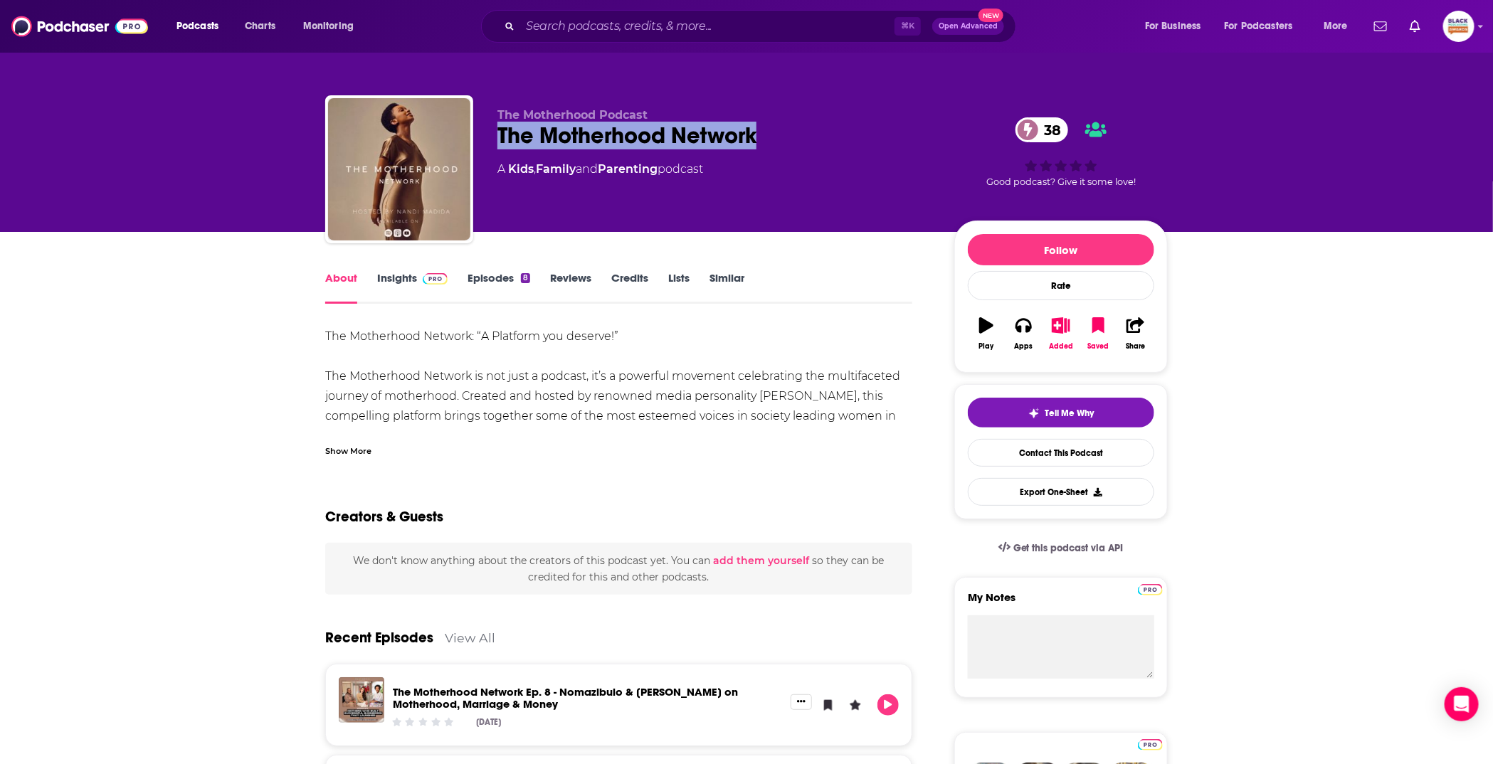
drag, startPoint x: 483, startPoint y: 137, endPoint x: 768, endPoint y: 143, distance: 285.4
click at [768, 143] on div "The Motherhood Podcast The Motherhood Network 38 A Kids , Family and Parenting …" at bounding box center [746, 172] width 842 height 154
copy h1 "The Motherhood Network"
click at [1050, 324] on button "Added" at bounding box center [1060, 333] width 37 height 51
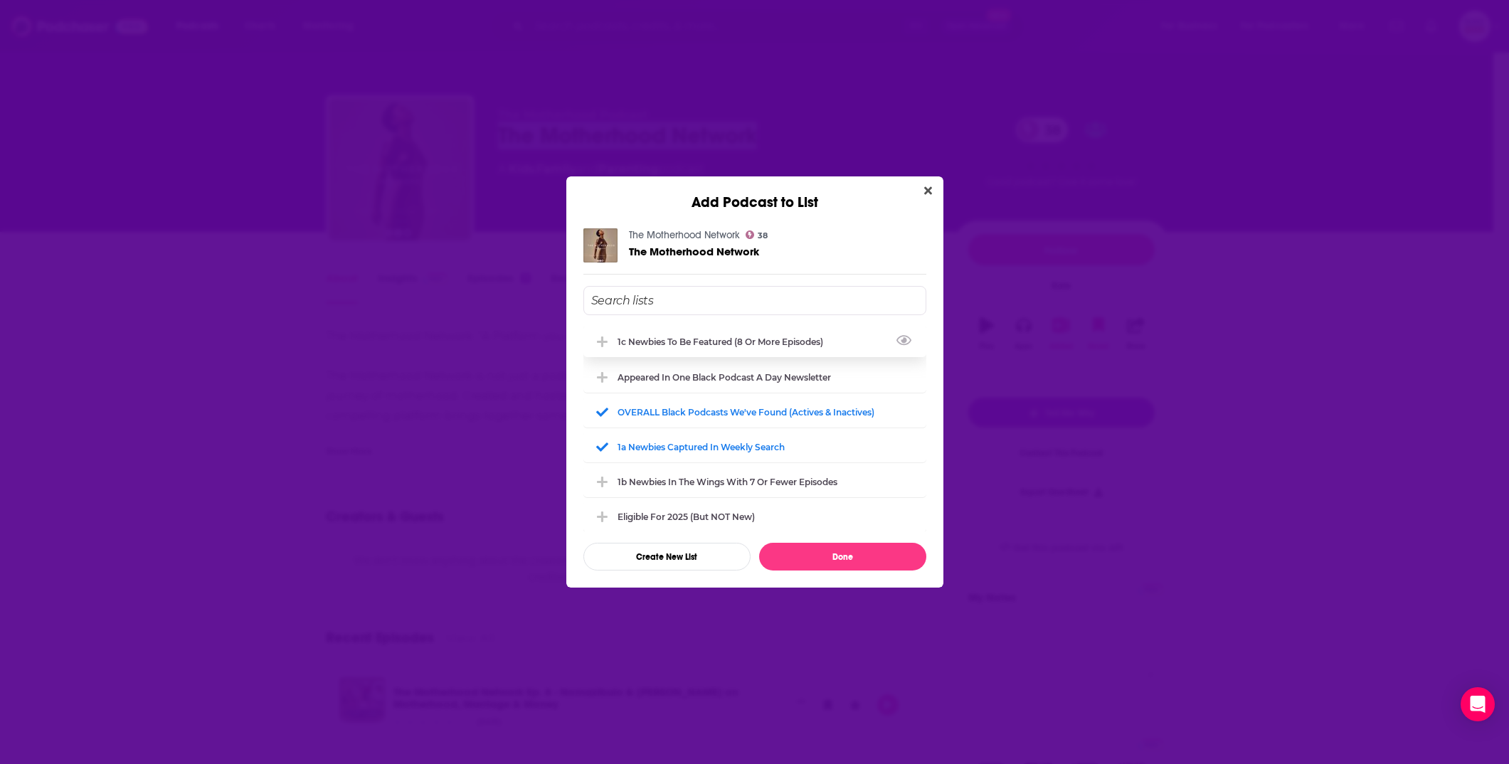
click at [741, 343] on div "1c Newbies to be featured (8 or more episodes)" at bounding box center [725, 342] width 214 height 11
click at [784, 382] on div "Appeared in One Black podcast a day newsletter" at bounding box center [754, 376] width 343 height 31
click at [771, 346] on div "1c Newbies to be featured (8 or more episodes)" at bounding box center [725, 342] width 214 height 11
click at [886, 548] on button "Done" at bounding box center [842, 557] width 167 height 28
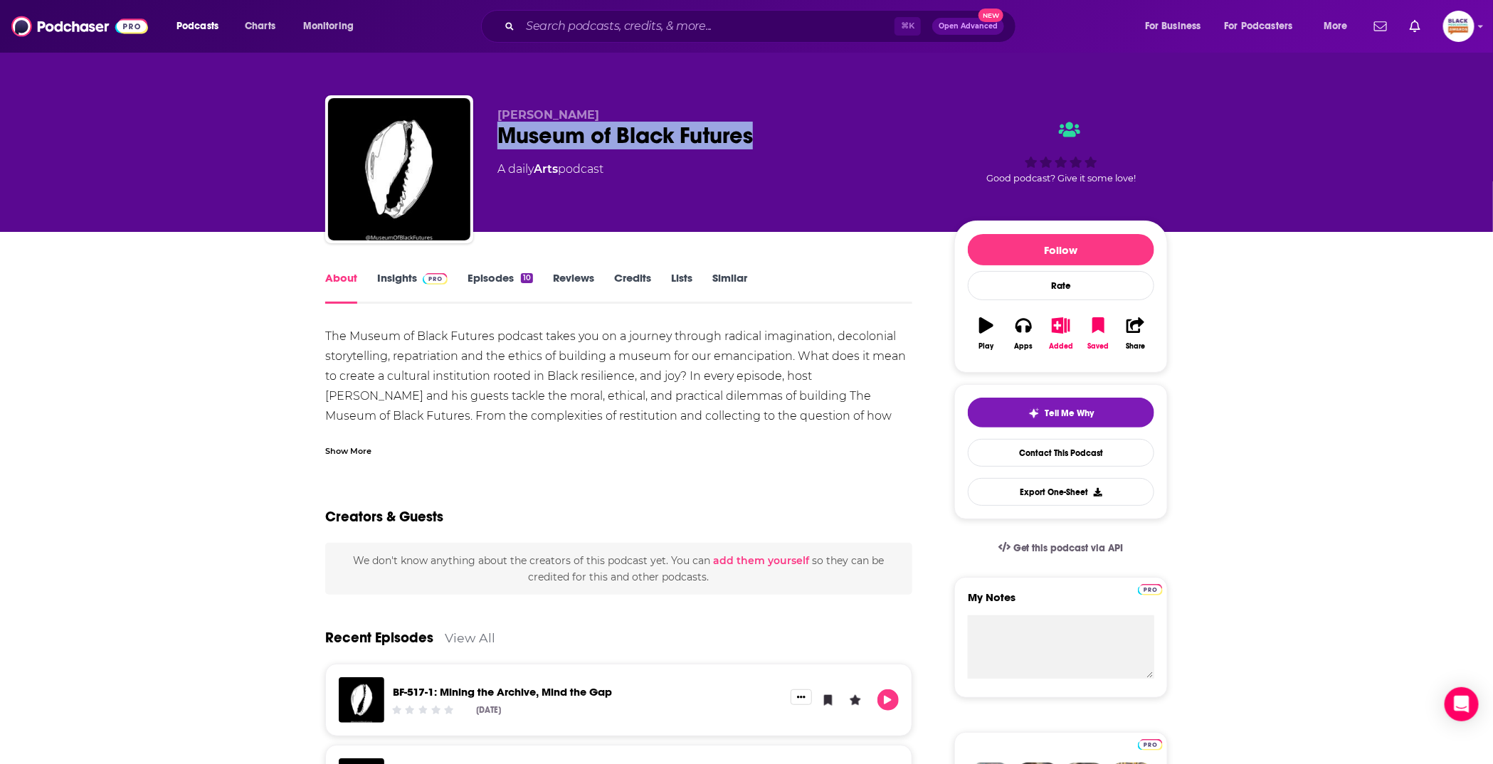
drag, startPoint x: 494, startPoint y: 137, endPoint x: 789, endPoint y: 137, distance: 295.3
click at [789, 137] on div "[PERSON_NAME] Museum of Black Futures A daily Arts podcast Good podcast? Give i…" at bounding box center [746, 172] width 842 height 154
click at [1068, 323] on icon "button" at bounding box center [1061, 325] width 18 height 16
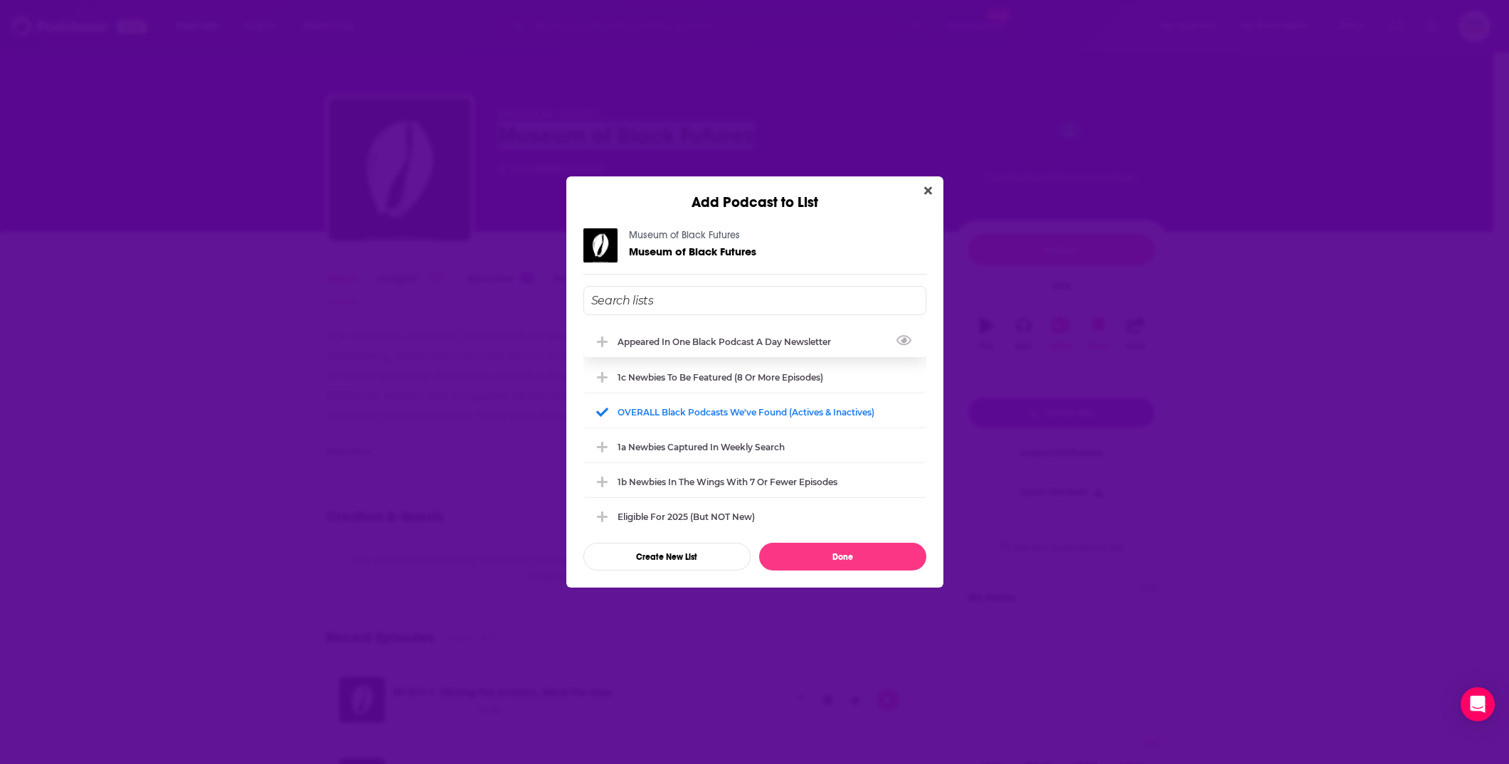
click at [741, 348] on div "Appeared in One Black podcast a day newsletter" at bounding box center [754, 341] width 343 height 31
click at [861, 551] on button "Done" at bounding box center [842, 557] width 167 height 28
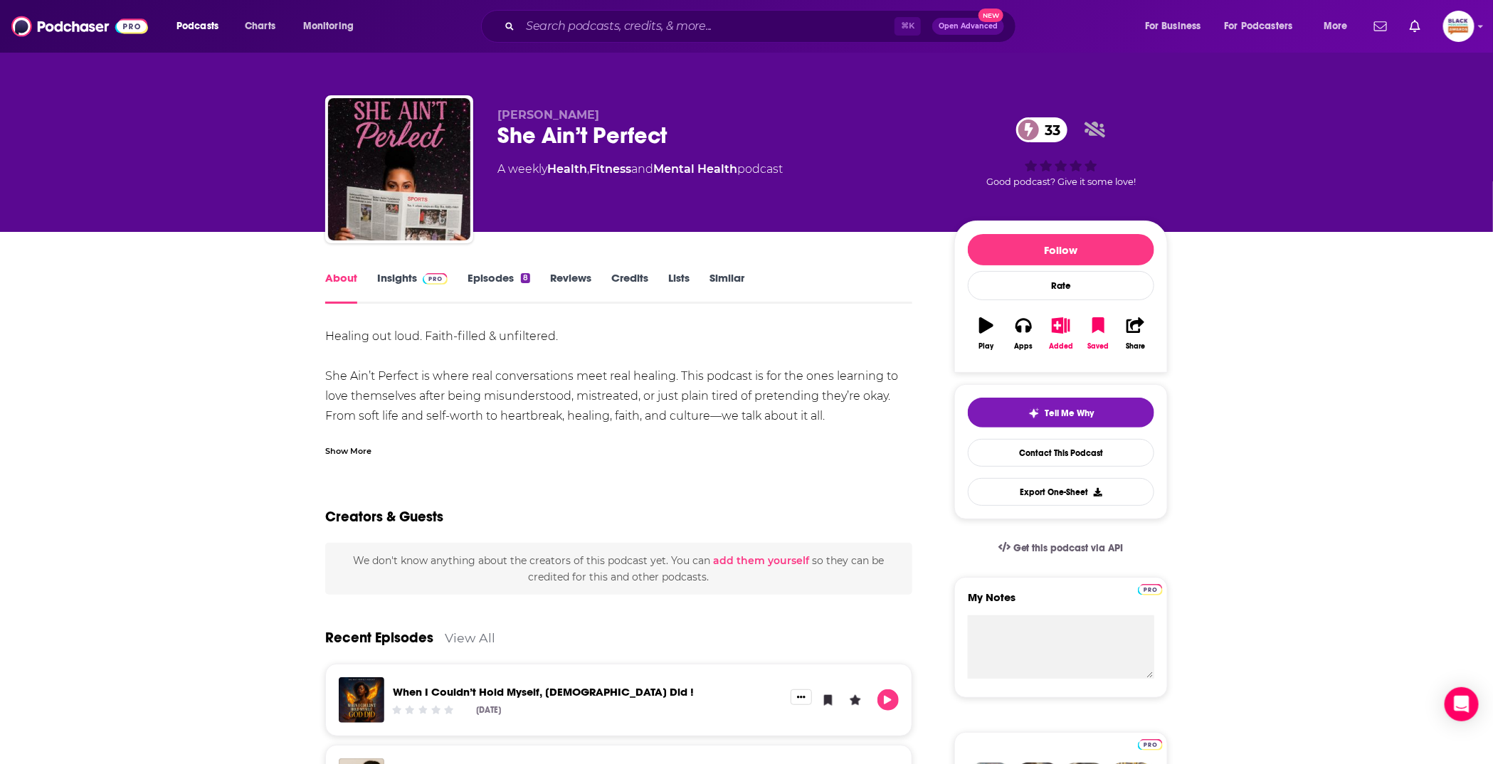
click at [1069, 328] on icon "button" at bounding box center [1061, 325] width 18 height 16
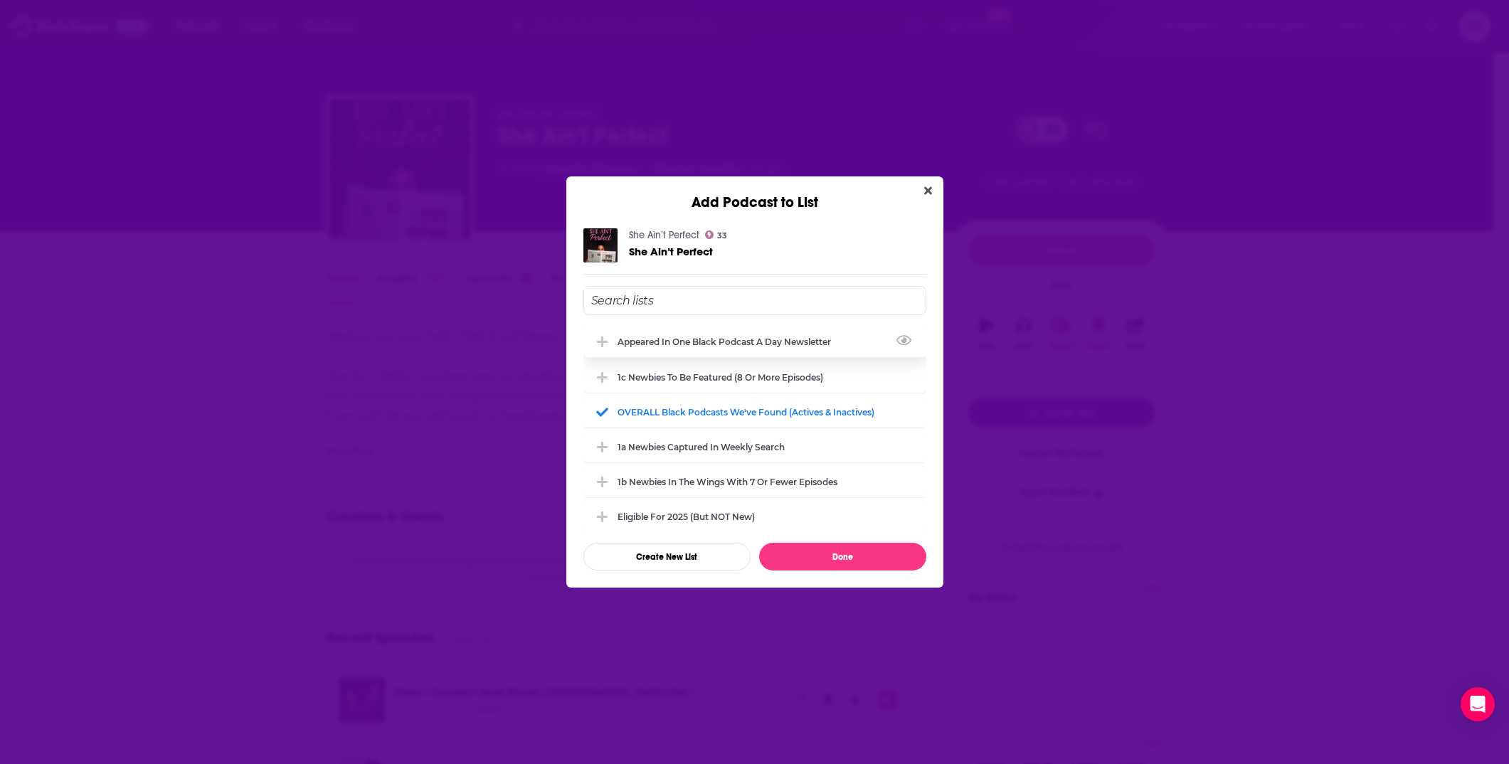
click at [724, 341] on div "Appeared in One Black podcast a day newsletter" at bounding box center [729, 342] width 222 height 11
click at [863, 553] on button "Done" at bounding box center [842, 557] width 167 height 28
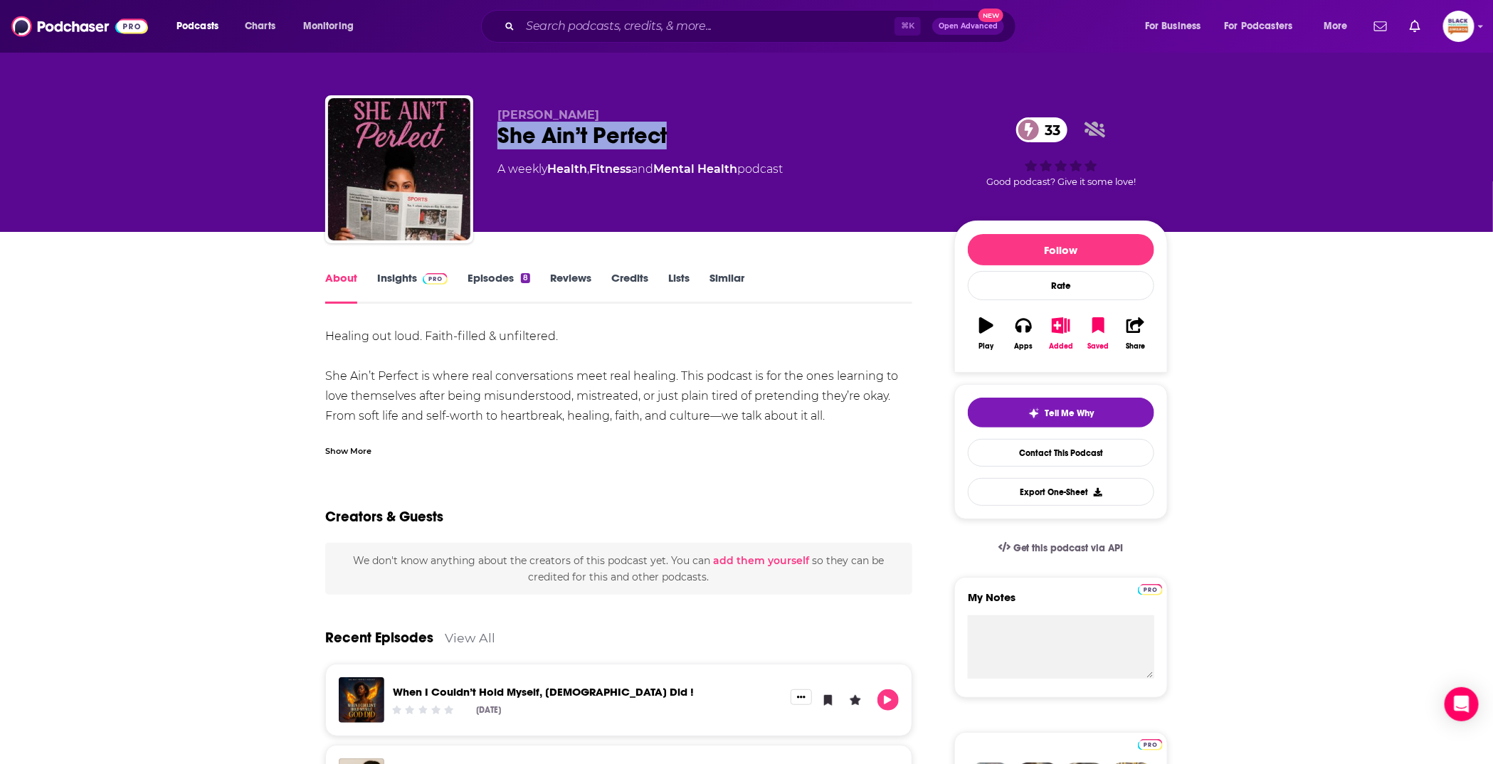
drag, startPoint x: 492, startPoint y: 139, endPoint x: 700, endPoint y: 138, distance: 208.5
click at [699, 139] on div "Tatianna Speas She Ain’t Perfect 33 A weekly Health , Fitness and Mental Health…" at bounding box center [746, 172] width 842 height 154
copy h1 "She Ain’t Perfect"
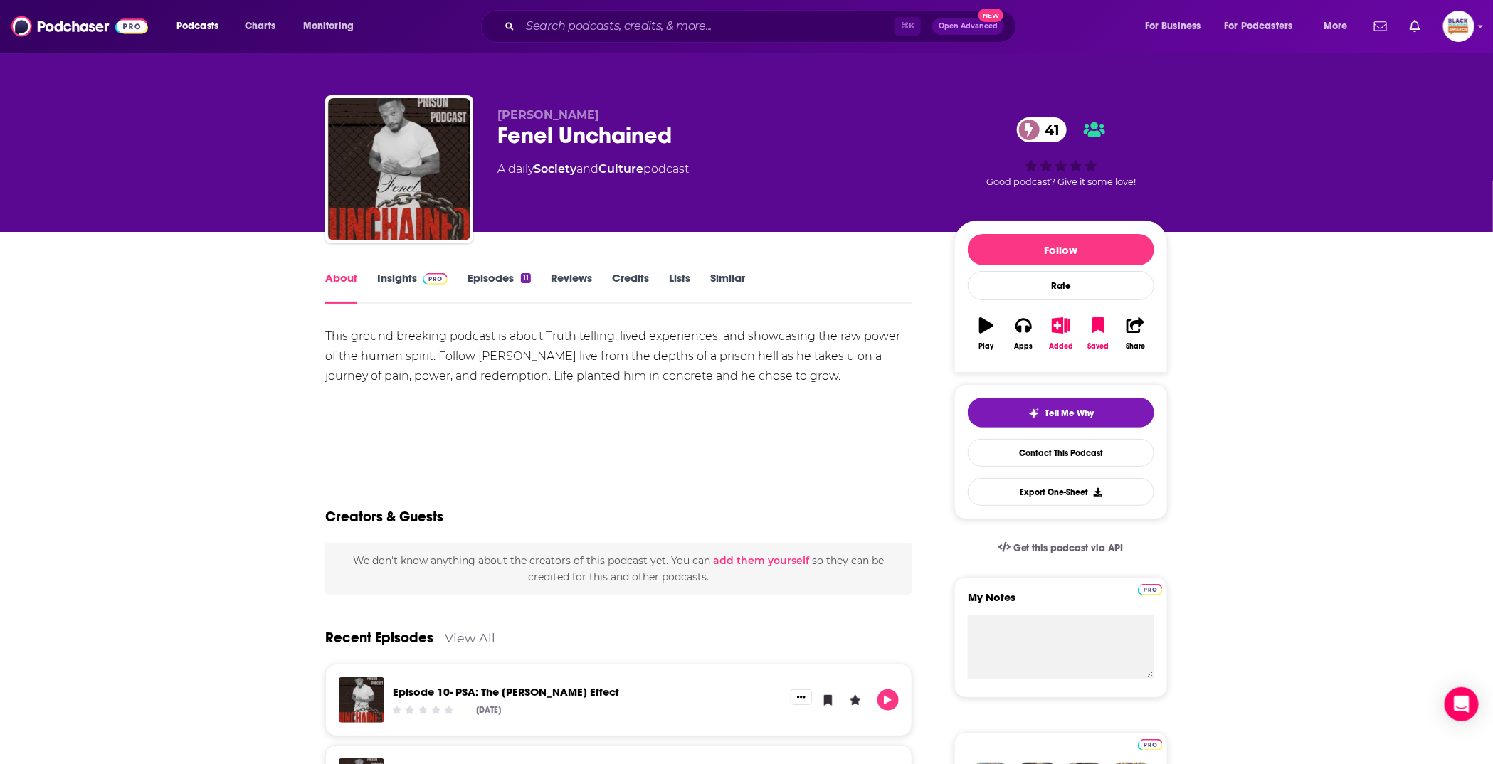
click at [878, 280] on div "About Insights Episodes 11 Reviews Credits Lists Similar" at bounding box center [618, 286] width 587 height 35
drag, startPoint x: 499, startPoint y: 136, endPoint x: 680, endPoint y: 144, distance: 180.2
click at [680, 144] on div "Fenel Unchained 41" at bounding box center [714, 136] width 434 height 28
copy h1 "Fenel Unchained"
click at [1055, 327] on icon "button" at bounding box center [1061, 325] width 18 height 16
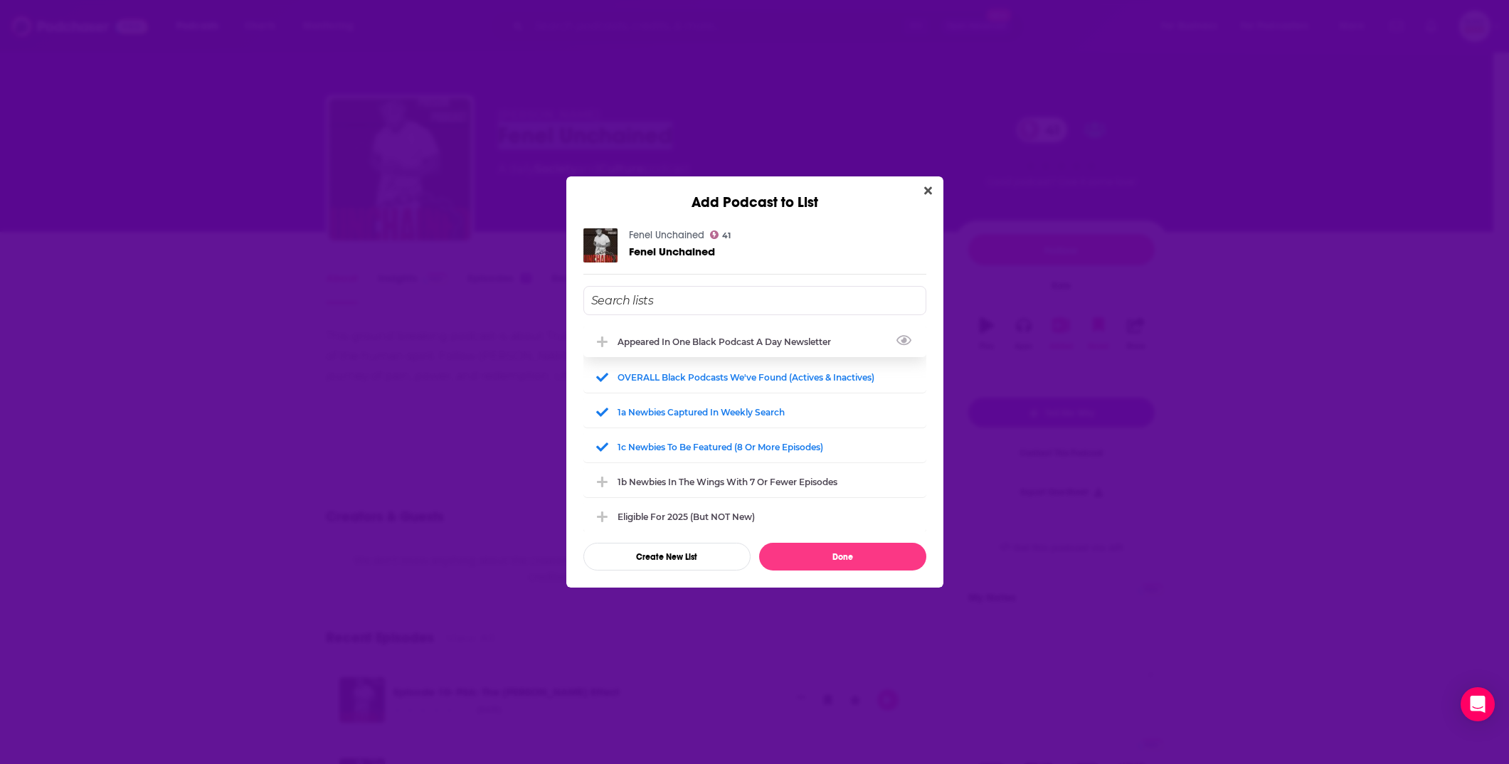
click at [685, 340] on div "Appeared in One Black podcast a day newsletter" at bounding box center [729, 342] width 222 height 11
click at [737, 448] on div "1c Newbies to be featured (8 or more episodes)" at bounding box center [725, 446] width 214 height 11
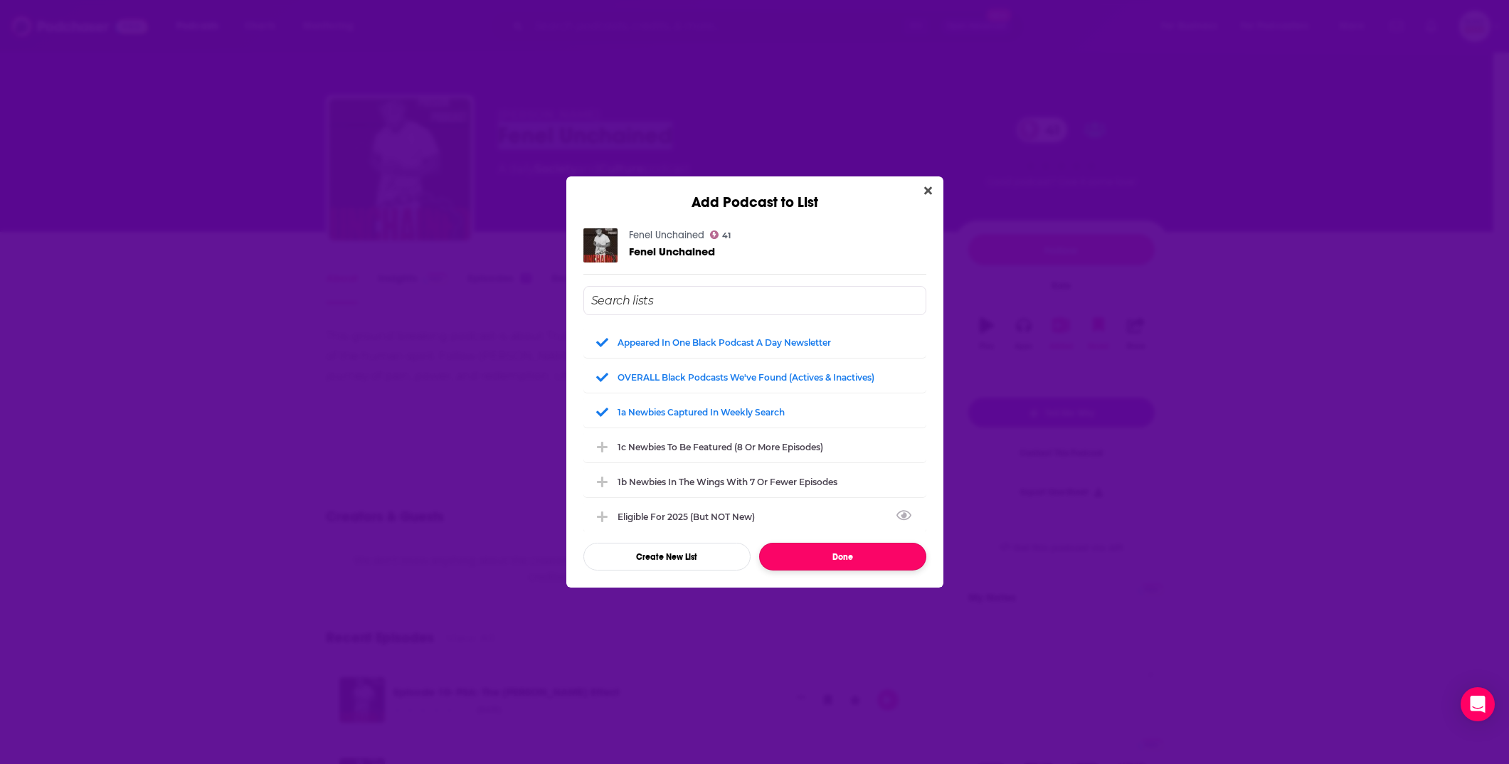
click at [859, 560] on button "Done" at bounding box center [842, 557] width 167 height 28
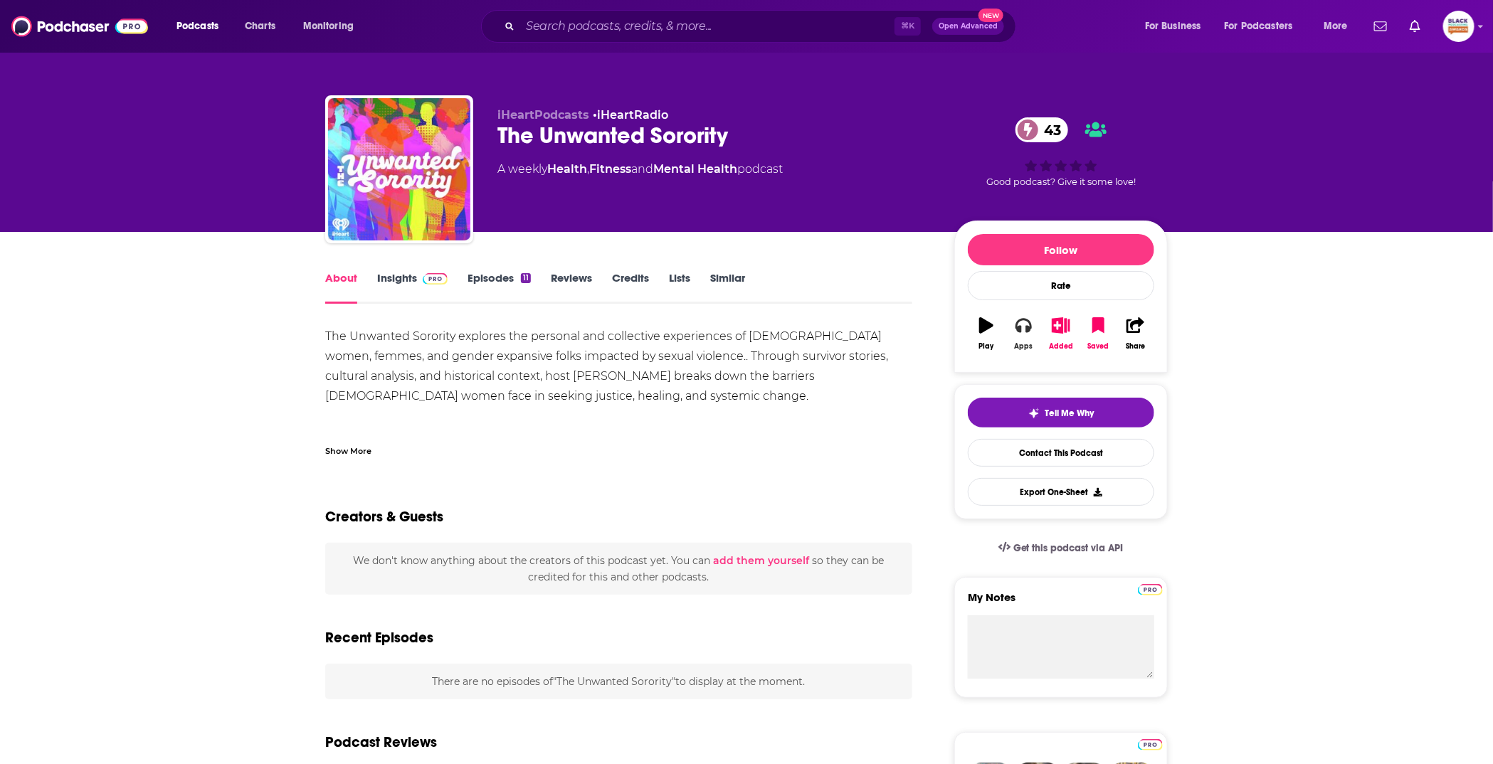
click at [1037, 332] on button "Apps" at bounding box center [1023, 333] width 37 height 51
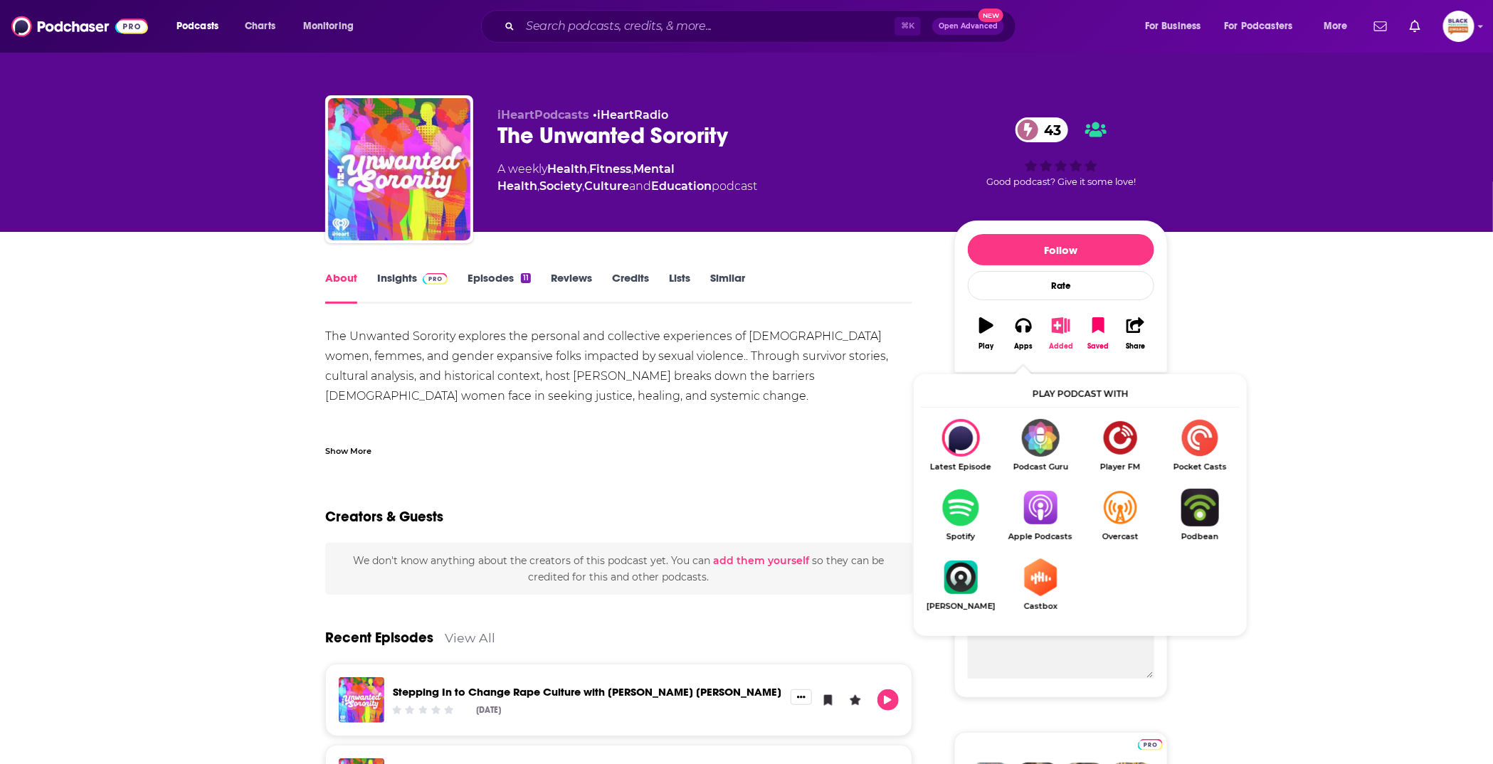
click at [1052, 346] on div "Added" at bounding box center [1061, 346] width 24 height 9
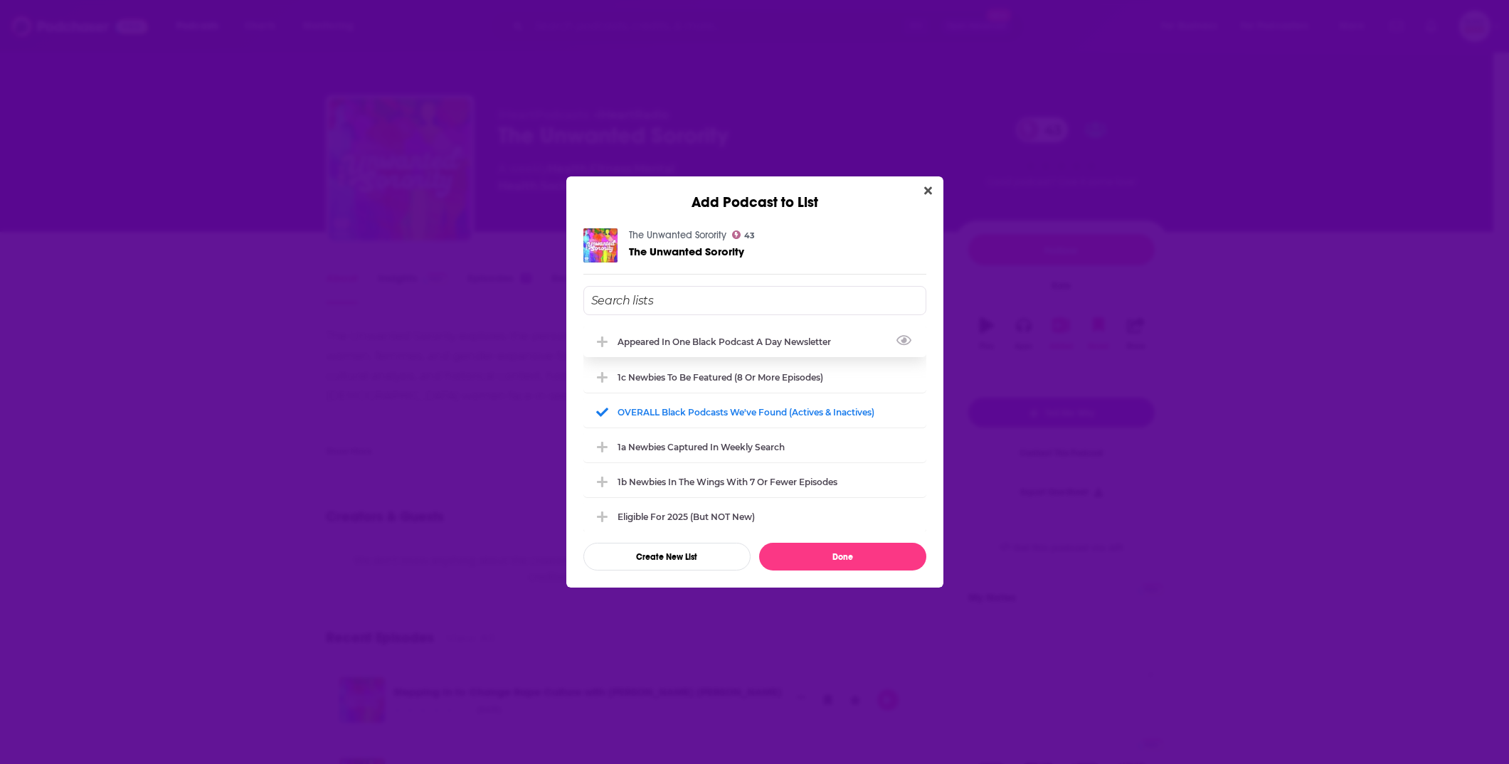
click at [676, 342] on div "Appeared in One Black podcast a day newsletter" at bounding box center [729, 342] width 222 height 11
click at [815, 553] on button "Done" at bounding box center [842, 557] width 167 height 28
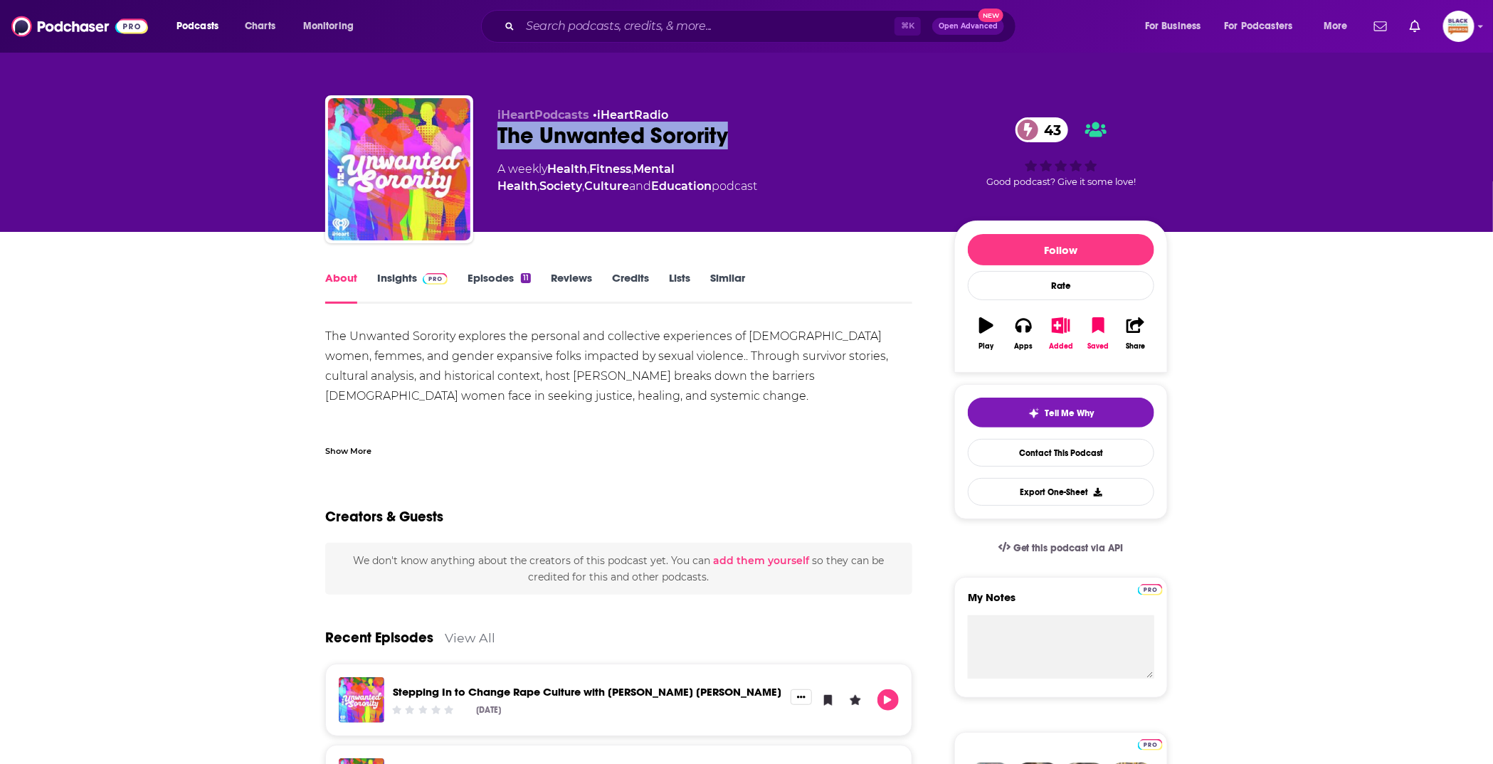
drag, startPoint x: 488, startPoint y: 127, endPoint x: 741, endPoint y: 139, distance: 252.9
click at [741, 139] on div "iHeartPodcasts • iHeartRadio The Unwanted Sorority 43 A weekly Health , Fitness…" at bounding box center [746, 172] width 842 height 154
copy h1 "The Unwanted Sorority"
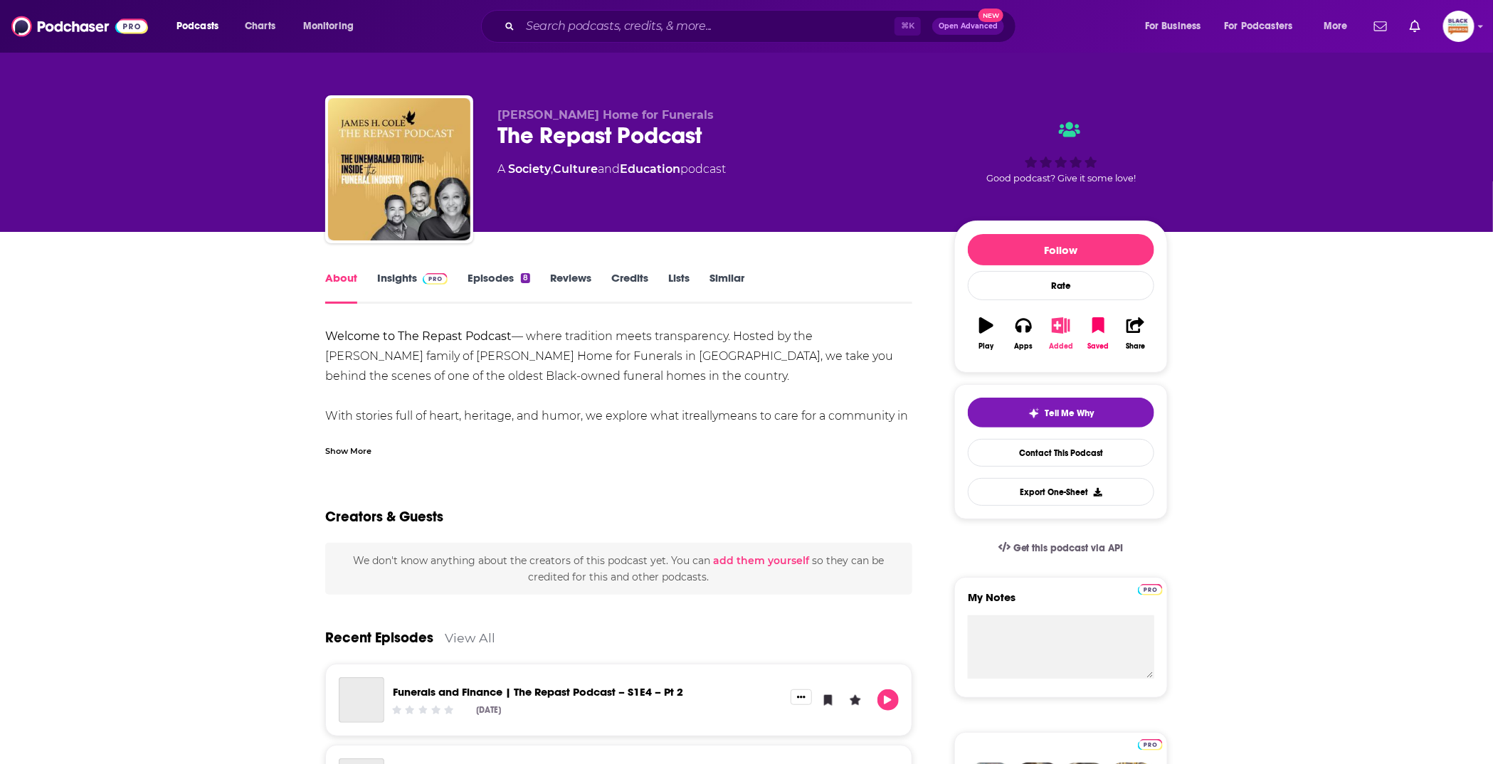
click at [1054, 331] on icon "button" at bounding box center [1061, 325] width 18 height 16
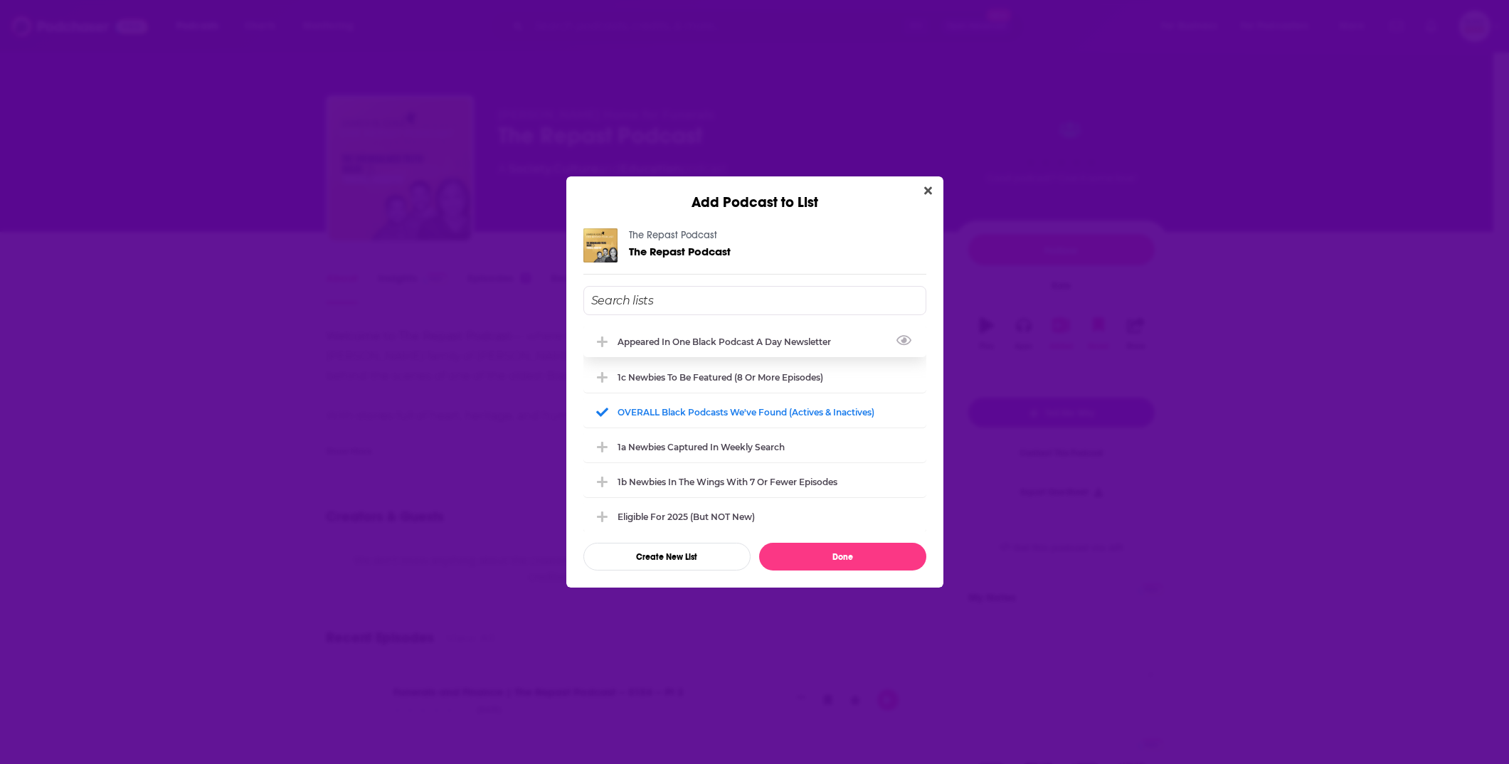
click at [736, 329] on div "Appeared in One Black podcast a day newsletter" at bounding box center [754, 341] width 343 height 31
drag, startPoint x: 837, startPoint y: 556, endPoint x: 788, endPoint y: 467, distance: 101.3
click at [837, 556] on button "Done" at bounding box center [842, 557] width 167 height 28
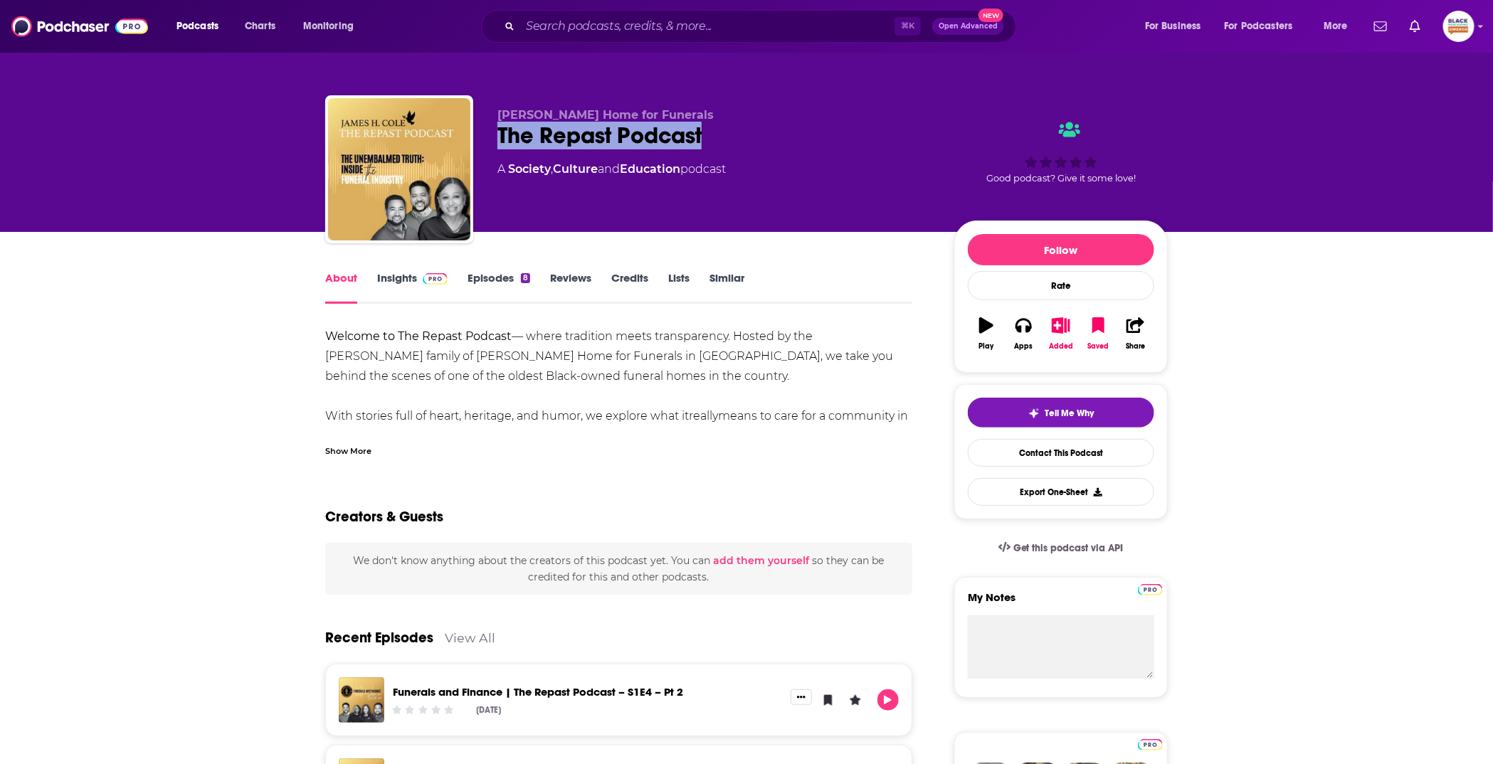
drag, startPoint x: 490, startPoint y: 132, endPoint x: 761, endPoint y: 154, distance: 272.0
click at [761, 154] on div "James H. Cole Home for Funerals The Repast Podcast A Society , Culture and Educ…" at bounding box center [746, 172] width 842 height 154
copy h1 "The Repast Podcast"
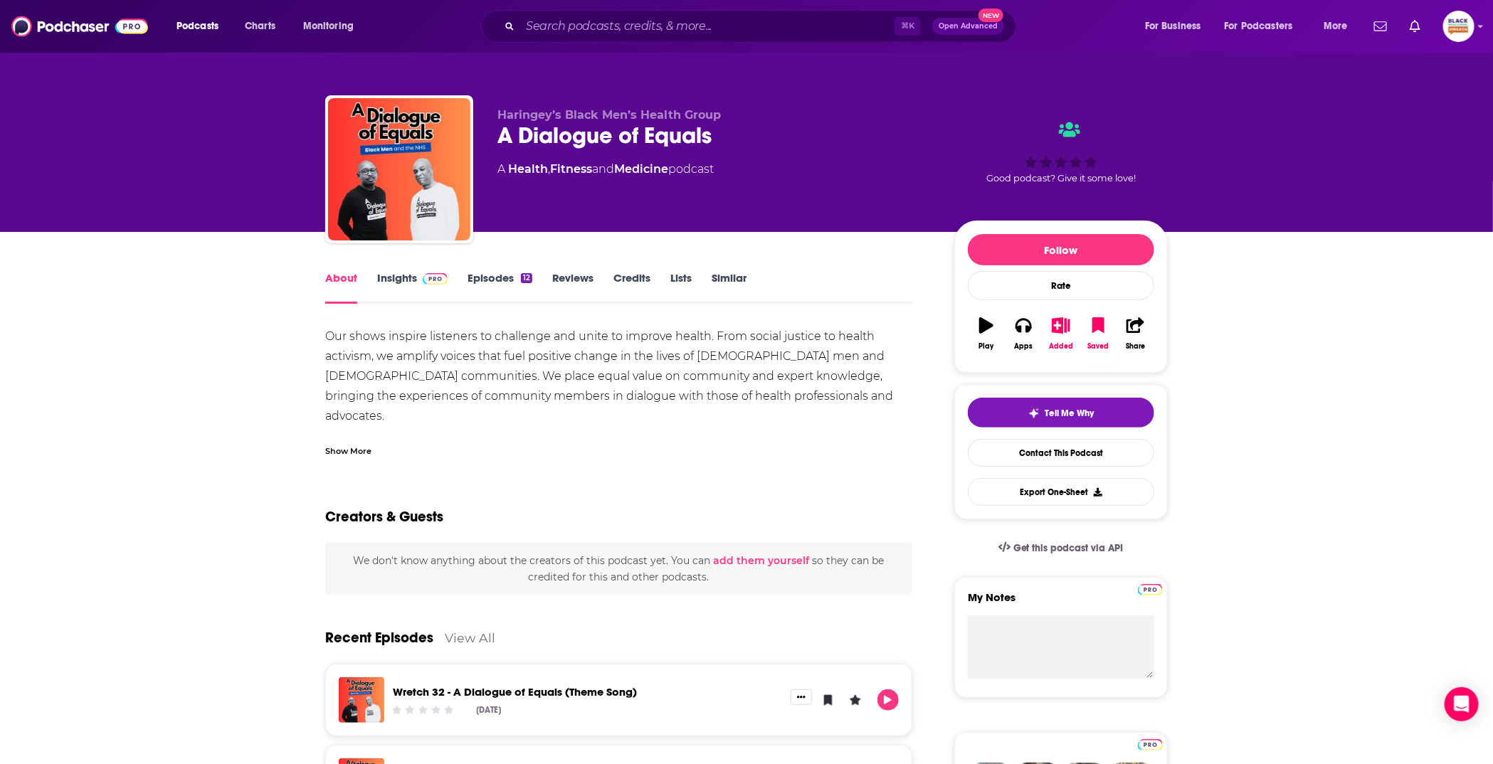
click at [366, 454] on div "Show More" at bounding box center [348, 450] width 46 height 14
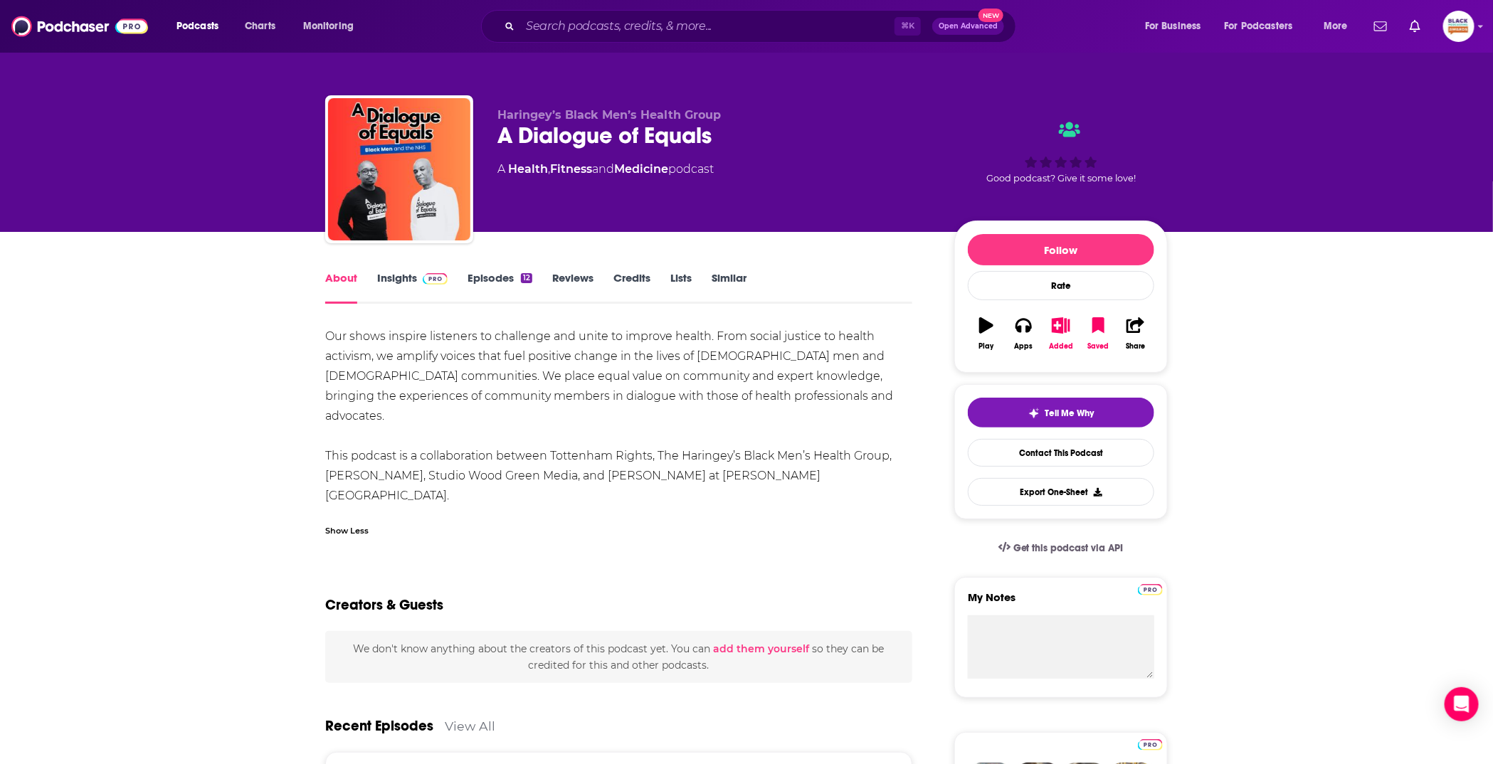
click at [416, 290] on link "Insights" at bounding box center [412, 287] width 70 height 33
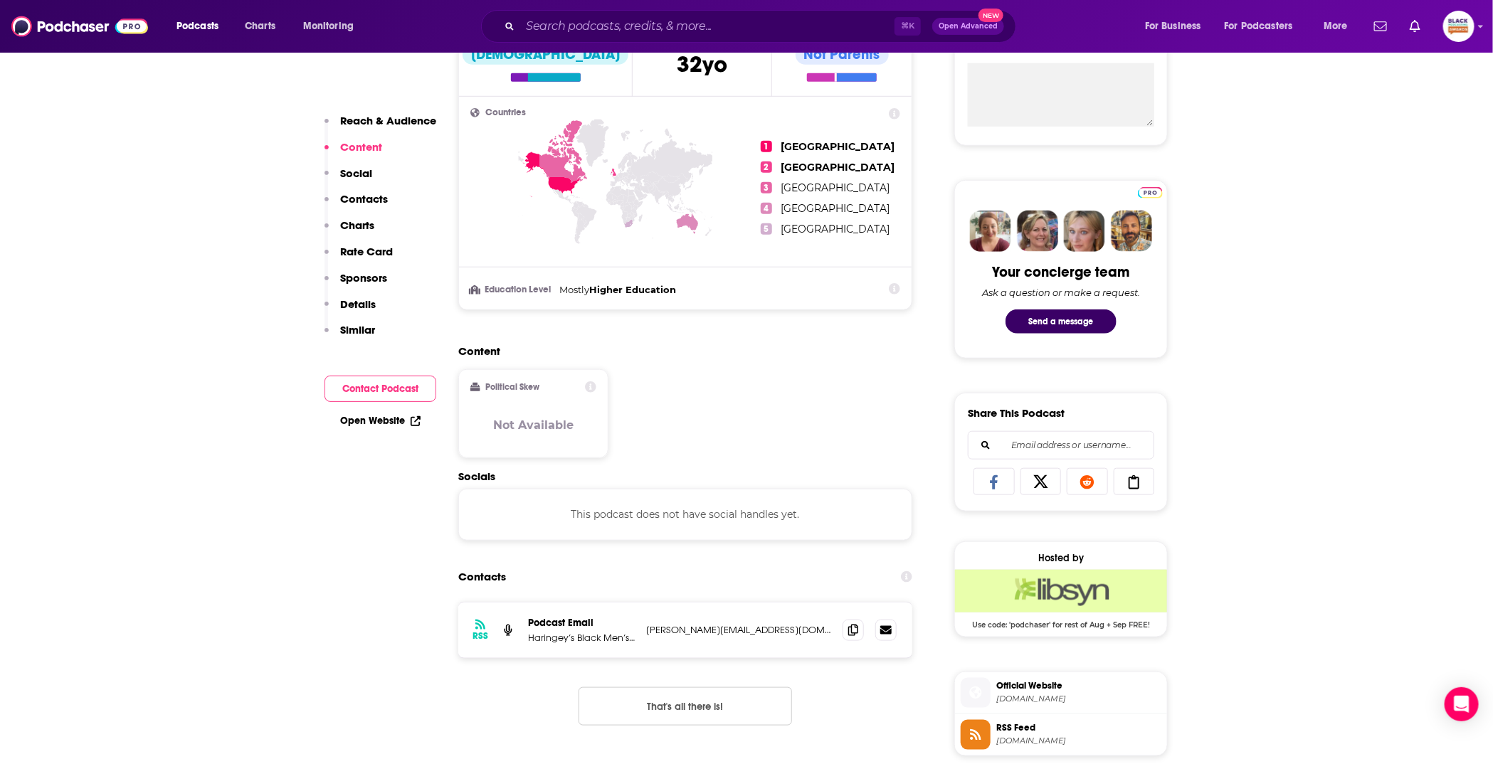
scroll to position [627, 0]
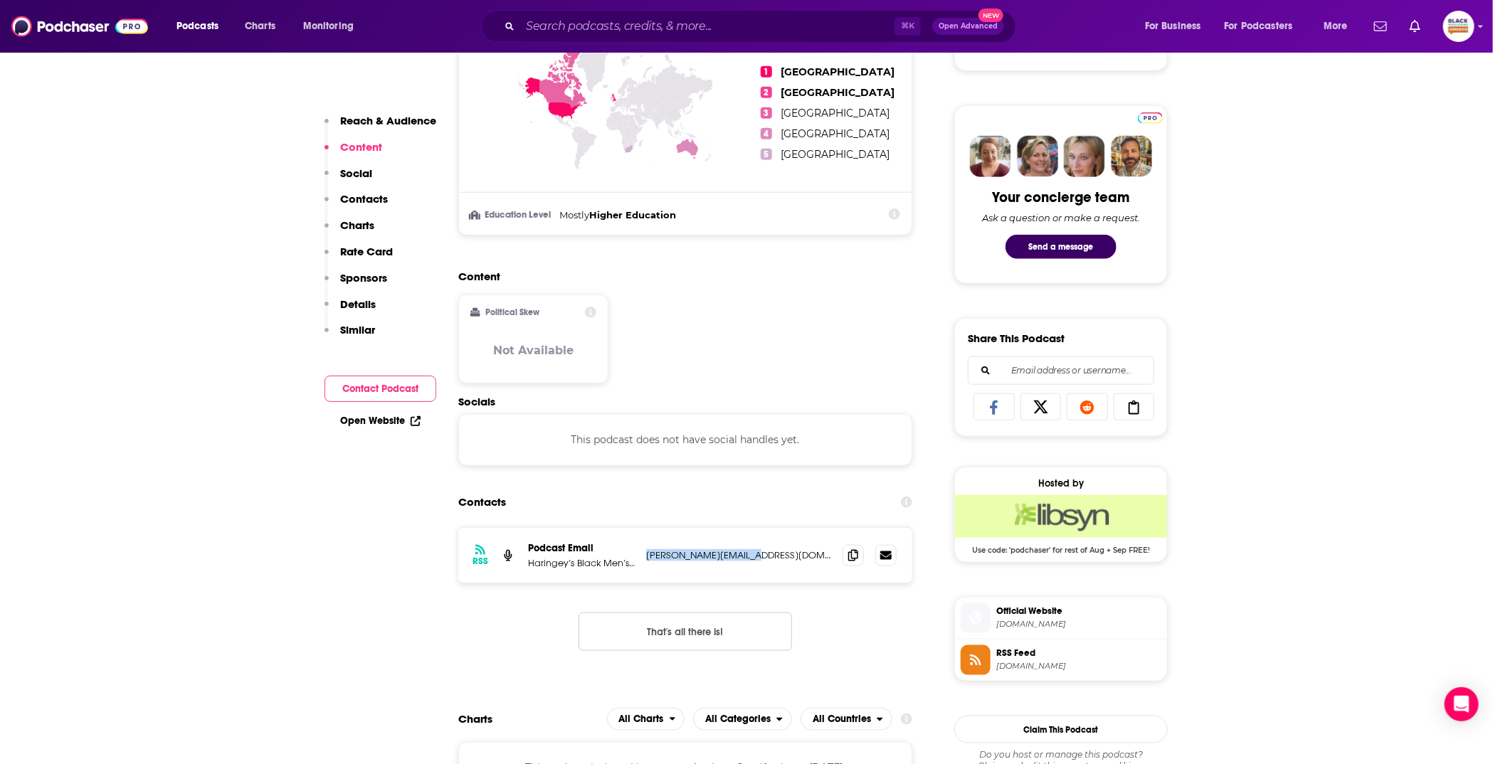
drag, startPoint x: 772, startPoint y: 554, endPoint x: 640, endPoint y: 551, distance: 131.6
click at [640, 551] on div "RSS Podcast Email Haringey’s Black Men’s Health Group s.paparini@qmul.ac.uk s.p…" at bounding box center [685, 555] width 454 height 55
copy p "s.paparini@qmul.ac.uk"
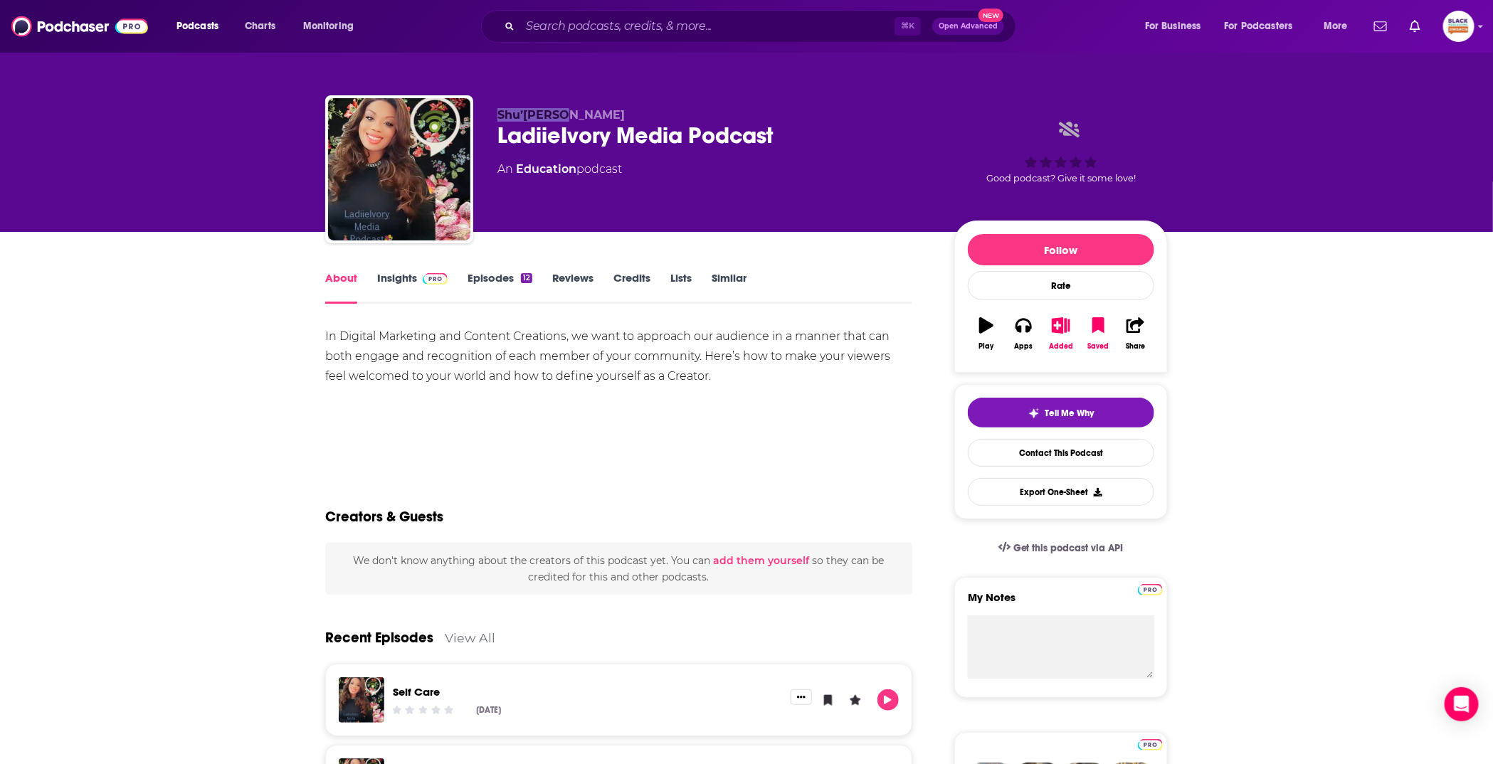
drag, startPoint x: 494, startPoint y: 118, endPoint x: 557, endPoint y: 120, distance: 63.4
click at [557, 120] on div "Shu’Terria Parham LadiieIvory Media Podcast An Education podcast Good podcast? …" at bounding box center [746, 172] width 842 height 154
copy span "Shu’Terria"
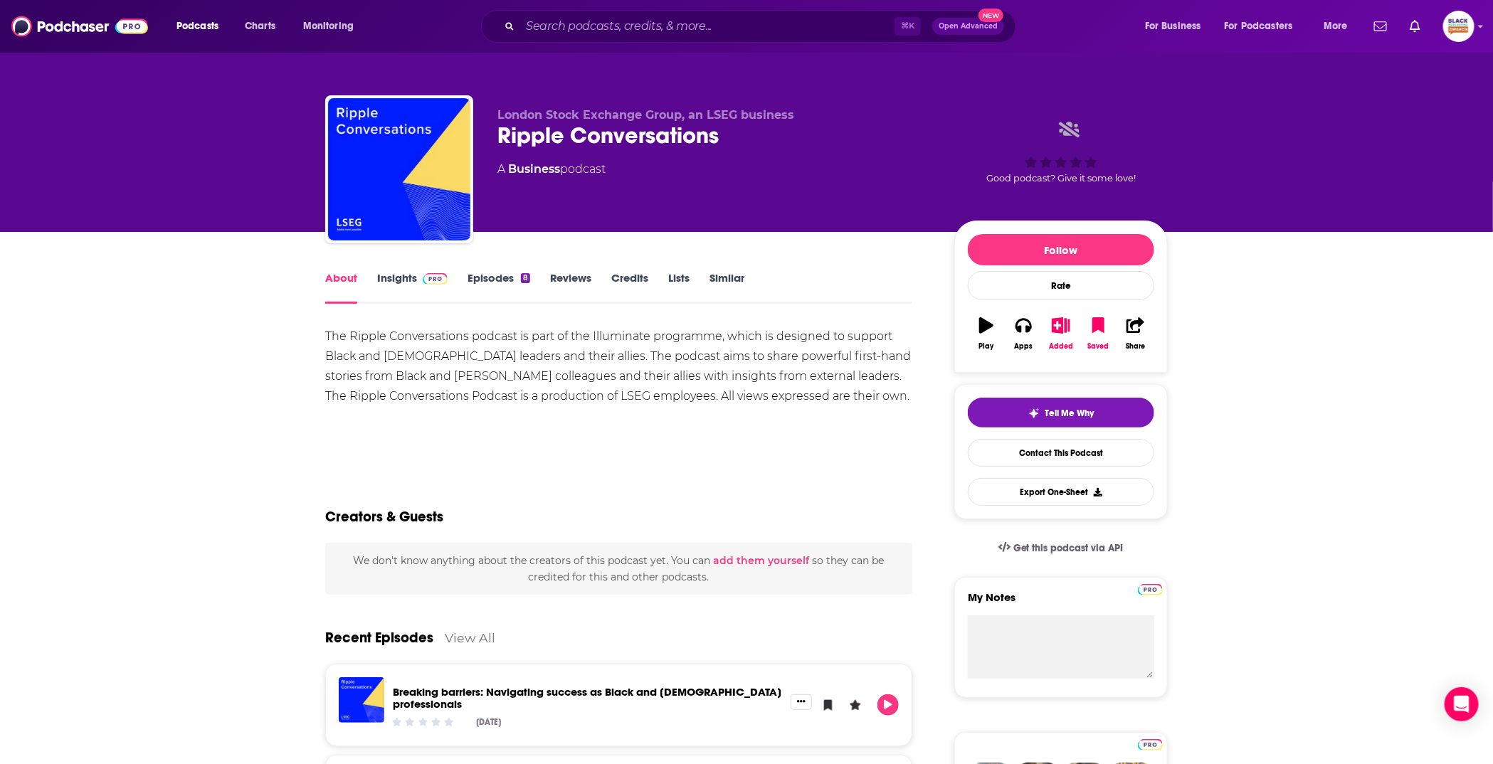
click at [406, 287] on link "Insights" at bounding box center [412, 287] width 70 height 33
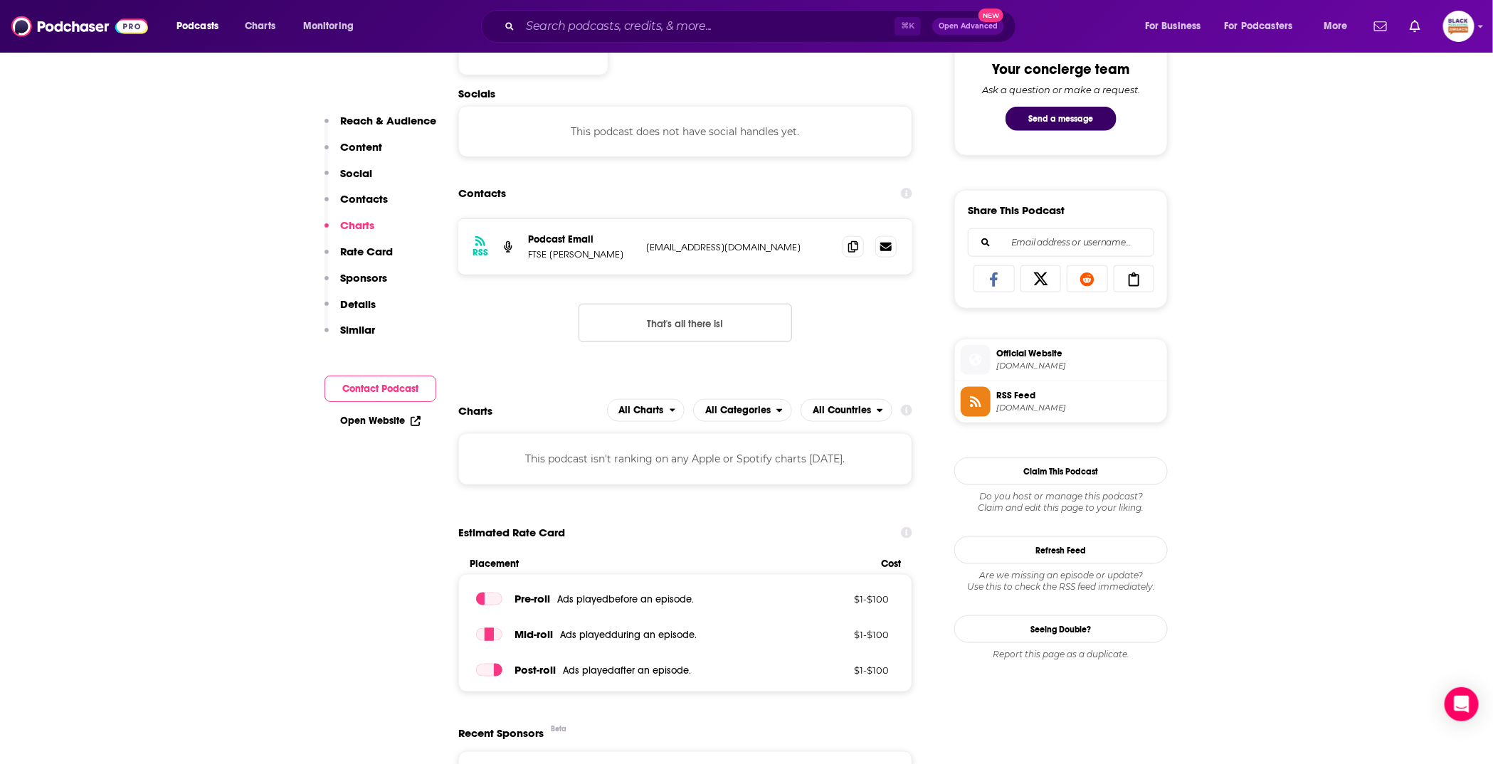
scroll to position [754, 0]
drag, startPoint x: 578, startPoint y: 253, endPoint x: 527, endPoint y: 259, distance: 51.5
click at [527, 259] on div "RSS Podcast Email FTSE Russell fmt@lseg.com fmt@lseg.com" at bounding box center [685, 247] width 454 height 55
copy p "FTSE Russell"
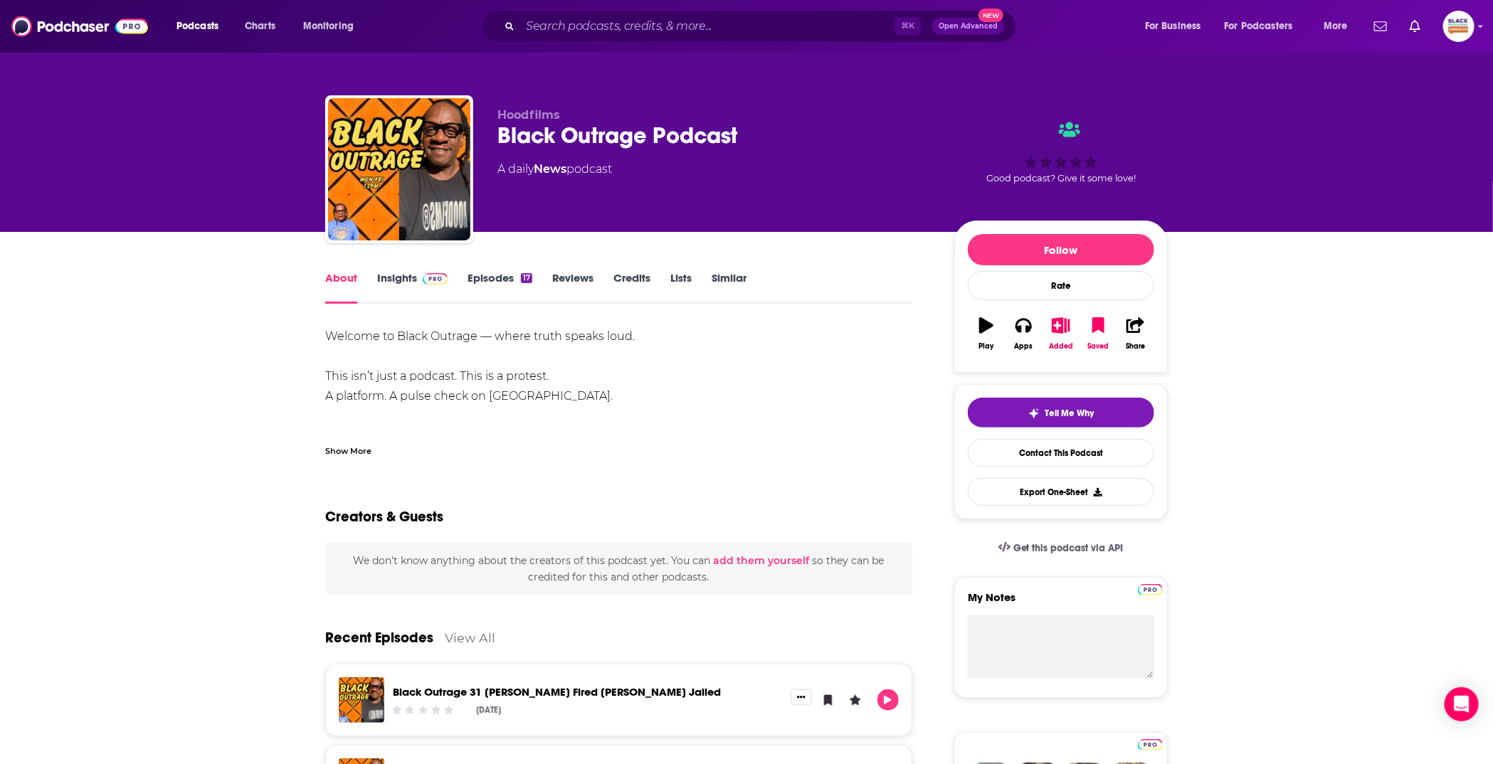
click at [369, 444] on div "Show More" at bounding box center [348, 450] width 46 height 14
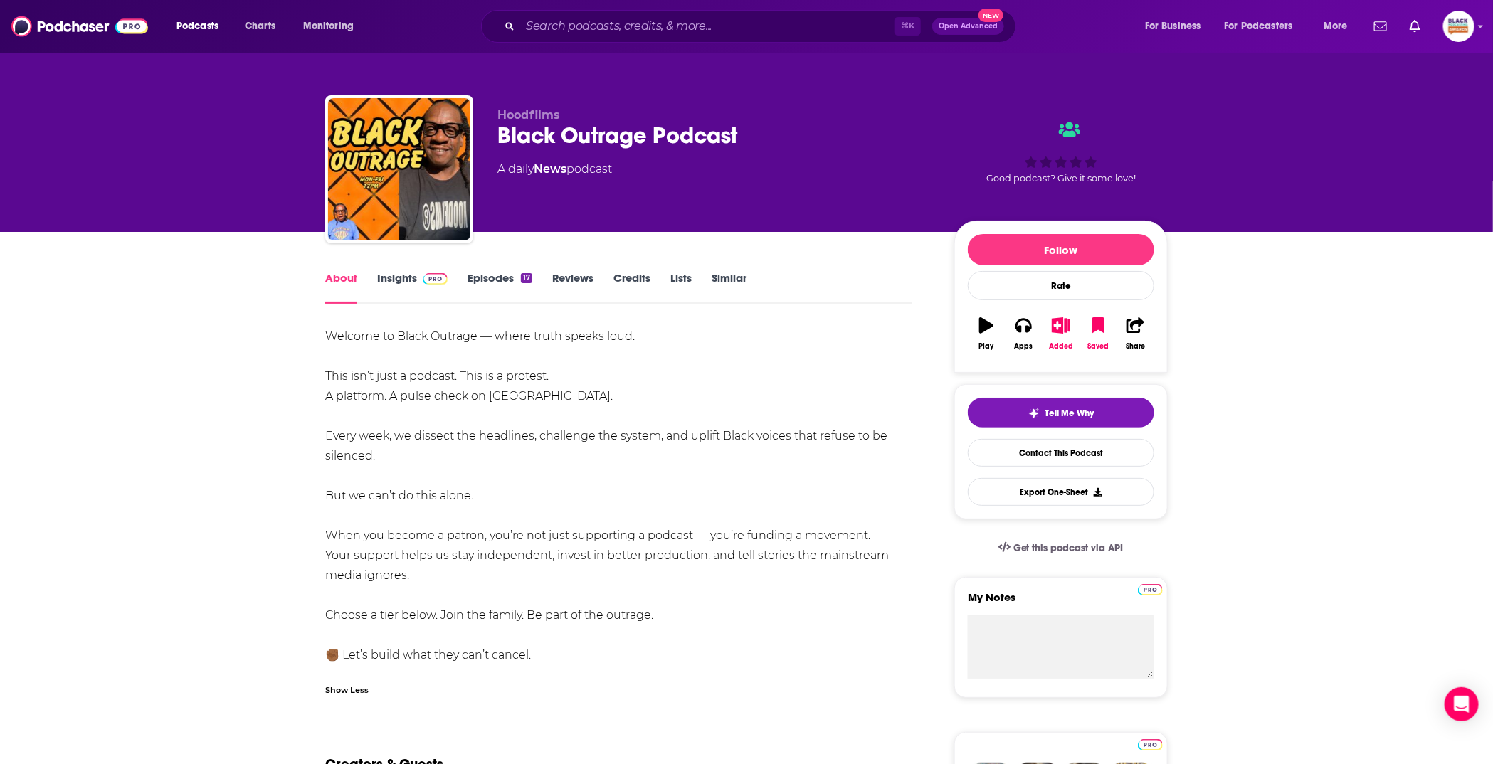
click at [417, 284] on span at bounding box center [432, 278] width 31 height 14
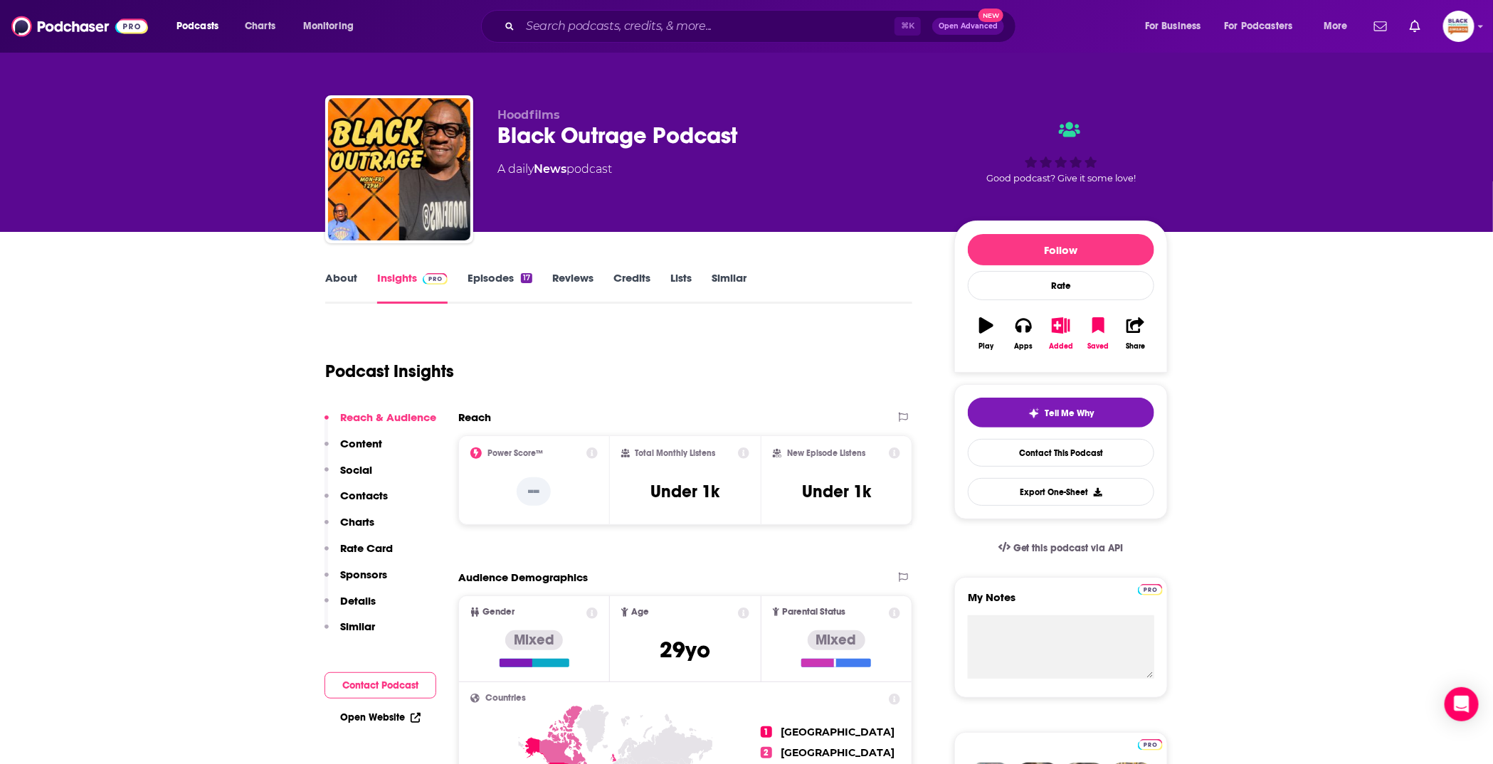
click at [531, 287] on link "Episodes 17" at bounding box center [499, 287] width 65 height 33
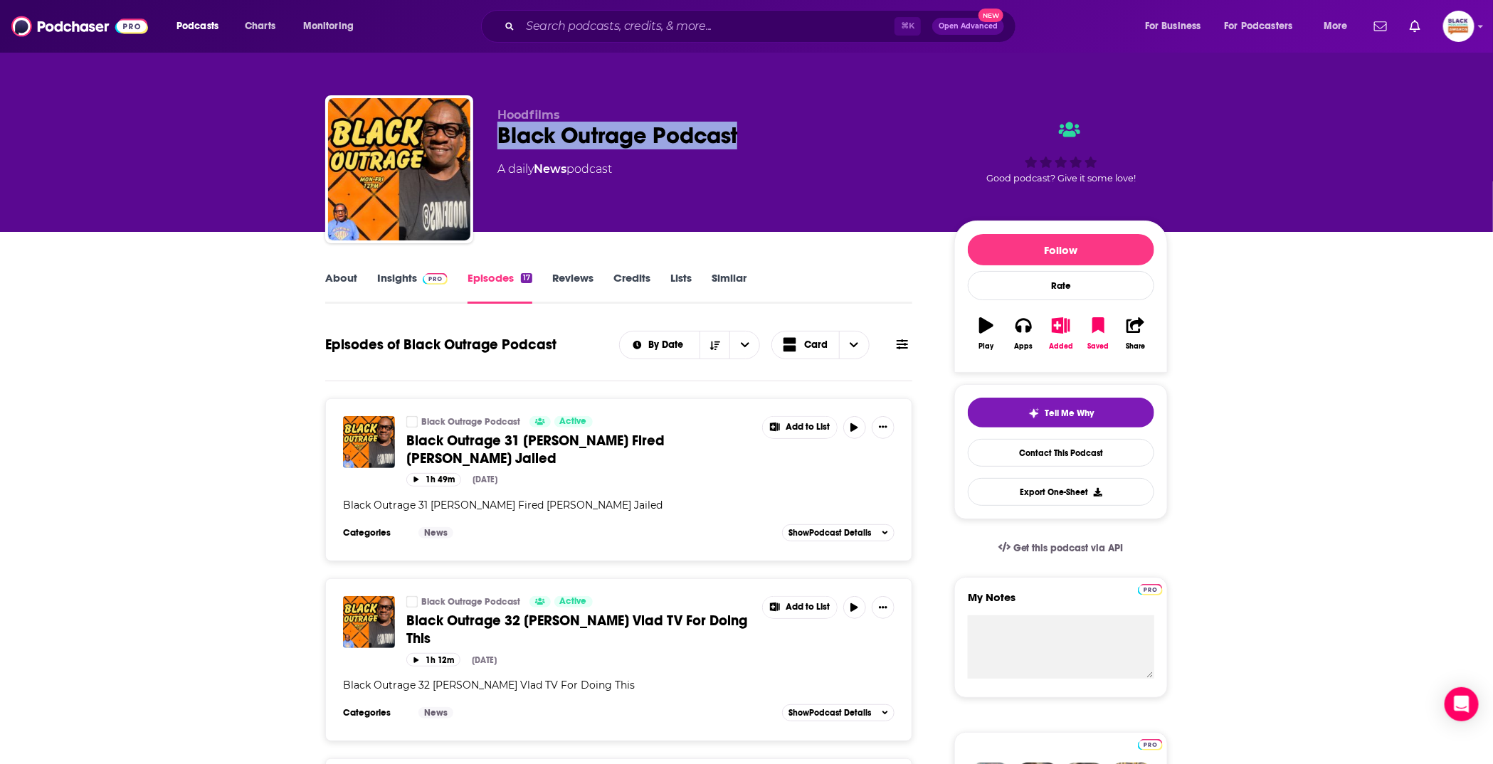
drag, startPoint x: 499, startPoint y: 129, endPoint x: 798, endPoint y: 129, distance: 299.6
click at [798, 129] on div "Black Outrage Podcast" at bounding box center [714, 136] width 434 height 28
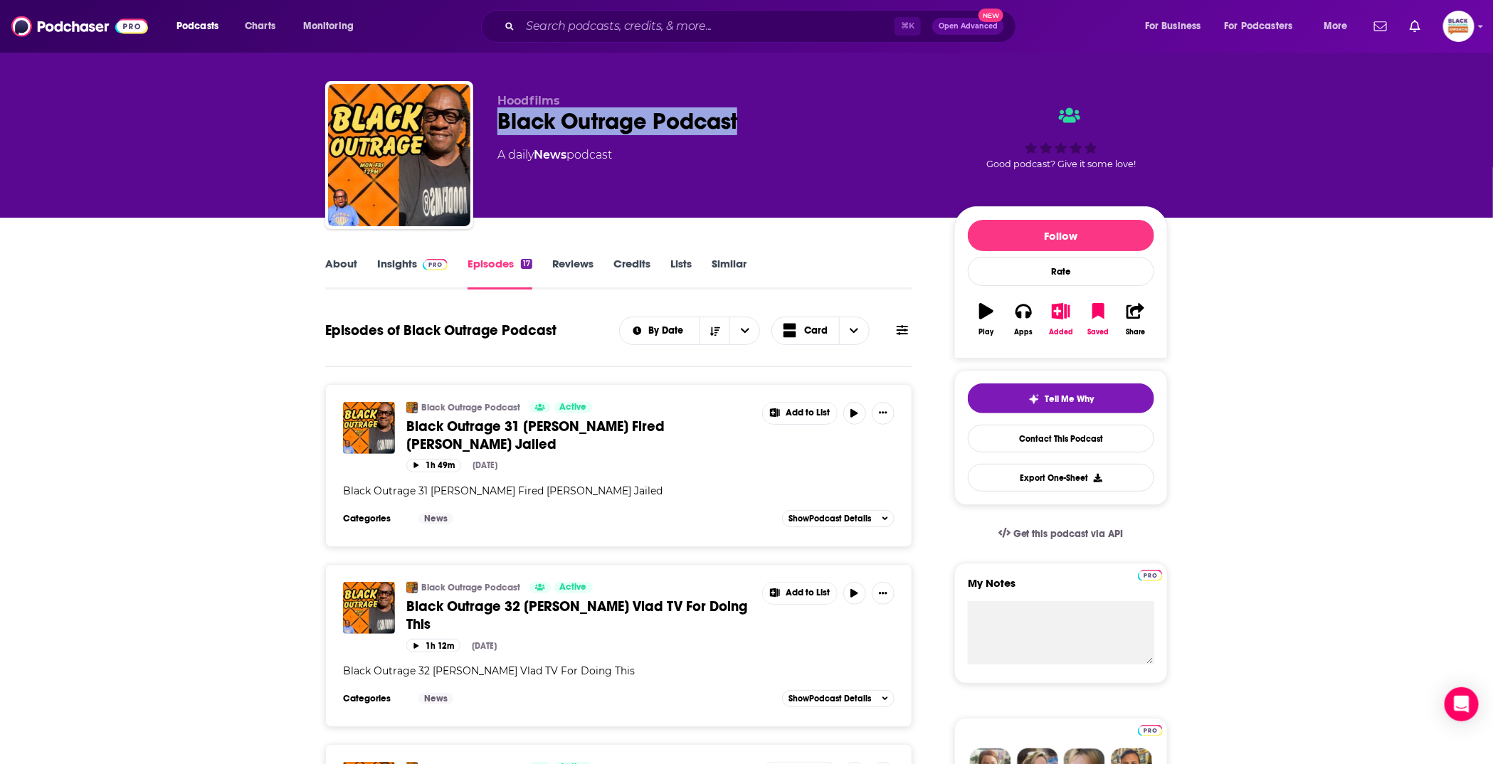
scroll to position [30, 0]
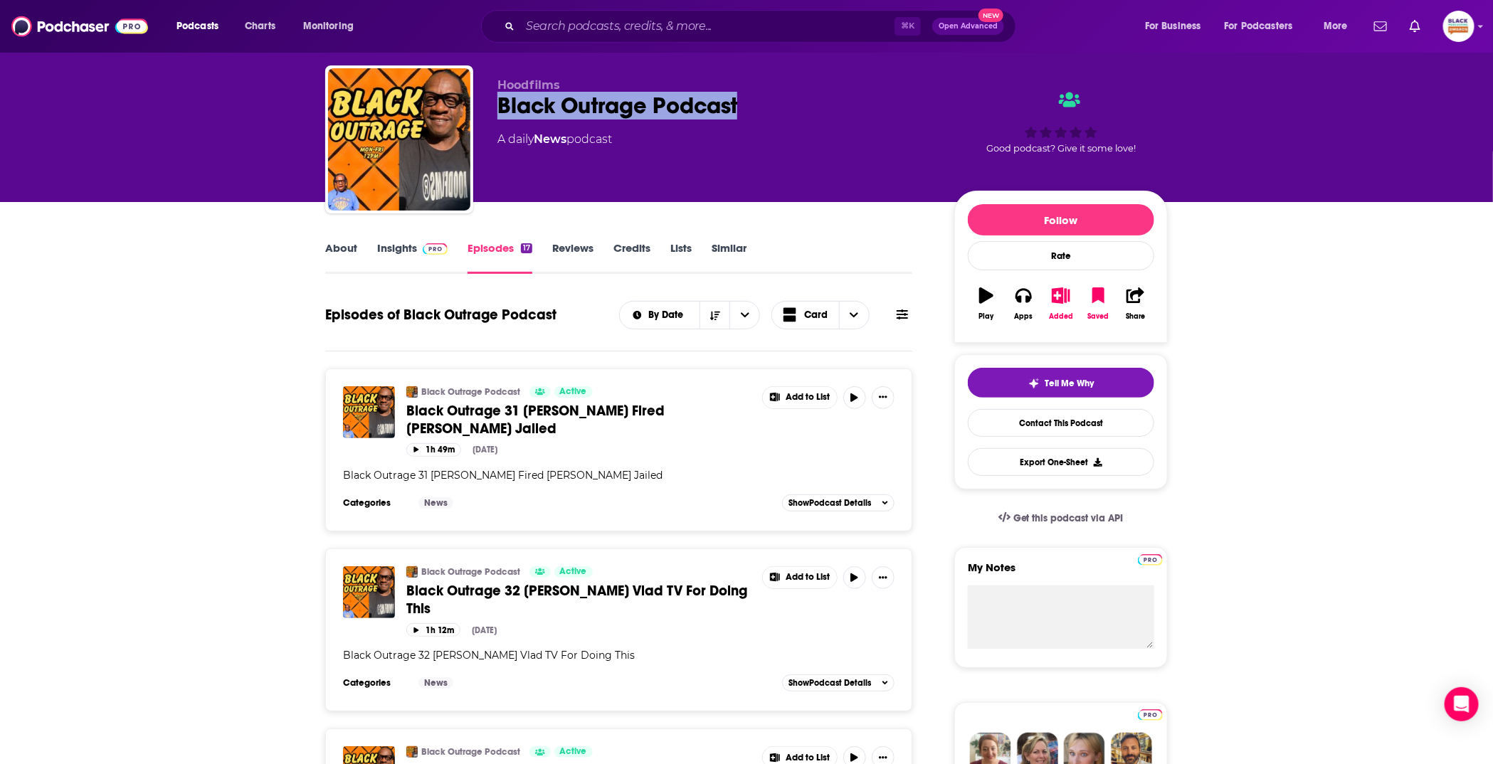
click at [437, 258] on link "Insights" at bounding box center [412, 257] width 70 height 33
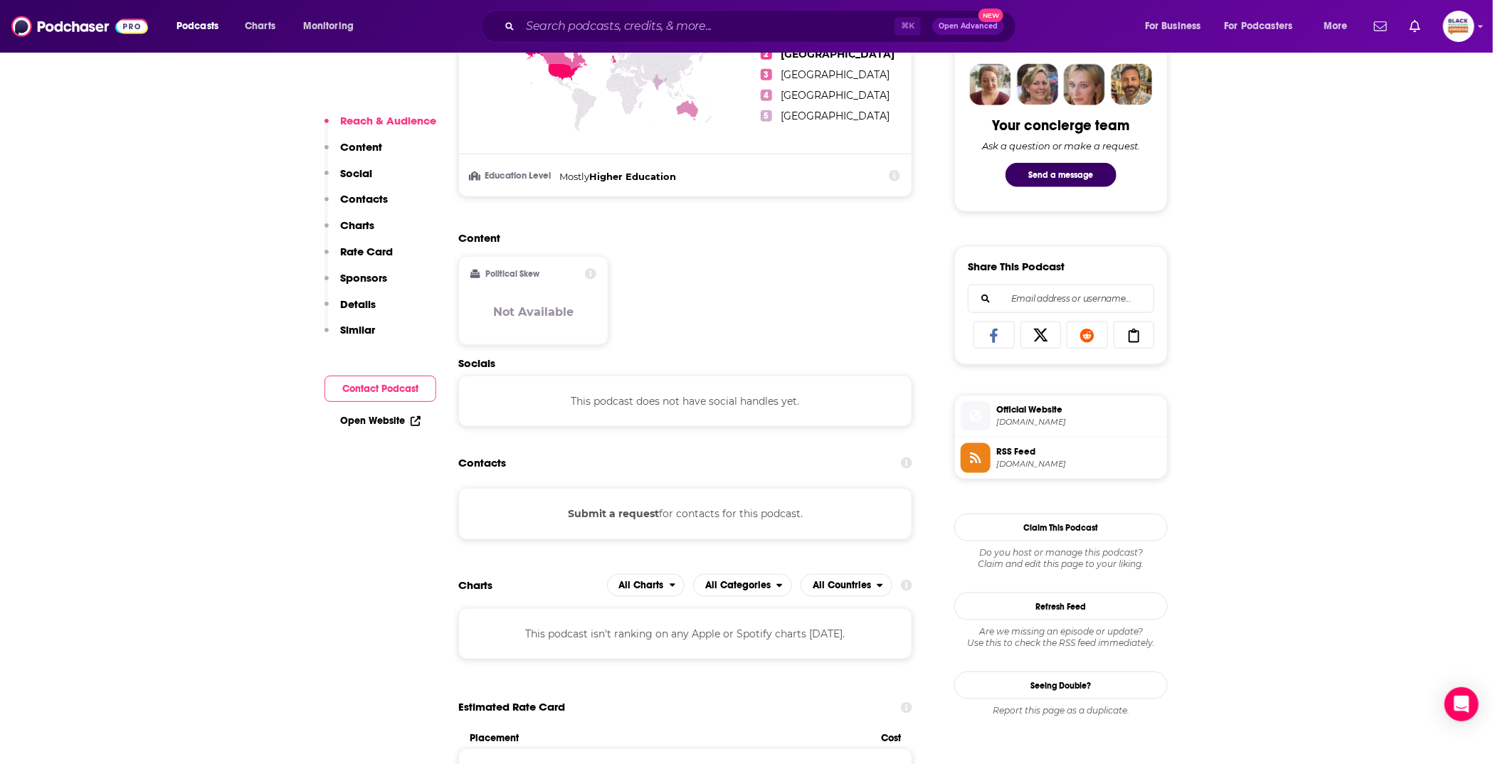
scroll to position [773, 0]
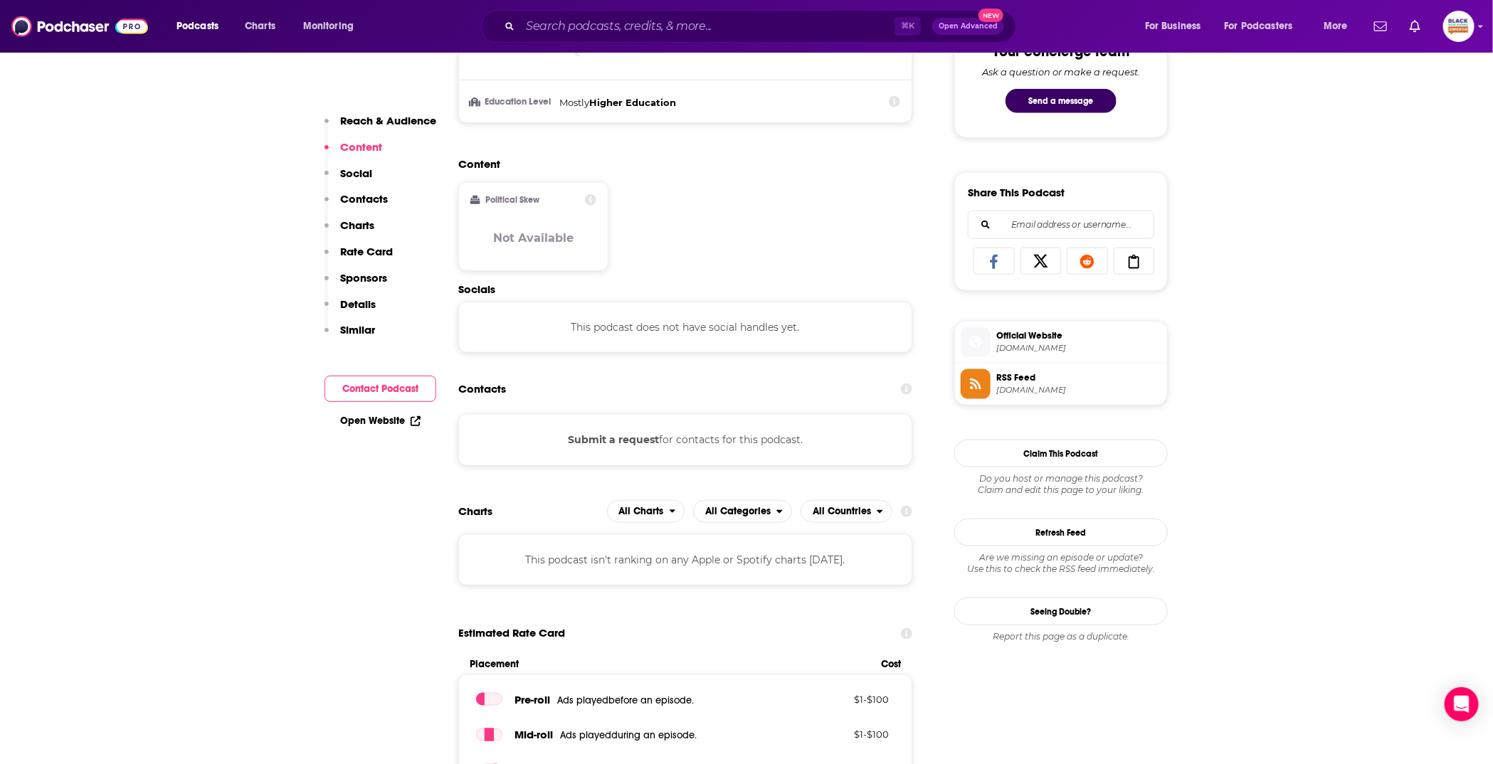
click at [581, 435] on button "Submit a request" at bounding box center [613, 440] width 91 height 16
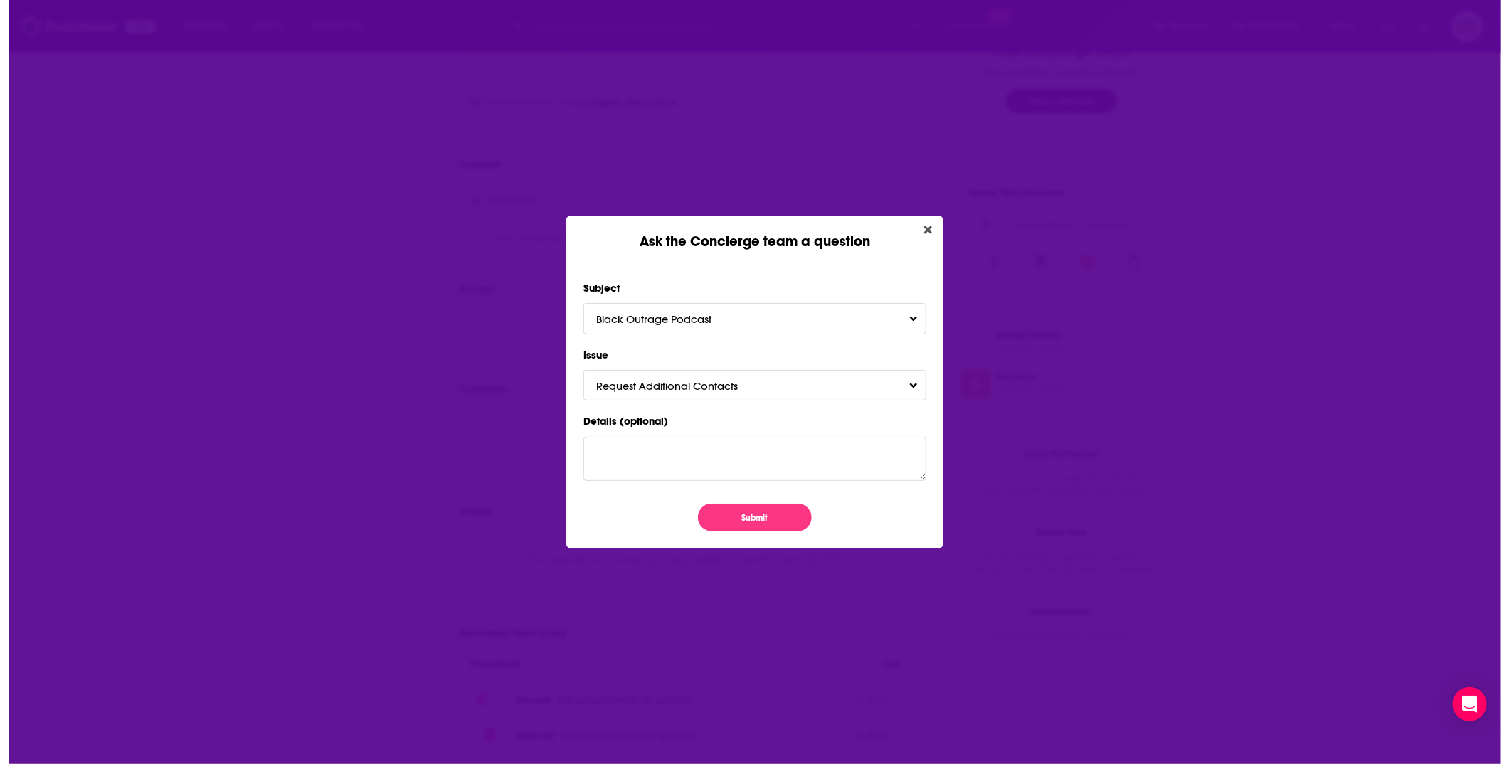
scroll to position [0, 0]
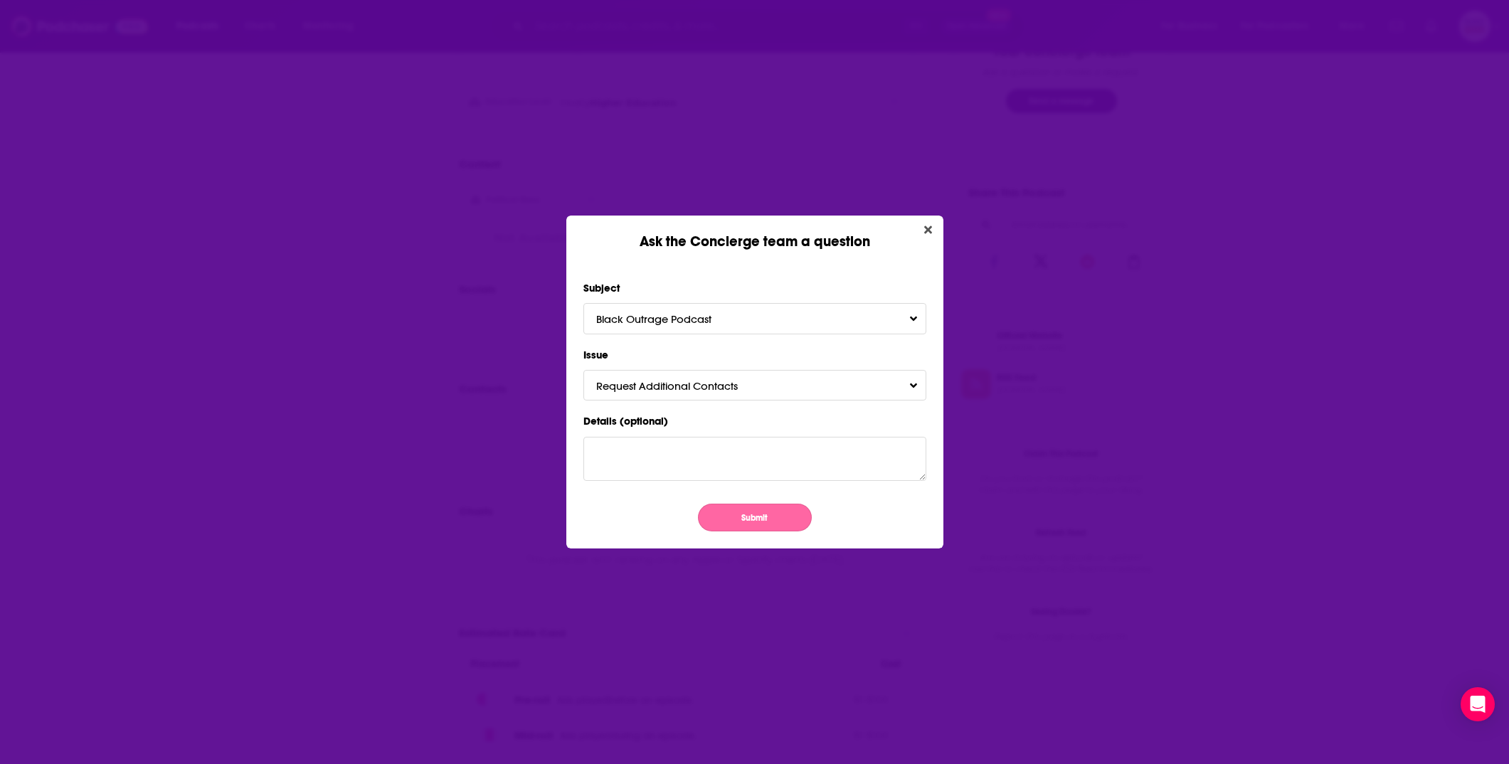
click at [757, 512] on button "Submit" at bounding box center [755, 518] width 114 height 28
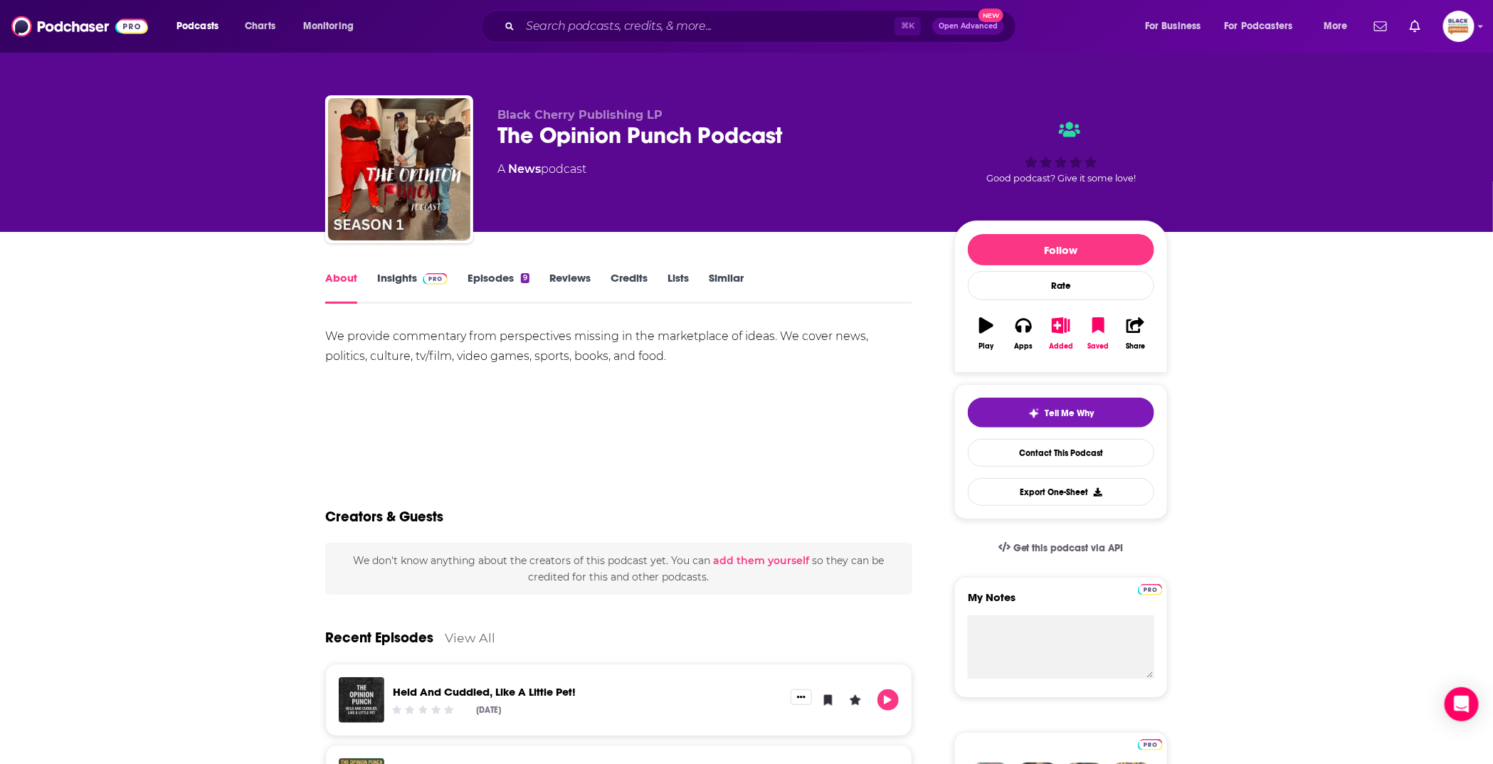
click at [409, 287] on link "Insights" at bounding box center [412, 287] width 70 height 33
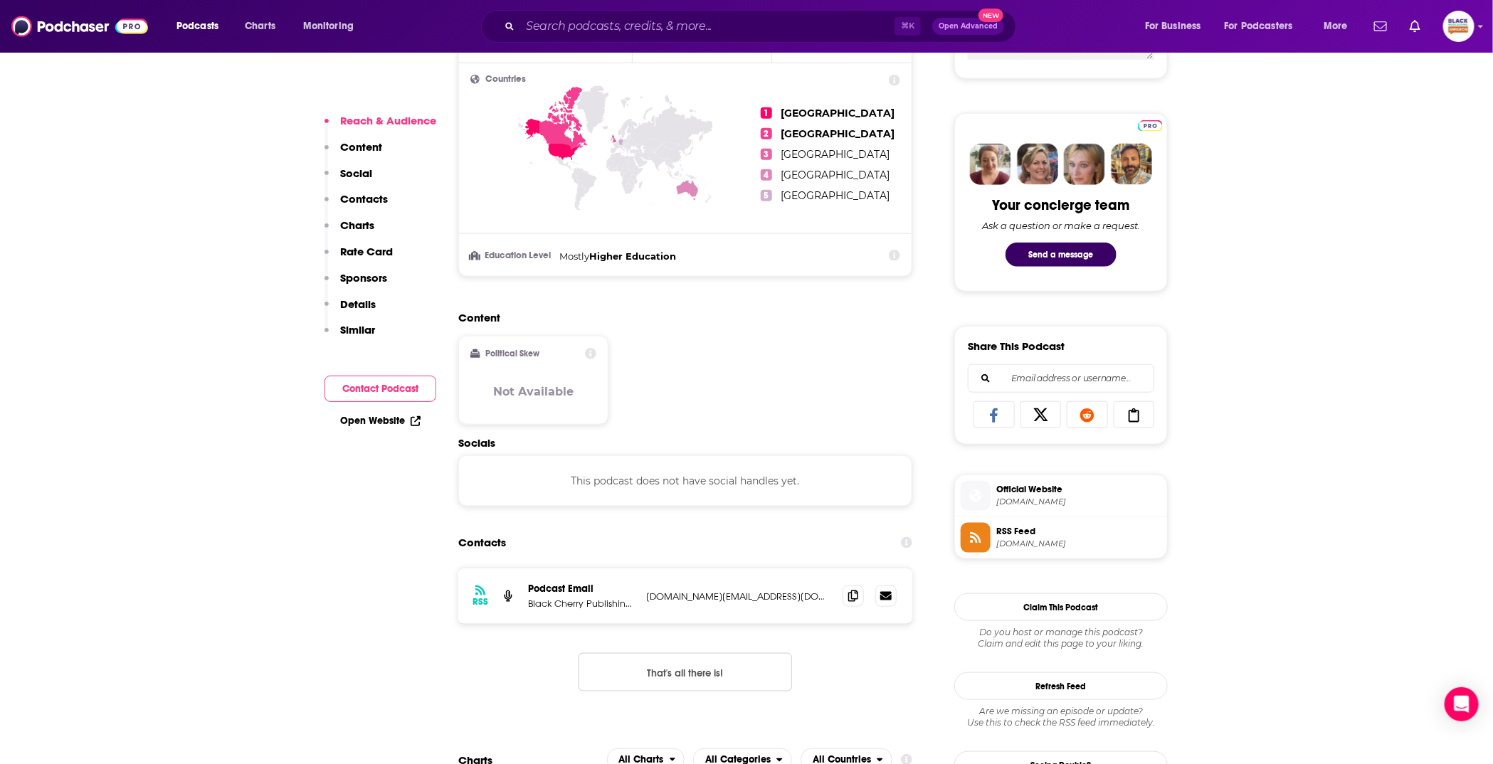
scroll to position [619, 0]
click at [1108, 501] on span "theopinionpunchpodcast.com" at bounding box center [1078, 502] width 165 height 11
click at [1065, 530] on span "RSS Feed" at bounding box center [1078, 531] width 165 height 13
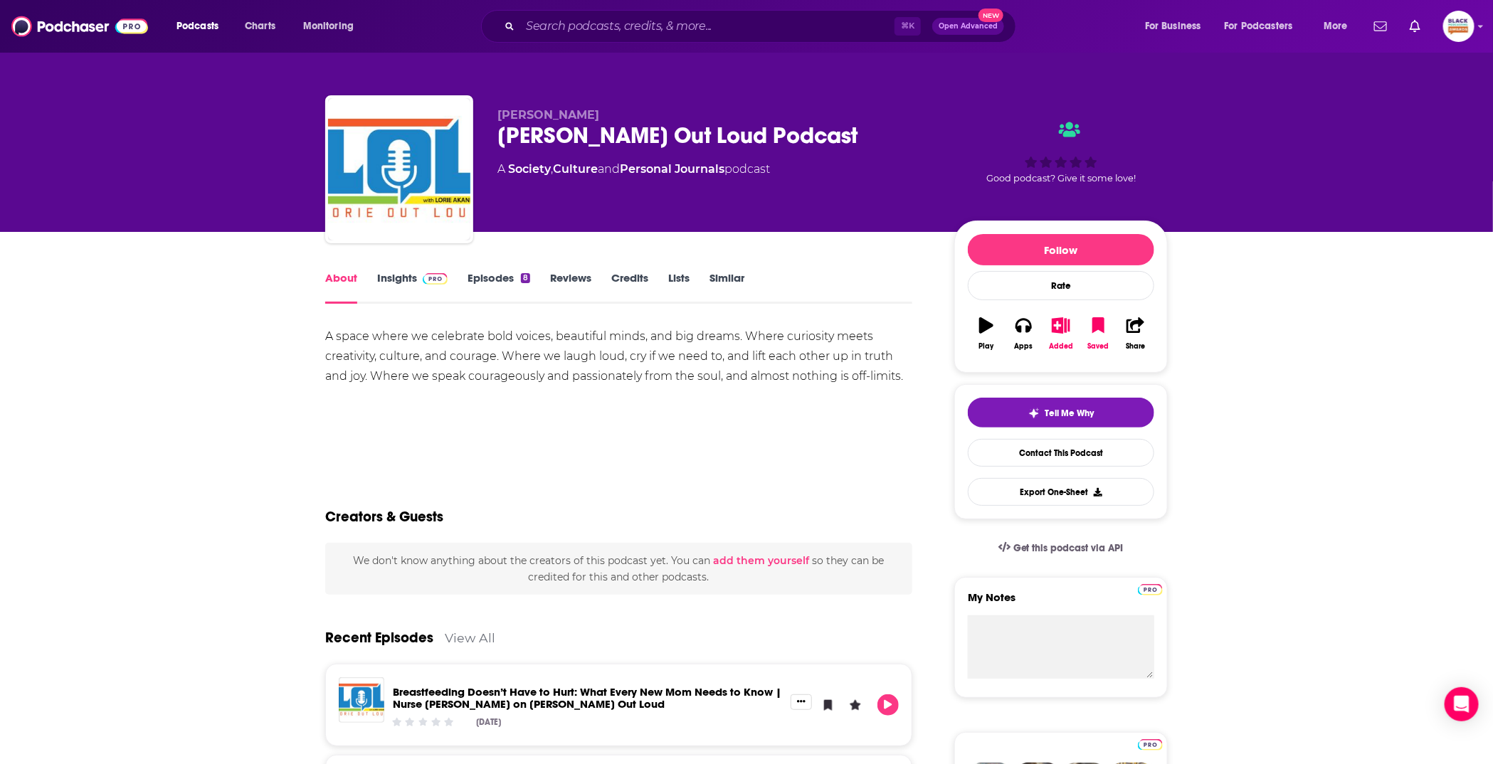
click at [431, 285] on link "Insights" at bounding box center [412, 287] width 70 height 33
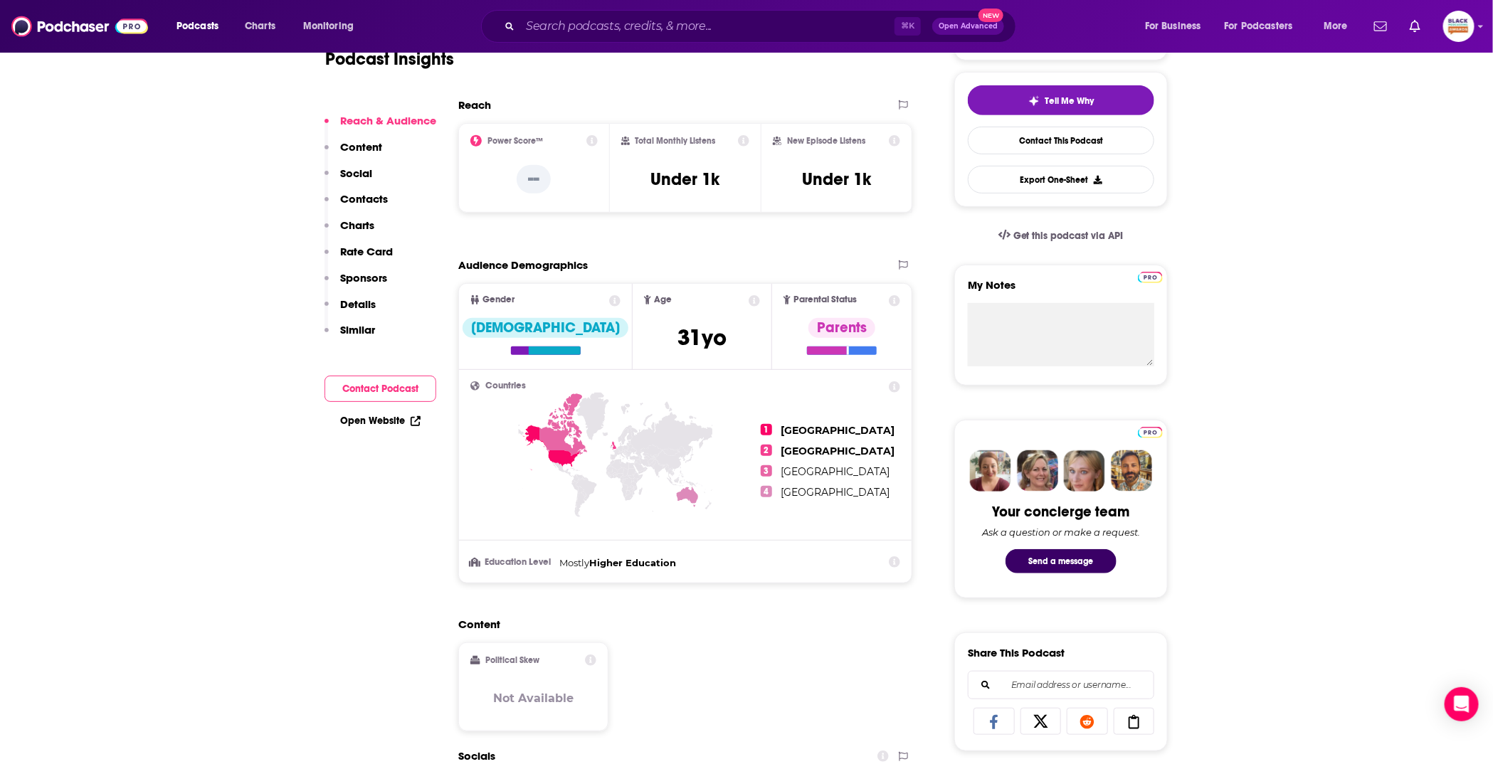
scroll to position [534, 0]
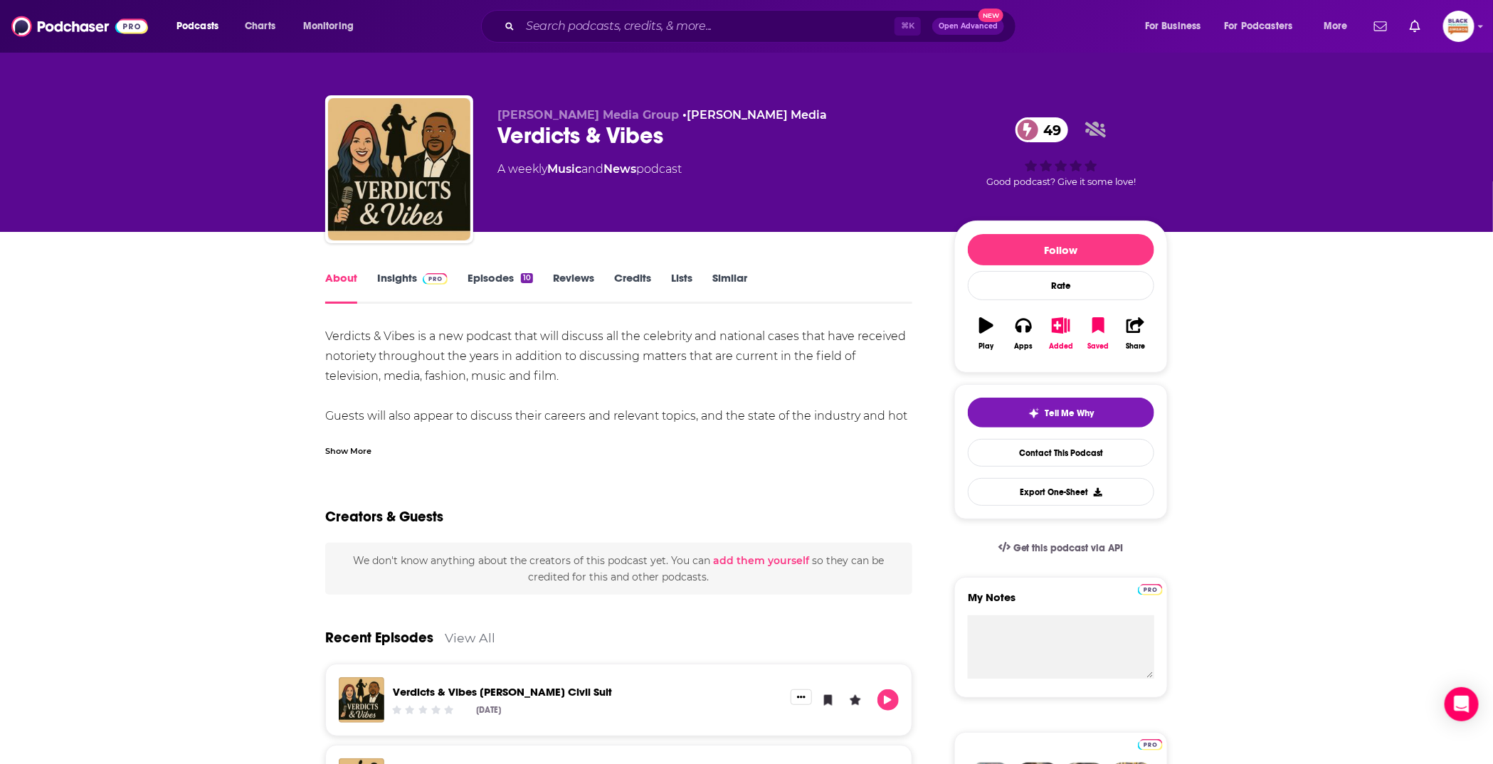
click at [353, 446] on div "Show More" at bounding box center [348, 450] width 46 height 14
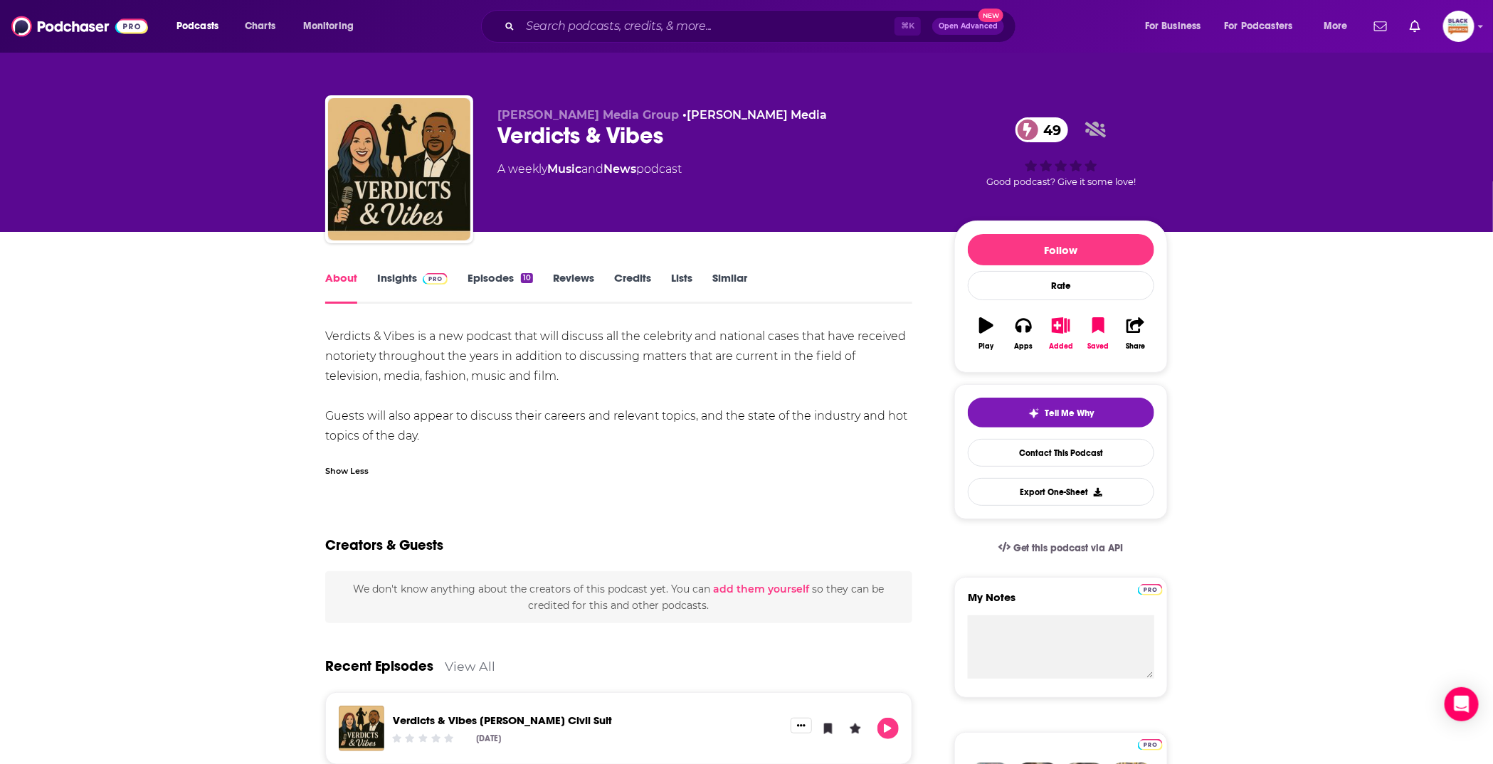
click at [422, 288] on link "Insights" at bounding box center [412, 287] width 70 height 33
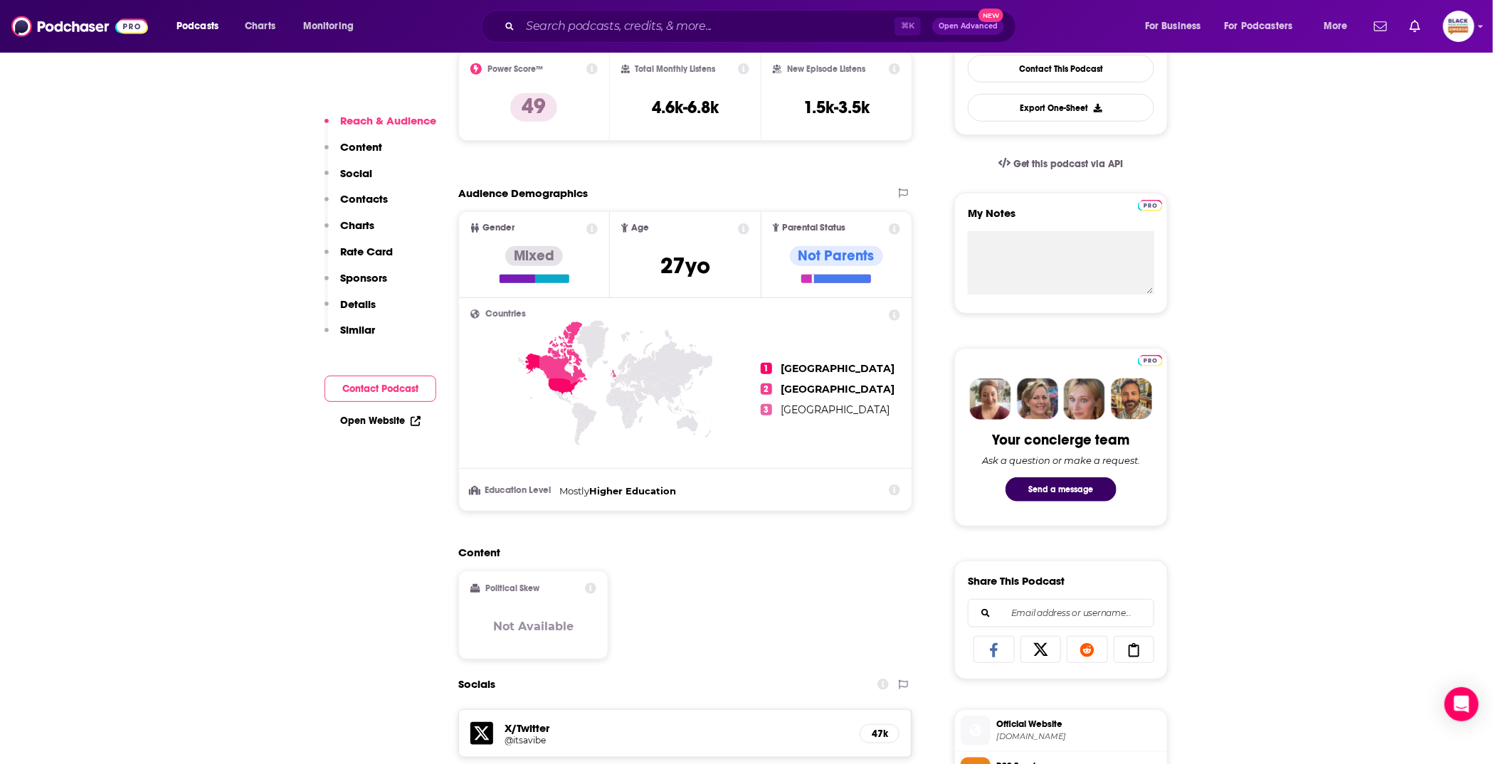
scroll to position [807, 0]
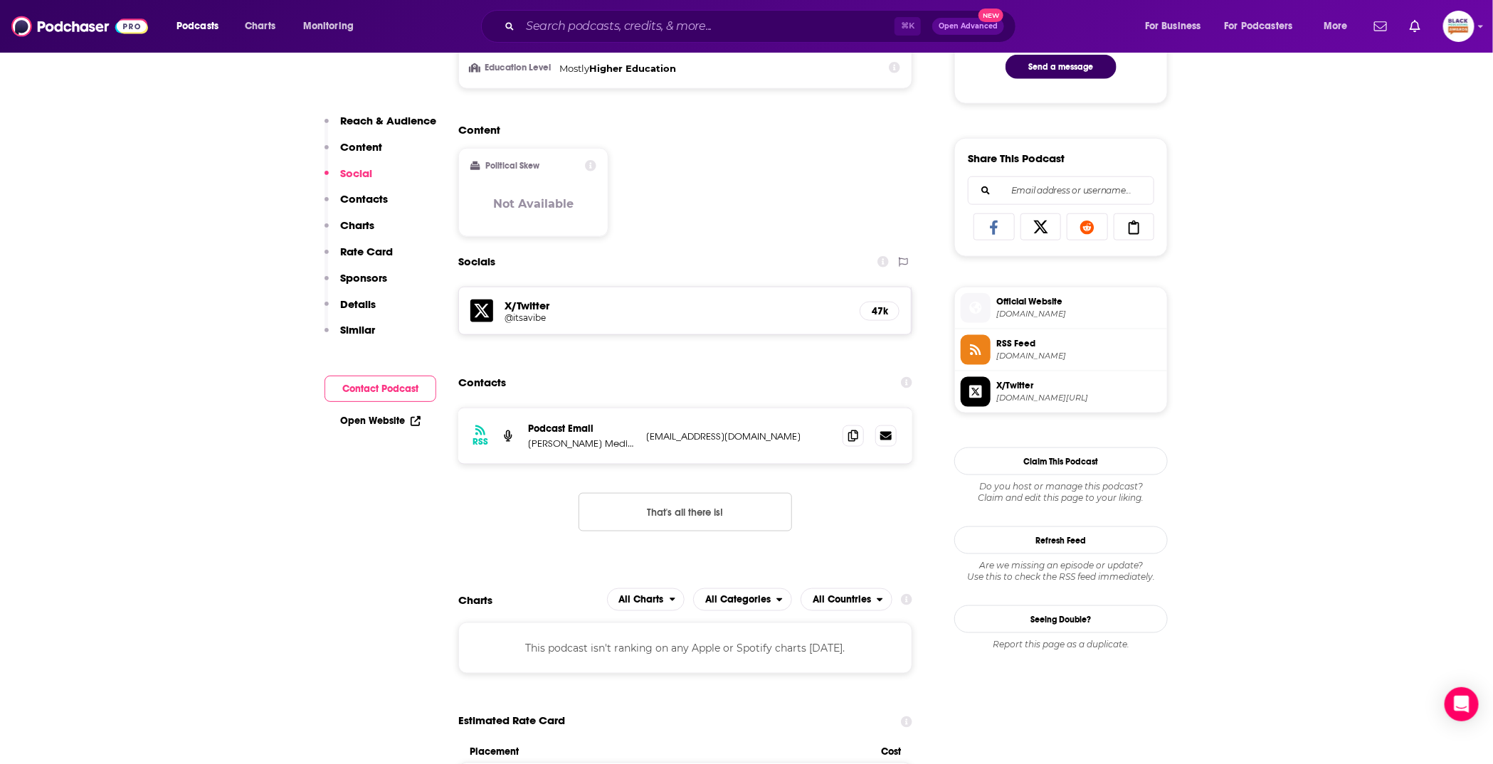
click at [521, 307] on h5 "X/Twitter" at bounding box center [676, 306] width 344 height 14
click at [522, 310] on h5 "X/Twitter" at bounding box center [676, 306] width 344 height 14
click at [527, 319] on h5 "@itsavibe" at bounding box center [618, 317] width 228 height 11
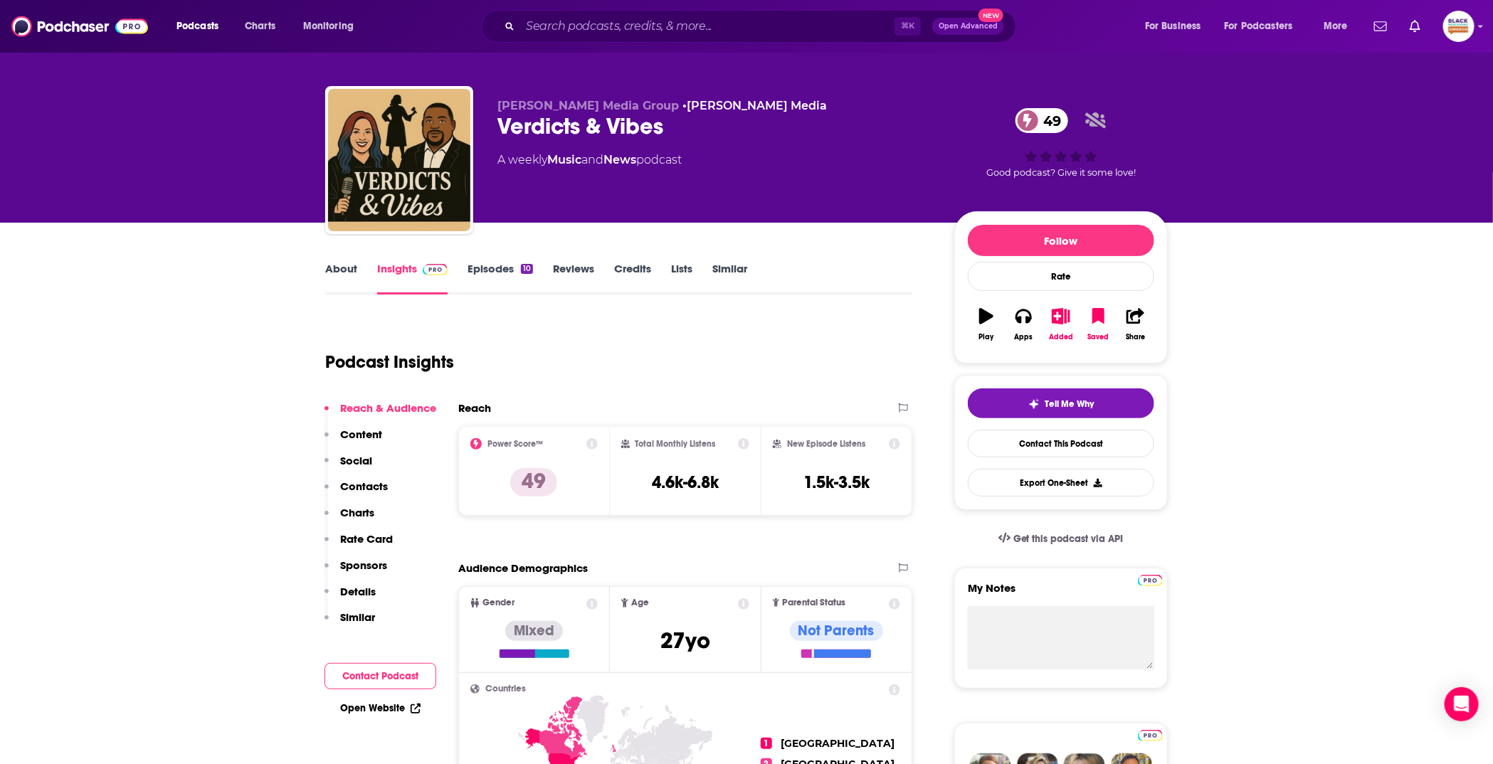
scroll to position [0, 0]
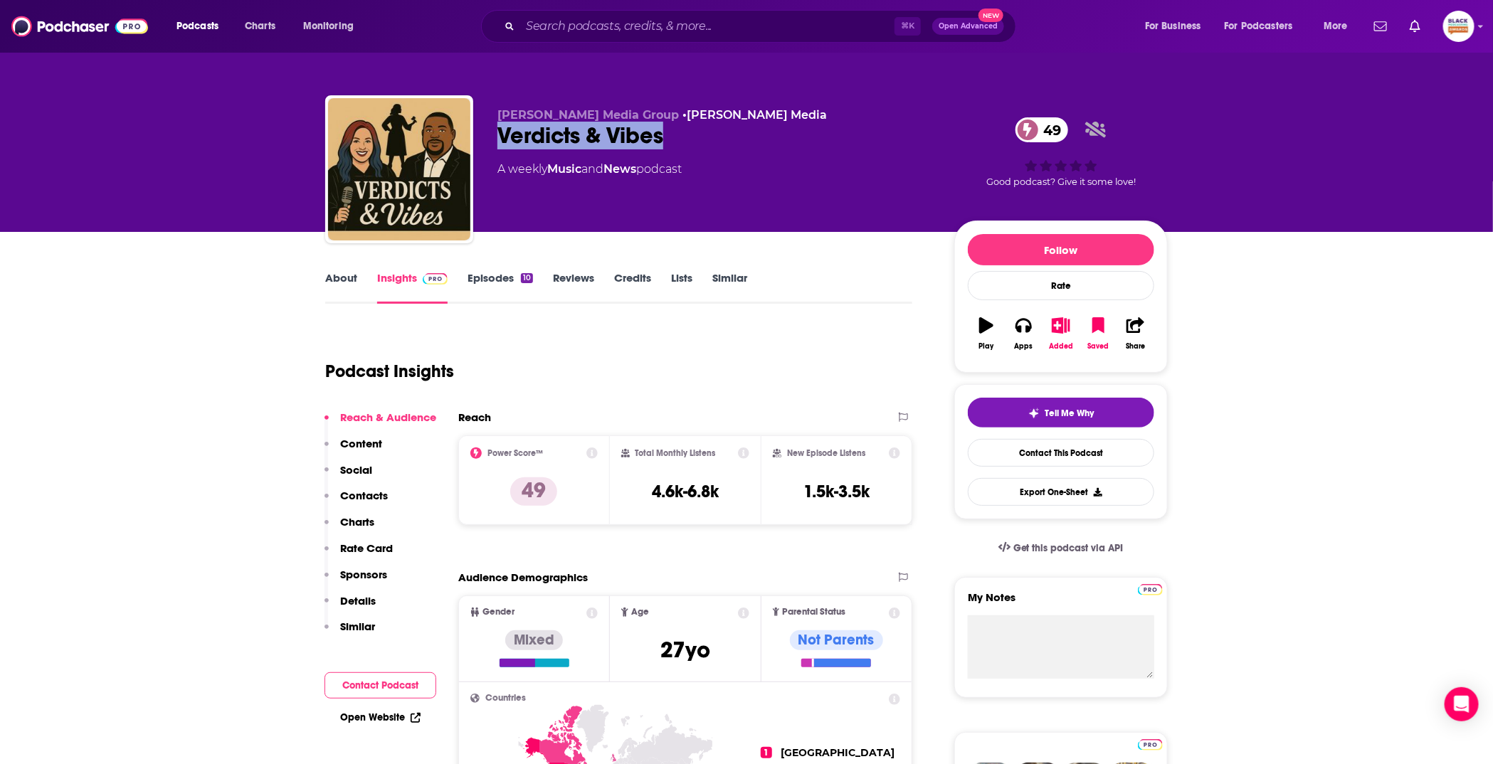
drag, startPoint x: 671, startPoint y: 144, endPoint x: 499, endPoint y: 144, distance: 171.5
click at [499, 144] on div "Verdicts & Vibes 49" at bounding box center [714, 136] width 434 height 28
click at [635, 117] on div "Beasley Media Group • Beasley Media Verdicts & Vibes 49 A weekly Music and News…" at bounding box center [714, 165] width 434 height 114
click at [687, 113] on link "Beasley Media" at bounding box center [757, 115] width 140 height 14
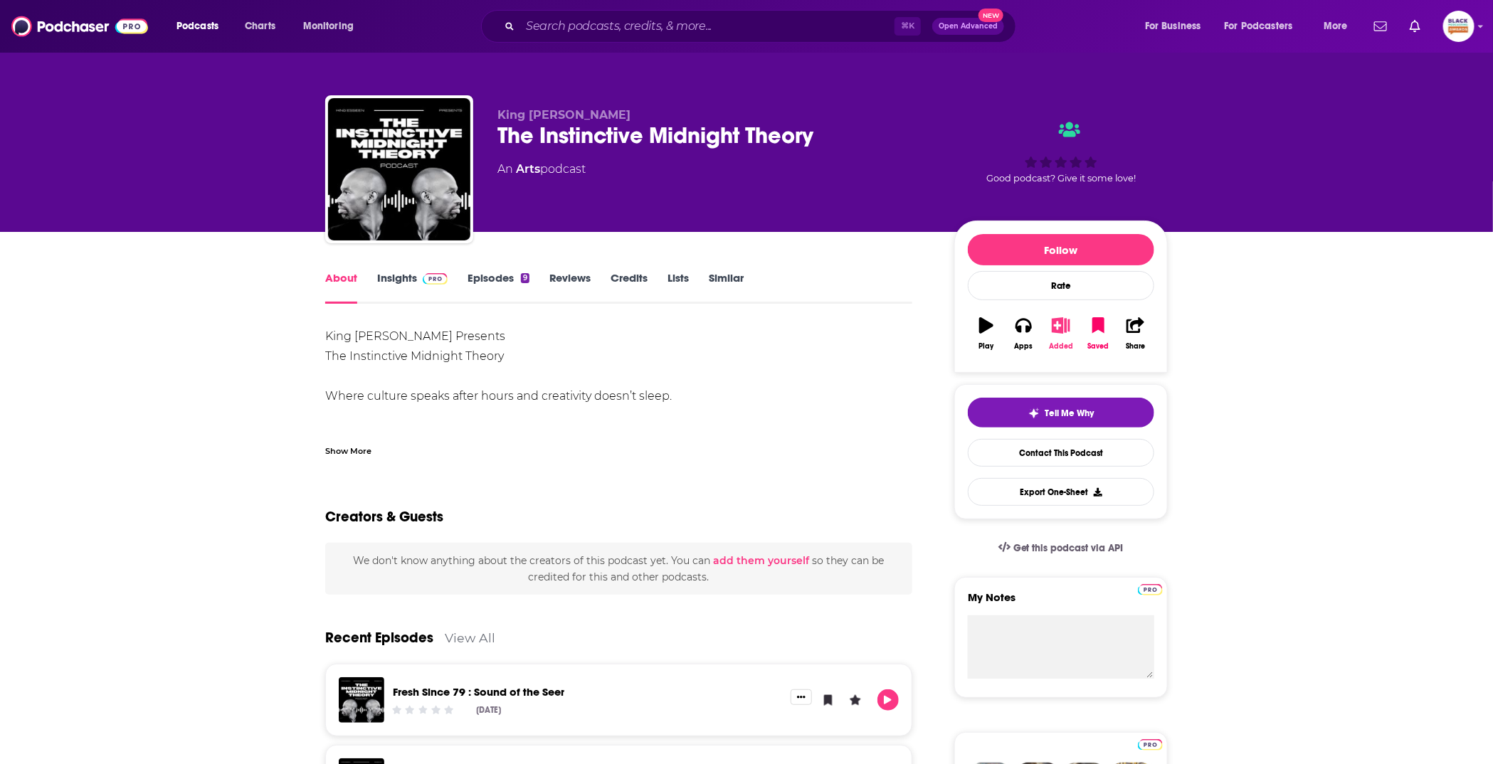
click at [1058, 324] on icon "button" at bounding box center [1061, 325] width 18 height 16
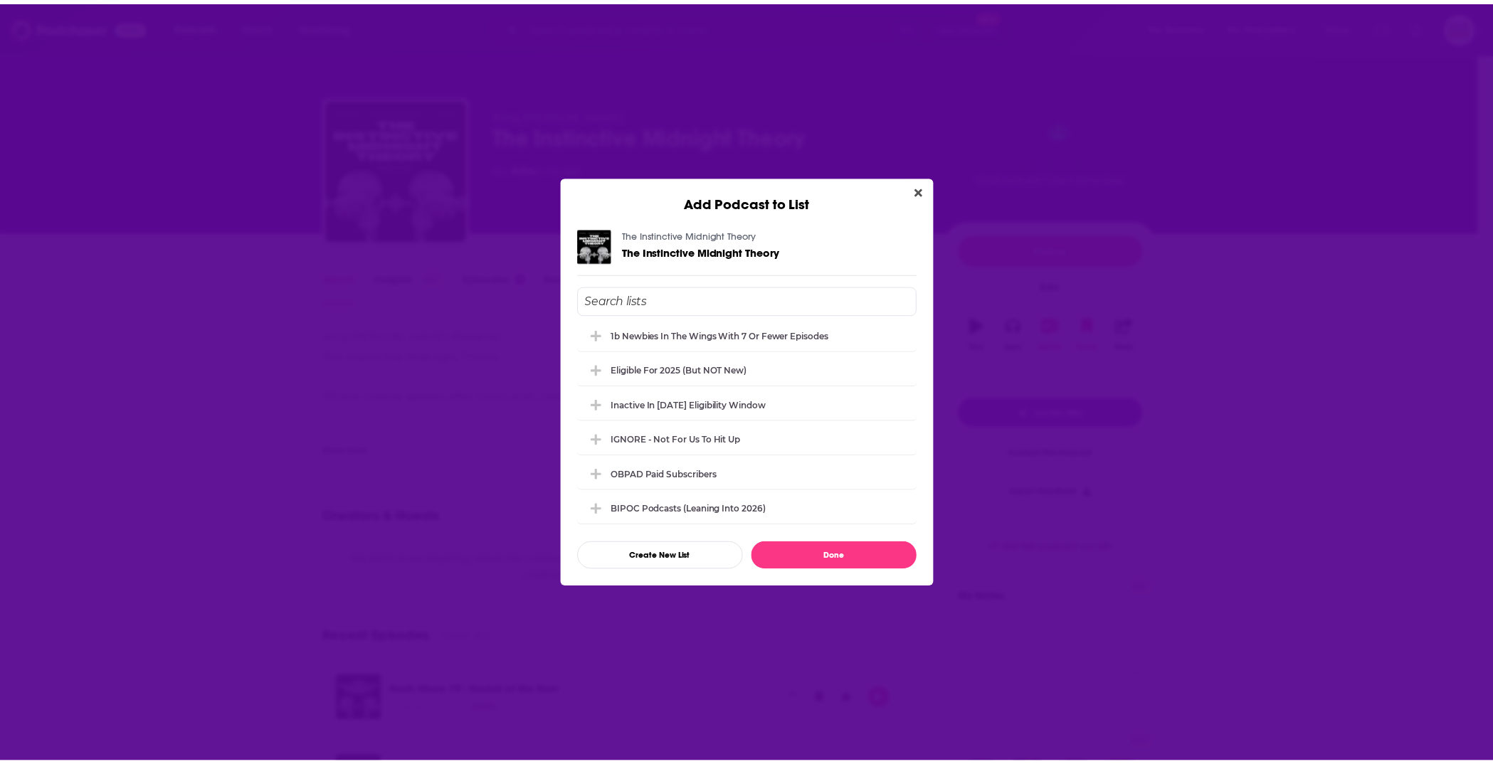
scroll to position [162, 0]
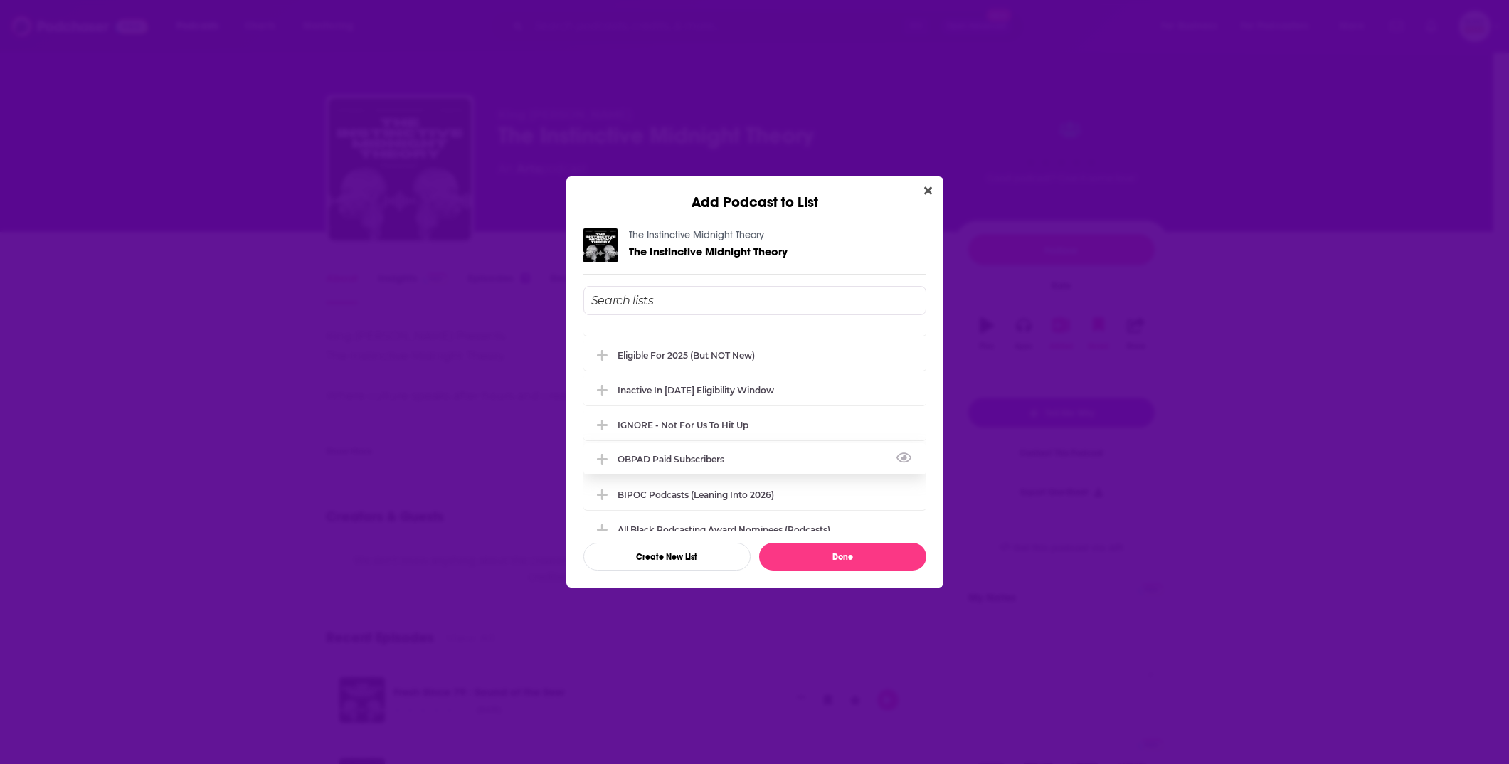
click at [665, 460] on div "OBPAD paid subscribers" at bounding box center [675, 459] width 115 height 11
click at [845, 568] on button "Done" at bounding box center [842, 557] width 167 height 28
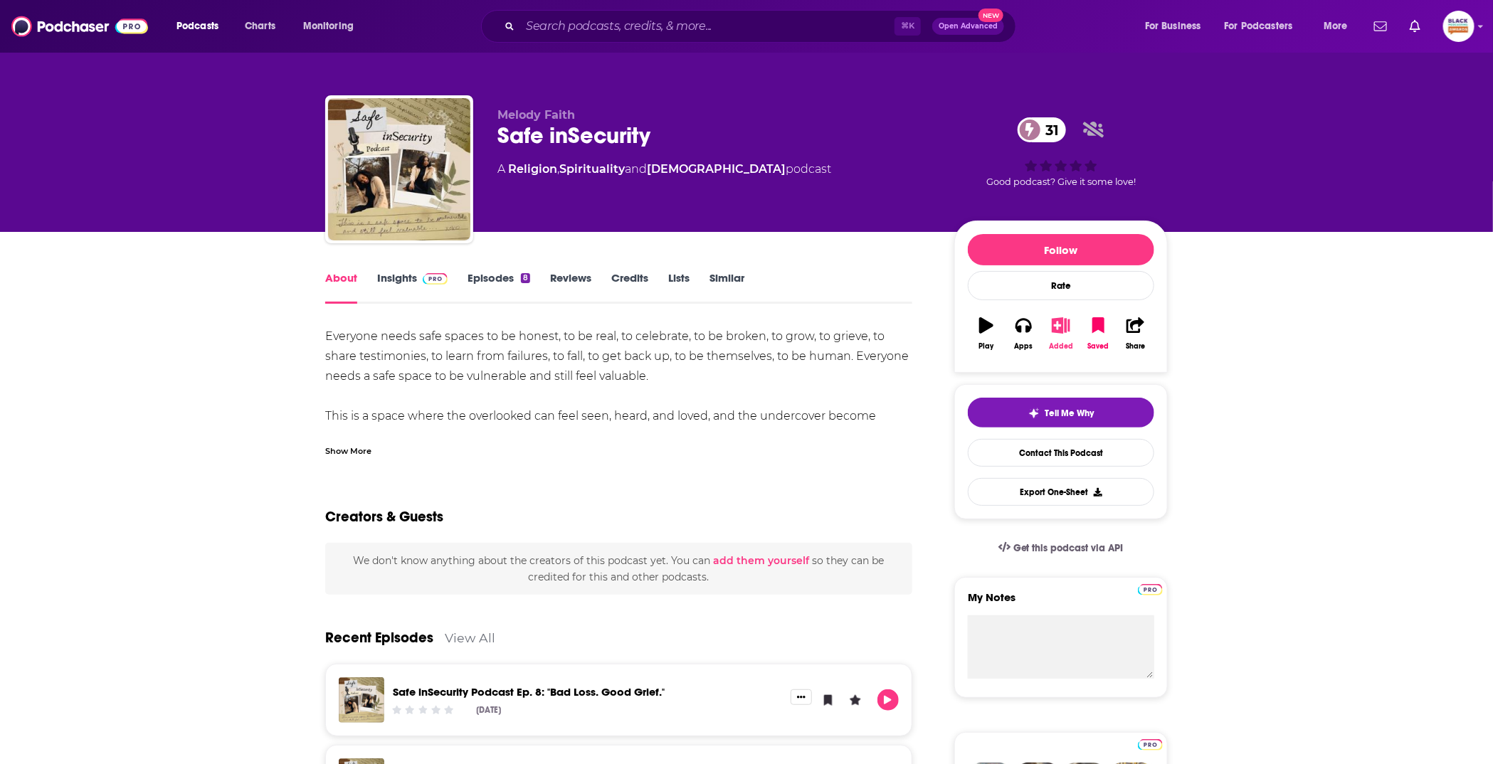
click at [1056, 329] on icon "button" at bounding box center [1061, 325] width 18 height 16
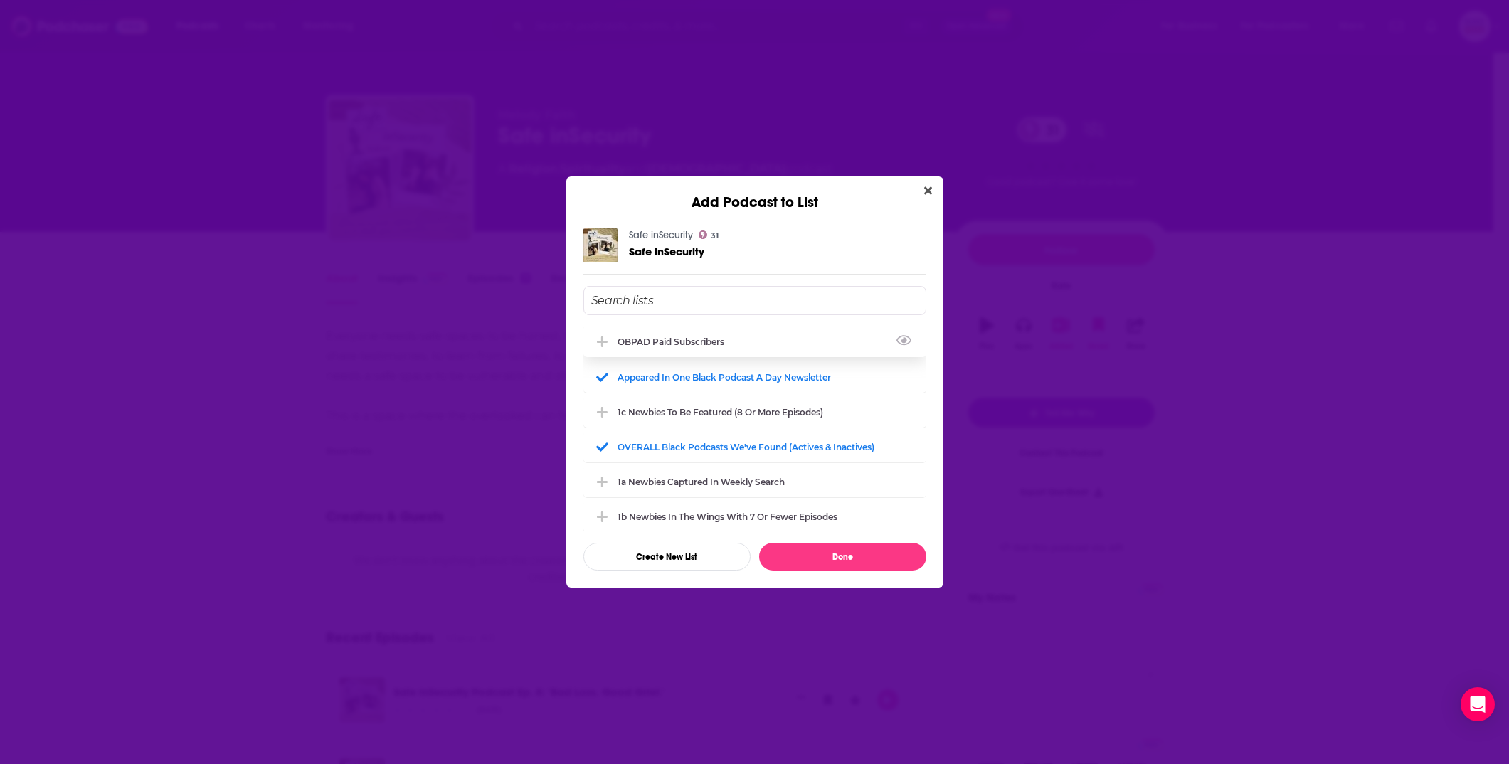
click at [715, 341] on div "OBPAD paid subscribers" at bounding box center [675, 342] width 115 height 11
click at [845, 556] on button "Done" at bounding box center [842, 557] width 167 height 28
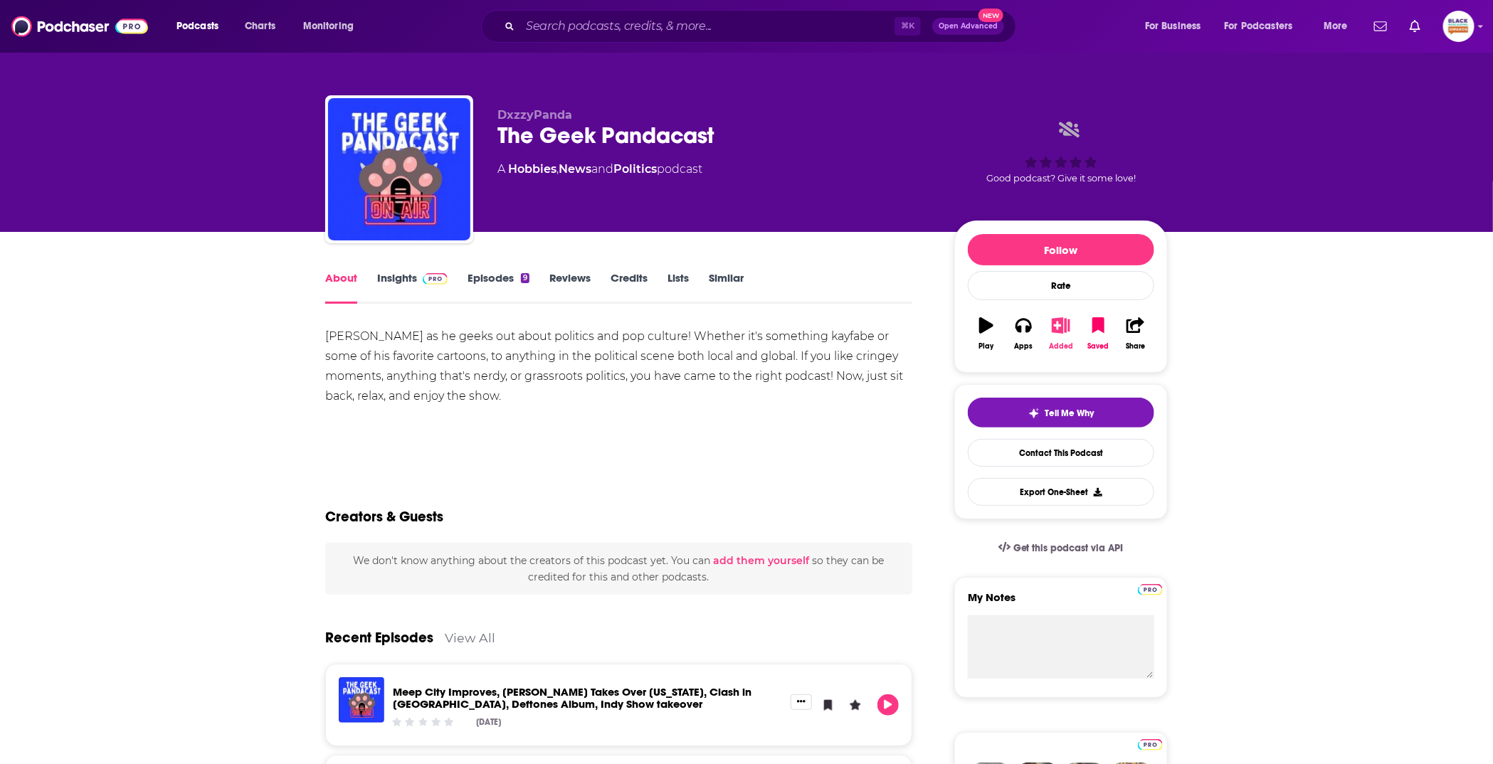
click at [1061, 324] on icon "button" at bounding box center [1061, 325] width 18 height 16
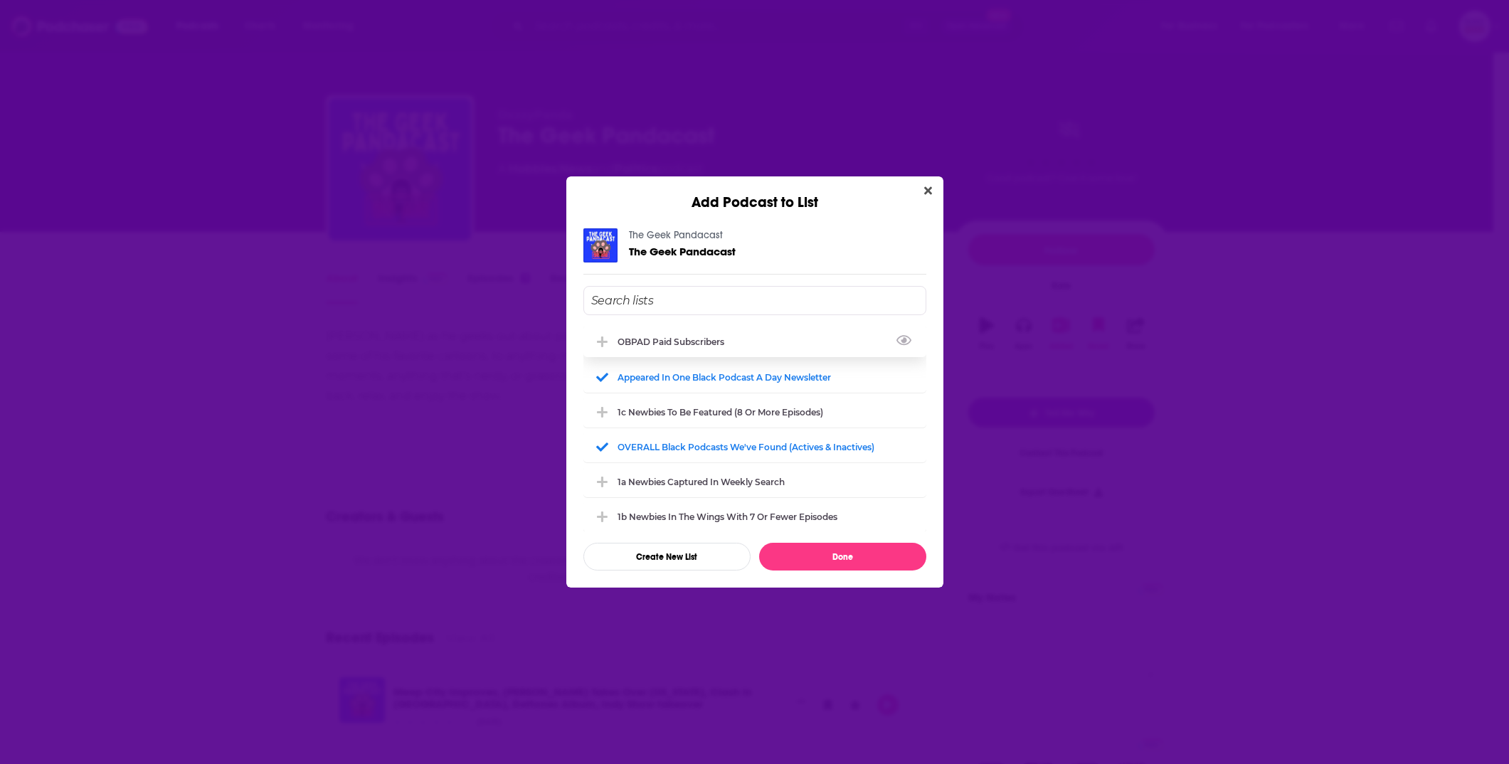
click at [713, 335] on div "OBPAD paid subscribers" at bounding box center [754, 341] width 343 height 31
click at [882, 555] on button "Done" at bounding box center [842, 557] width 167 height 28
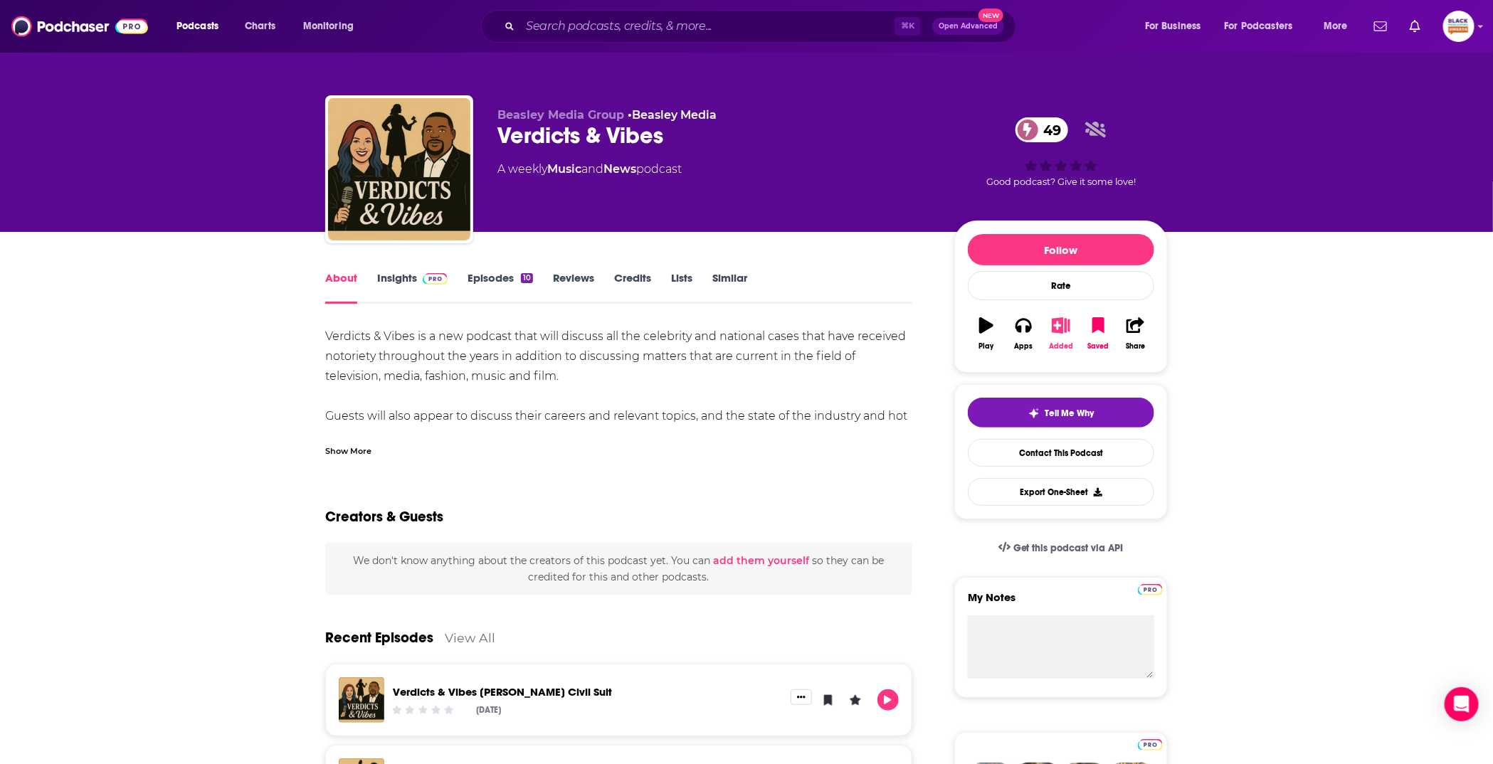
click at [1048, 327] on button "Added" at bounding box center [1060, 333] width 37 height 51
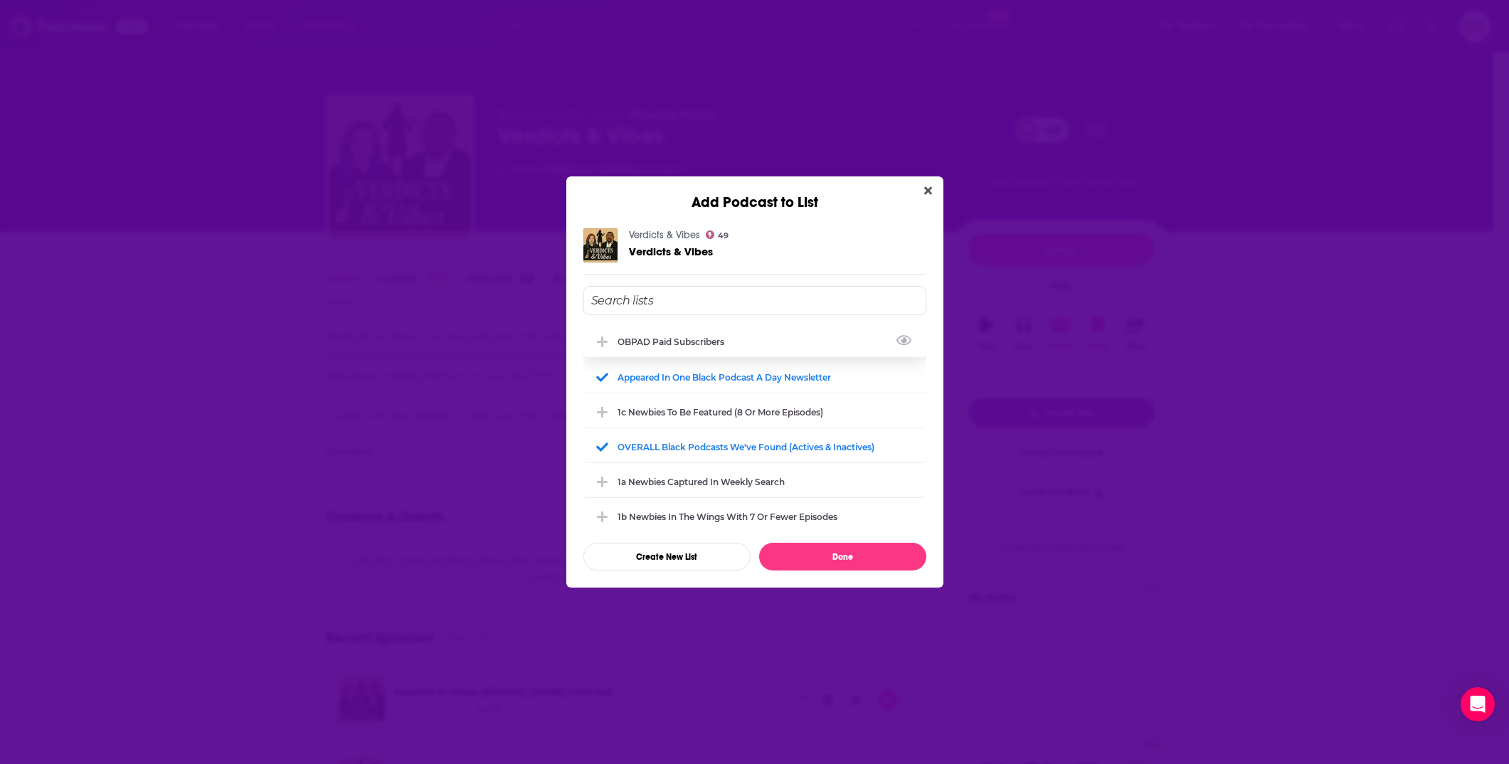
click at [680, 342] on div "OBPAD paid subscribers" at bounding box center [675, 342] width 115 height 11
click at [884, 565] on button "Done" at bounding box center [842, 557] width 167 height 28
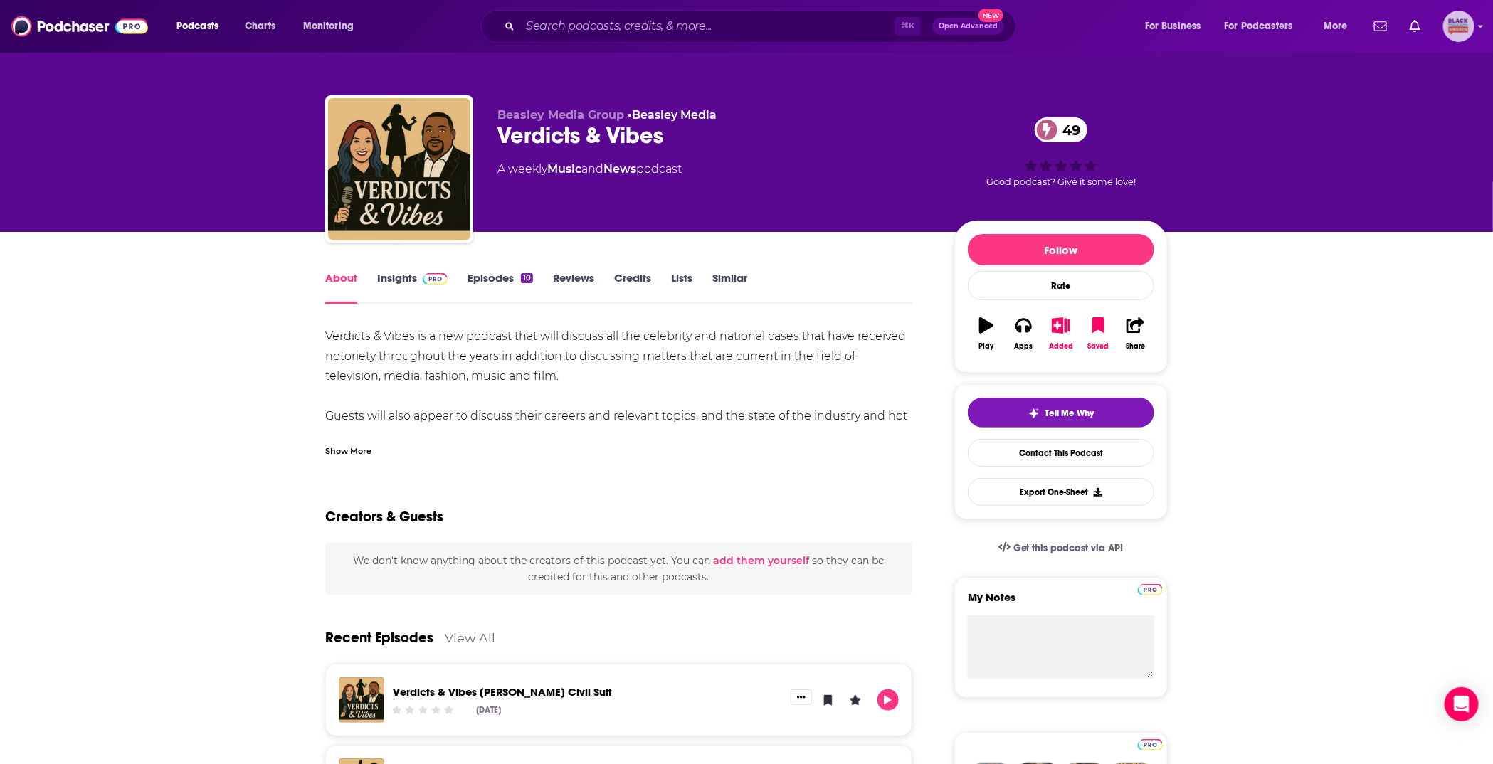
click at [1479, 26] on icon "Show profile menu" at bounding box center [1481, 27] width 5 height 3
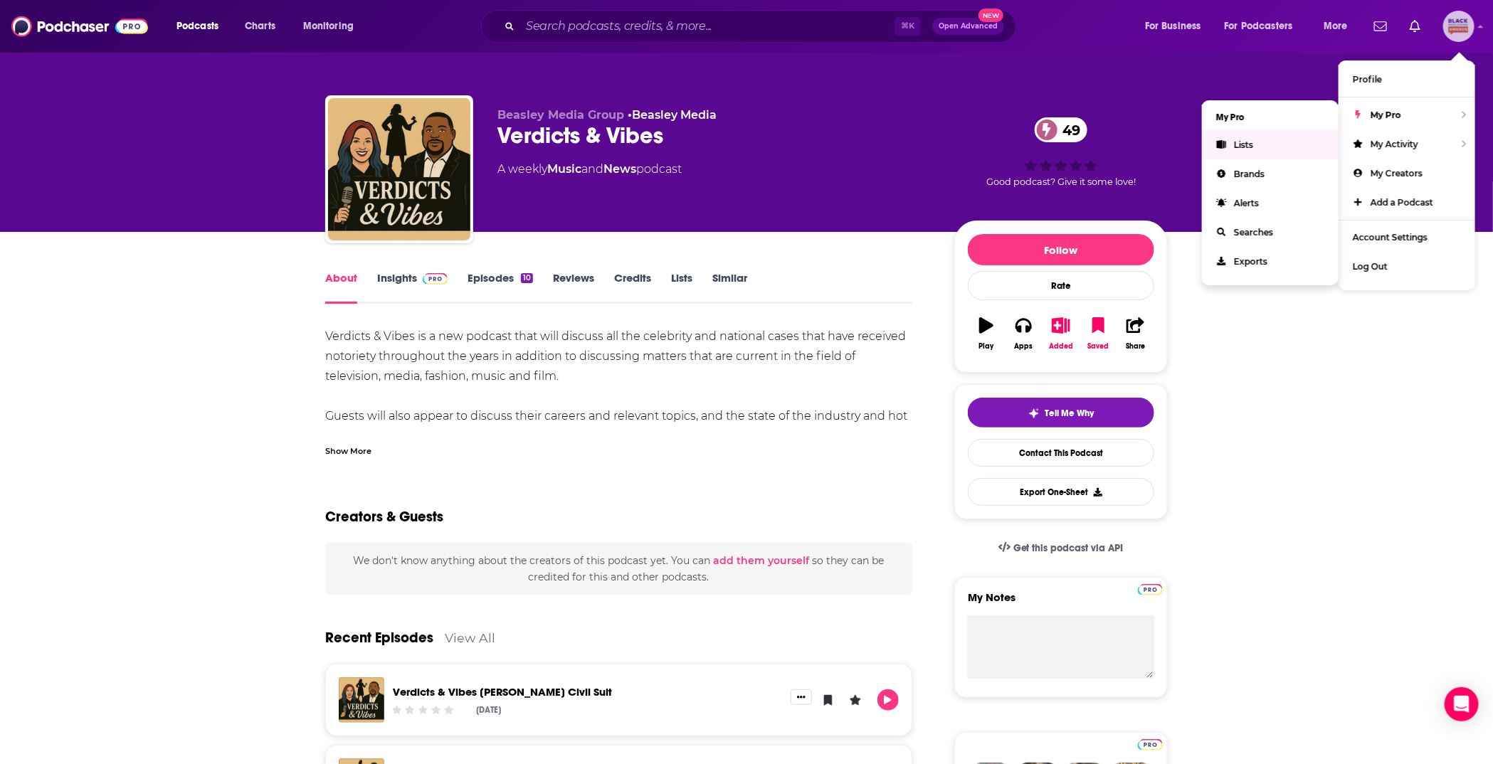
click at [1270, 141] on link "Lists" at bounding box center [1270, 144] width 137 height 29
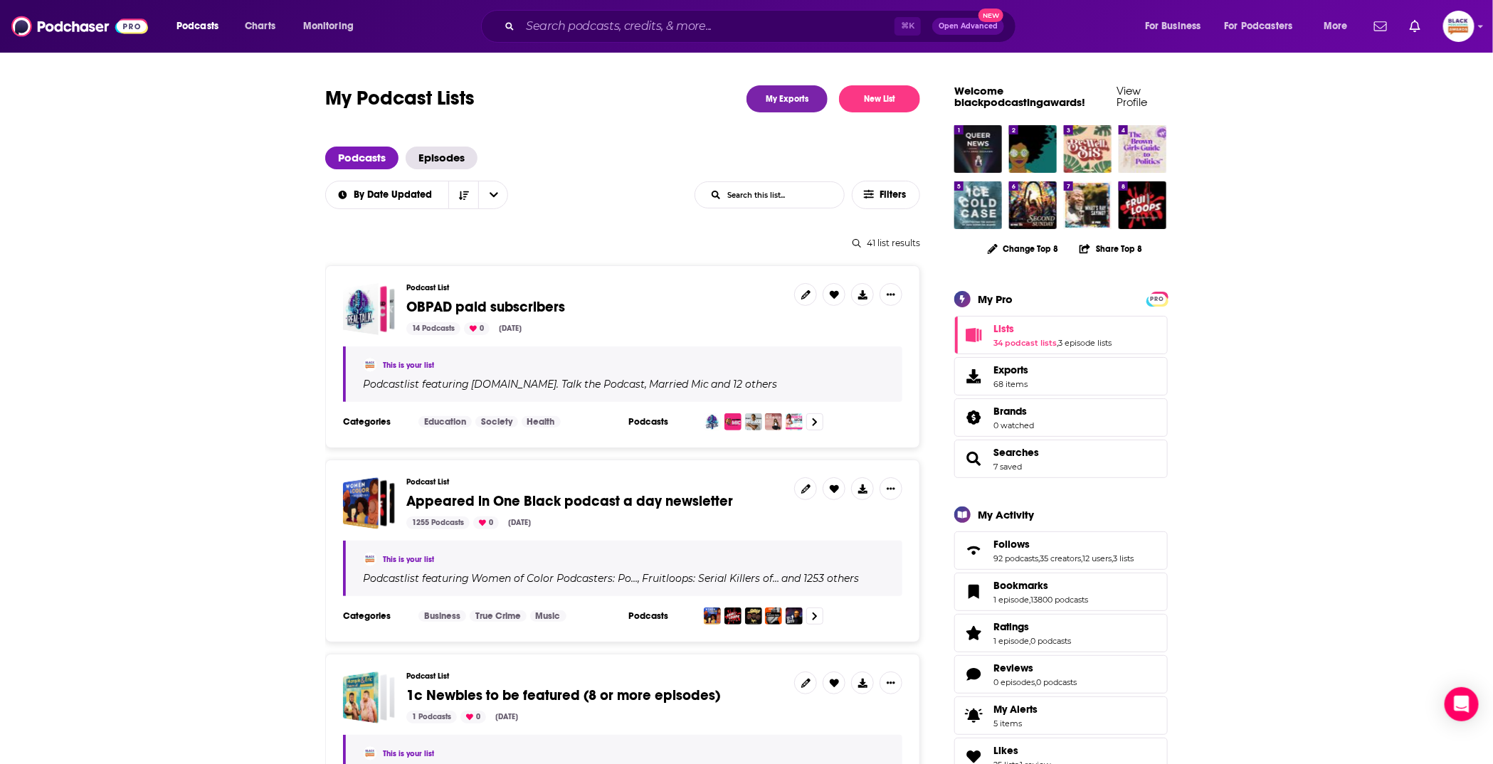
click at [496, 311] on span "OBPAD paid subscribers" at bounding box center [485, 307] width 159 height 18
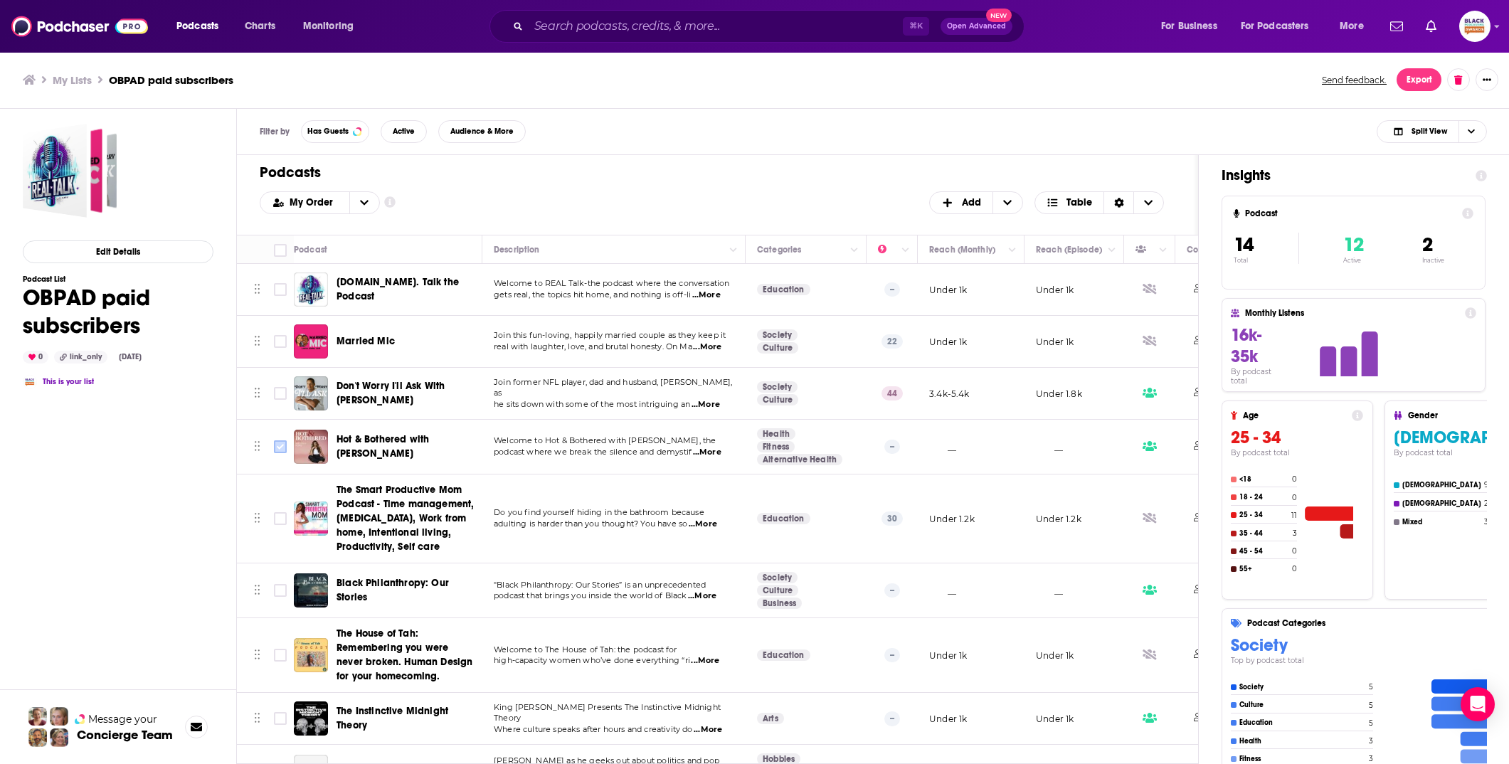
click at [275, 443] on input "Toggle select row" at bounding box center [280, 446] width 13 height 13
checkbox input "true"
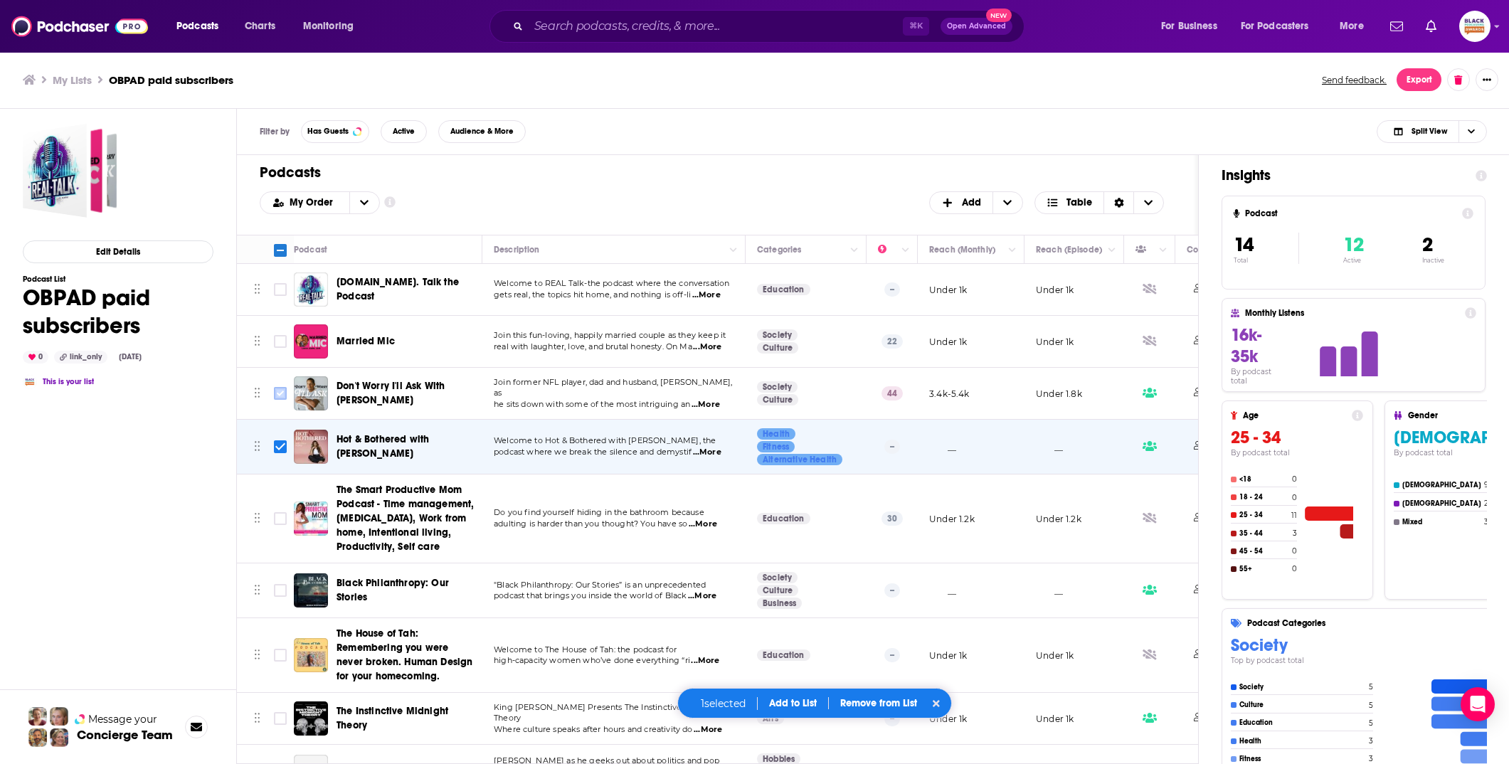
click at [283, 392] on input "Toggle select row" at bounding box center [280, 393] width 13 height 13
checkbox input "true"
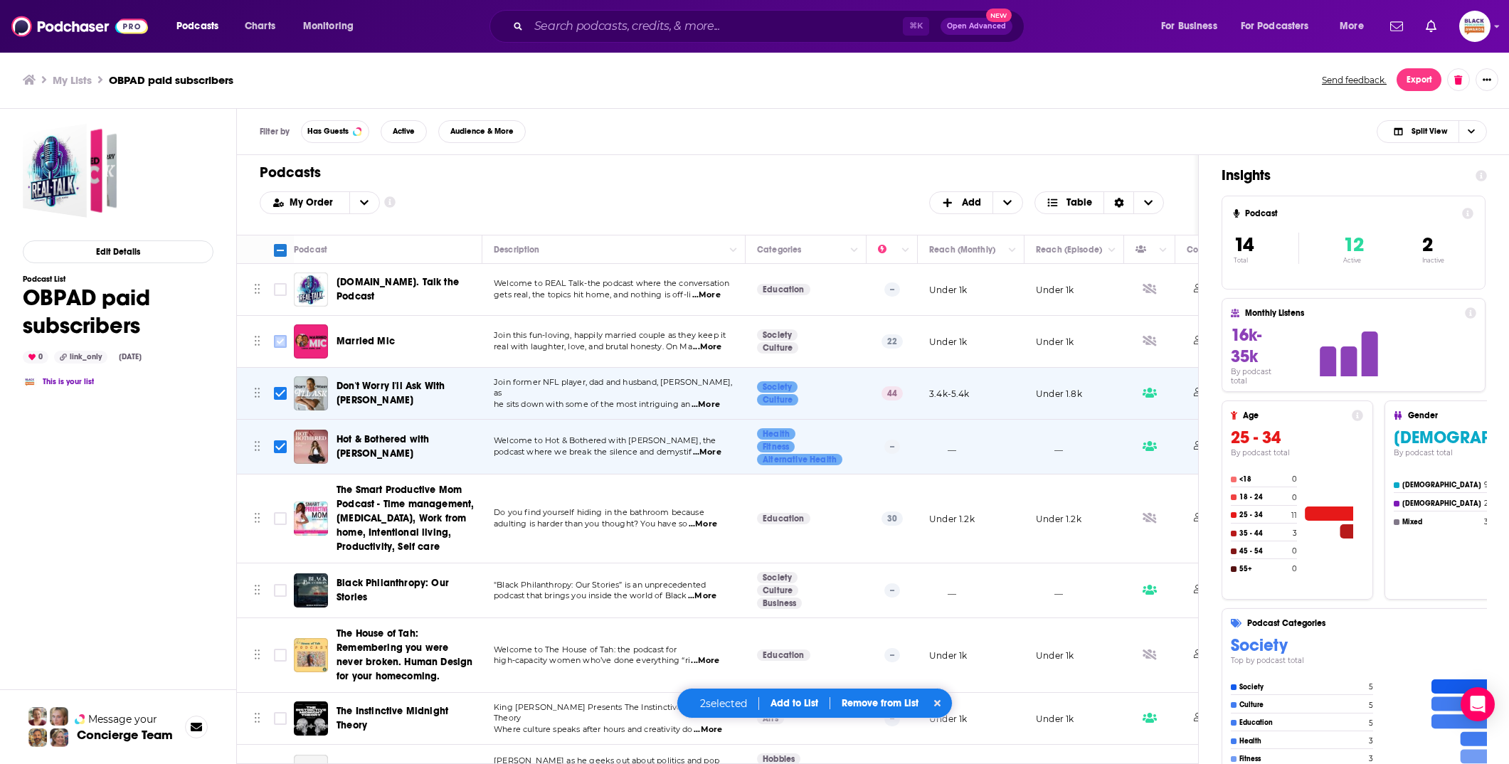
click at [278, 335] on input "Toggle select row" at bounding box center [280, 341] width 13 height 13
checkbox input "true"
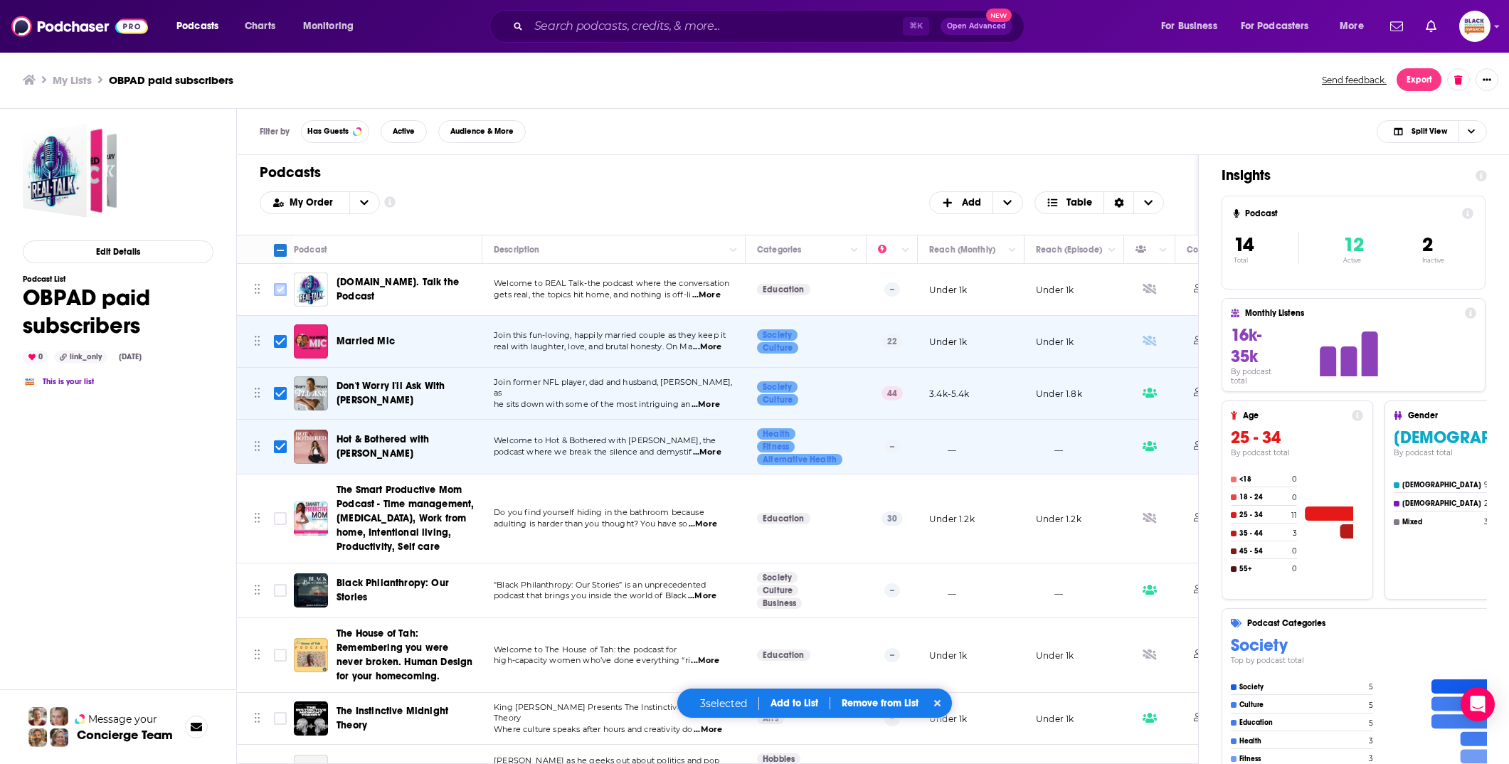
click at [280, 285] on input "Toggle select row" at bounding box center [280, 289] width 13 height 13
checkbox input "true"
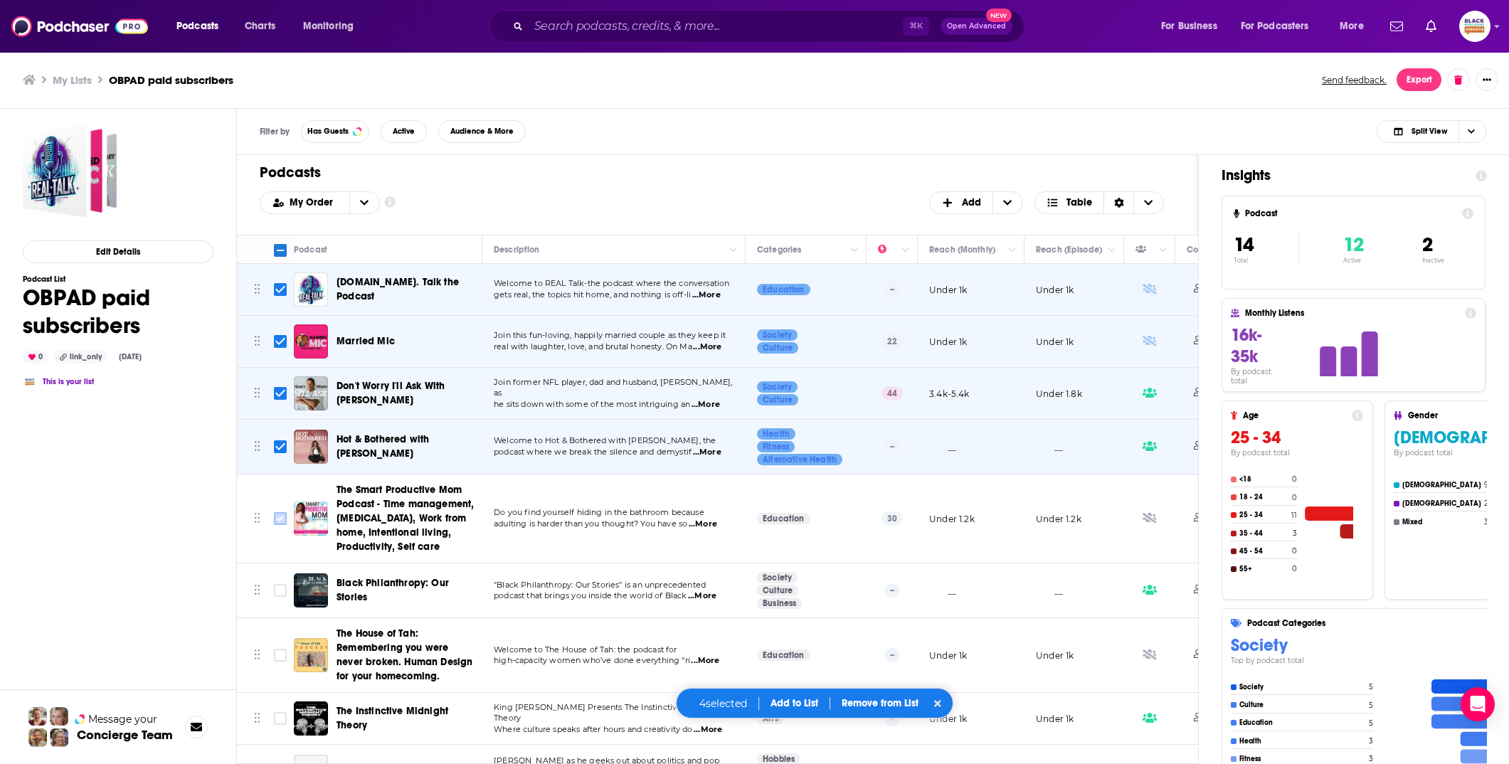
click at [283, 512] on input "Toggle select row" at bounding box center [280, 518] width 13 height 13
checkbox input "true"
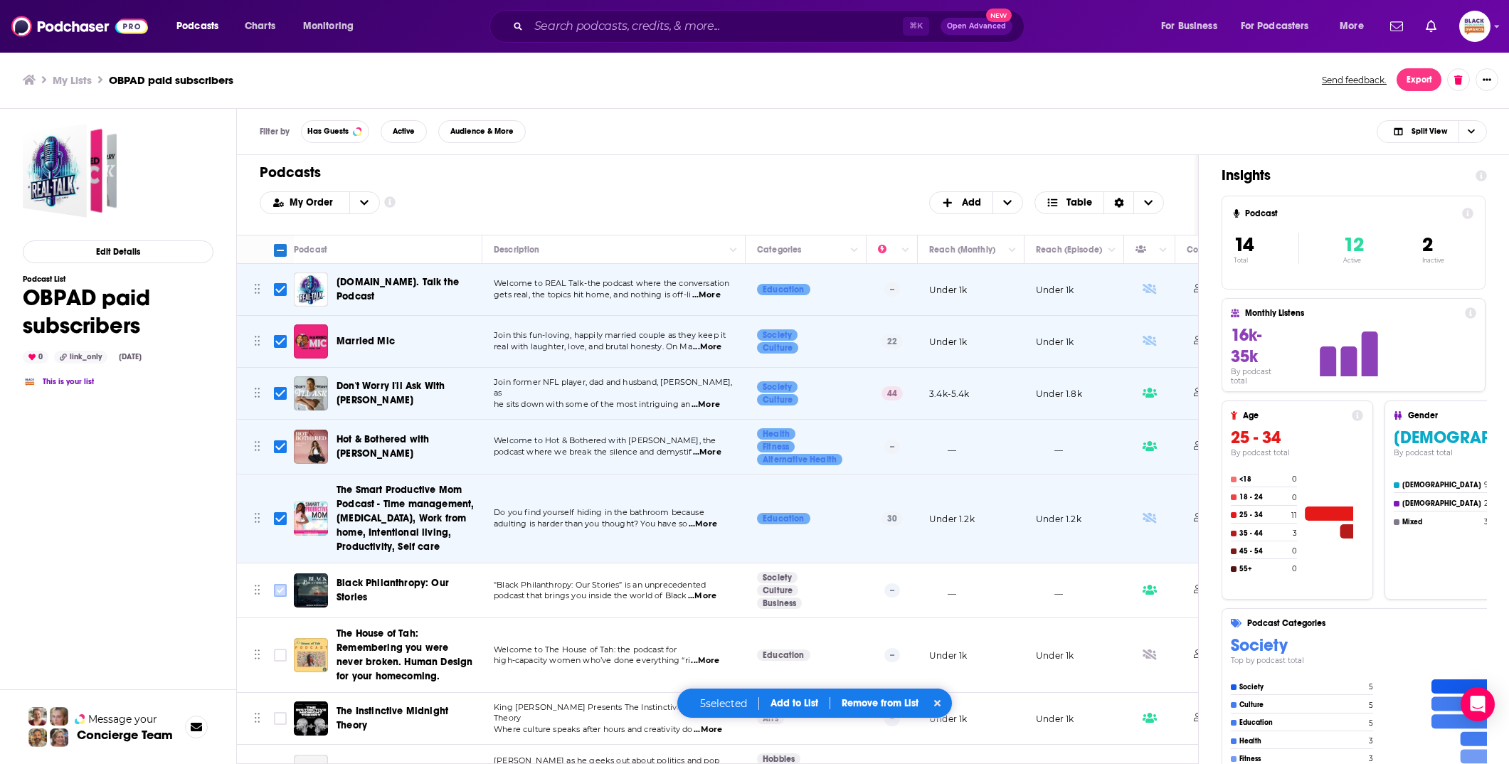
click at [282, 591] on input "Toggle select row" at bounding box center [280, 590] width 13 height 13
checkbox input "true"
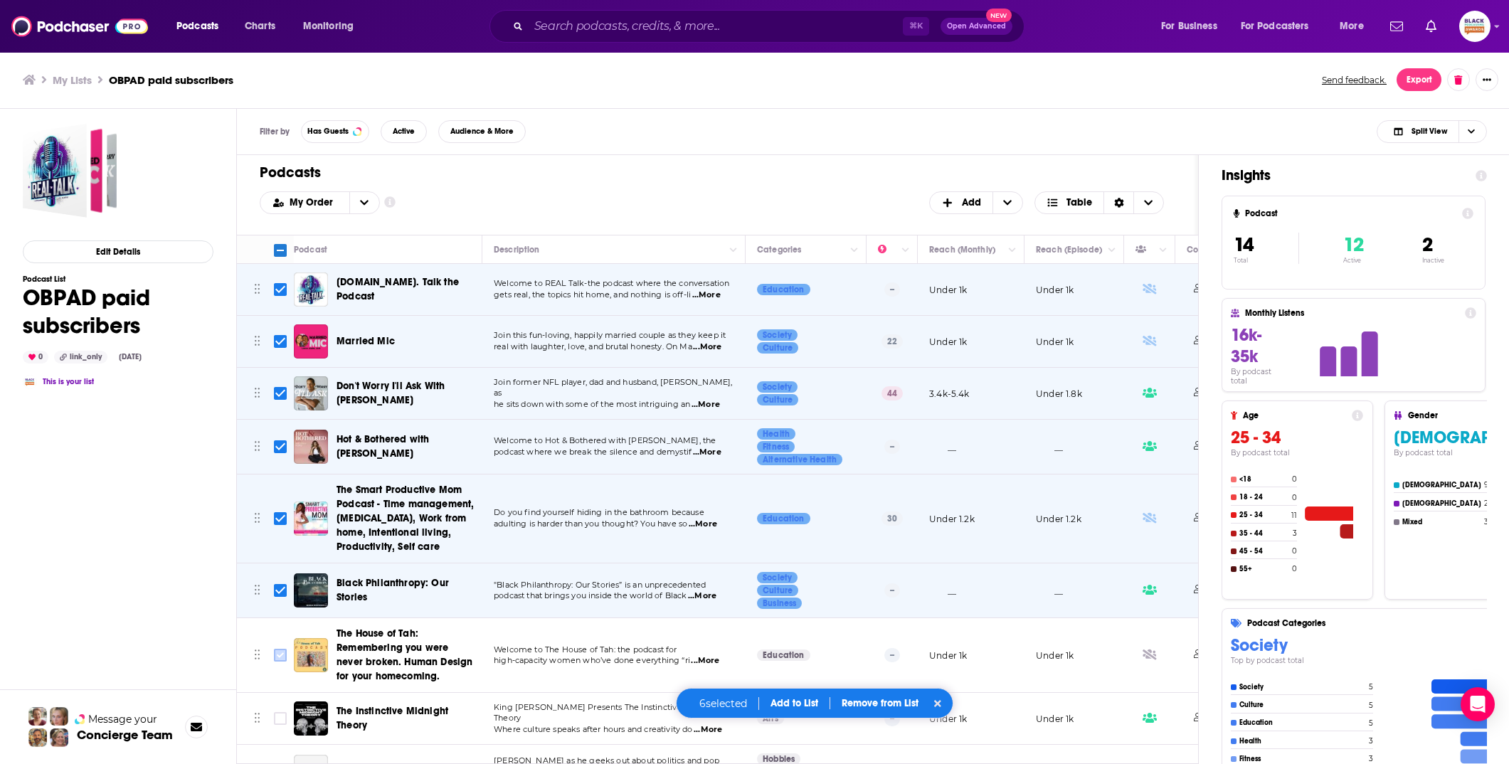
click at [282, 654] on input "Toggle select row" at bounding box center [280, 655] width 13 height 13
checkbox input "true"
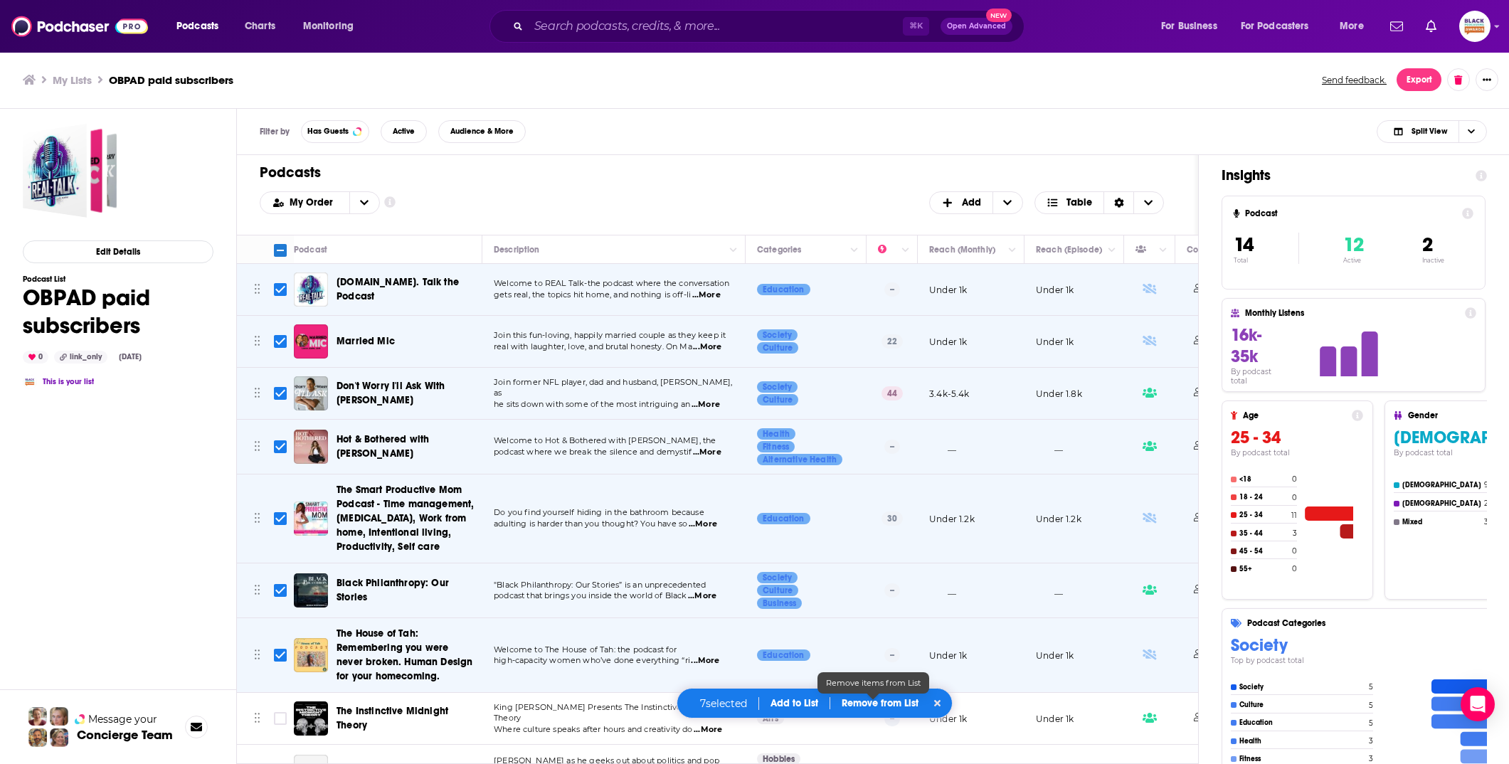
click at [902, 705] on p "Remove from List" at bounding box center [880, 703] width 77 height 12
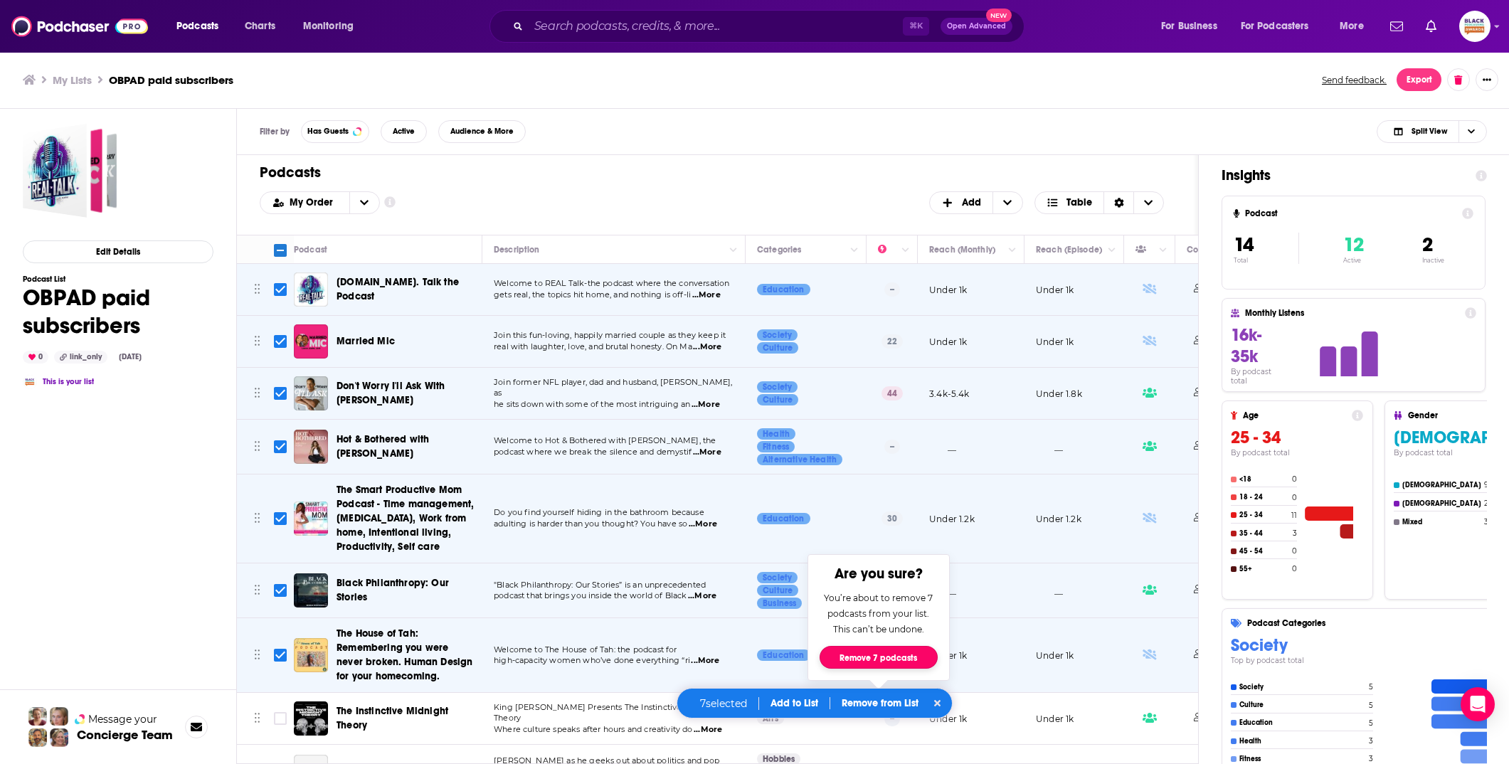
click at [845, 653] on button "Remove 7 podcasts" at bounding box center [879, 657] width 118 height 23
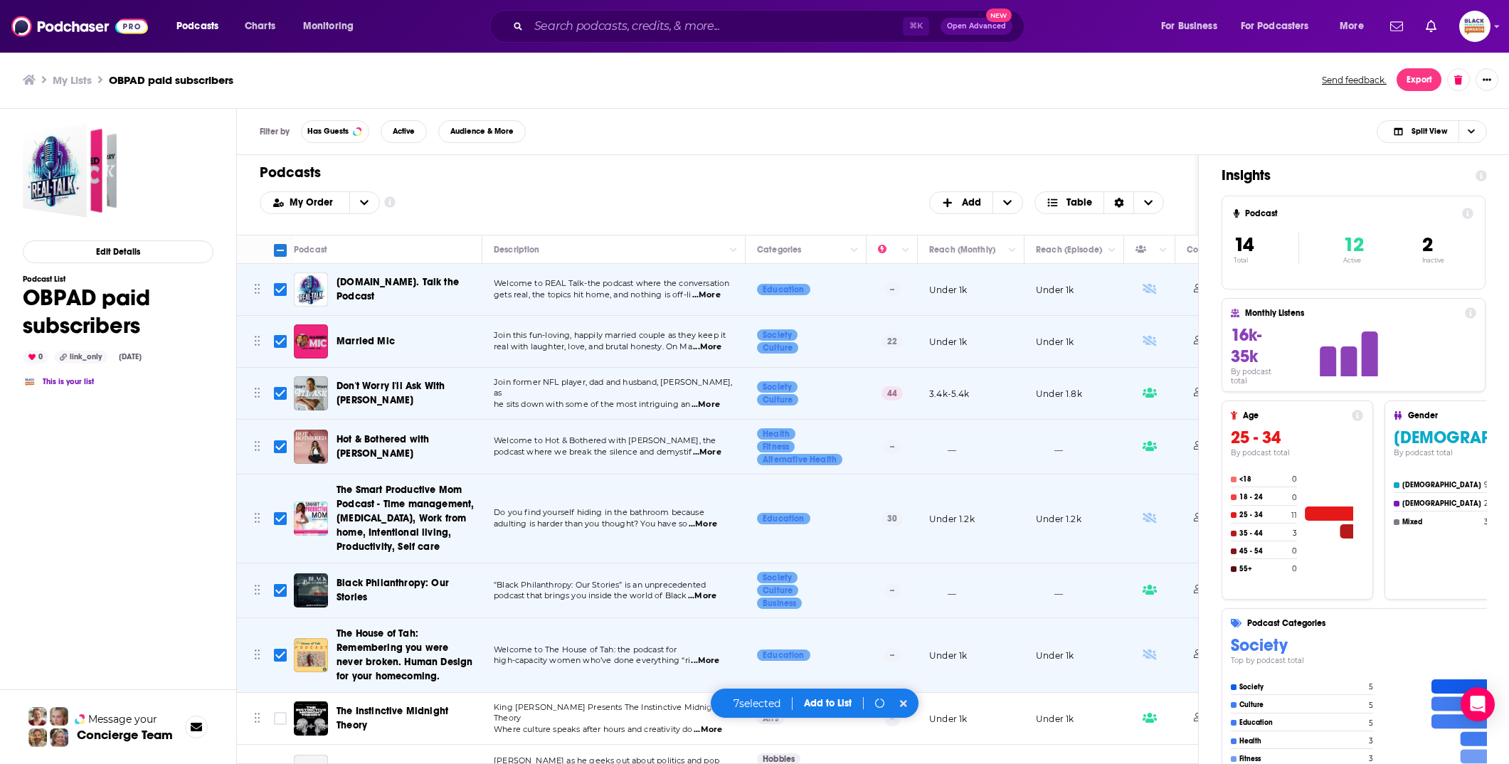
checkbox input "false"
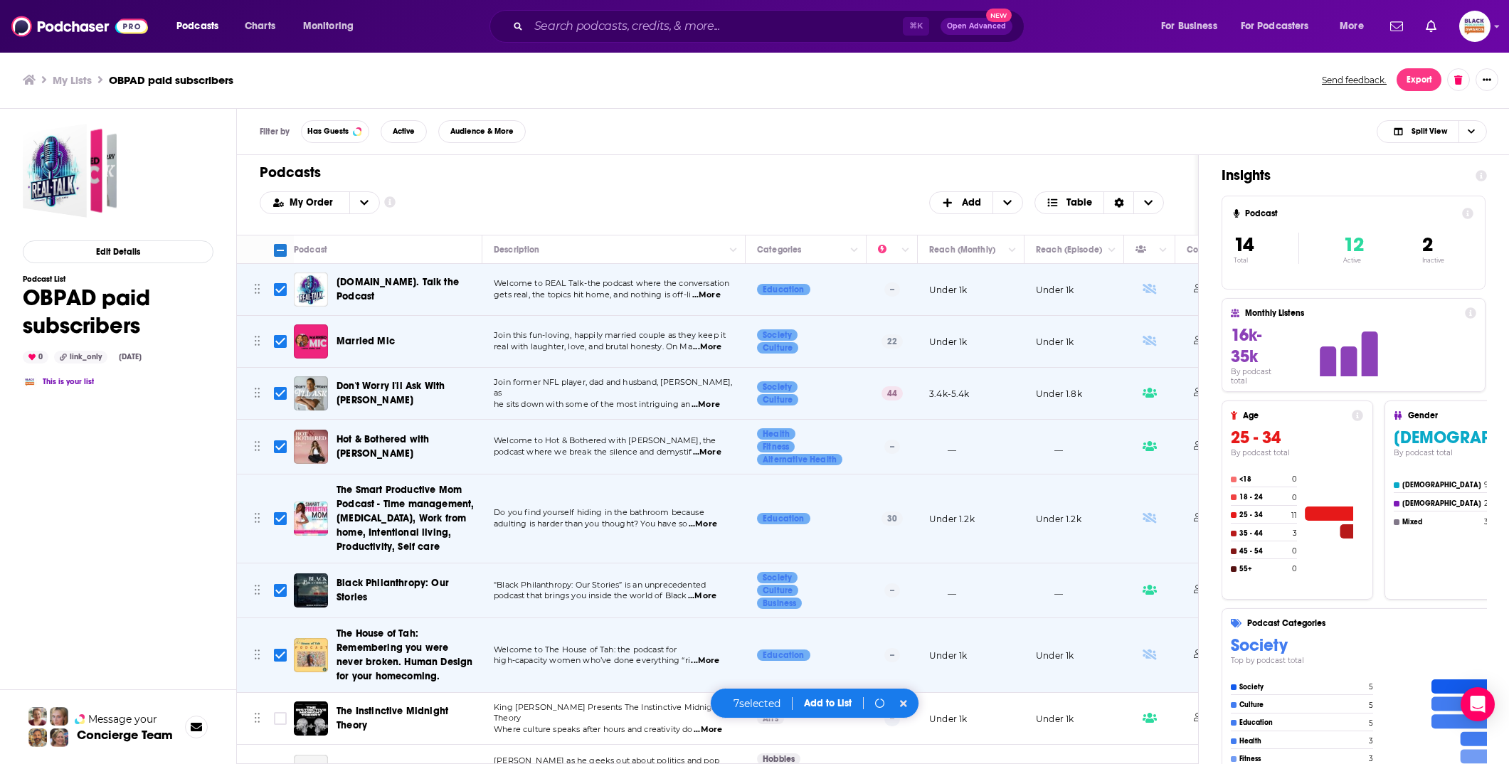
checkbox input "false"
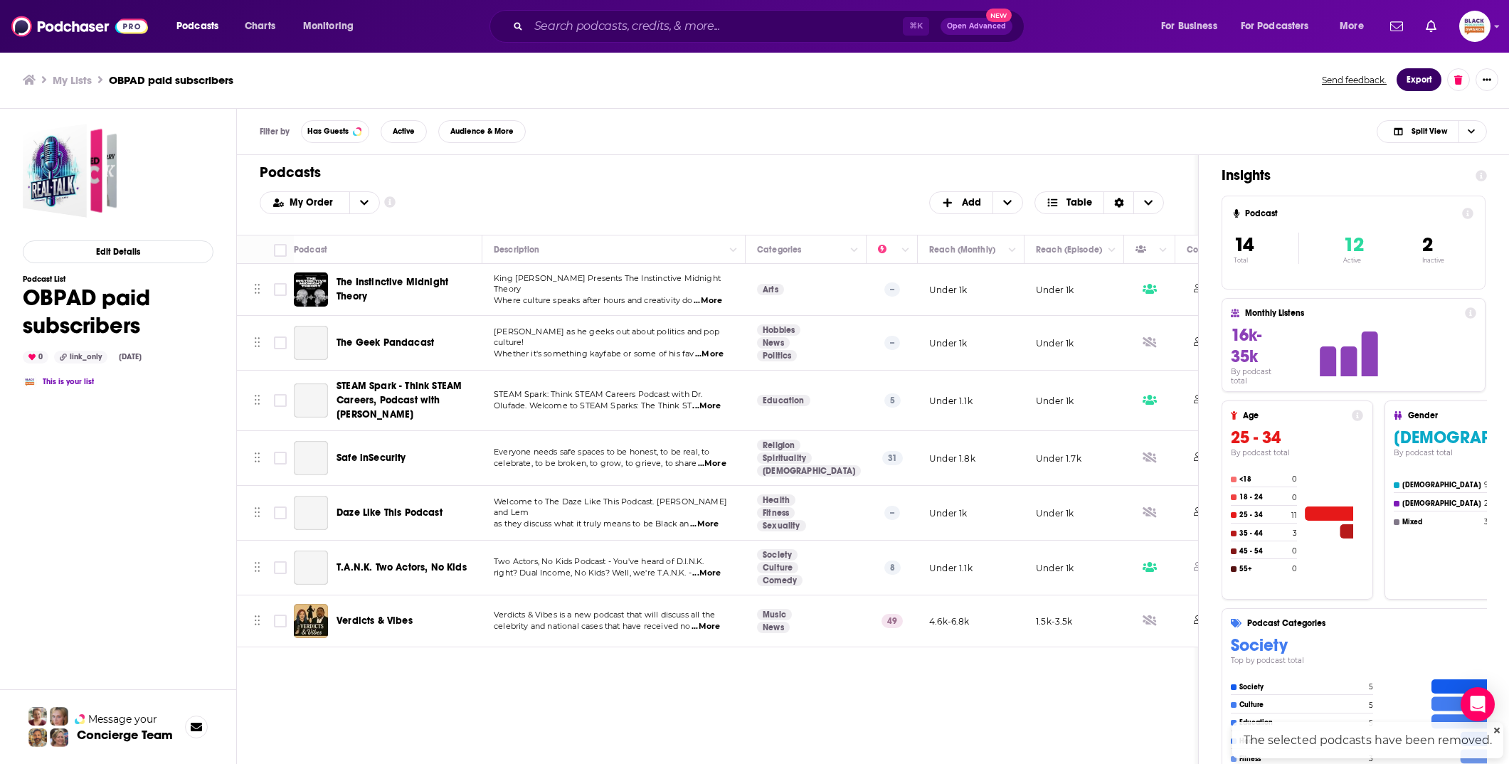
click at [1418, 78] on button "Export" at bounding box center [1419, 79] width 45 height 23
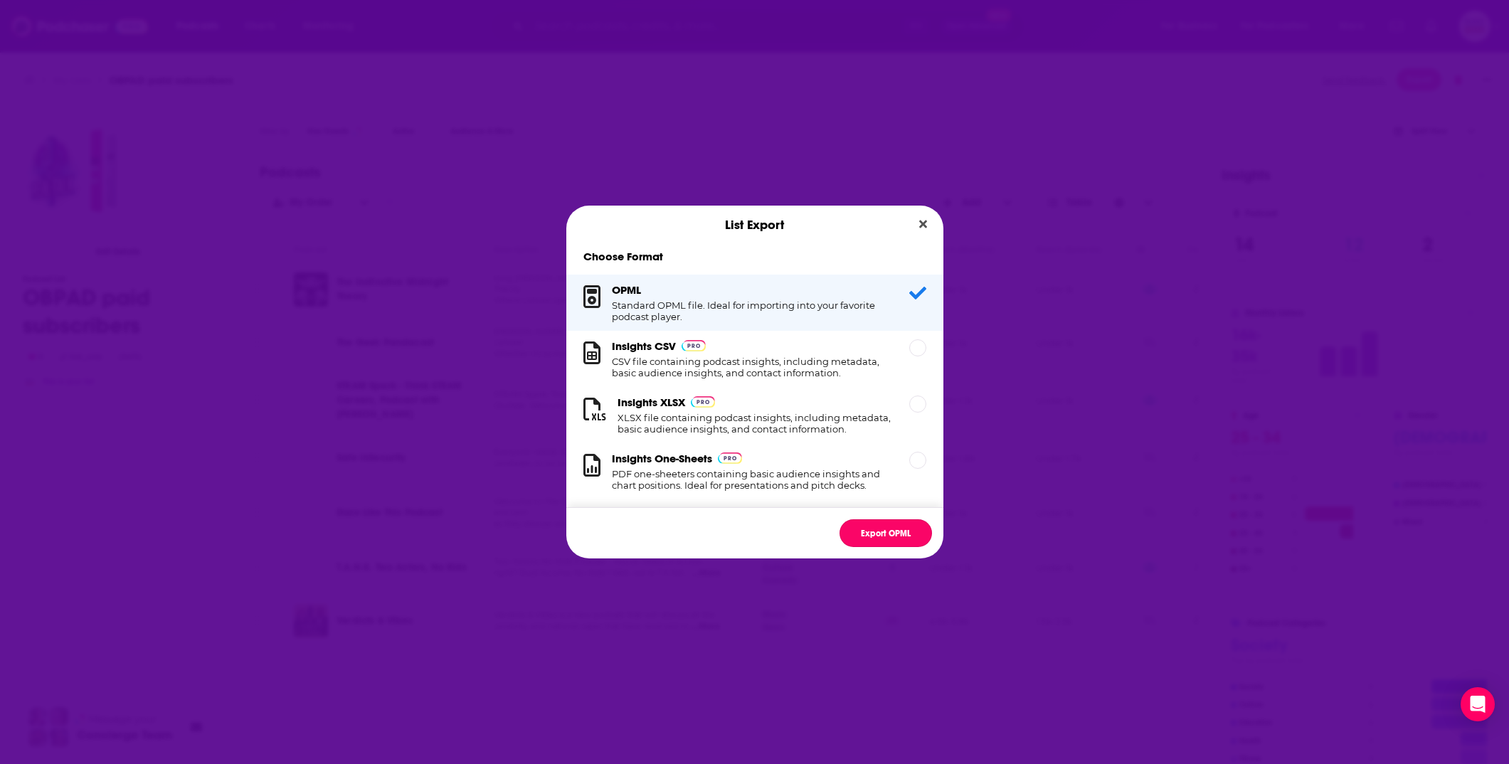
click at [894, 532] on button "Export OPML" at bounding box center [886, 533] width 92 height 28
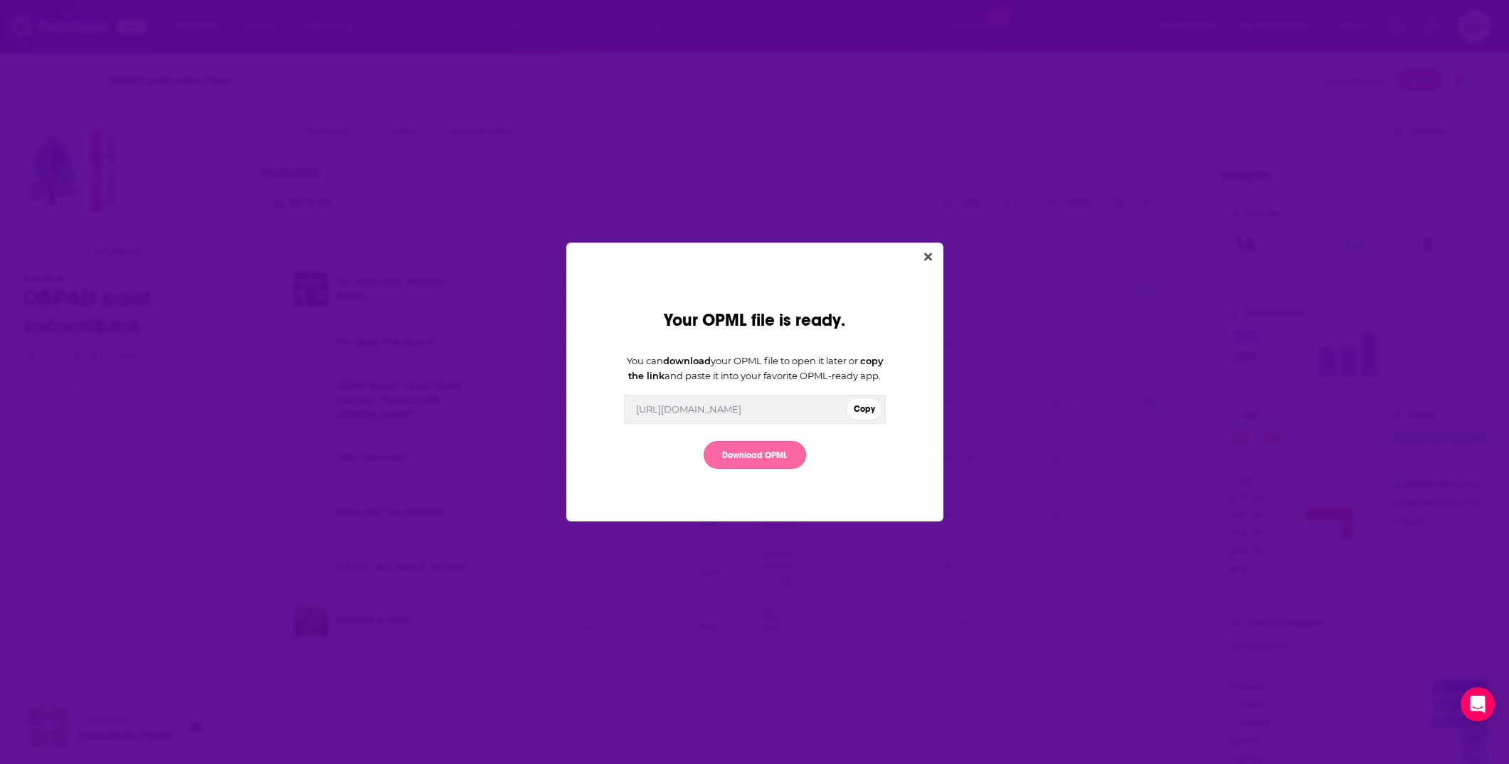
click at [780, 469] on link "Download OPML" at bounding box center [755, 455] width 102 height 28
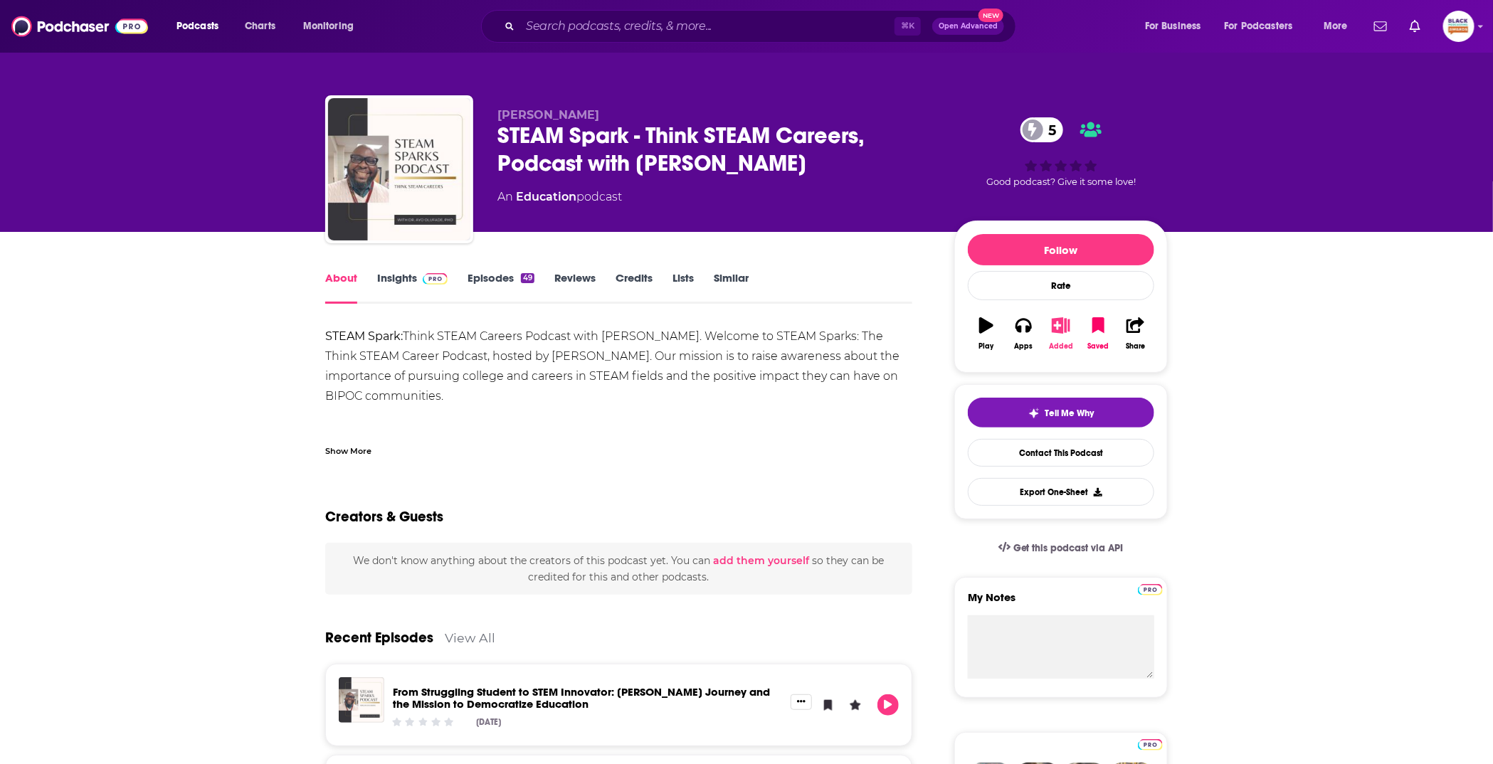
click at [1057, 317] on icon "button" at bounding box center [1061, 325] width 18 height 16
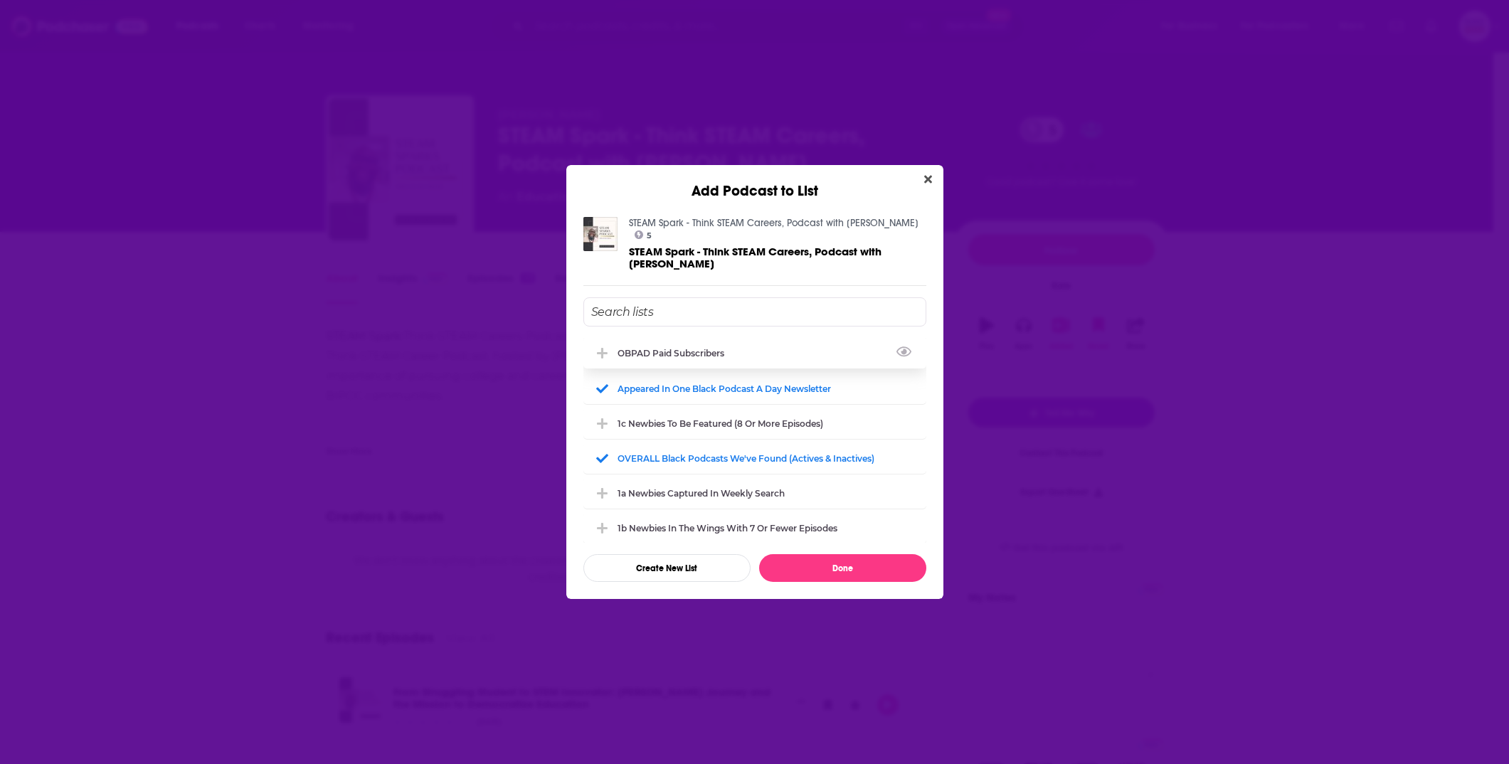
click at [672, 337] on div "OBPAD paid subscribers" at bounding box center [754, 352] width 343 height 31
click at [839, 559] on button "Done" at bounding box center [842, 568] width 167 height 28
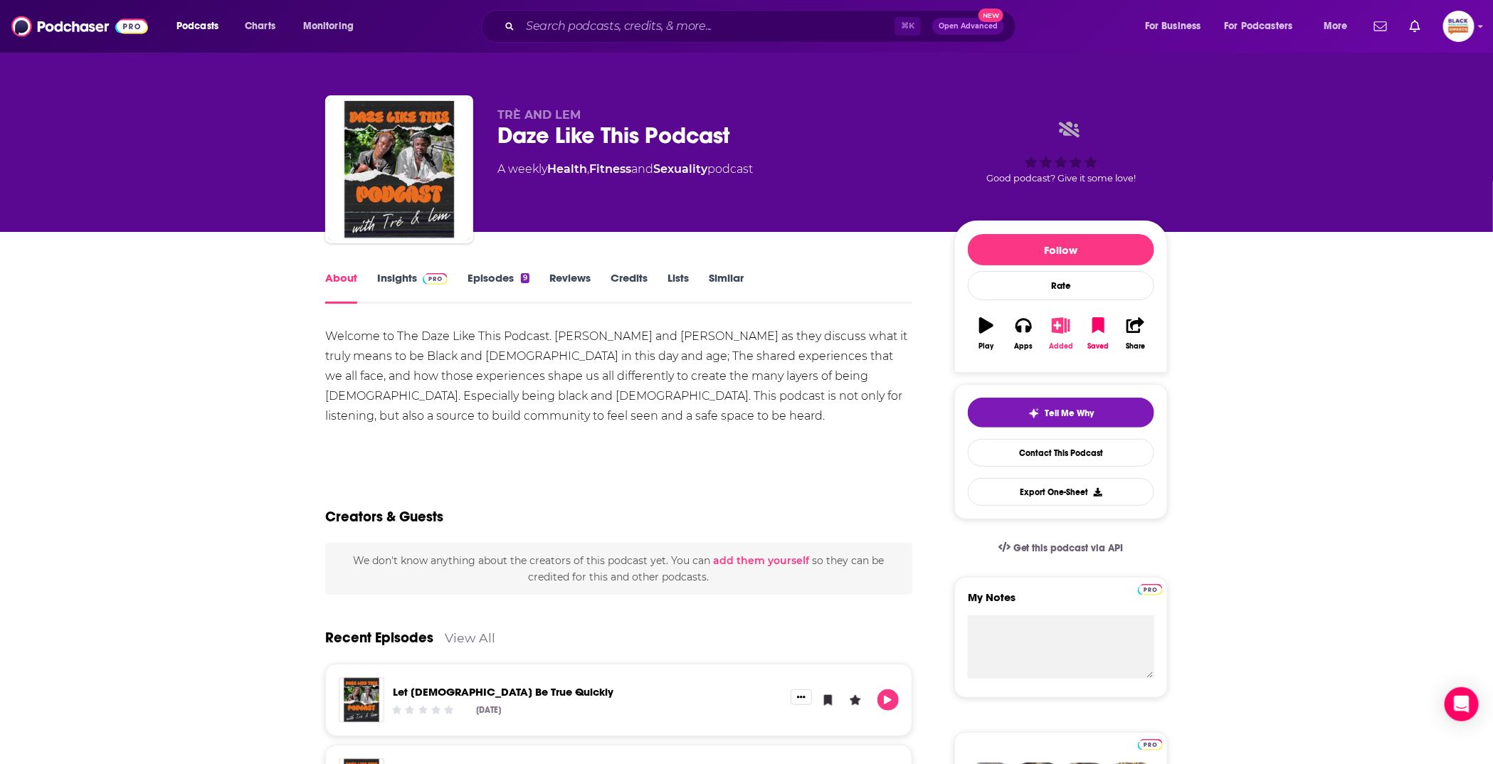
click at [1060, 334] on button "Added" at bounding box center [1060, 333] width 37 height 51
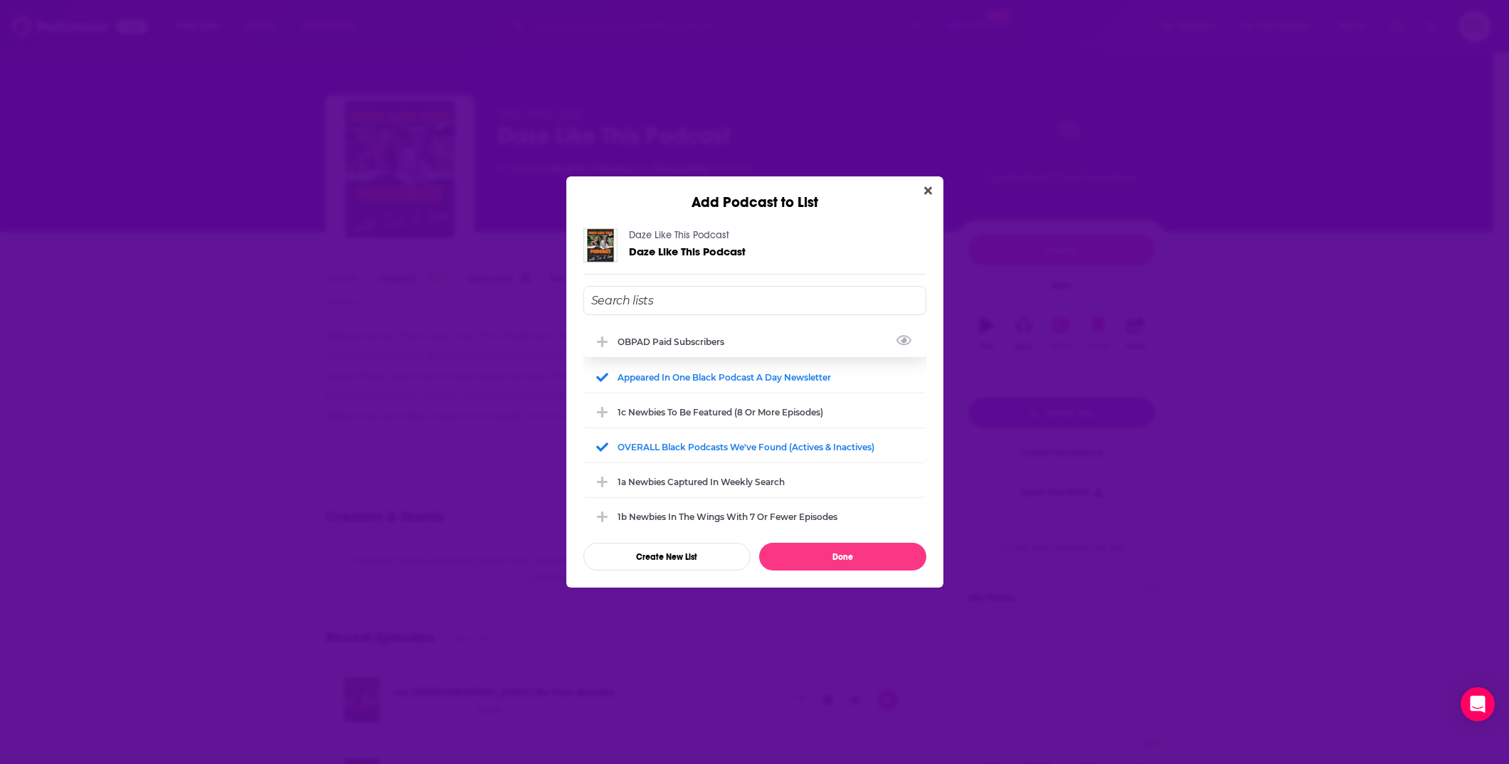
click at [696, 343] on div "OBPAD paid subscribers" at bounding box center [675, 342] width 115 height 11
click at [852, 553] on button "Done" at bounding box center [842, 557] width 167 height 28
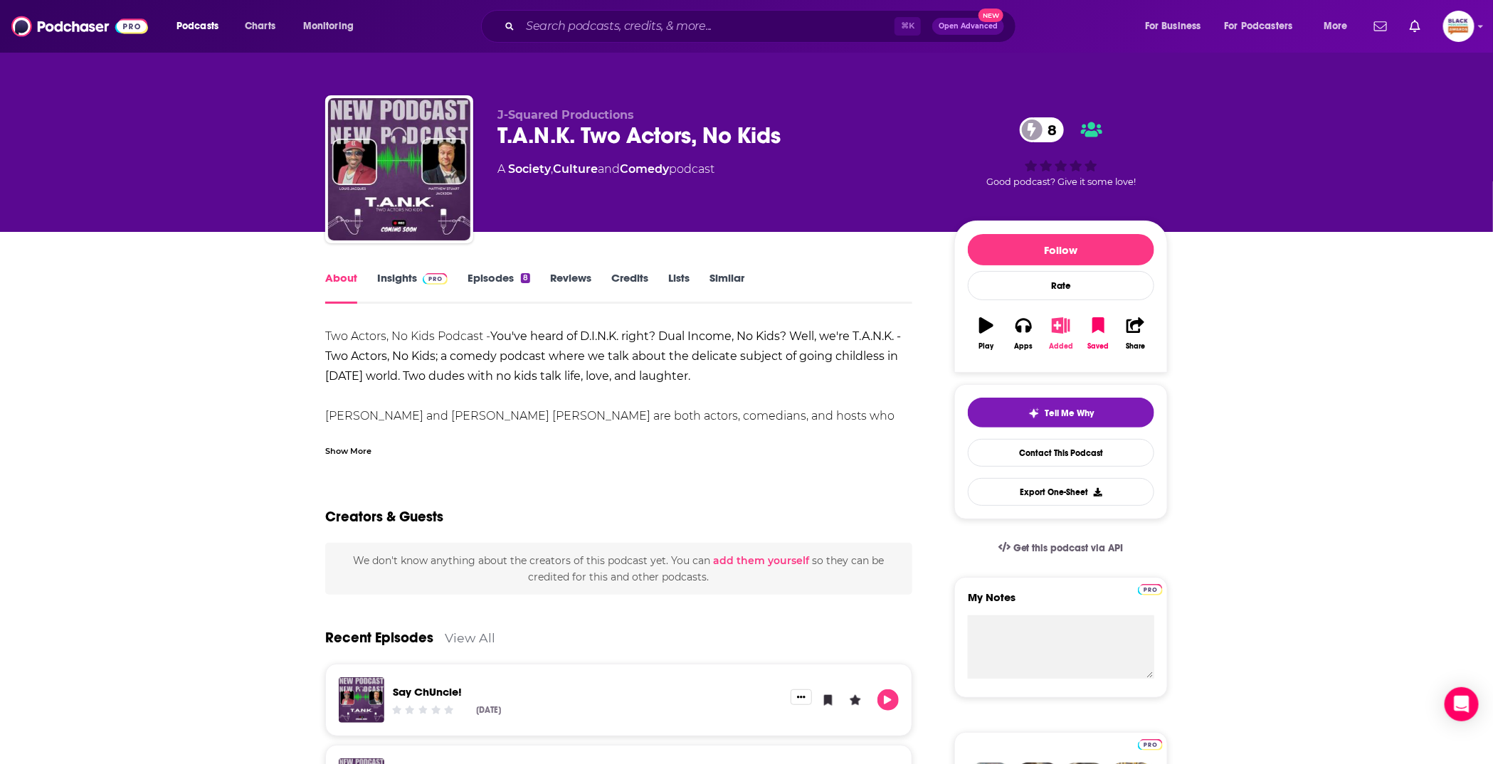
click at [1061, 324] on icon "button" at bounding box center [1061, 325] width 18 height 16
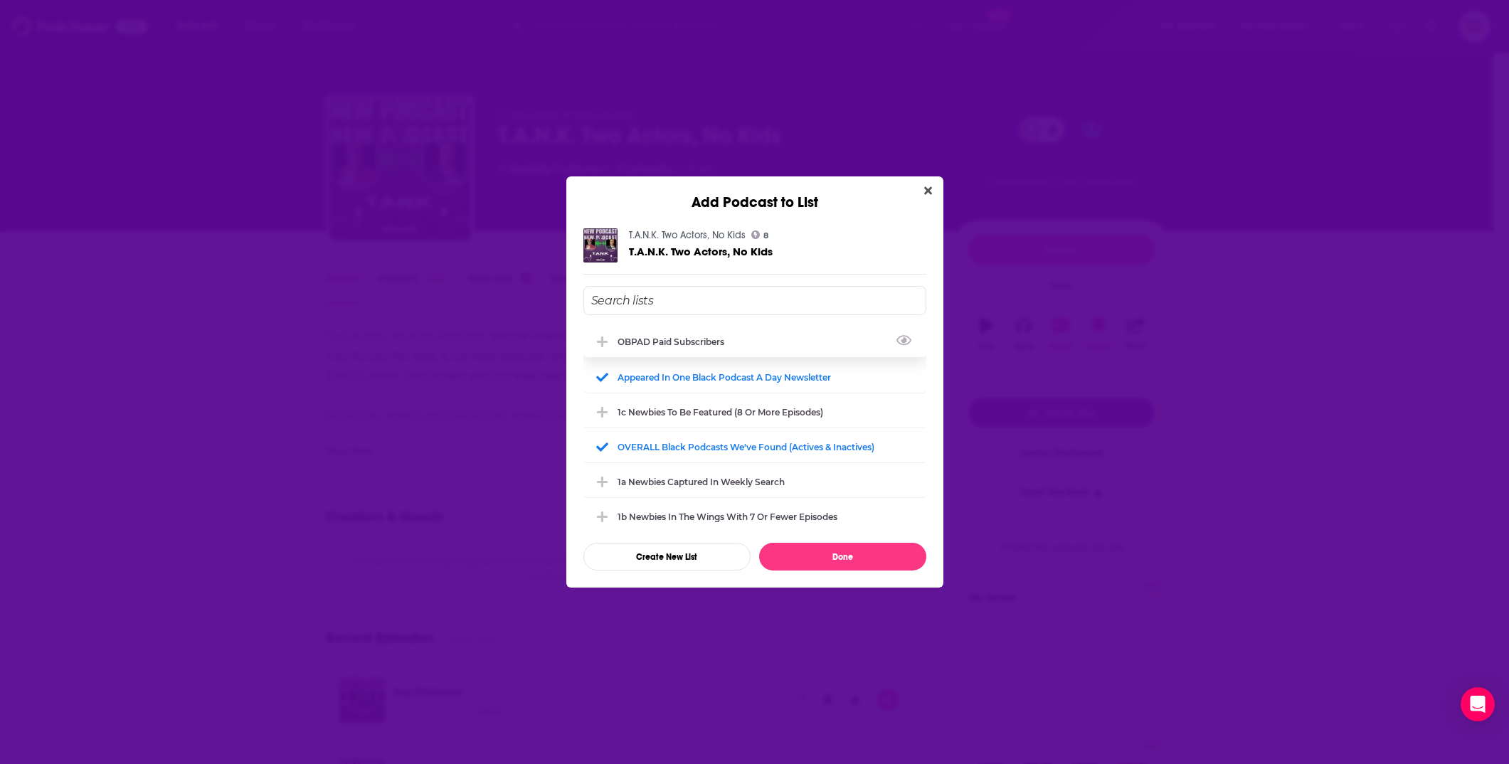
click at [670, 350] on div "OBPAD paid subscribers" at bounding box center [754, 341] width 343 height 31
click at [823, 551] on button "Done" at bounding box center [842, 557] width 167 height 28
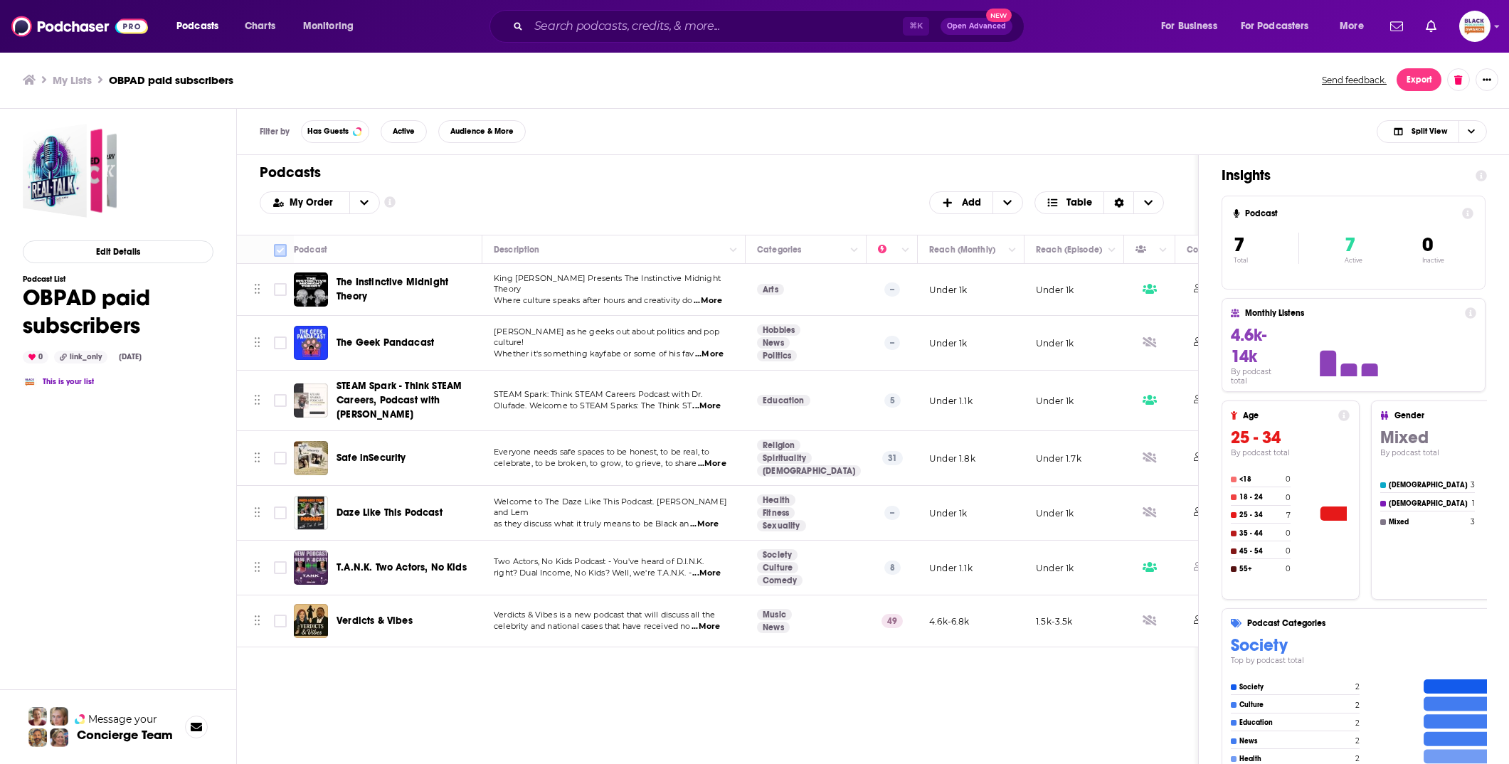
click at [283, 245] on input "Toggle select all" at bounding box center [280, 250] width 13 height 13
checkbox input "true"
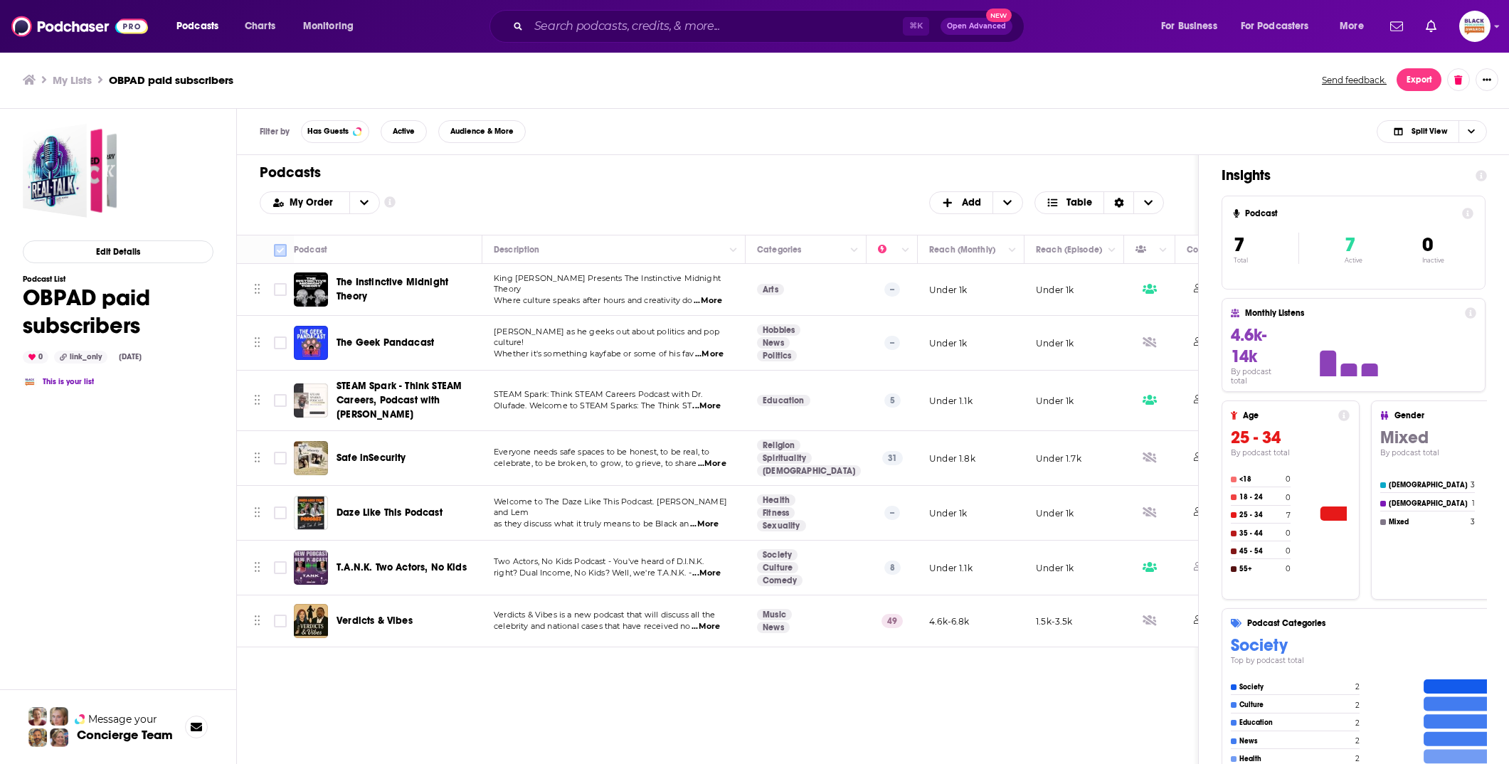
checkbox input "true"
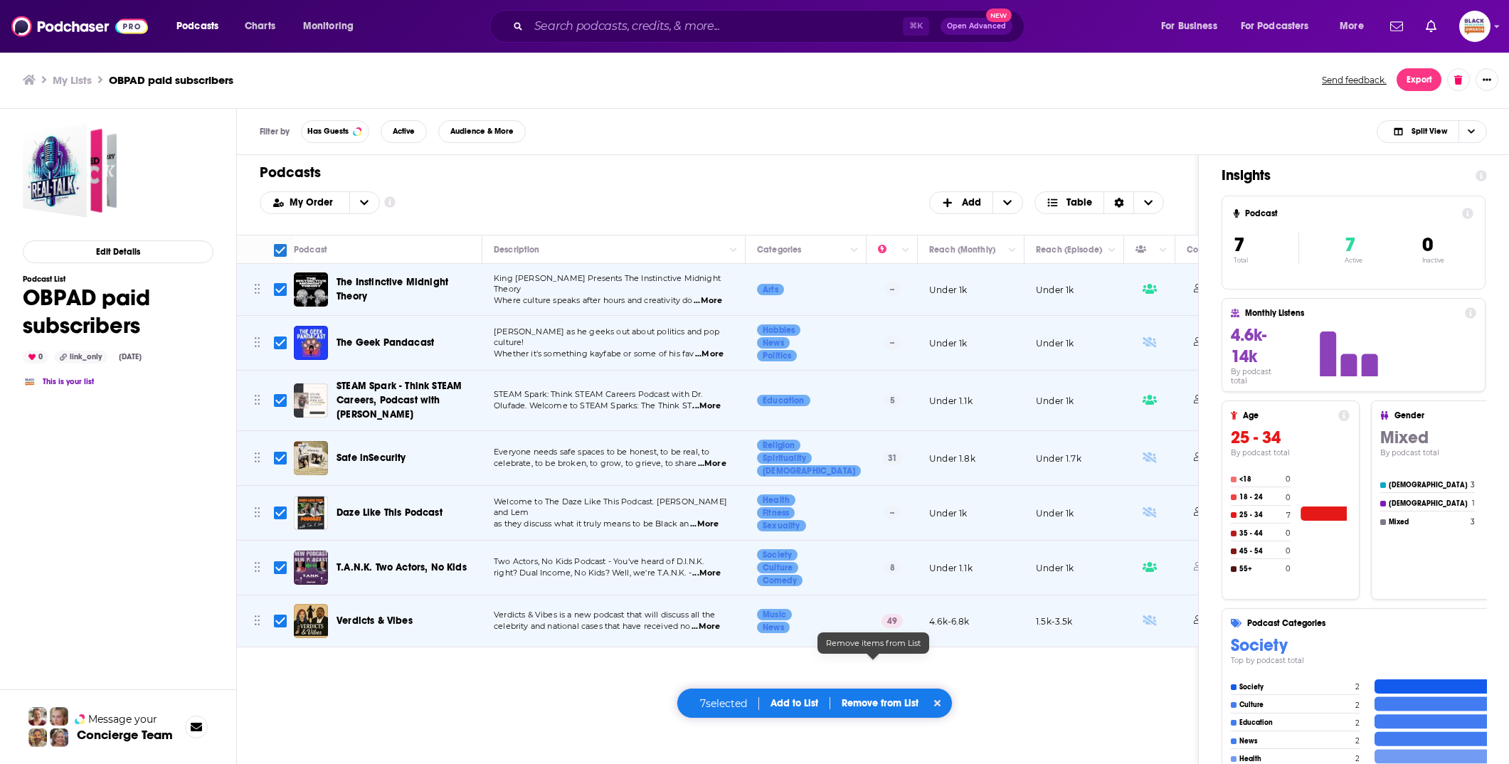
click at [882, 708] on p "Remove from List" at bounding box center [880, 703] width 77 height 12
click at [909, 658] on button "Remove 7 podcasts" at bounding box center [879, 657] width 118 height 23
checkbox input "false"
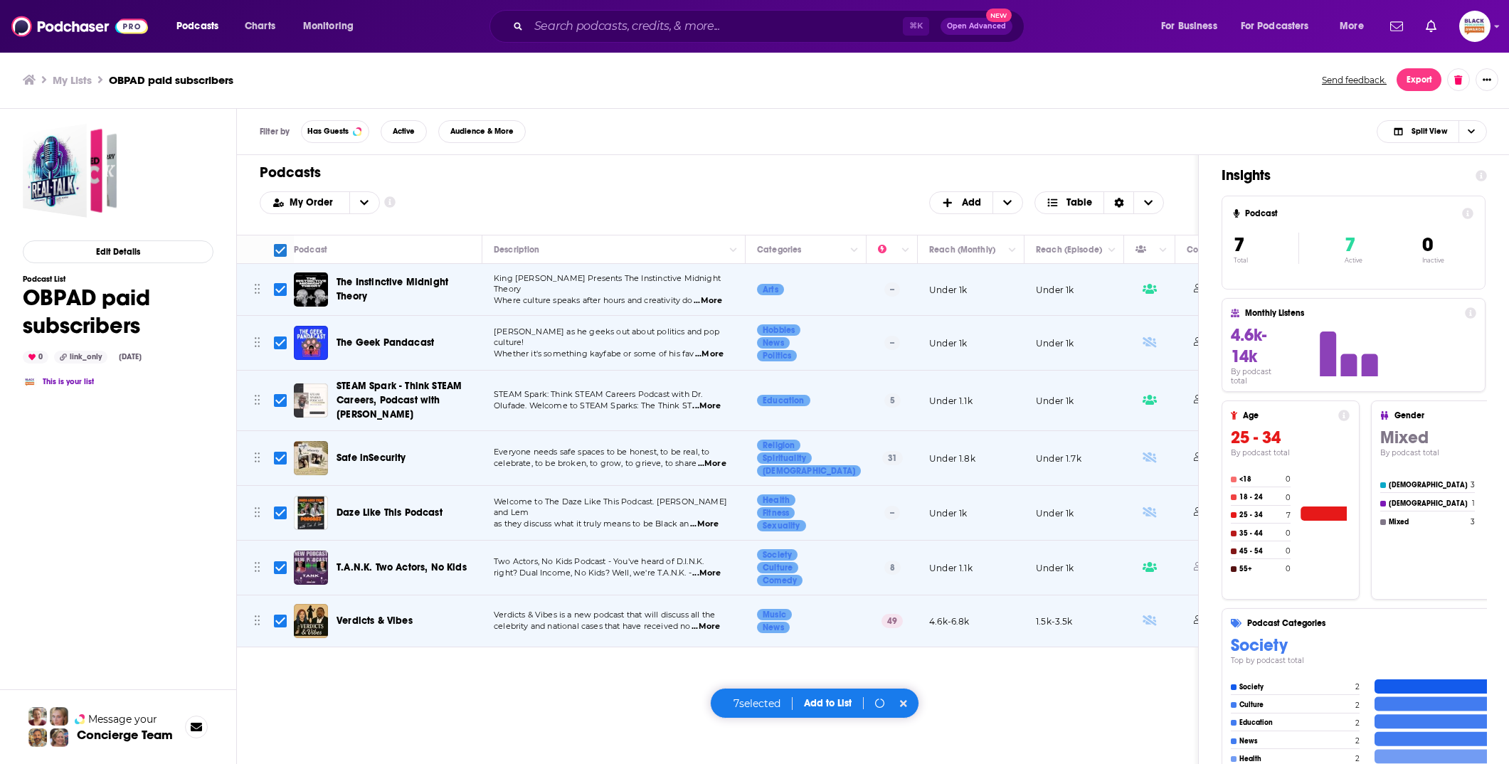
checkbox input "false"
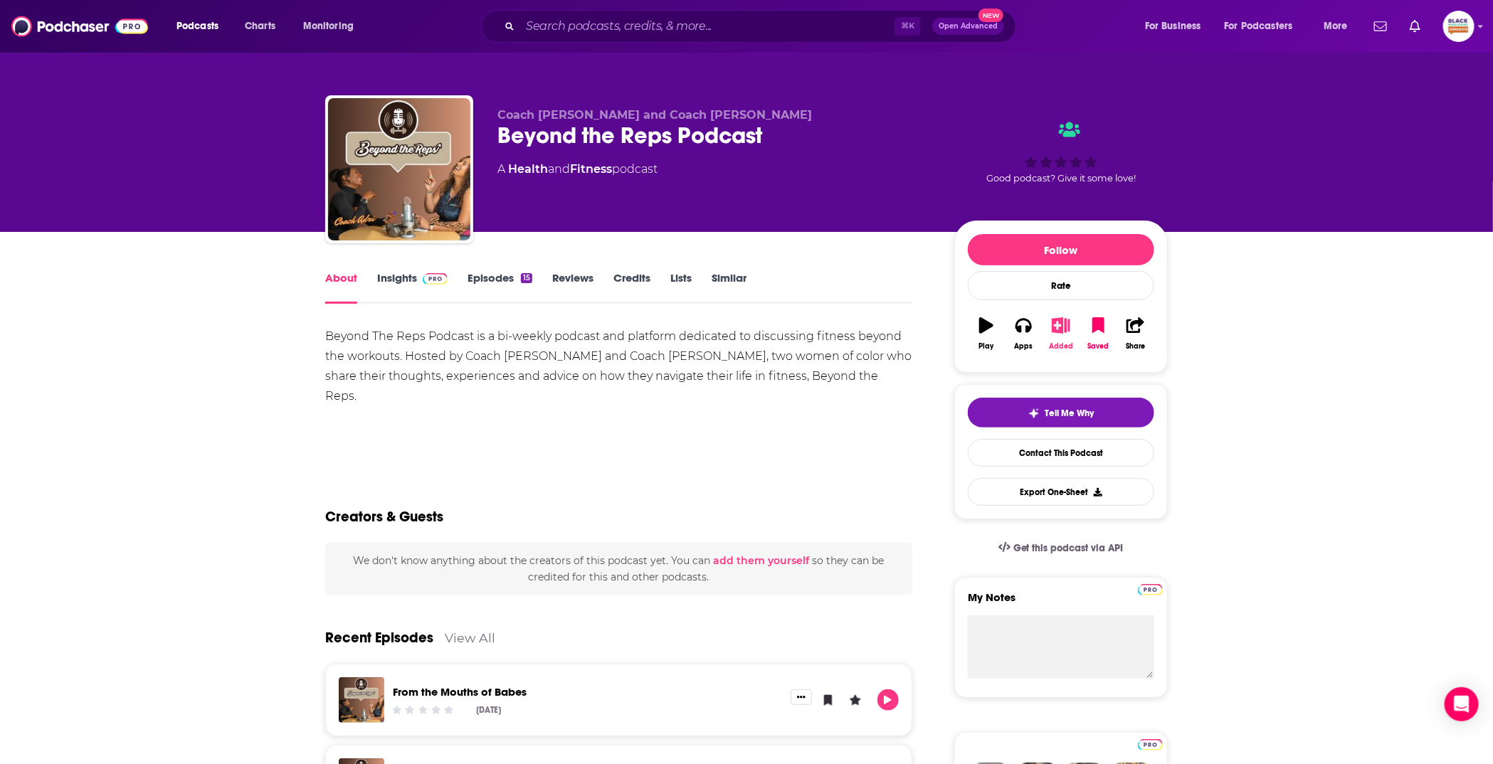
click at [1065, 324] on icon "button" at bounding box center [1061, 325] width 18 height 16
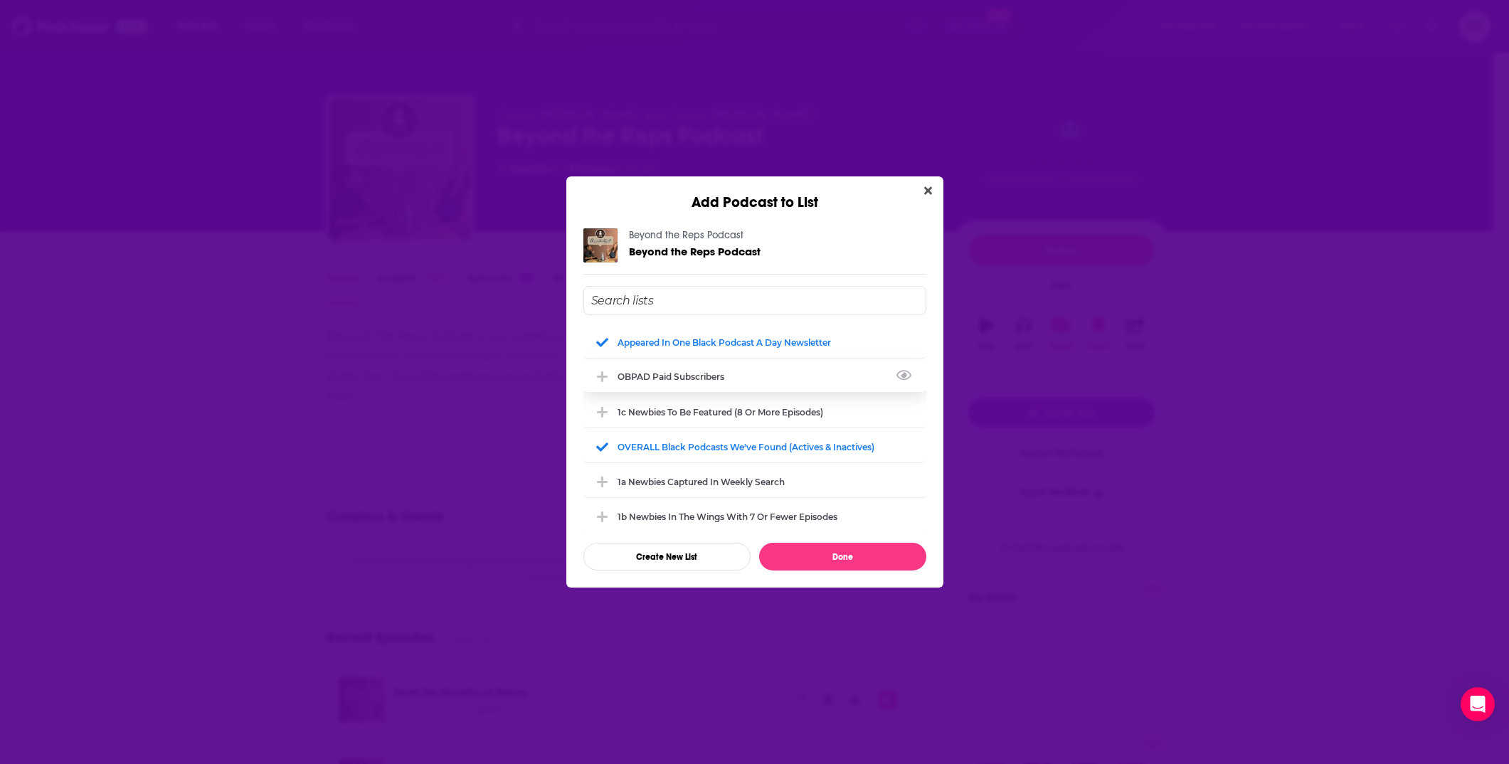
click at [672, 381] on div "OBPAD paid subscribers" at bounding box center [675, 376] width 115 height 11
click at [882, 551] on button "Done" at bounding box center [842, 557] width 167 height 28
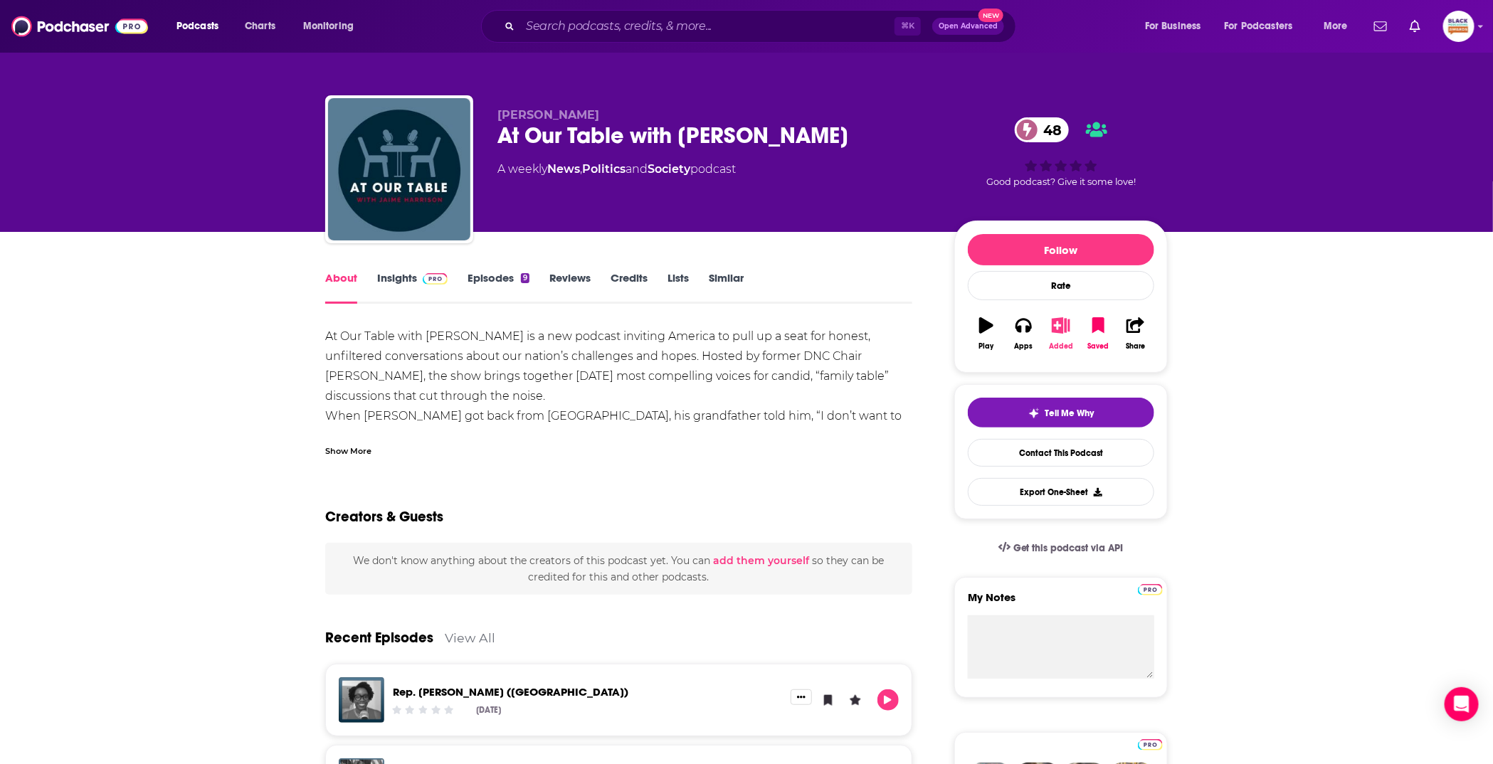
click at [1060, 331] on icon "button" at bounding box center [1061, 325] width 18 height 16
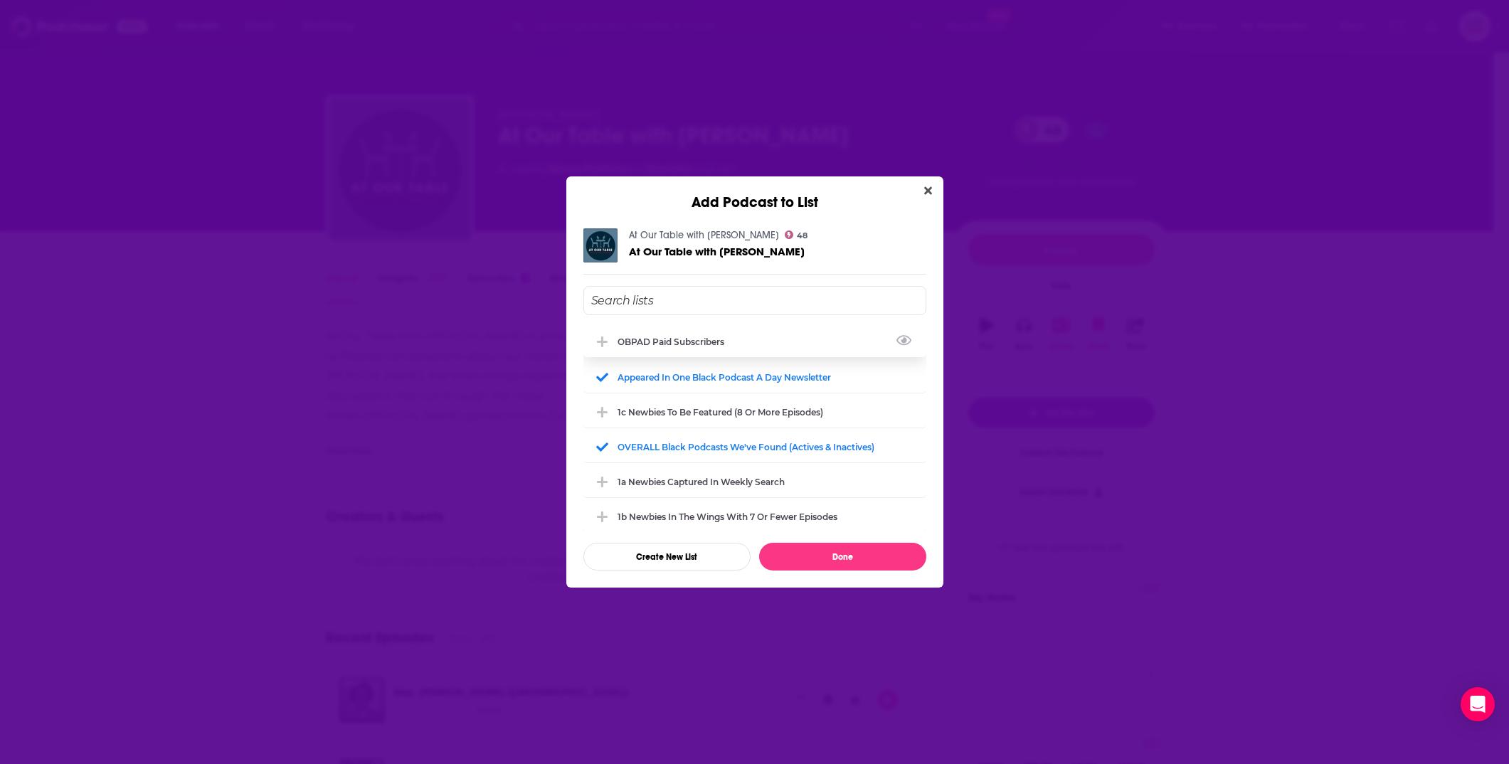
click at [704, 348] on div "OBPAD paid subscribers" at bounding box center [754, 341] width 343 height 31
click at [878, 560] on button "Done" at bounding box center [842, 557] width 167 height 28
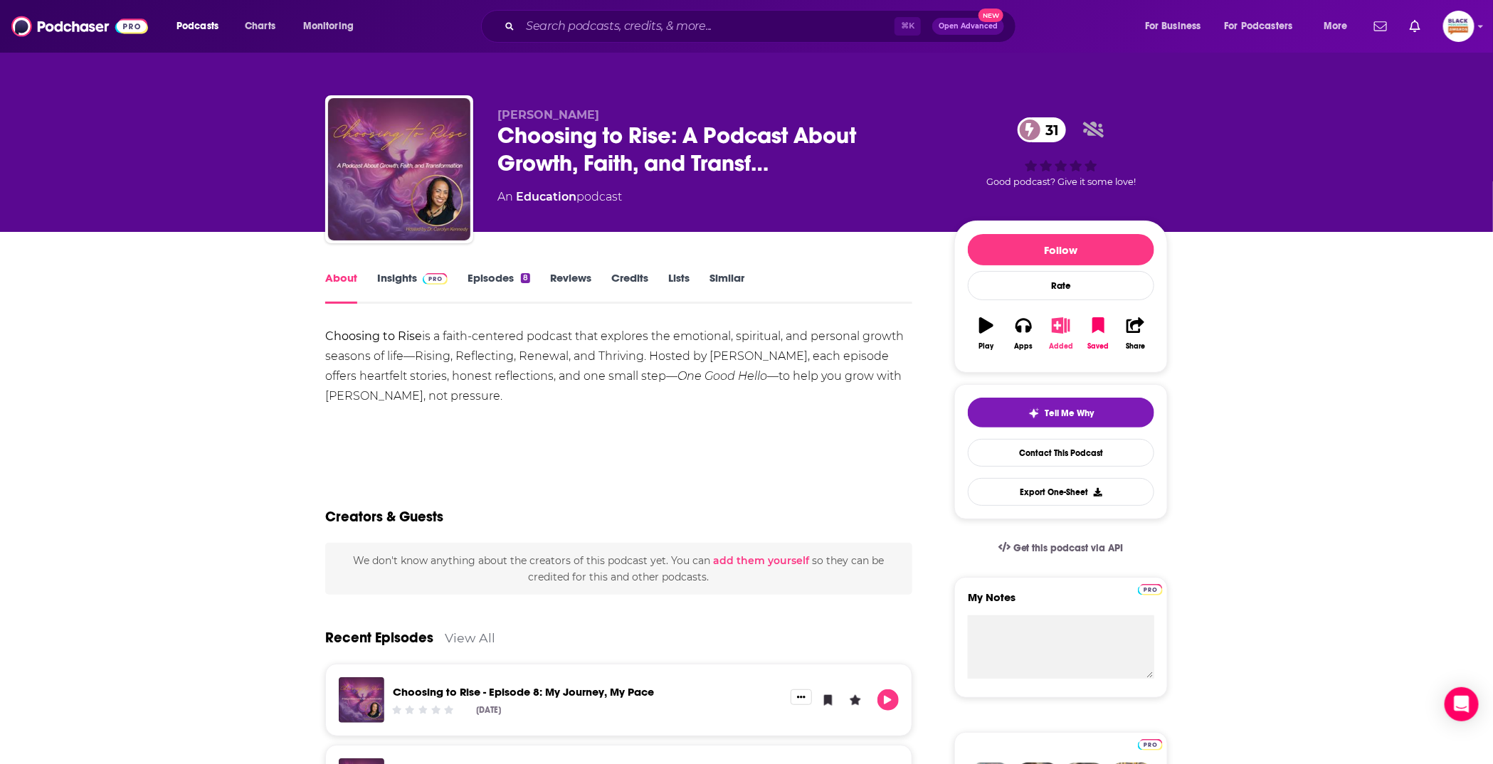
click at [1057, 324] on icon "button" at bounding box center [1061, 325] width 18 height 16
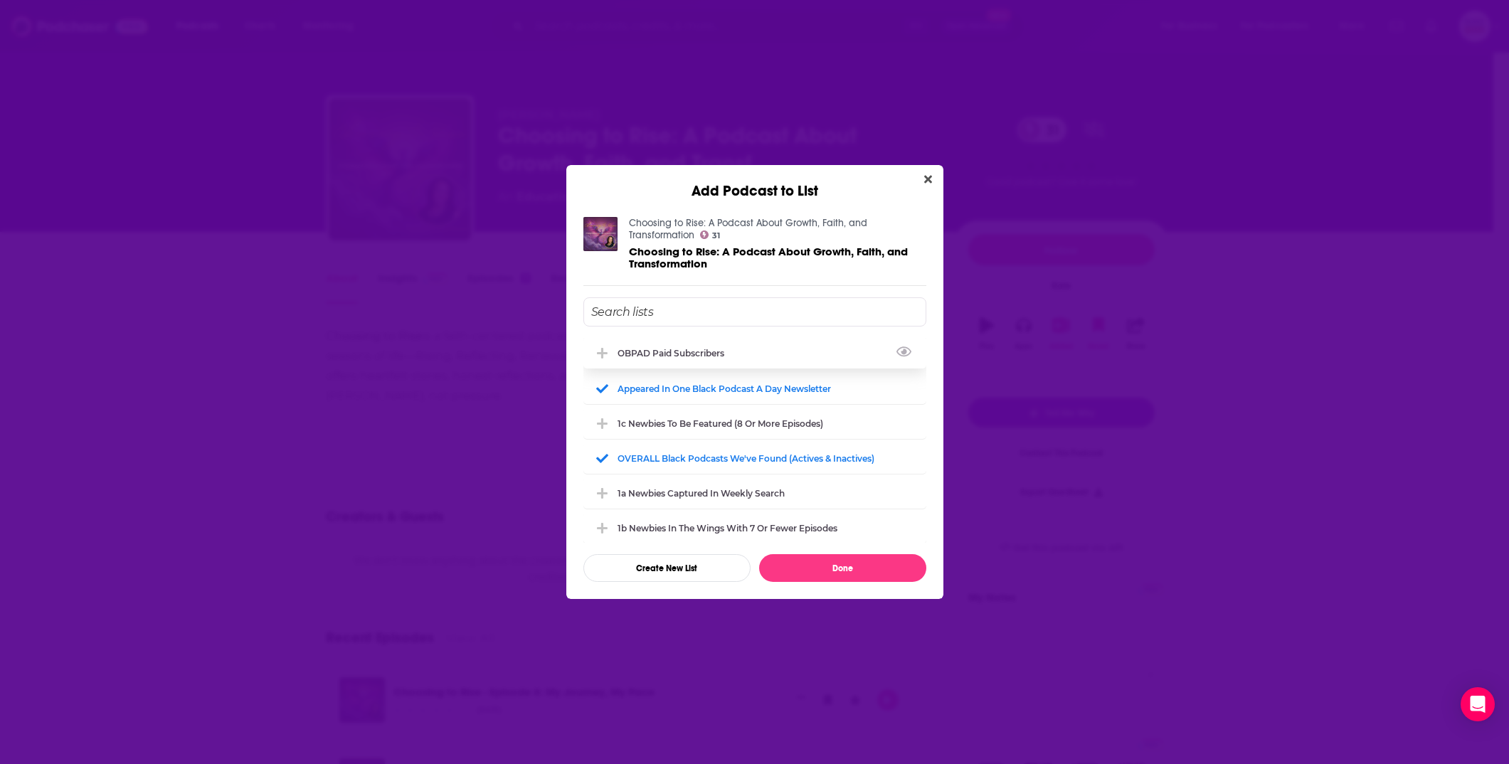
click at [772, 351] on div "OBPAD paid subscribers" at bounding box center [754, 352] width 343 height 31
click at [891, 561] on button "Done" at bounding box center [842, 568] width 167 height 28
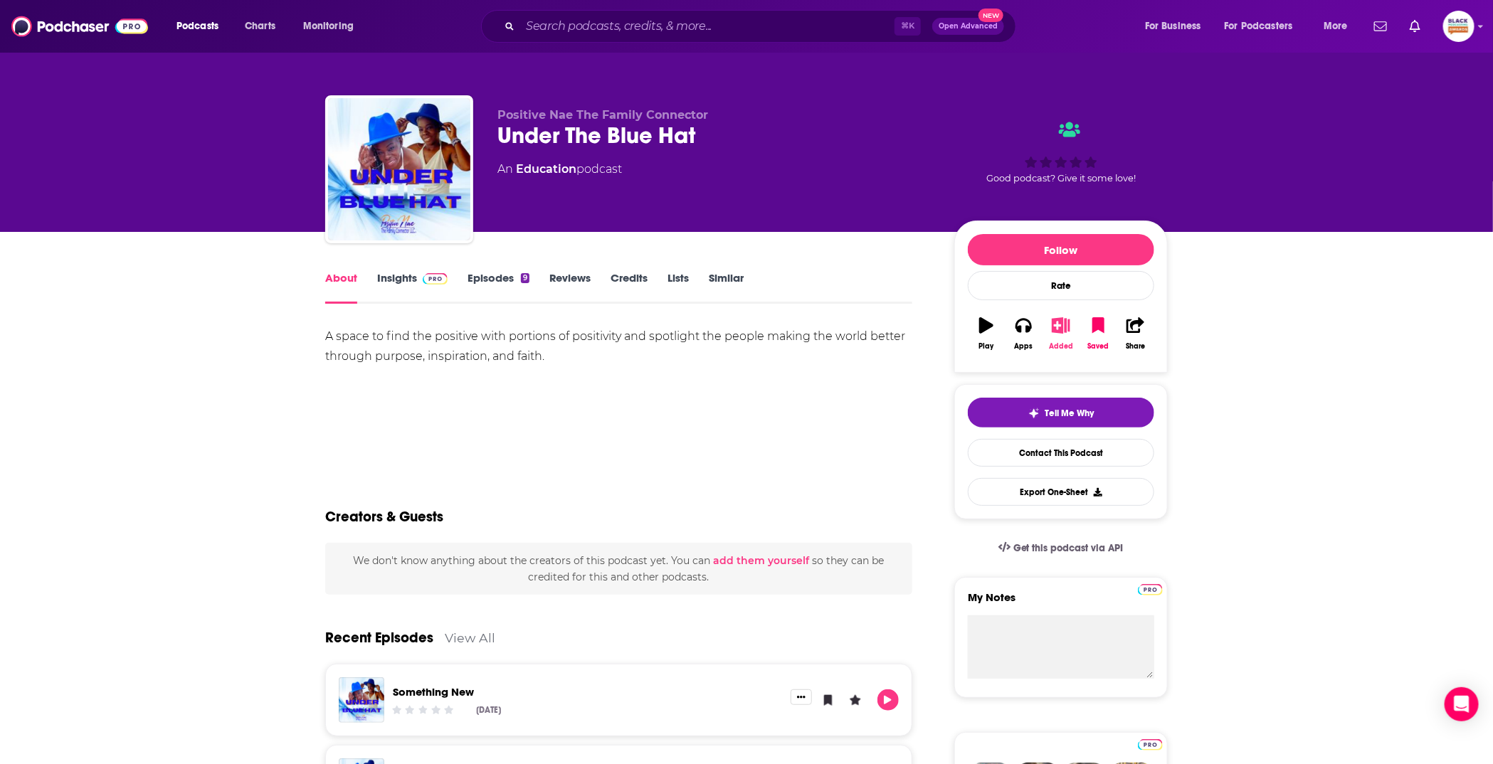
click at [1063, 319] on icon "button" at bounding box center [1061, 325] width 18 height 16
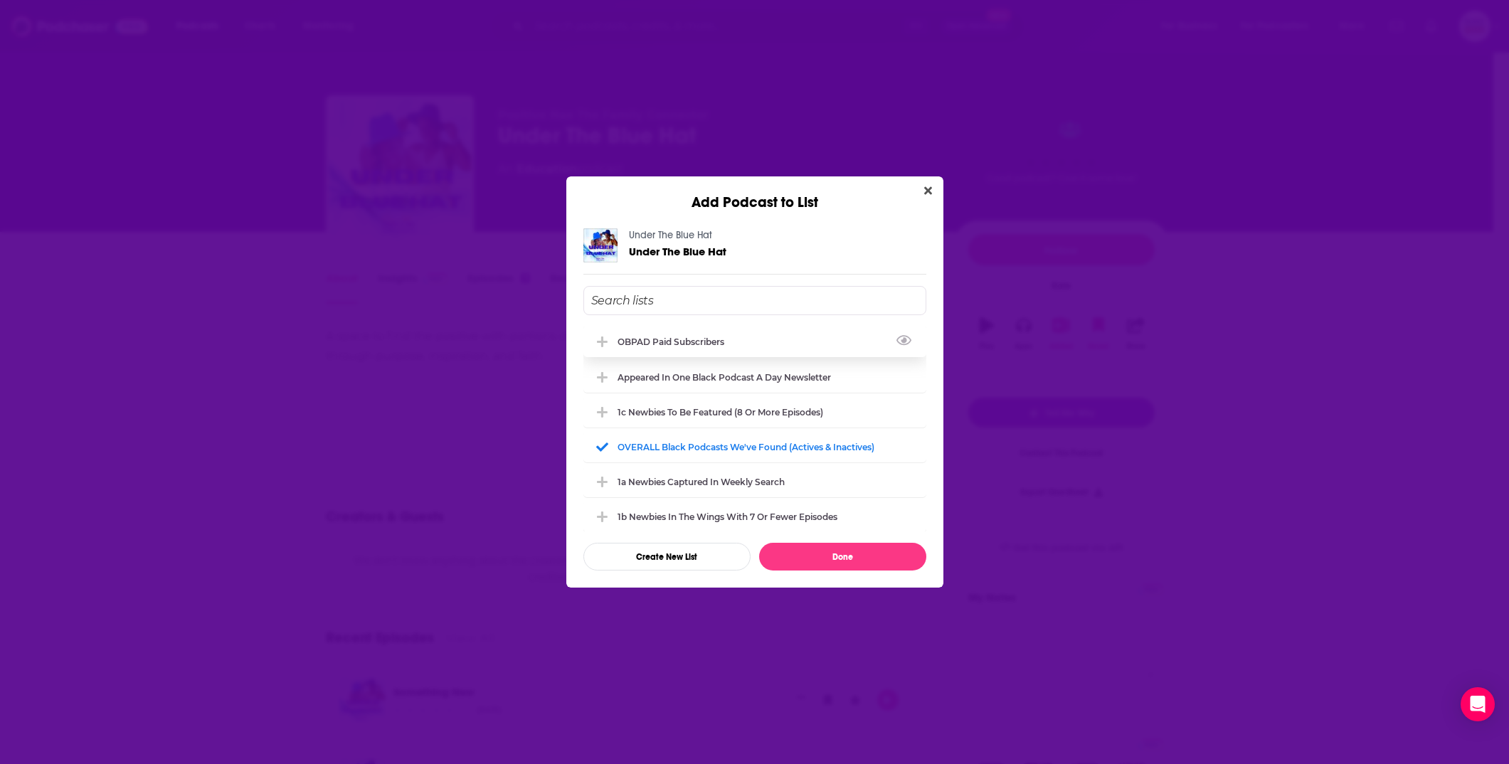
click at [697, 334] on div "OBPAD paid subscribers" at bounding box center [754, 341] width 343 height 31
click at [726, 374] on div "Appeared in One Black podcast a day newsletter" at bounding box center [729, 376] width 222 height 11
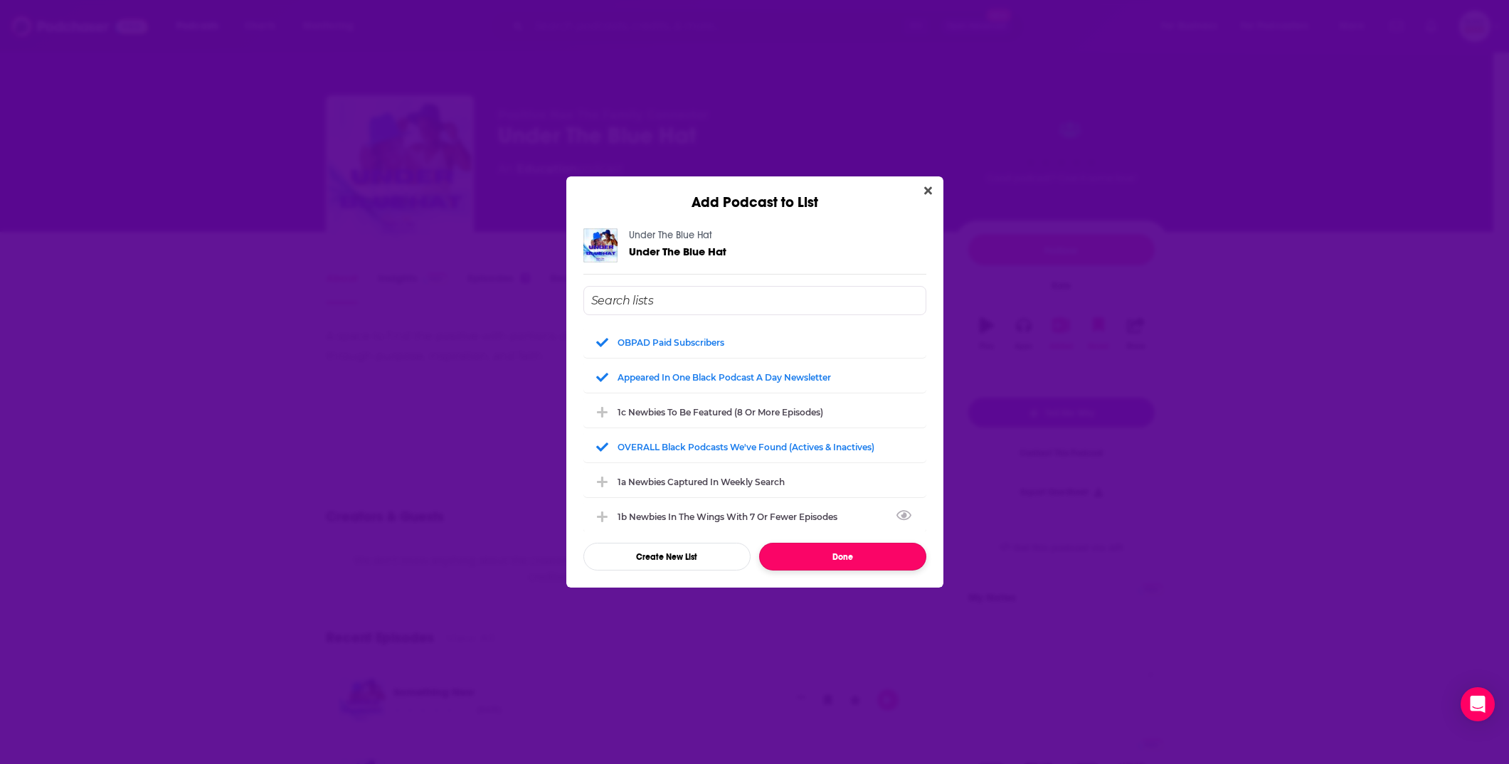
click at [869, 555] on button "Done" at bounding box center [842, 557] width 167 height 28
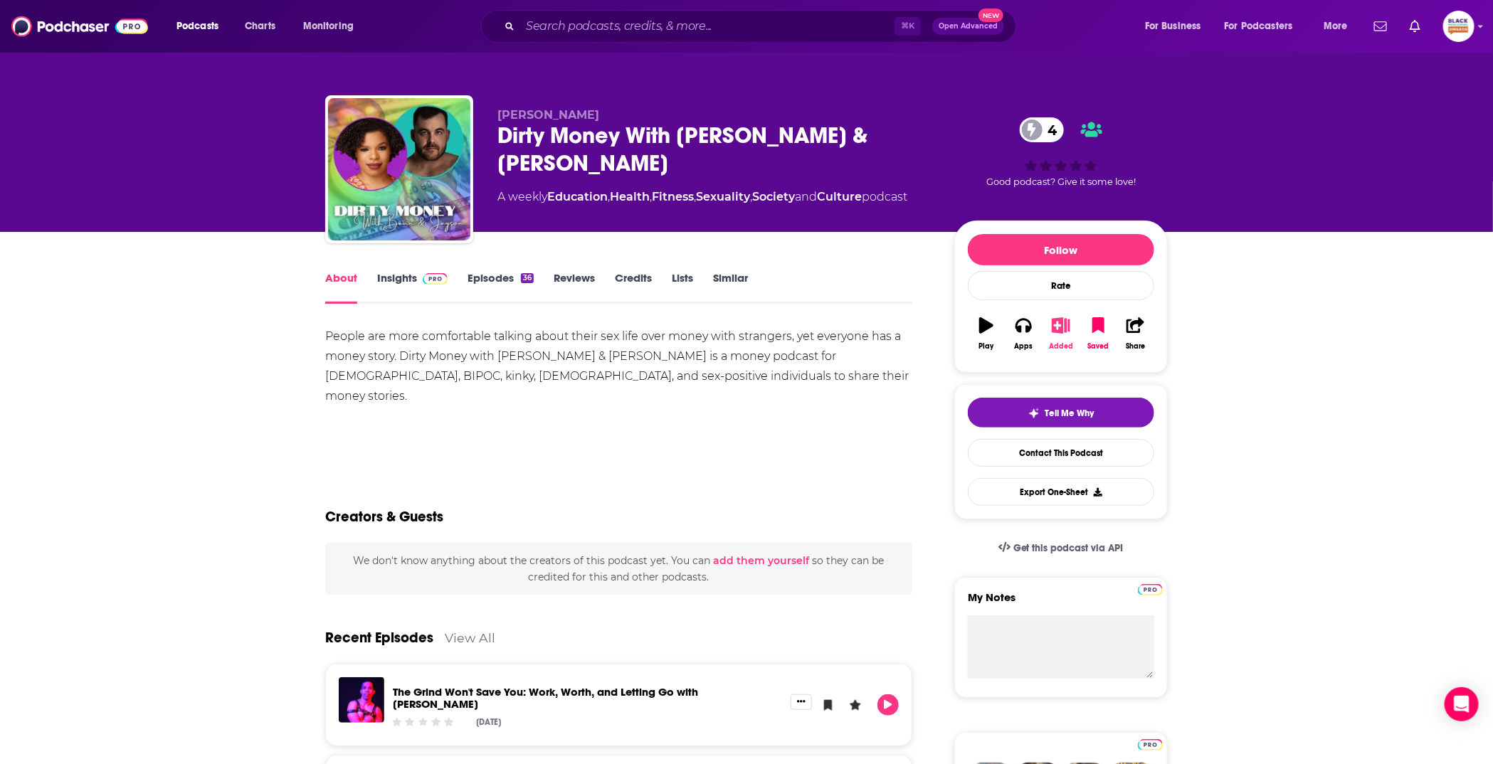
click at [1054, 329] on icon "button" at bounding box center [1061, 325] width 18 height 16
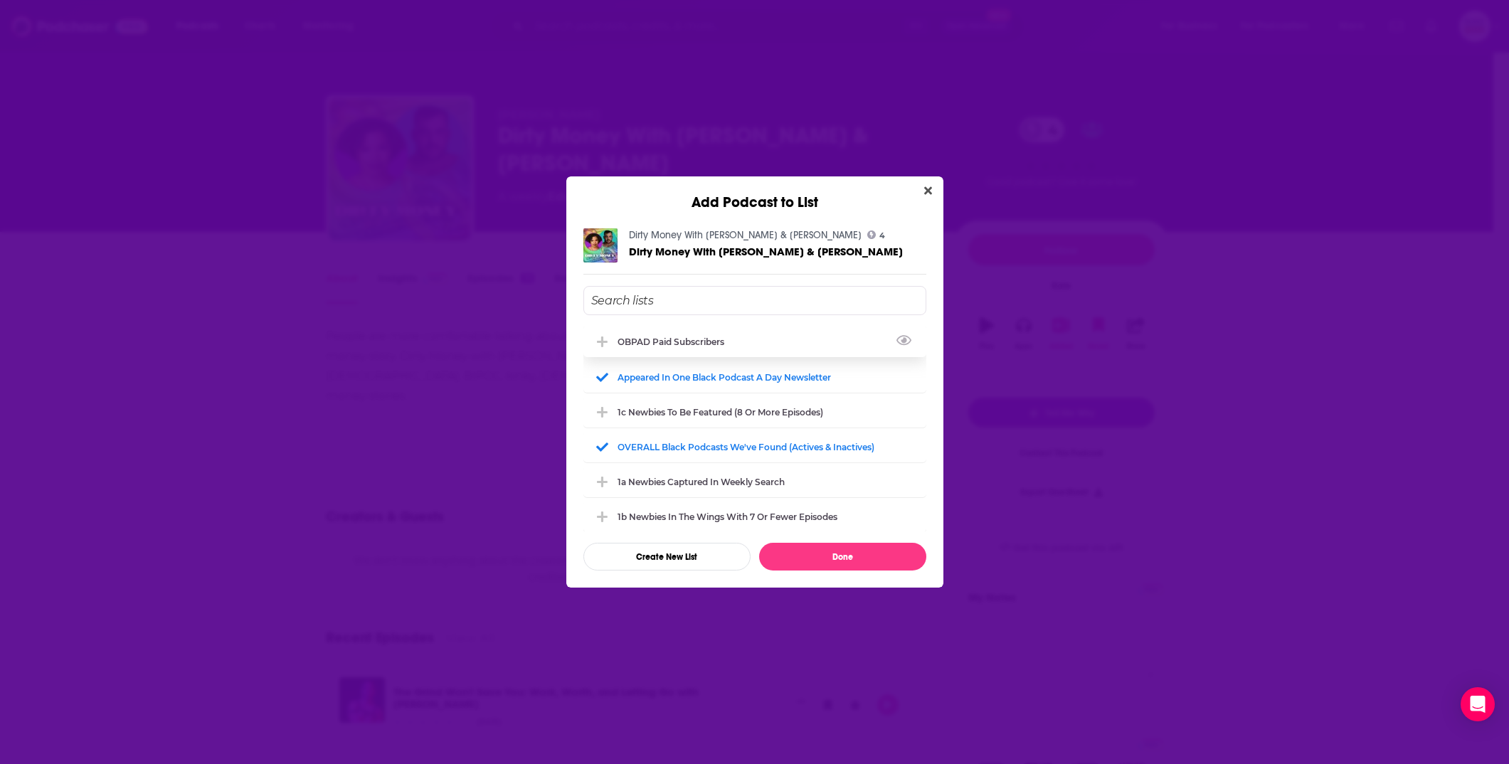
click at [694, 339] on div "OBPAD paid subscribers" at bounding box center [675, 342] width 115 height 11
click at [858, 548] on button "Done" at bounding box center [842, 557] width 167 height 28
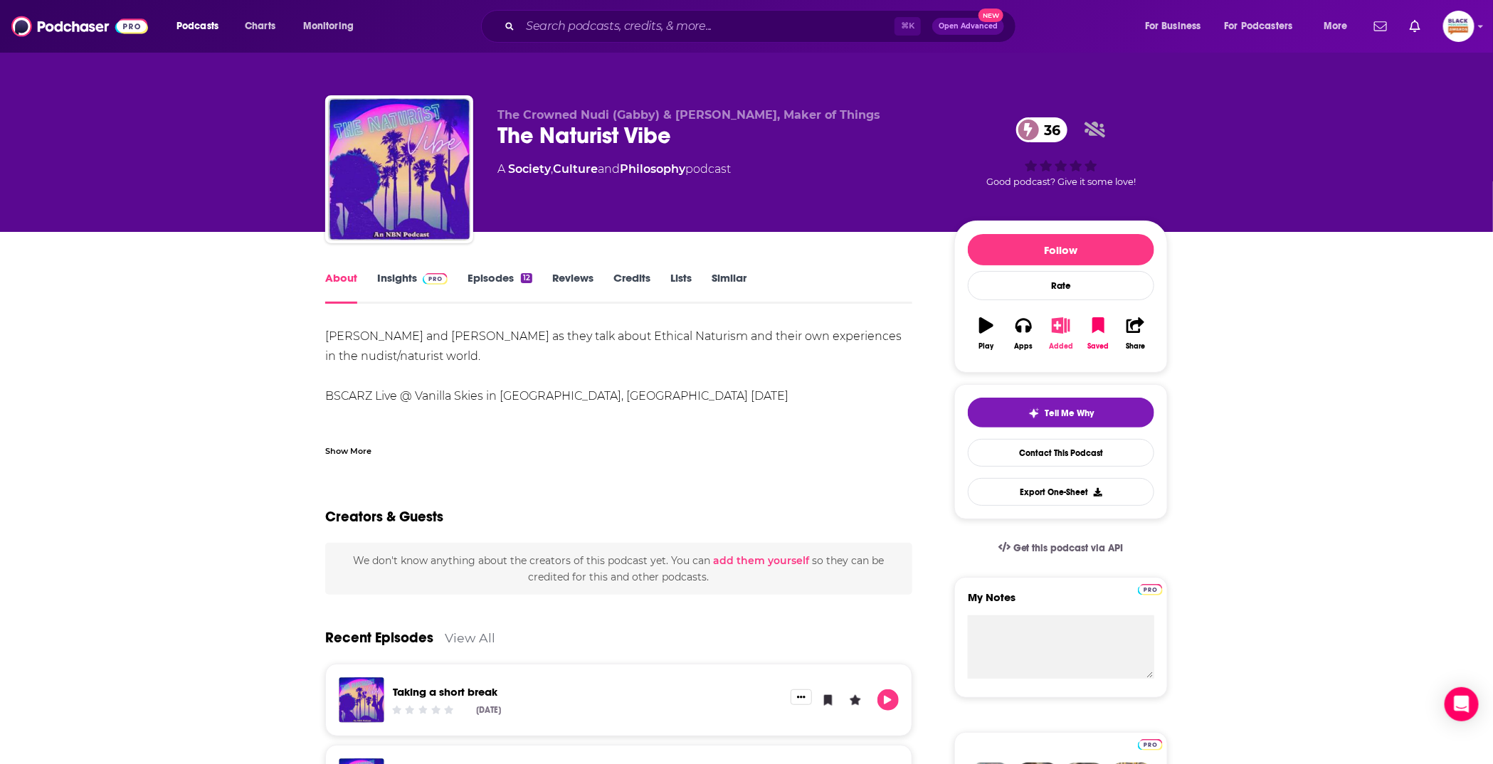
click at [1062, 321] on icon "button" at bounding box center [1061, 325] width 18 height 16
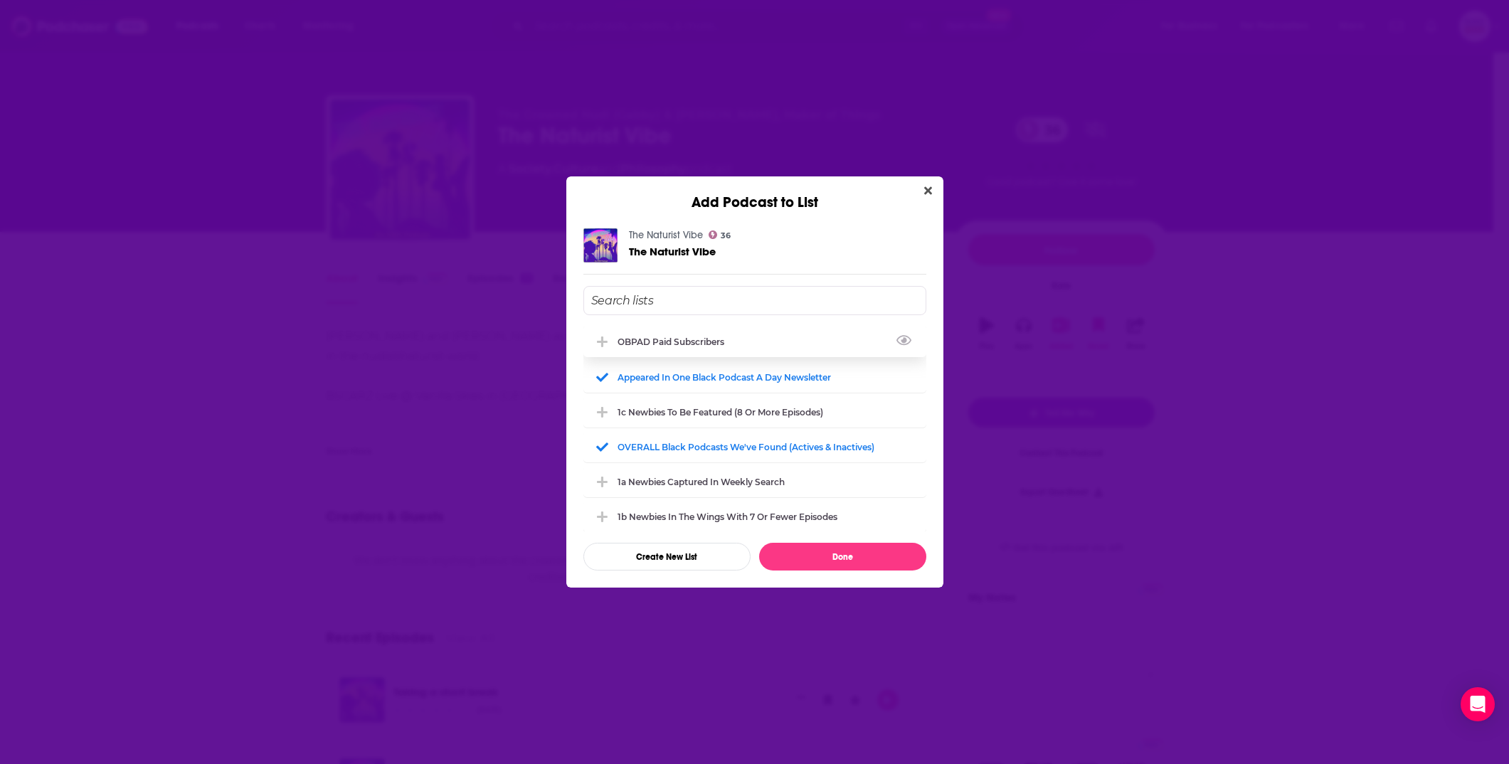
click at [682, 347] on div "OBPAD paid subscribers" at bounding box center [754, 341] width 343 height 31
click at [894, 550] on button "Done" at bounding box center [842, 557] width 167 height 28
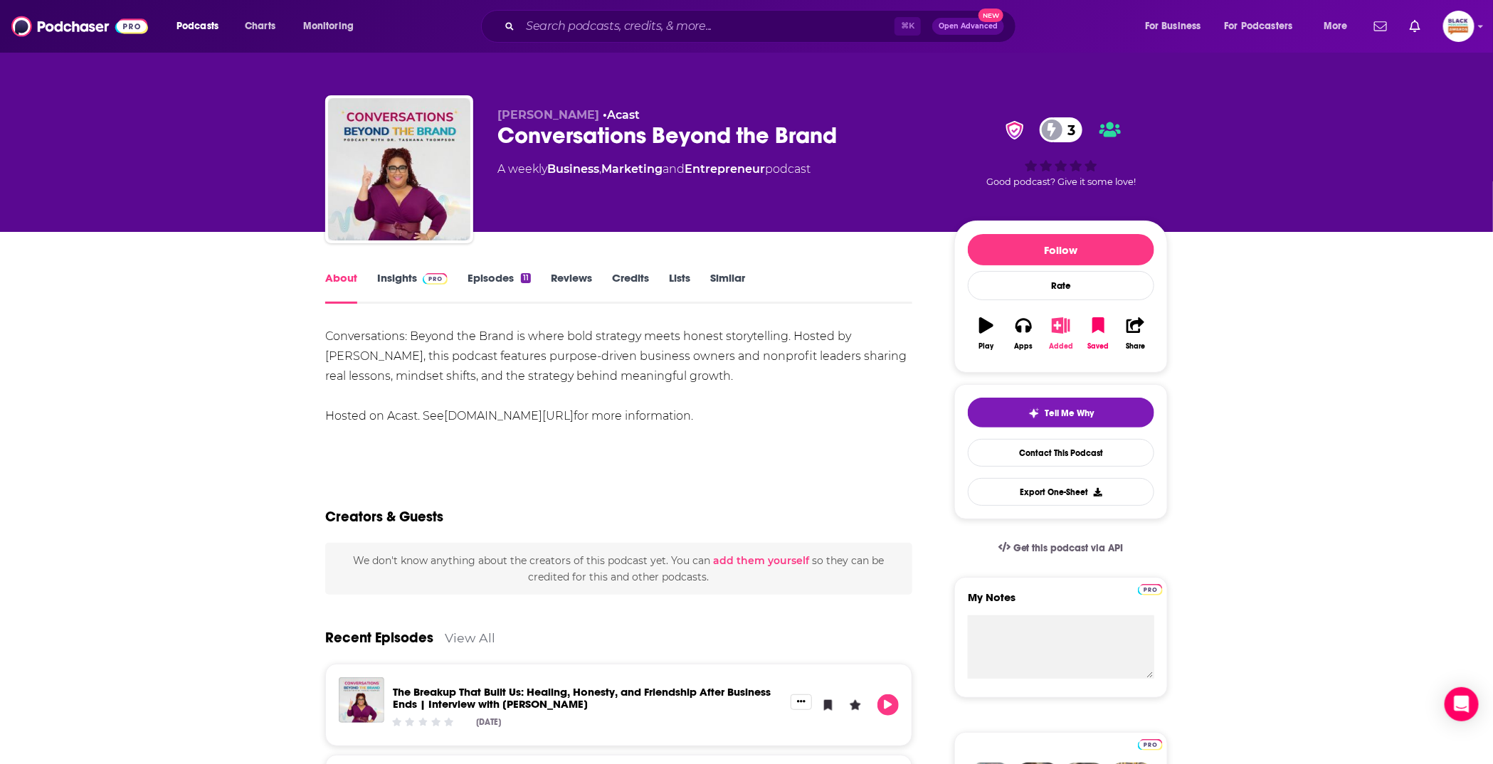
click at [1049, 330] on button "Added" at bounding box center [1060, 333] width 37 height 51
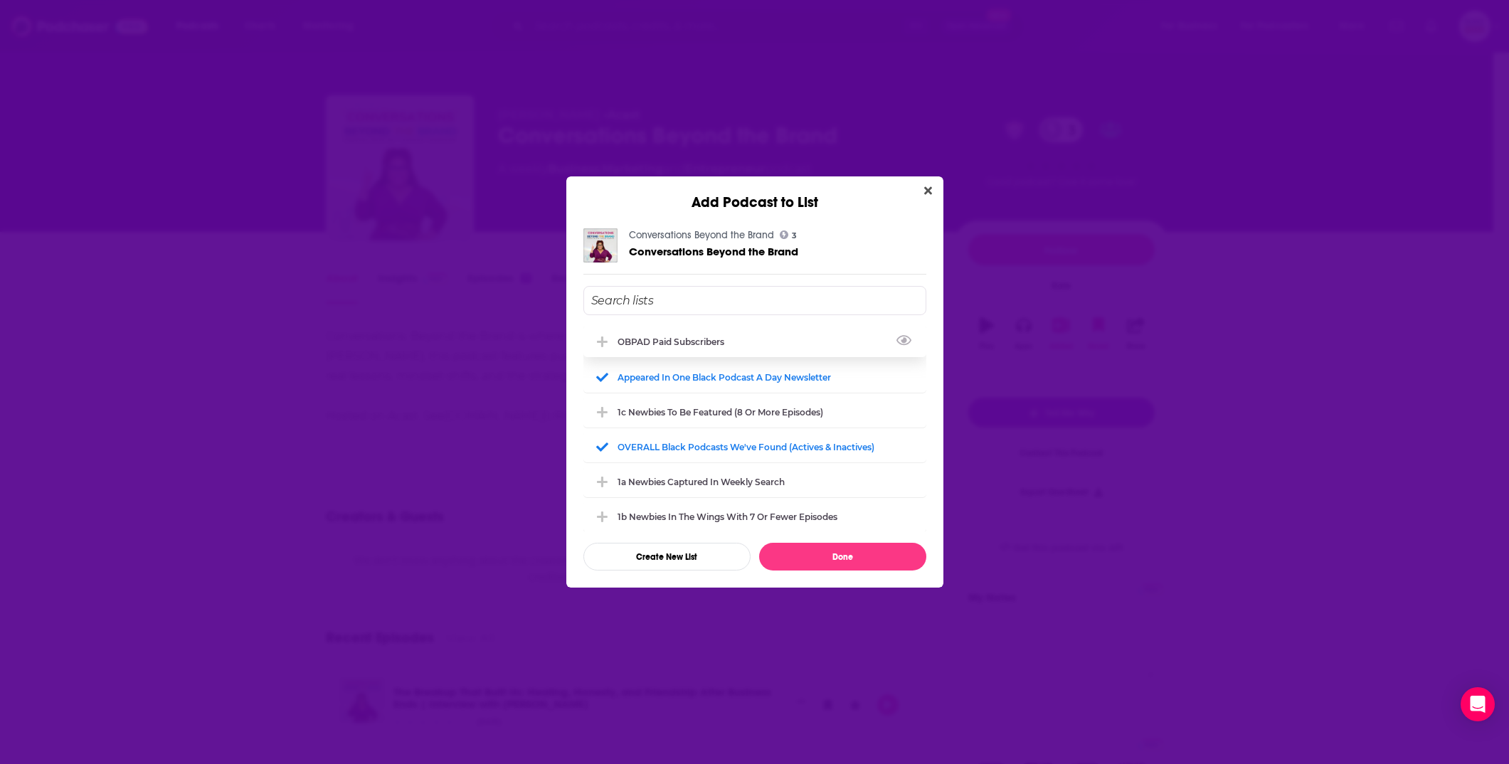
click at [729, 339] on div "OBPAD paid subscribers" at bounding box center [675, 342] width 115 height 11
click at [872, 558] on button "Done" at bounding box center [842, 557] width 167 height 28
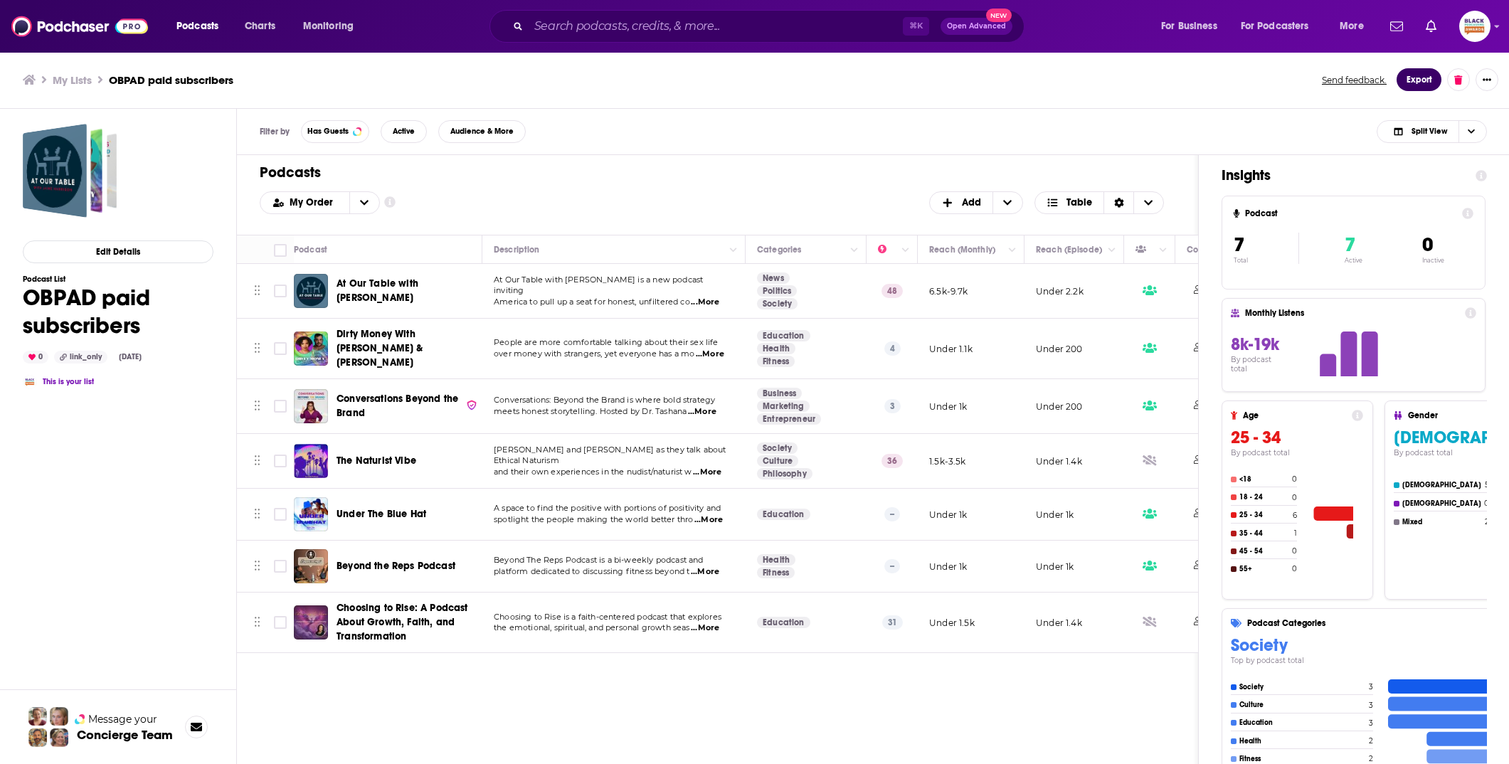
click at [1421, 84] on button "Export" at bounding box center [1419, 79] width 45 height 23
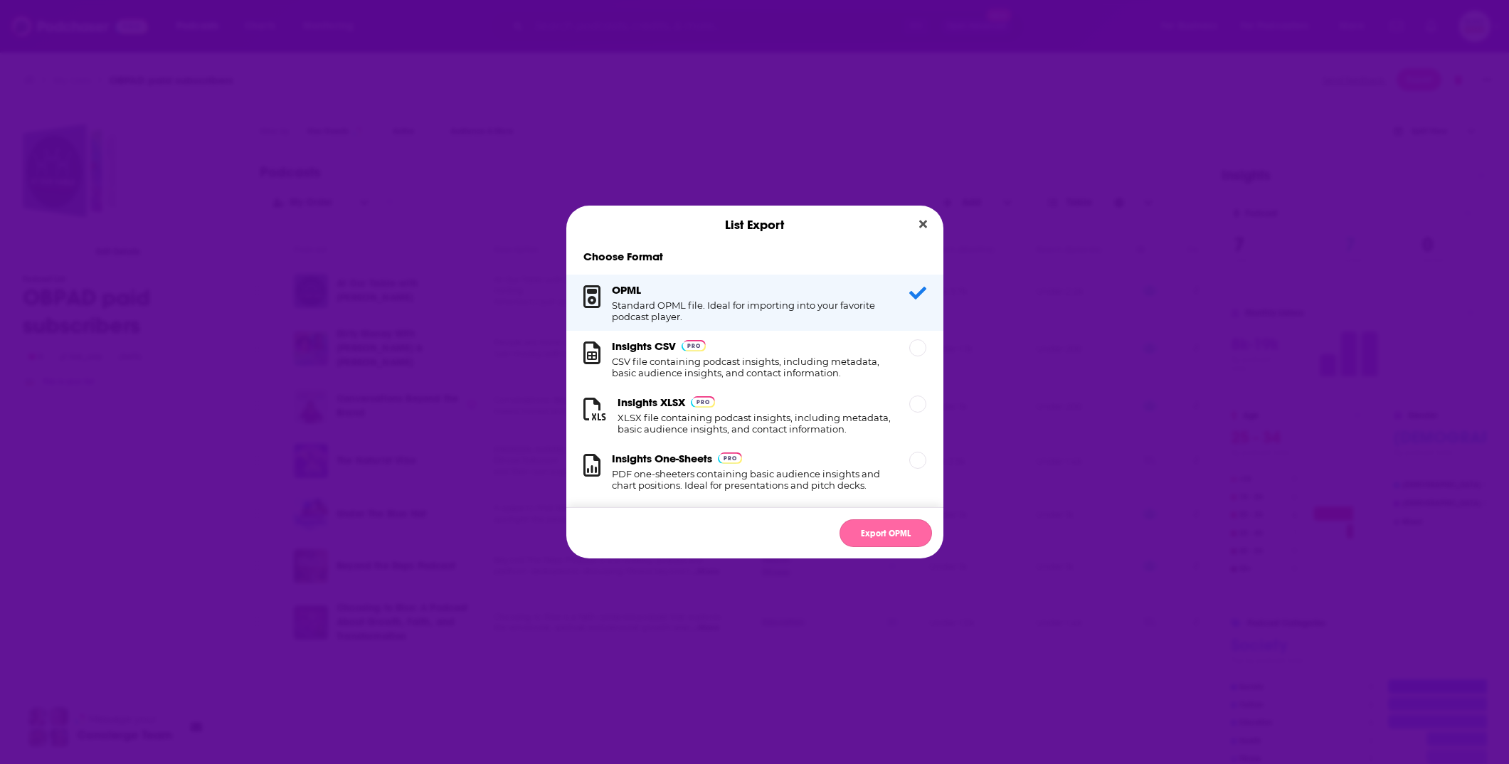
click at [883, 537] on button "Export OPML" at bounding box center [886, 533] width 92 height 28
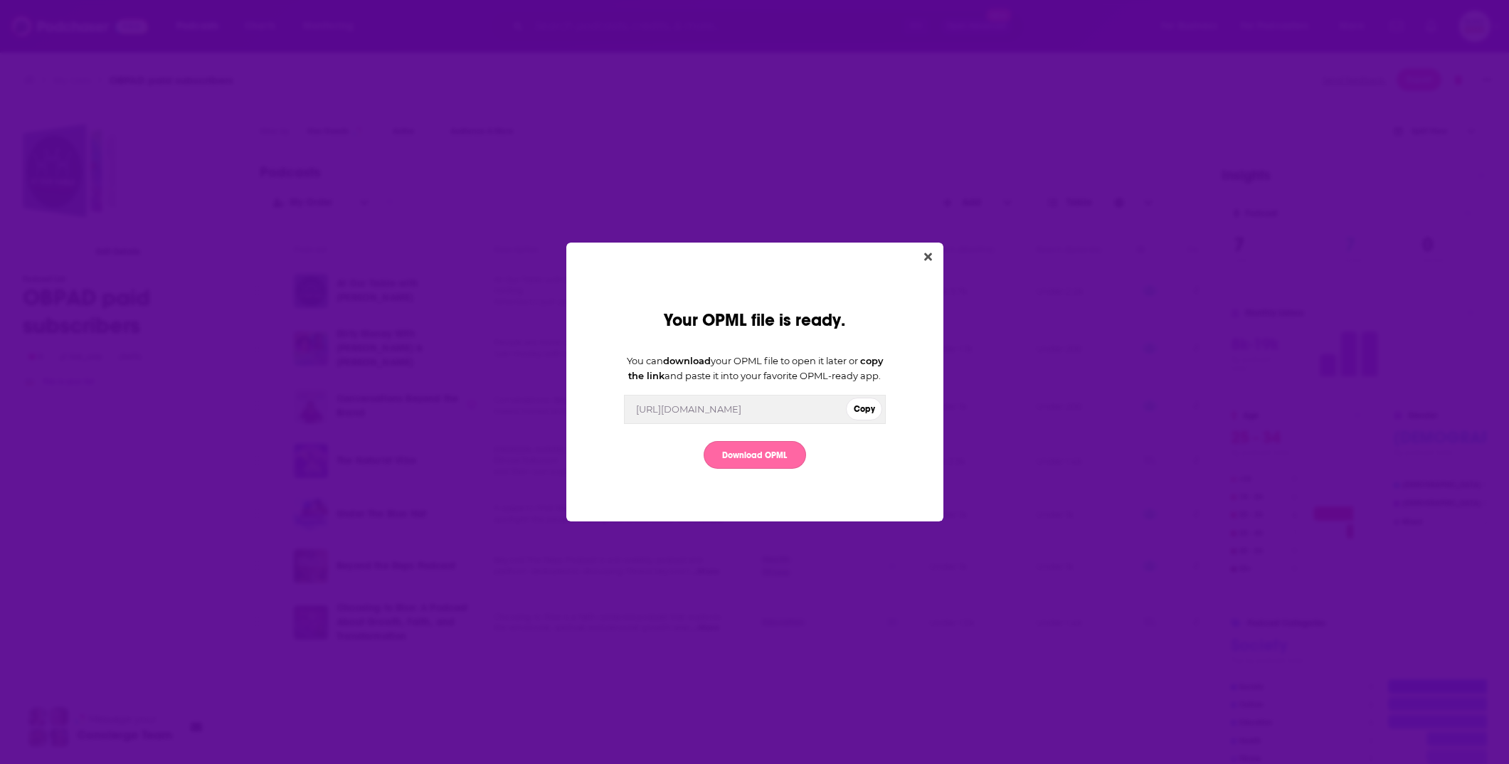
click at [764, 469] on link "Download OPML" at bounding box center [755, 455] width 102 height 28
click at [930, 251] on icon "Close" at bounding box center [928, 256] width 8 height 11
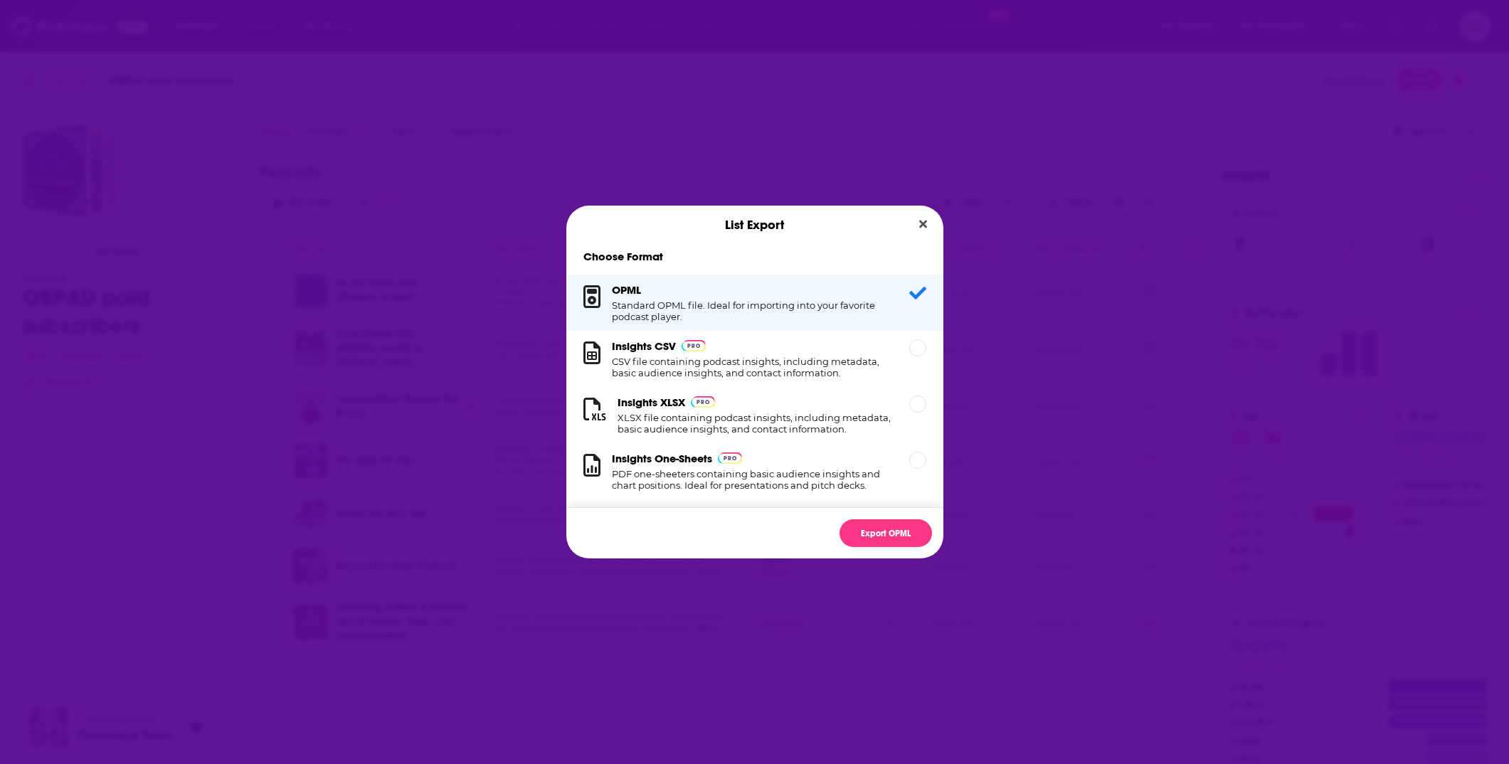
click at [286, 245] on div "List Export Choose Format OPML Standard OPML file. Ideal for importing into you…" at bounding box center [754, 382] width 1509 height 764
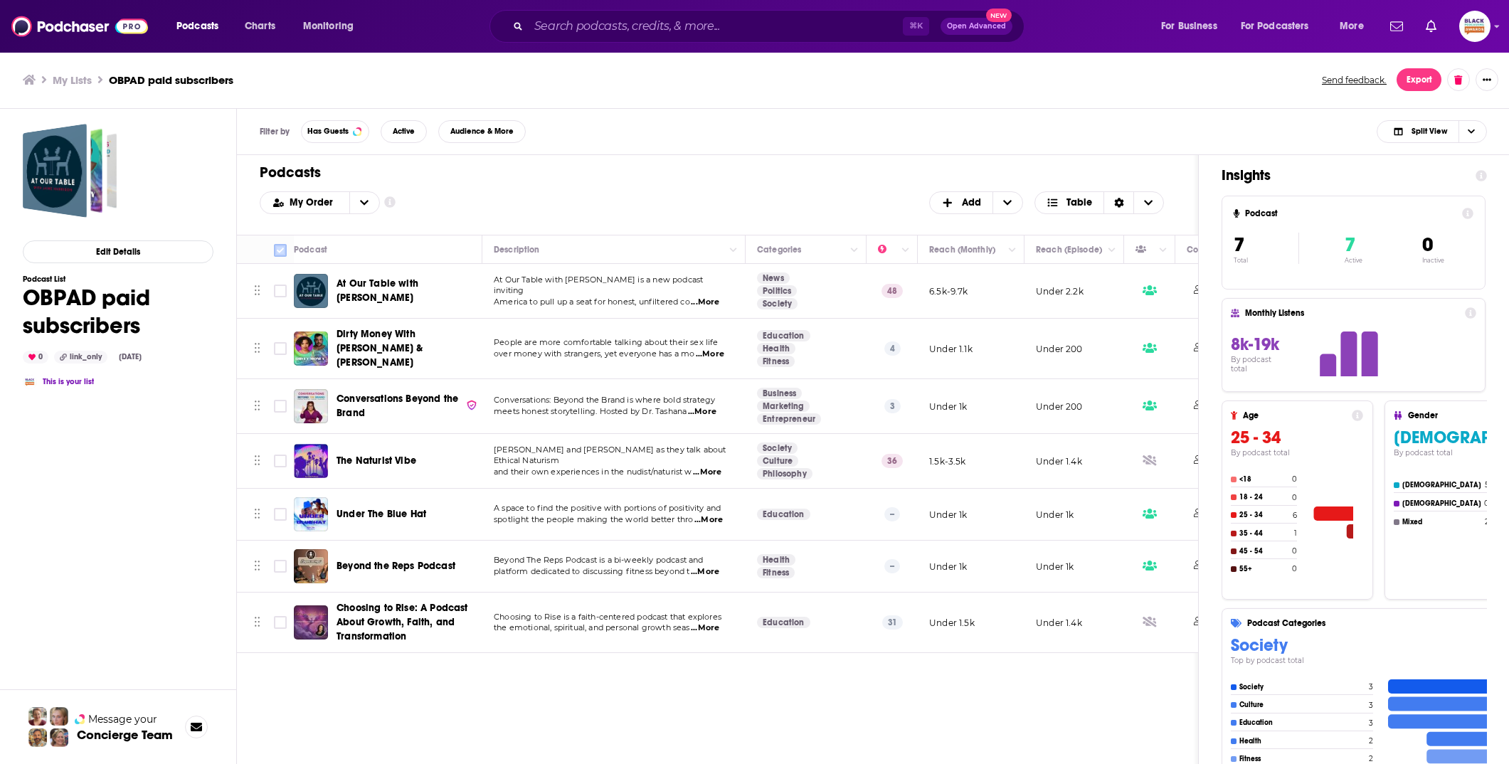
click at [285, 246] on input "Toggle select all" at bounding box center [280, 250] width 13 height 13
checkbox input "true"
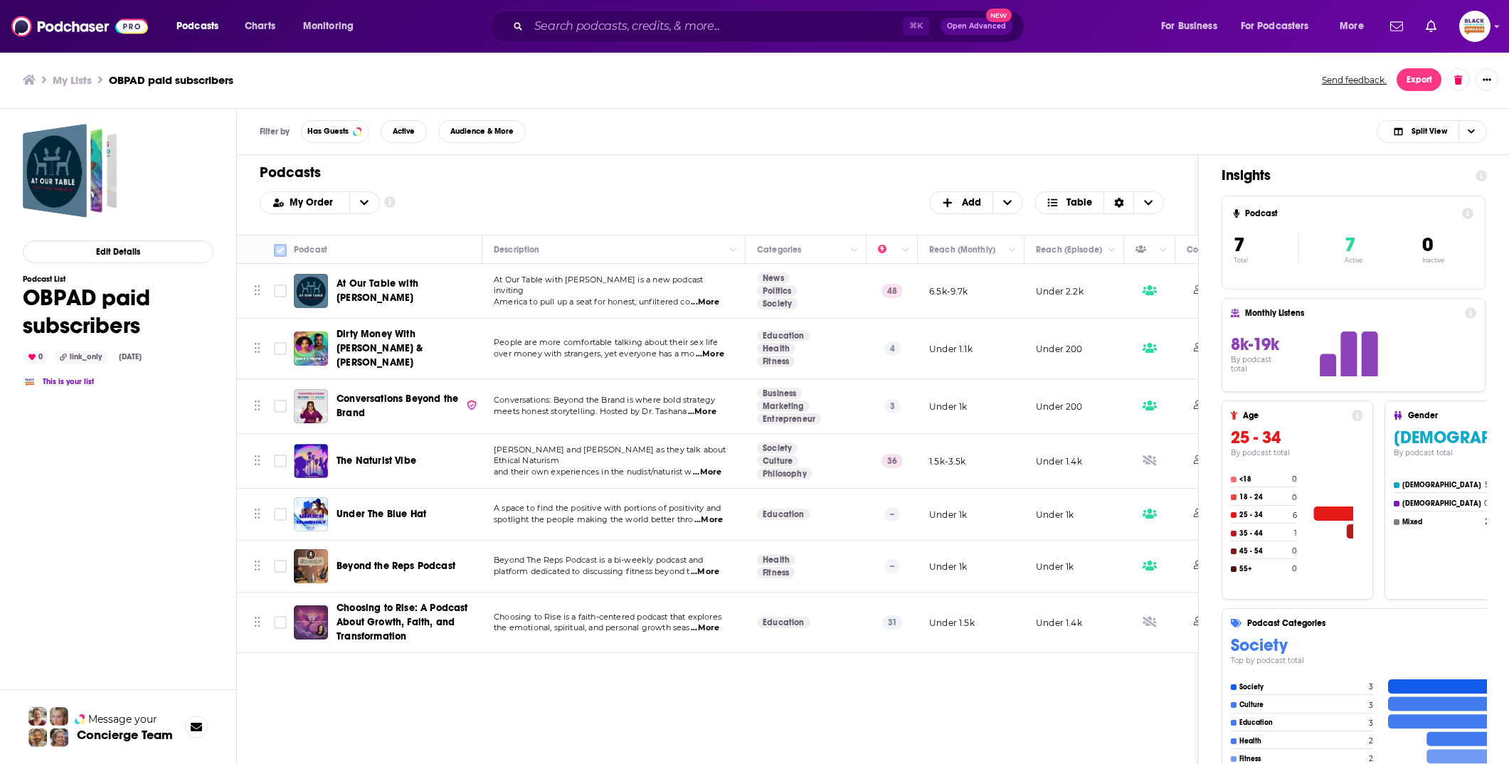
checkbox input "true"
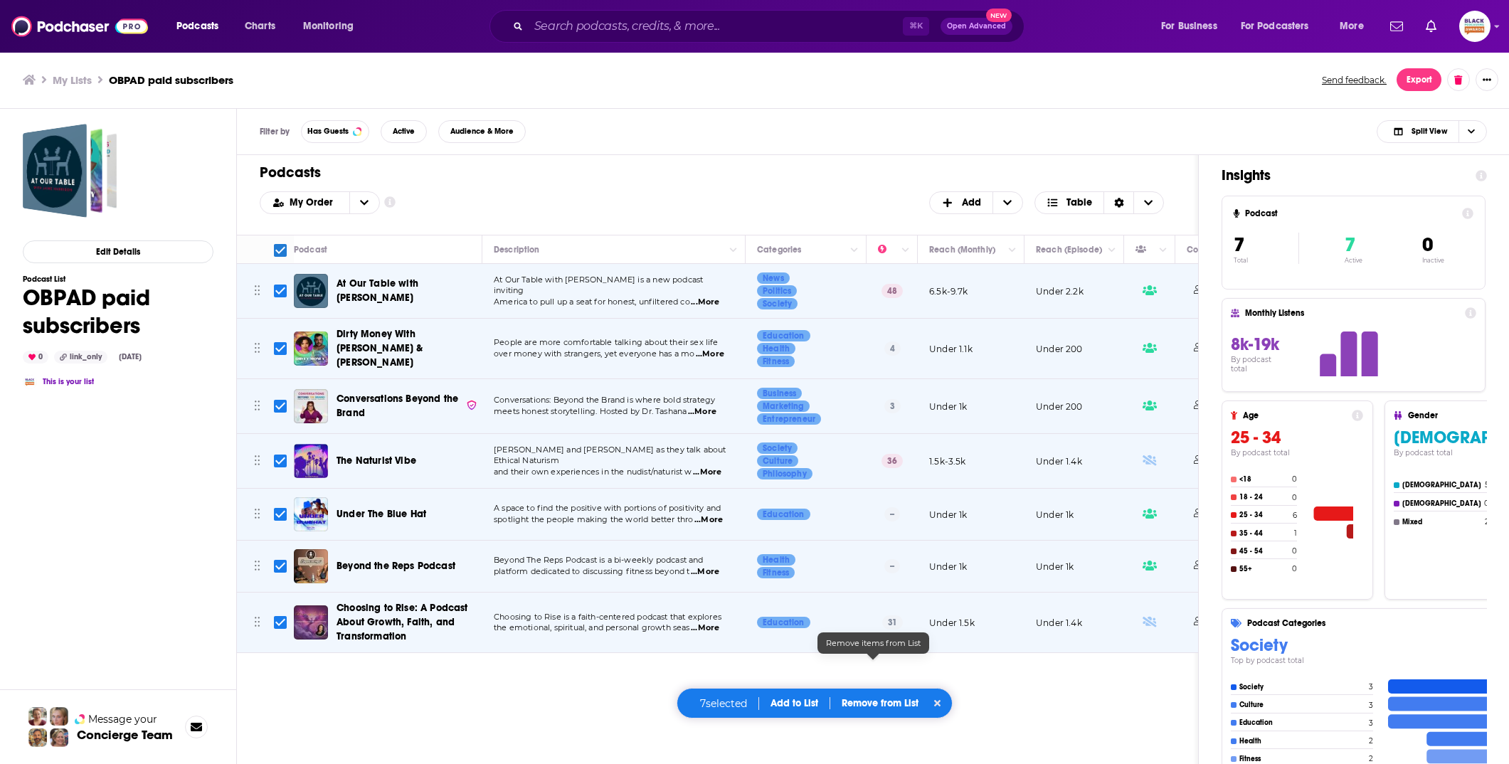
click at [893, 702] on p "Remove from List" at bounding box center [880, 703] width 77 height 12
click at [873, 661] on button "Remove 7 podcasts" at bounding box center [879, 657] width 118 height 23
checkbox input "false"
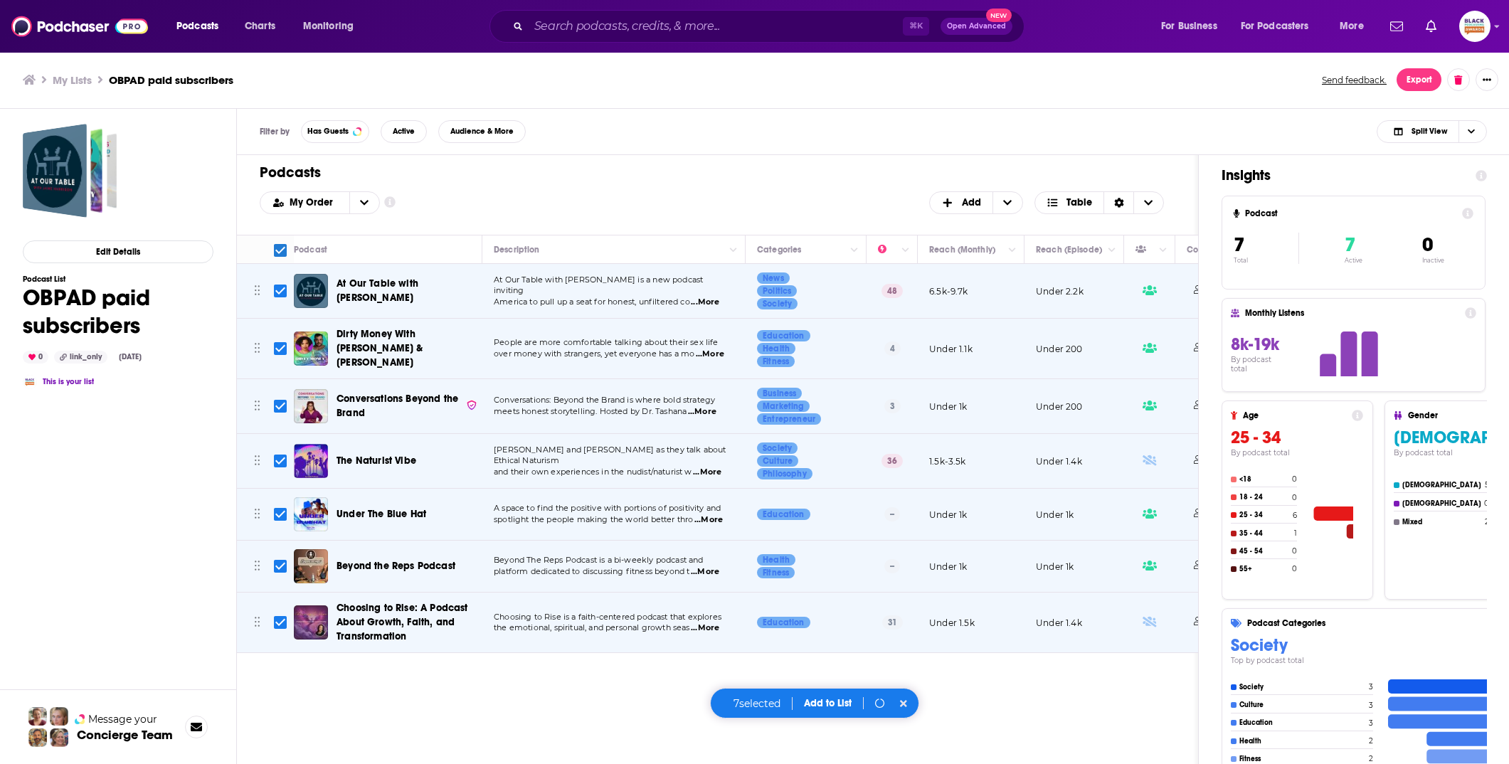
checkbox input "false"
